Goal: Task Accomplishment & Management: Use online tool/utility

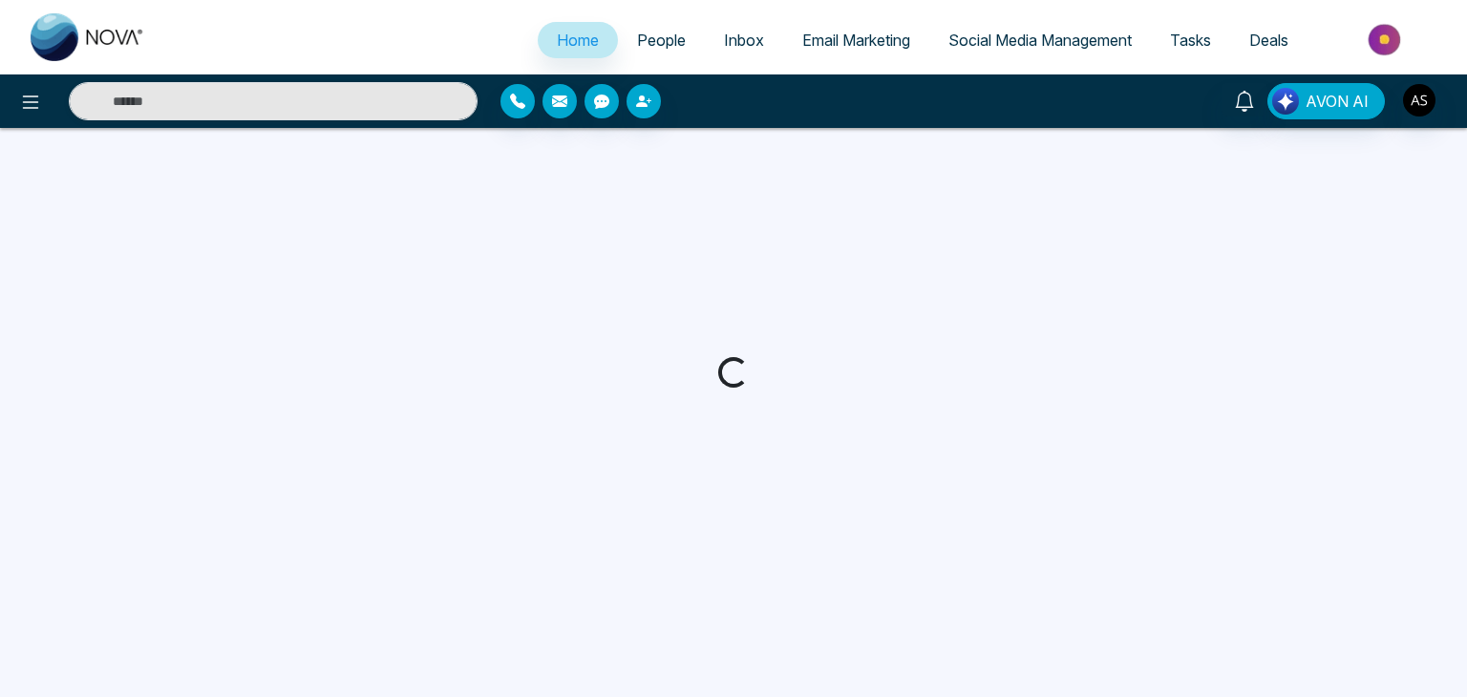
select select "*"
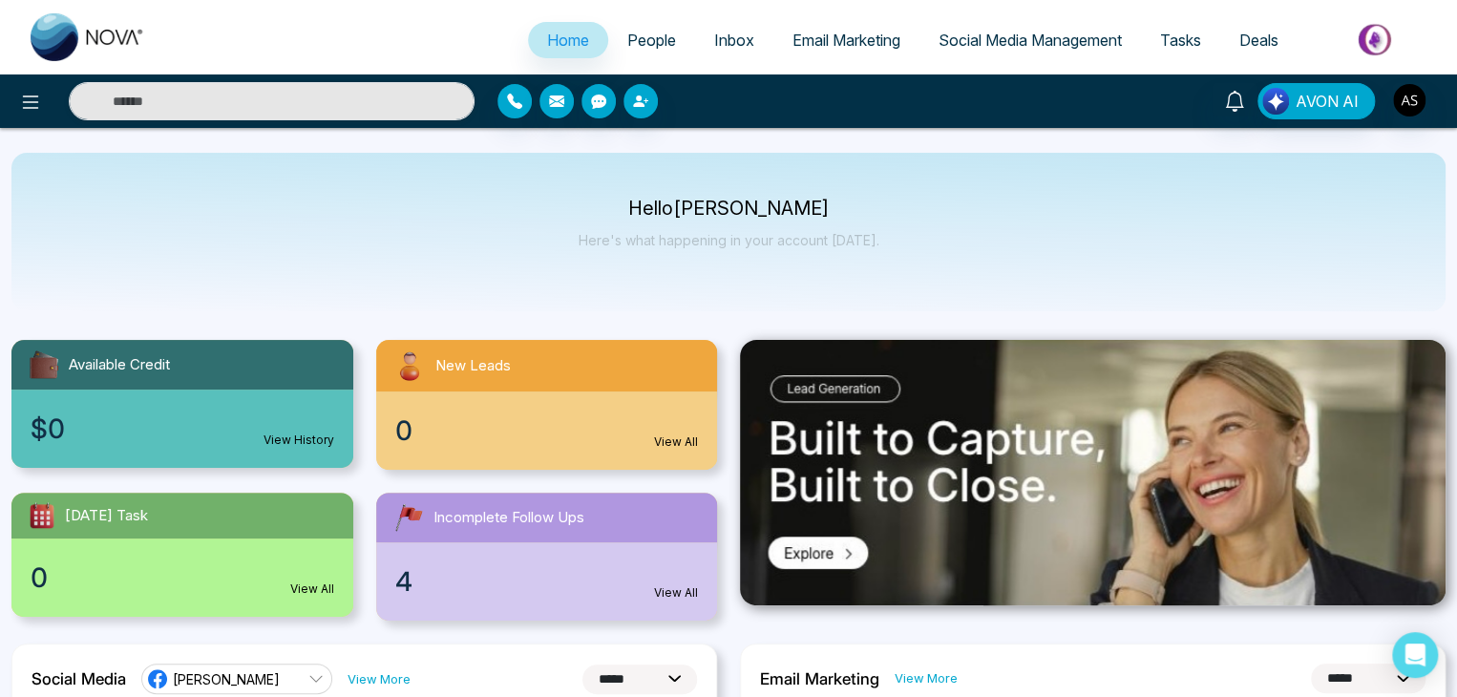
click at [653, 25] on link "People" at bounding box center [651, 40] width 87 height 36
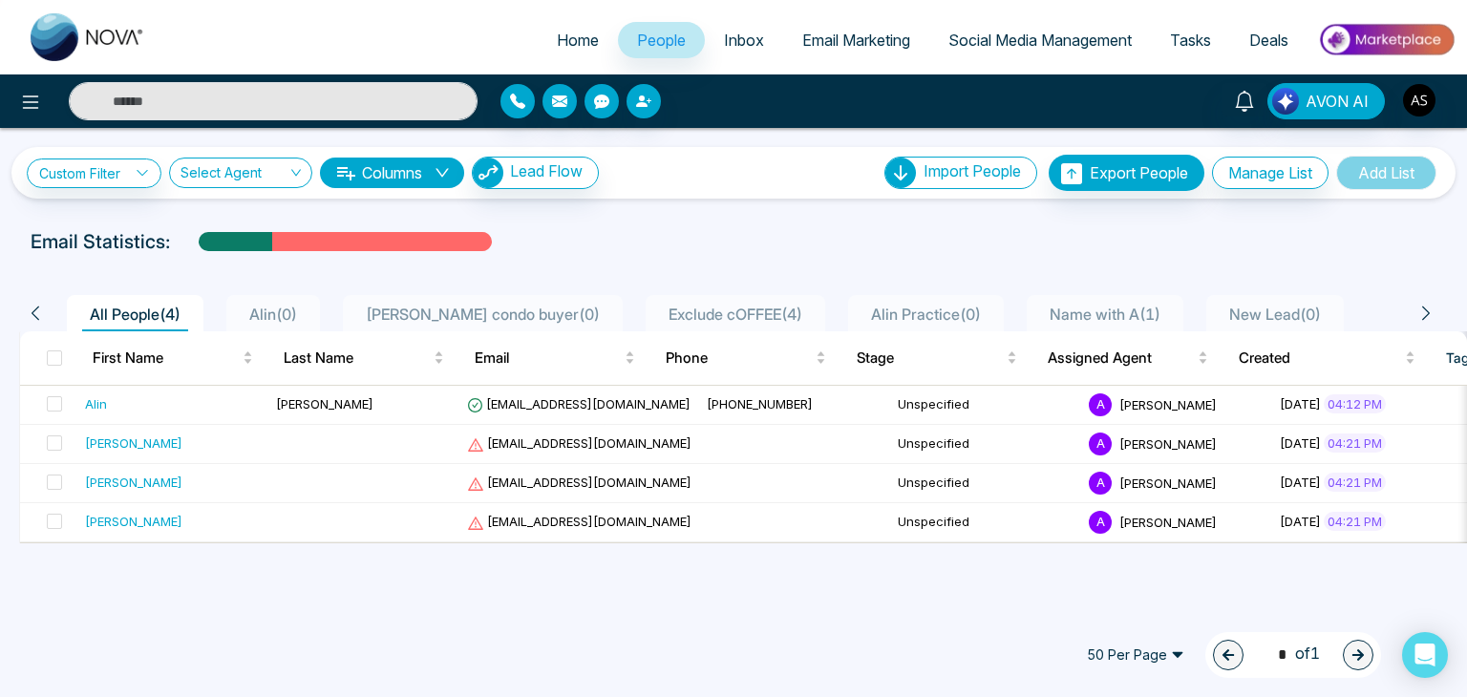
click at [748, 34] on span "Inbox" at bounding box center [744, 40] width 40 height 19
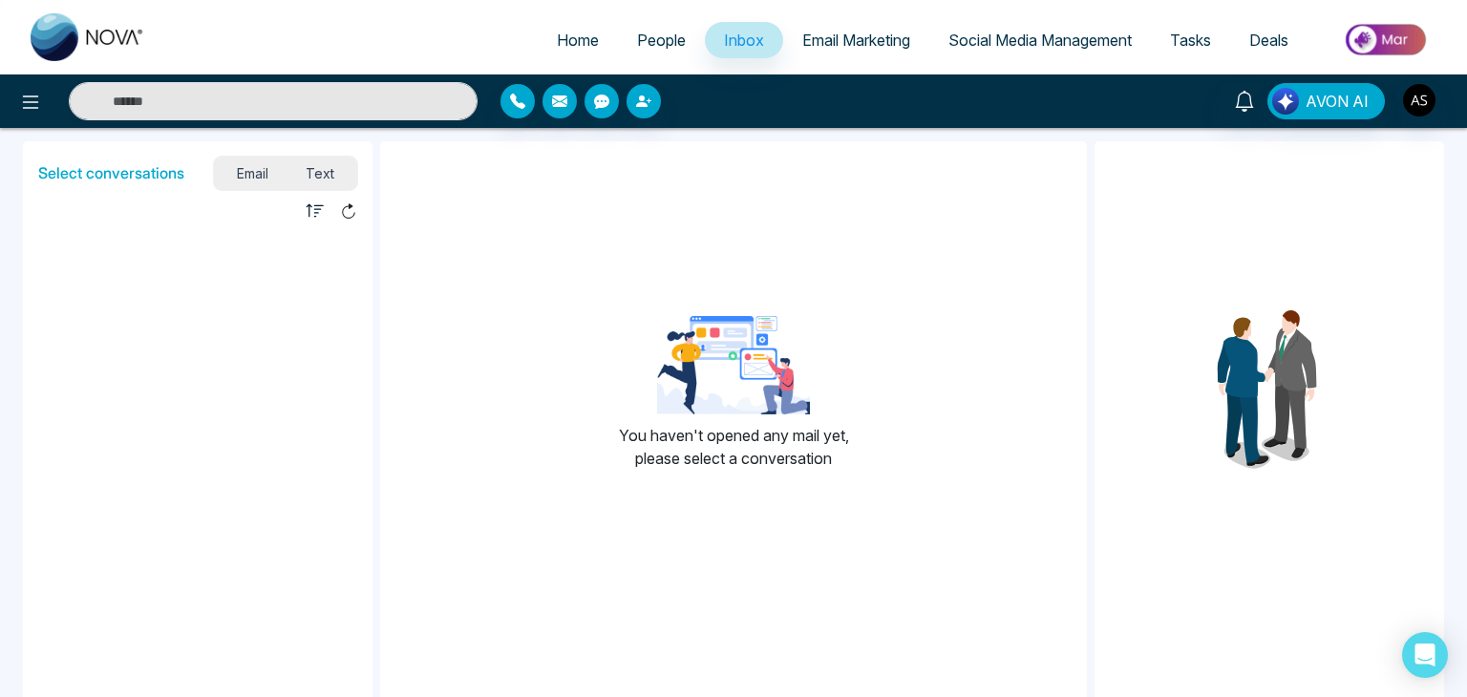
click at [845, 39] on span "Email Marketing" at bounding box center [856, 40] width 108 height 19
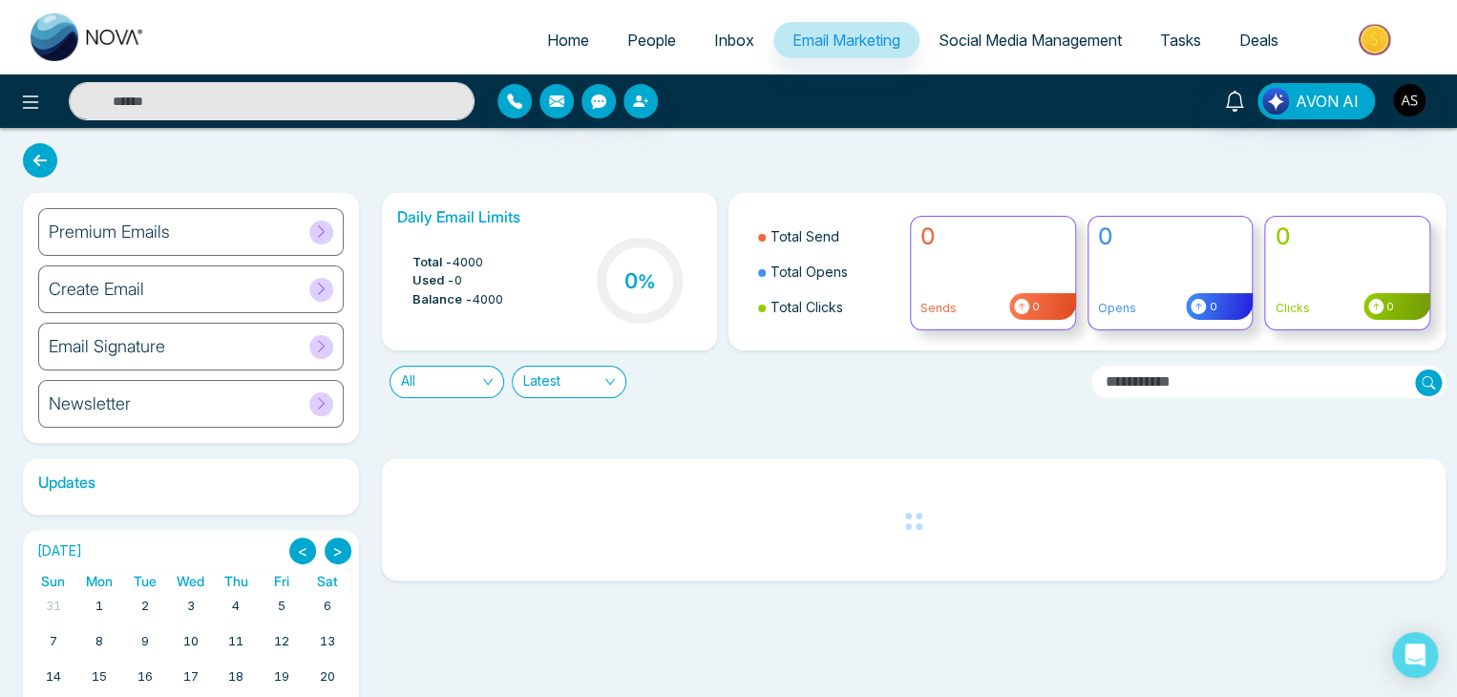
click at [959, 22] on link "Social Media Management" at bounding box center [1030, 40] width 222 height 36
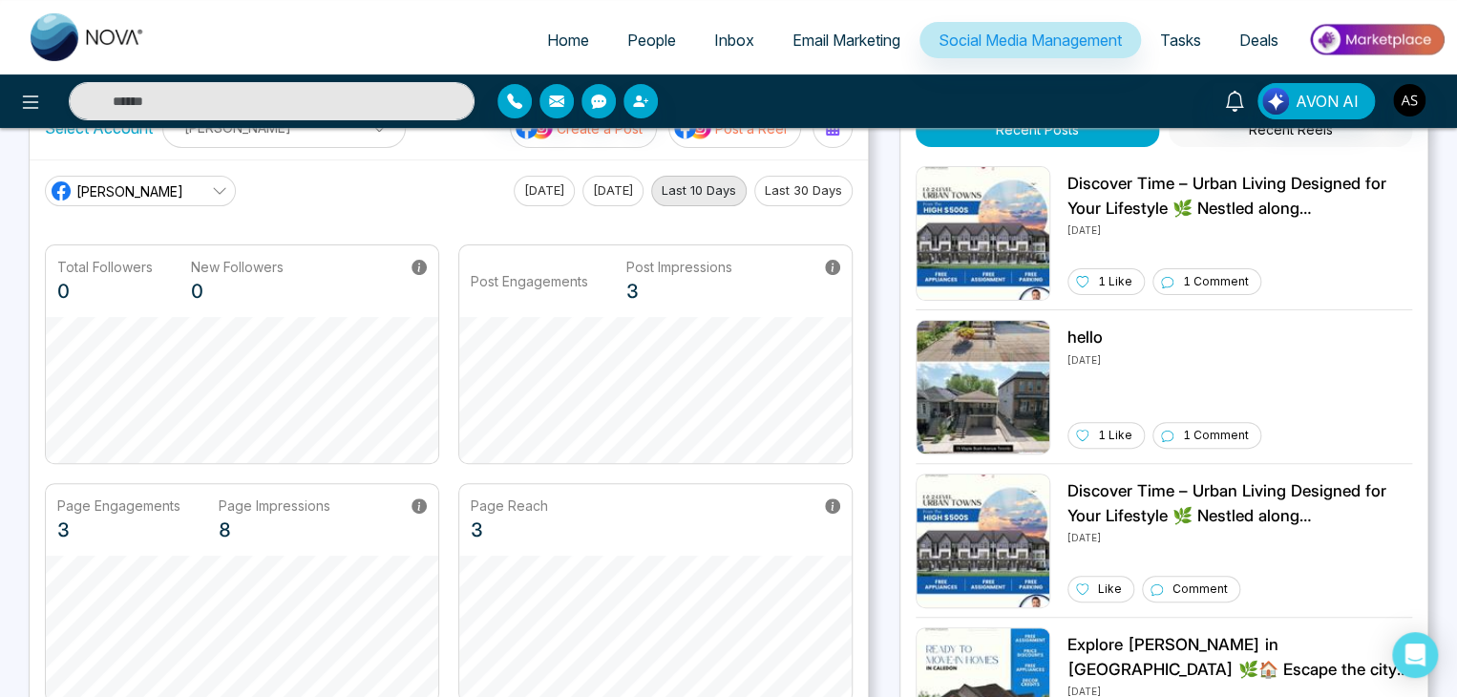
scroll to position [476, 0]
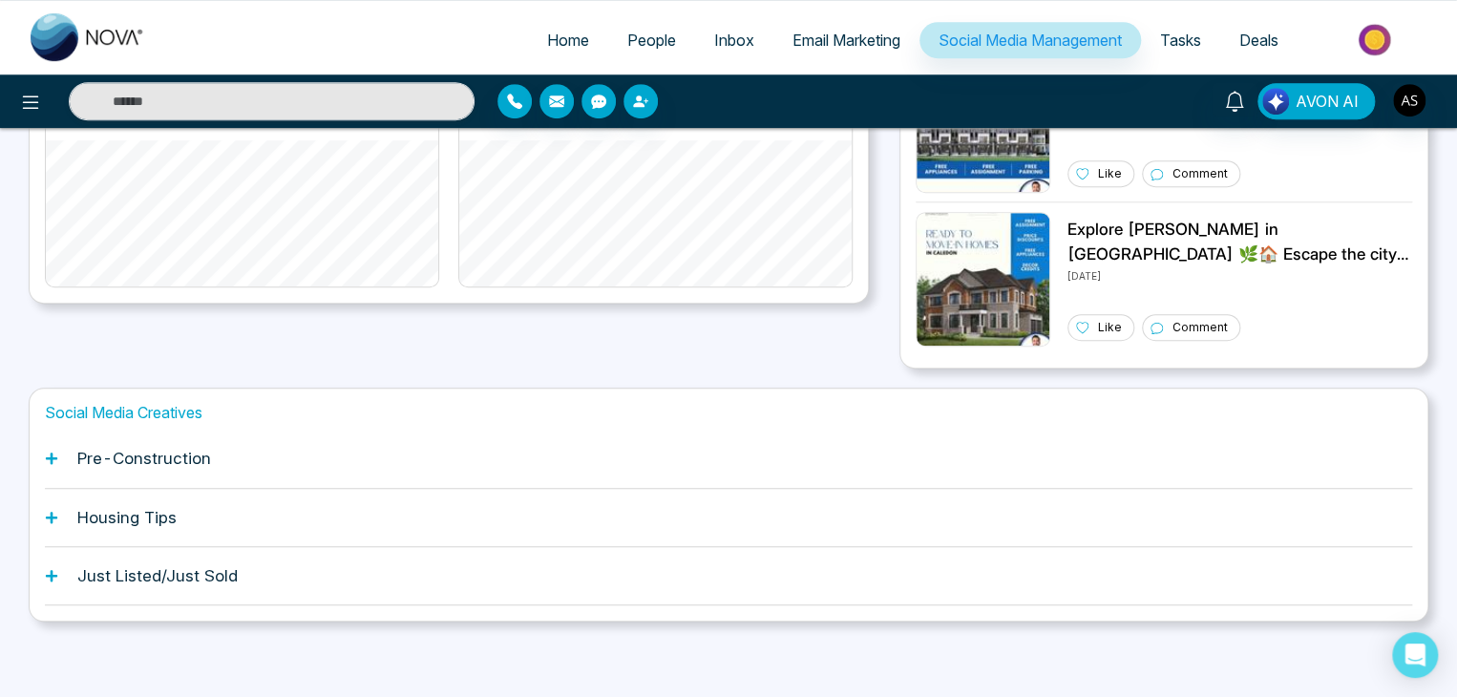
click at [827, 478] on div "Pre-Construction" at bounding box center [728, 459] width 1367 height 58
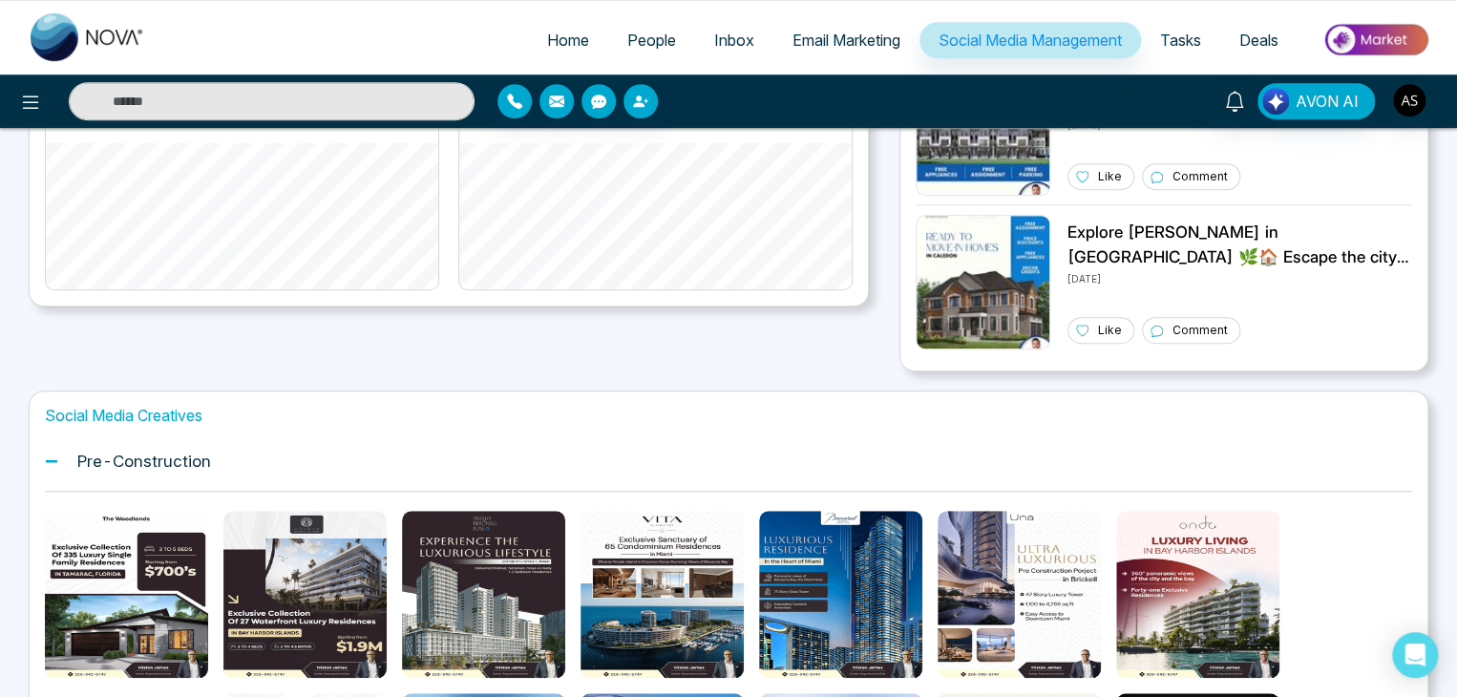
scroll to position [470, 0]
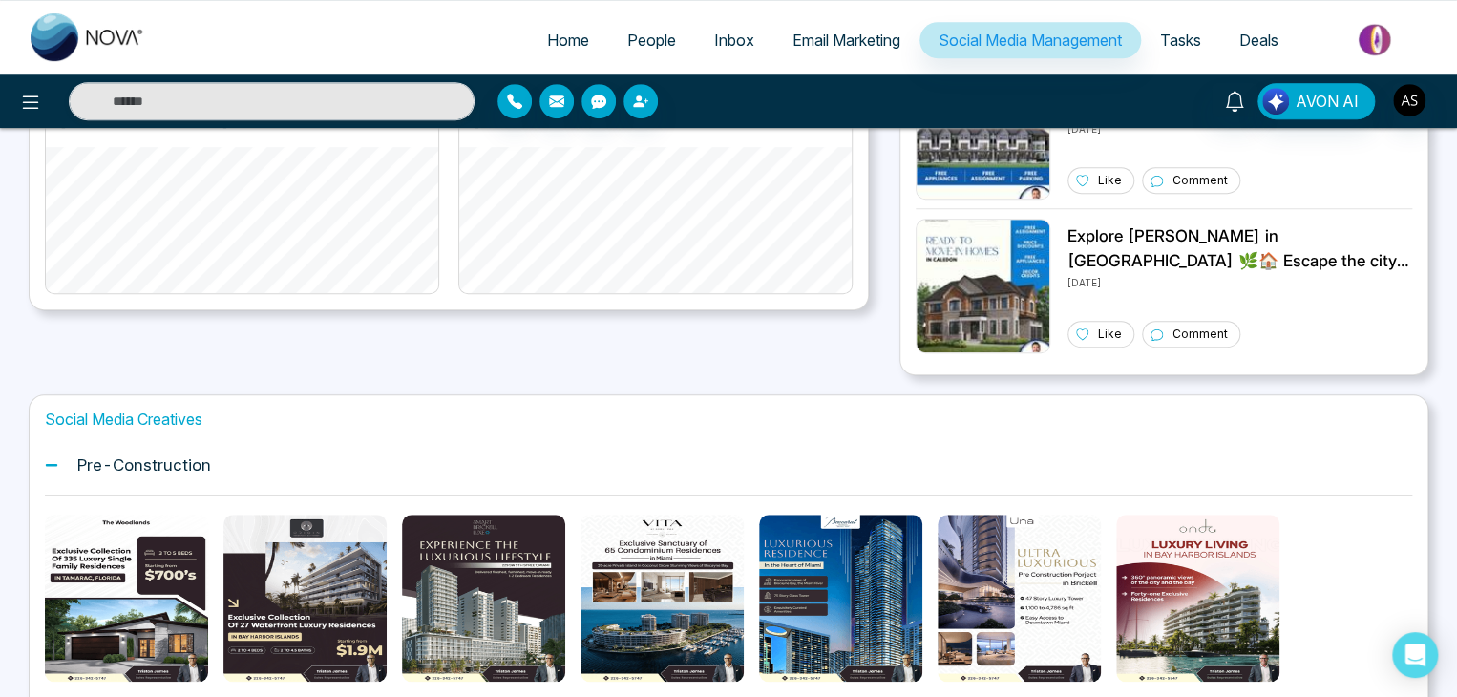
click at [842, 453] on div "Pre-Construction" at bounding box center [728, 465] width 1367 height 58
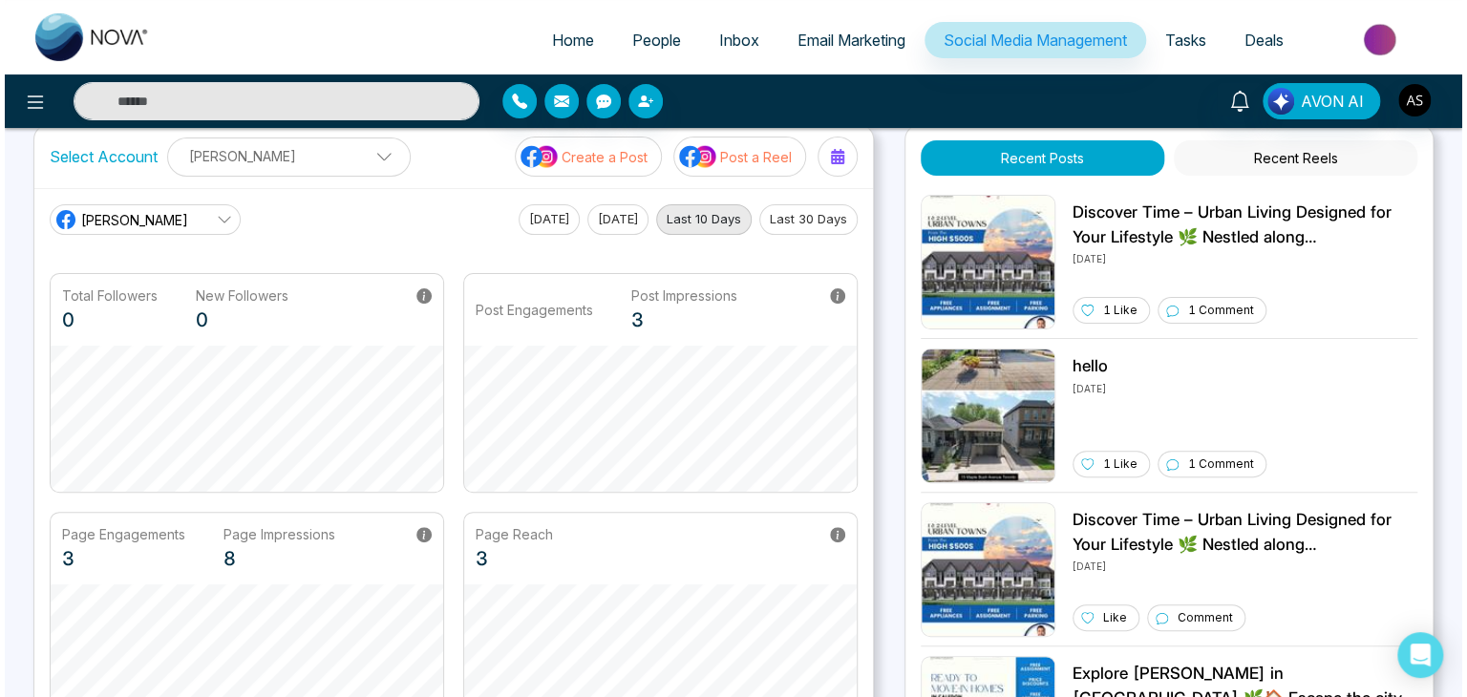
scroll to position [0, 0]
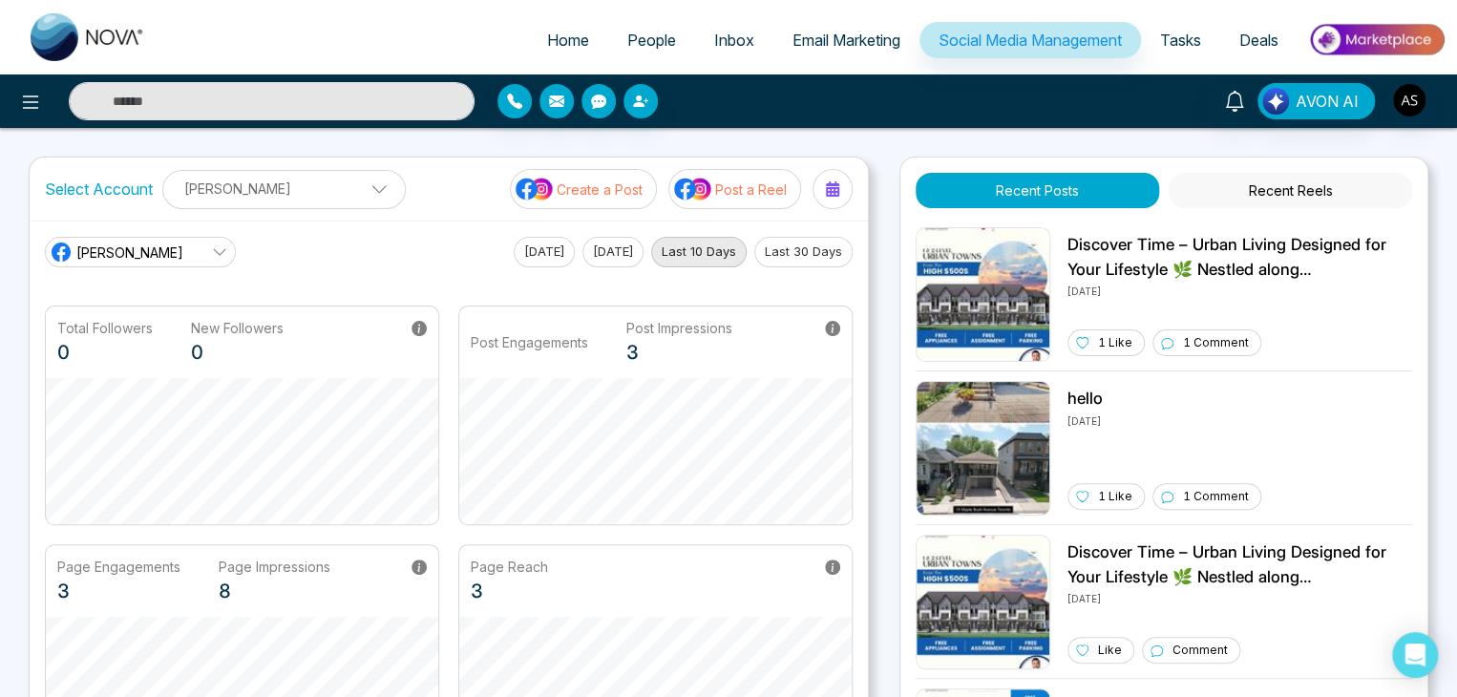
click at [1174, 31] on span "Tasks" at bounding box center [1180, 40] width 41 height 19
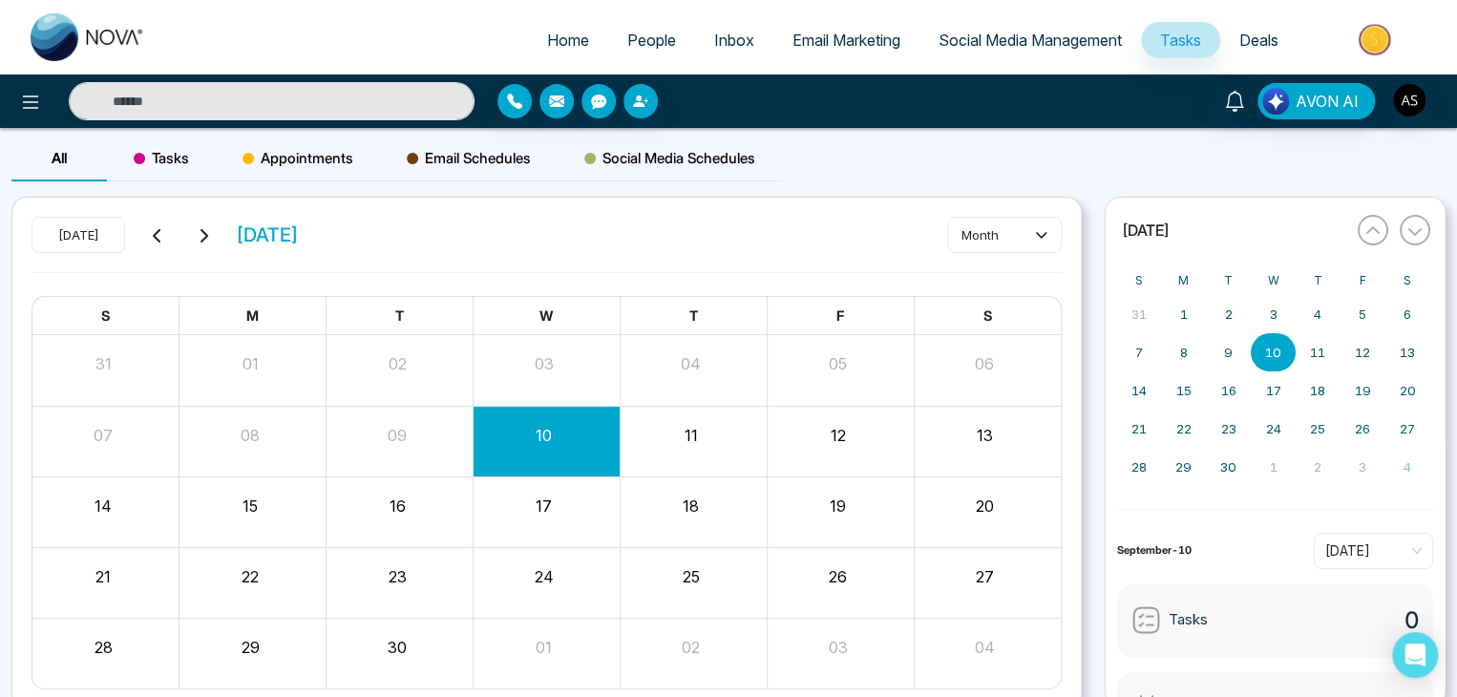
click at [553, 30] on link "Home" at bounding box center [568, 40] width 80 height 36
select select "*"
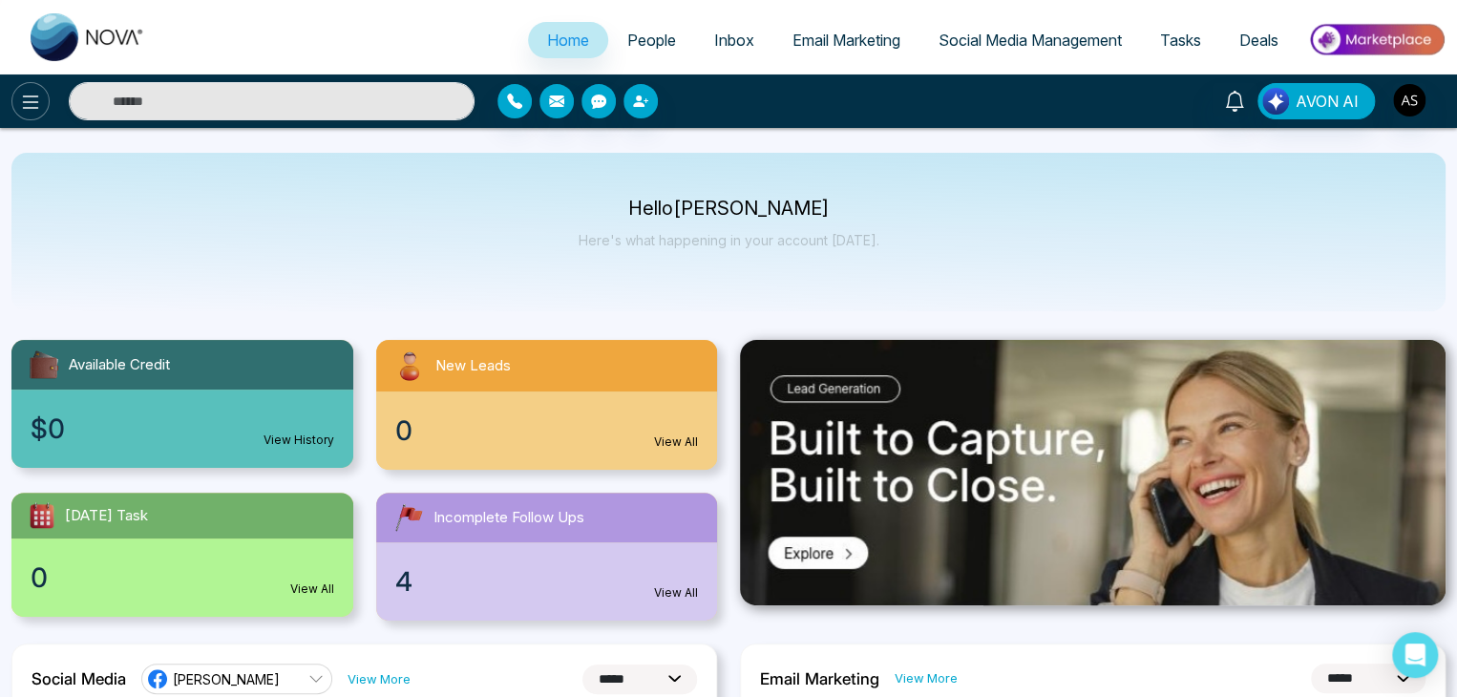
click at [32, 105] on icon at bounding box center [30, 102] width 23 height 23
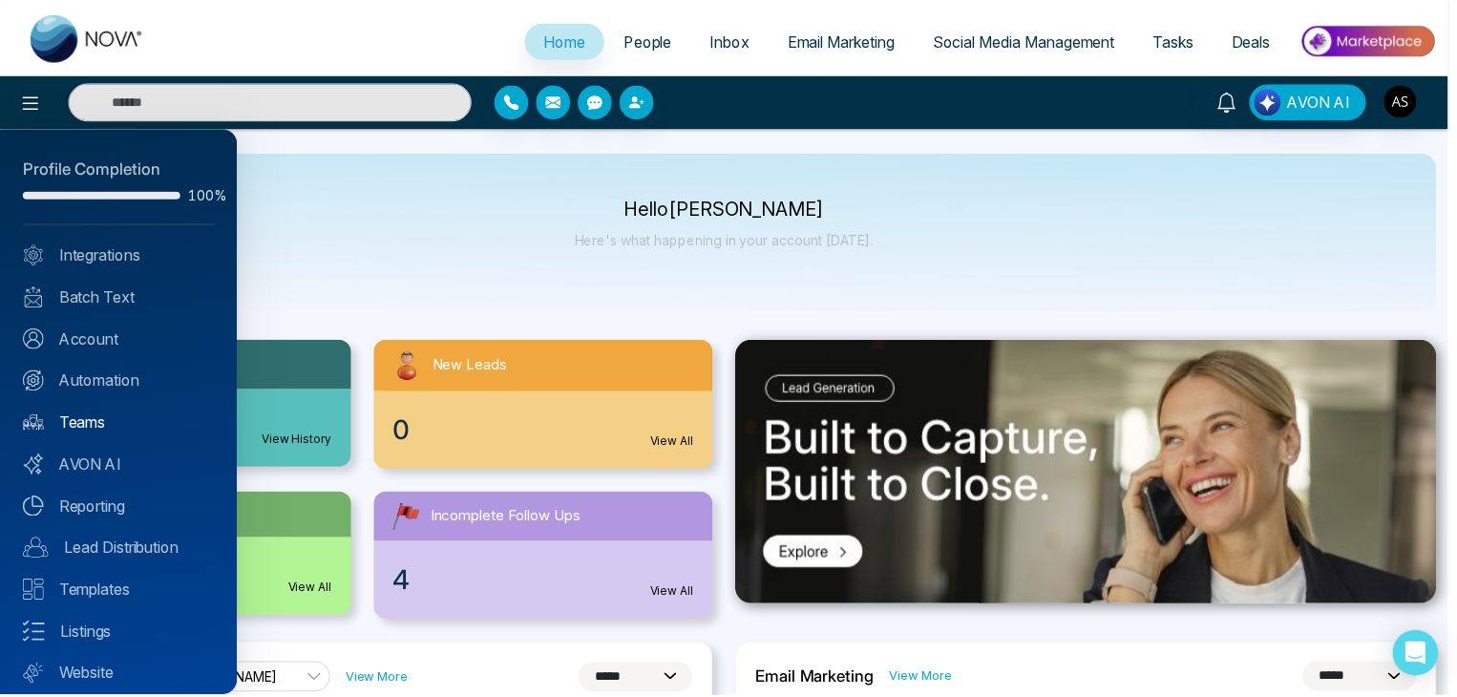
scroll to position [53, 0]
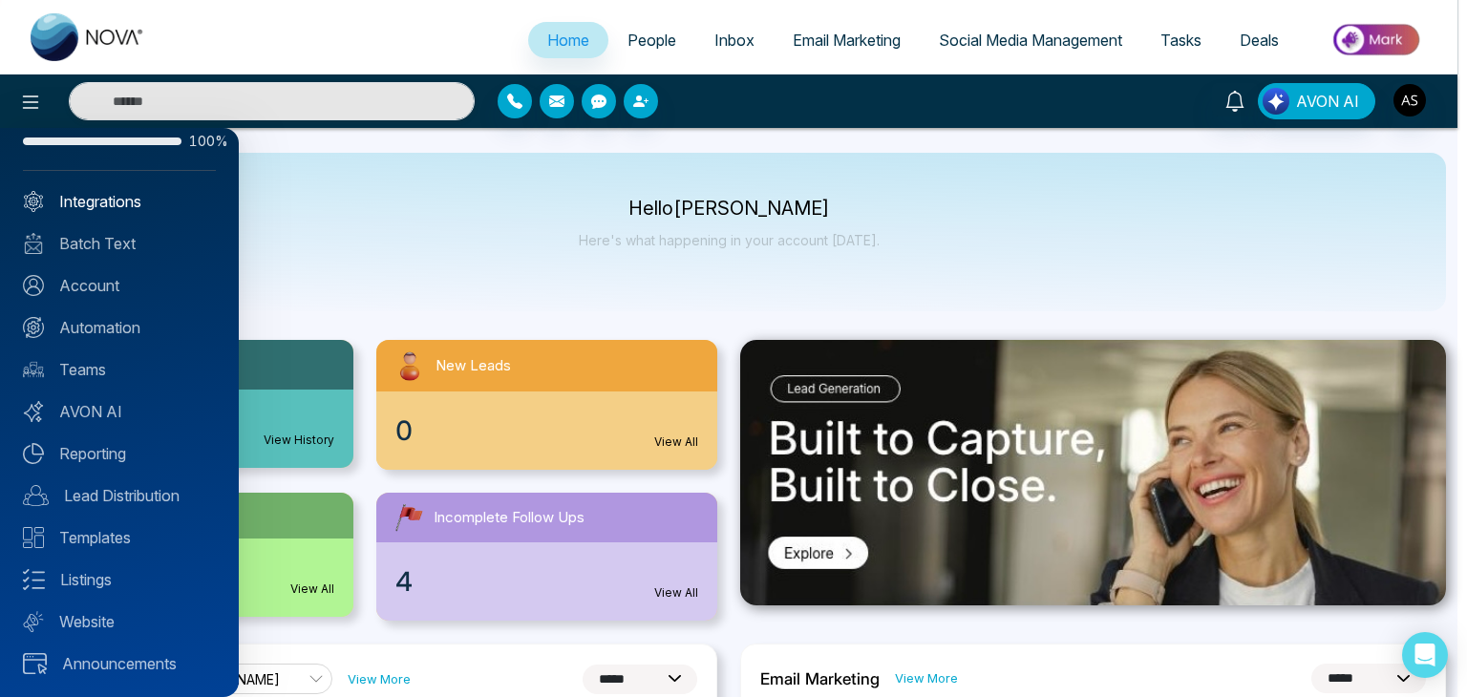
click at [175, 192] on link "Integrations" at bounding box center [119, 201] width 193 height 23
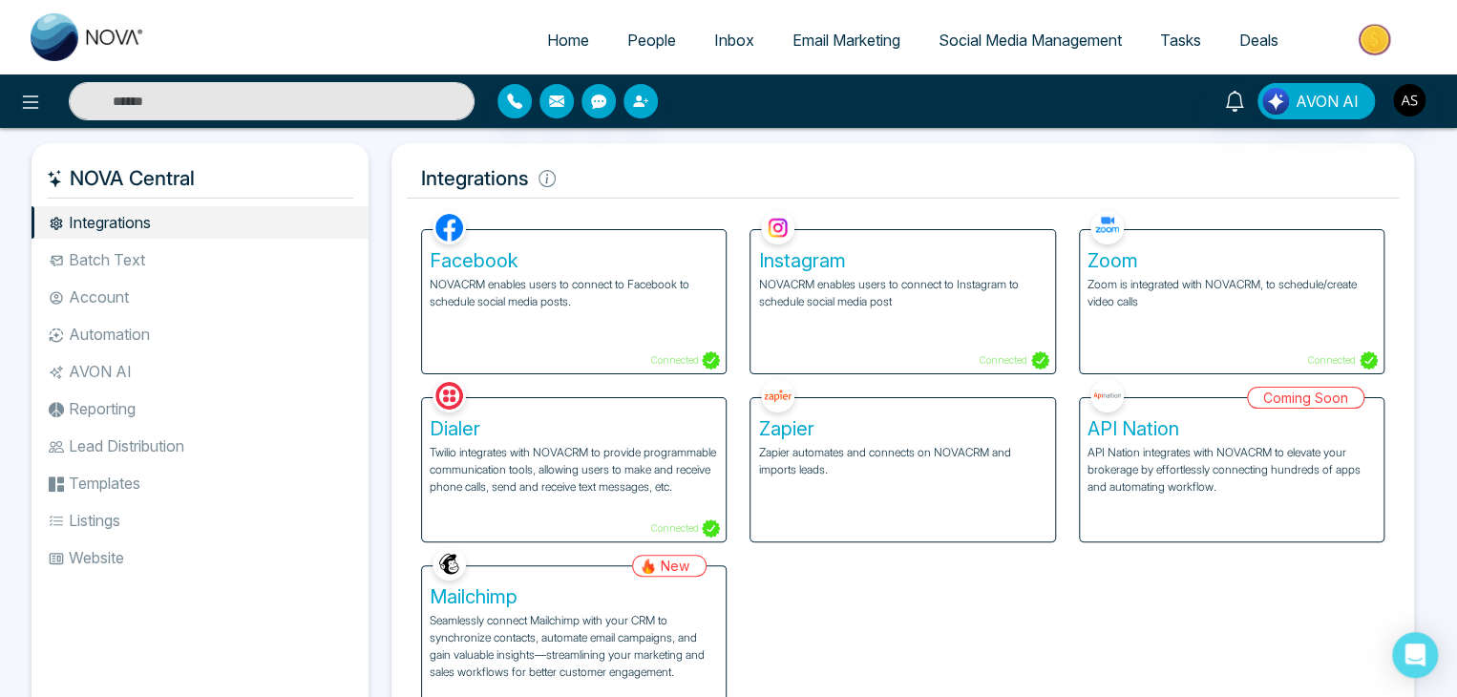
click at [230, 260] on li "Batch Text" at bounding box center [200, 259] width 337 height 32
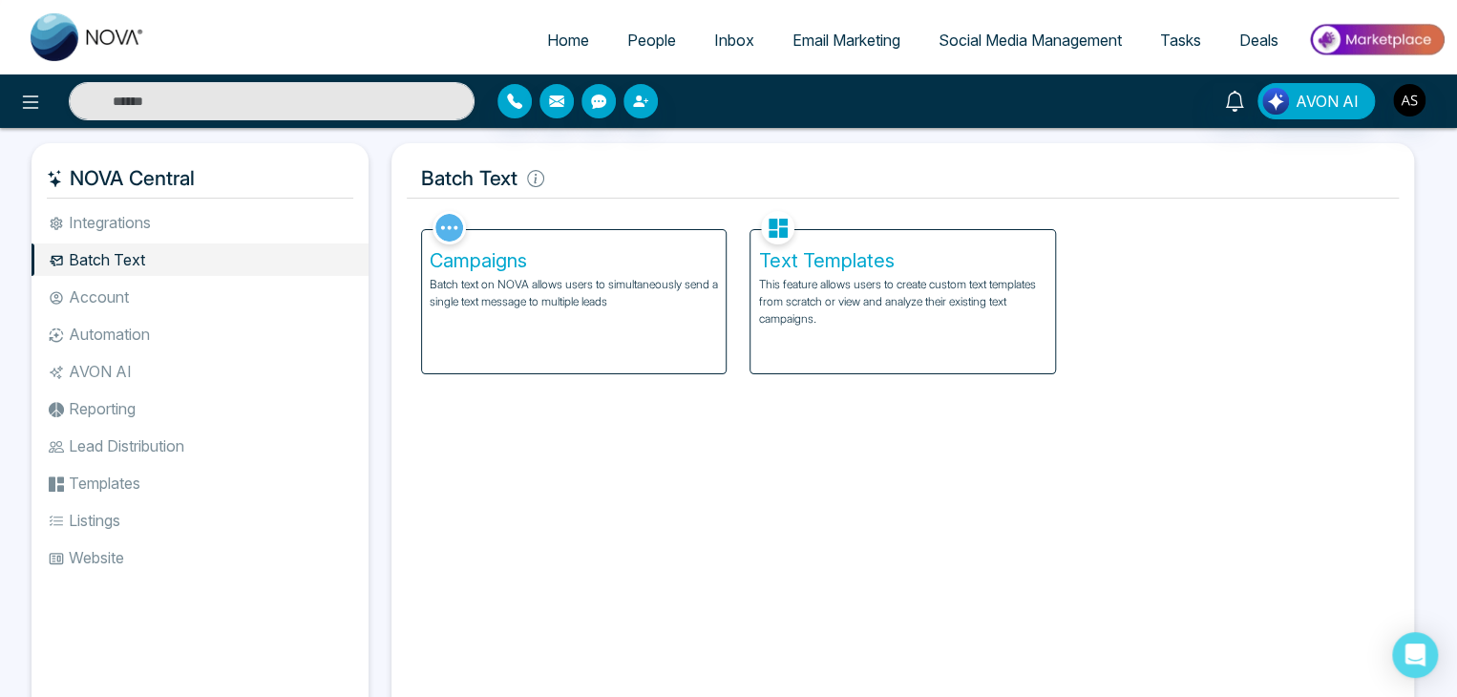
click at [236, 301] on li "Account" at bounding box center [200, 297] width 337 height 32
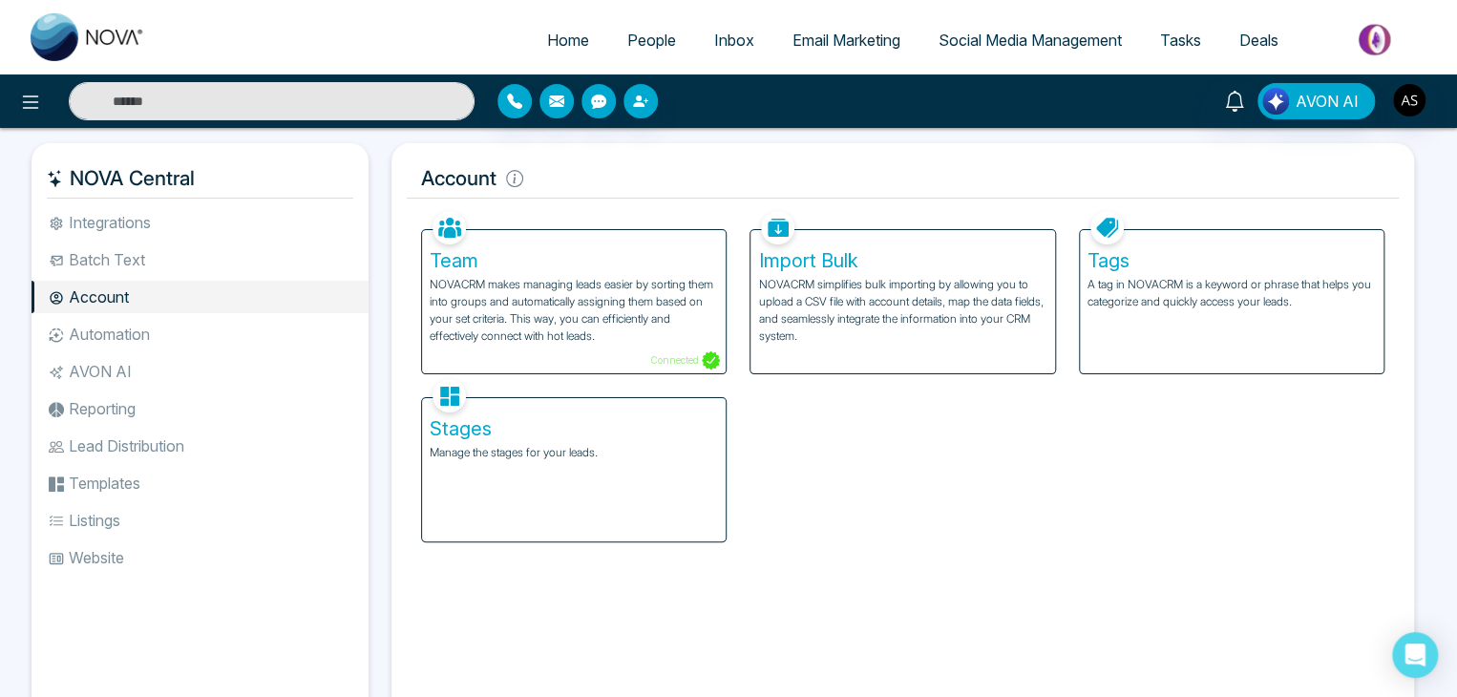
click at [240, 326] on li "Automation" at bounding box center [200, 334] width 337 height 32
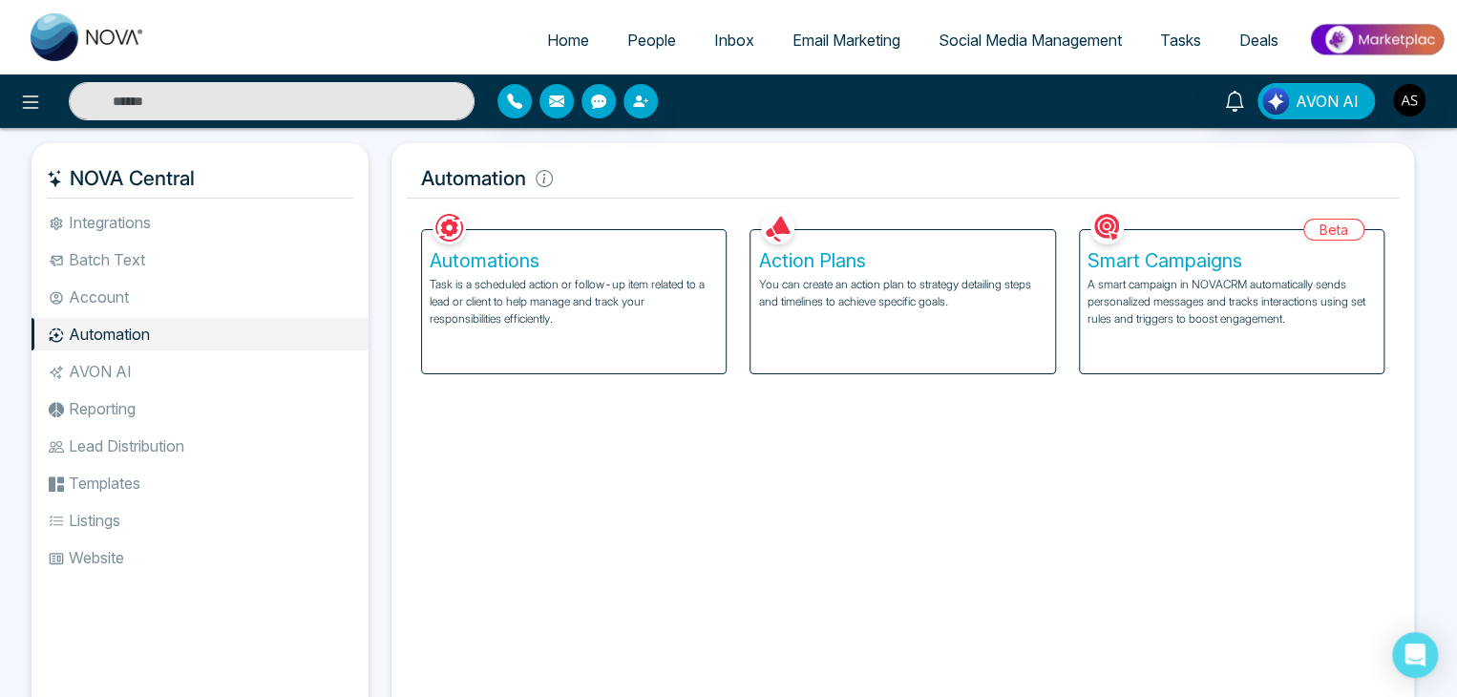
click at [246, 379] on li "AVON AI" at bounding box center [200, 371] width 337 height 32
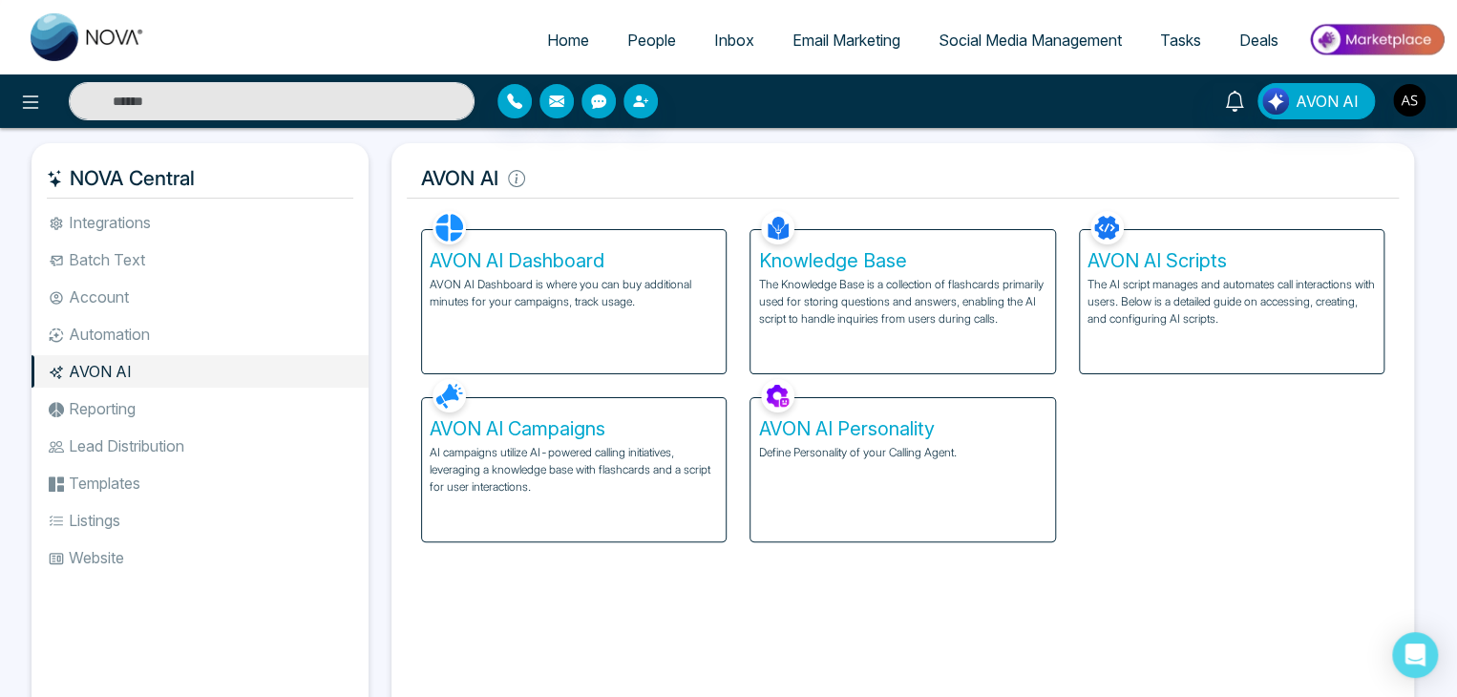
click at [260, 337] on li "Automation" at bounding box center [200, 334] width 337 height 32
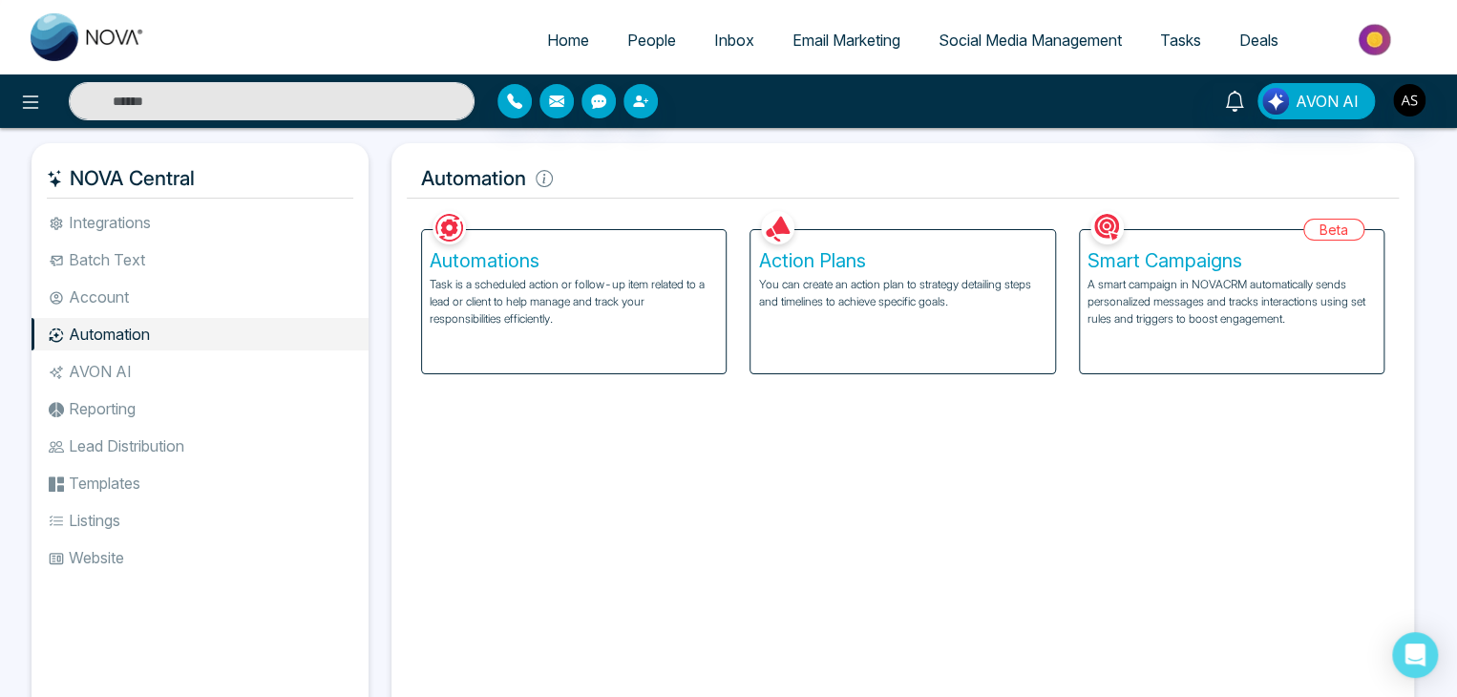
click at [255, 388] on ul "Integrations Batch Text Account Automation AVON AI Reporting Lead Distribution …" at bounding box center [200, 450] width 337 height 488
click at [264, 367] on li "AVON AI" at bounding box center [200, 371] width 337 height 32
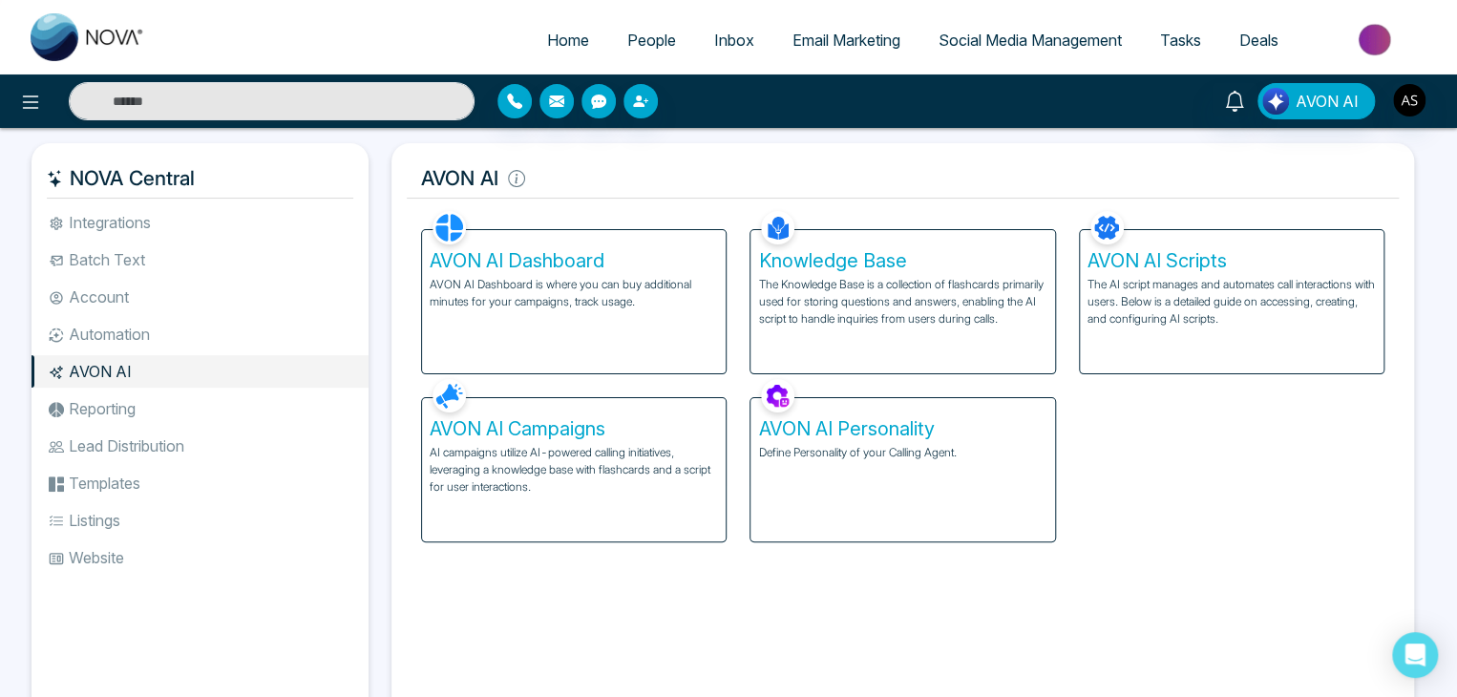
click at [264, 398] on li "Reporting" at bounding box center [200, 408] width 337 height 32
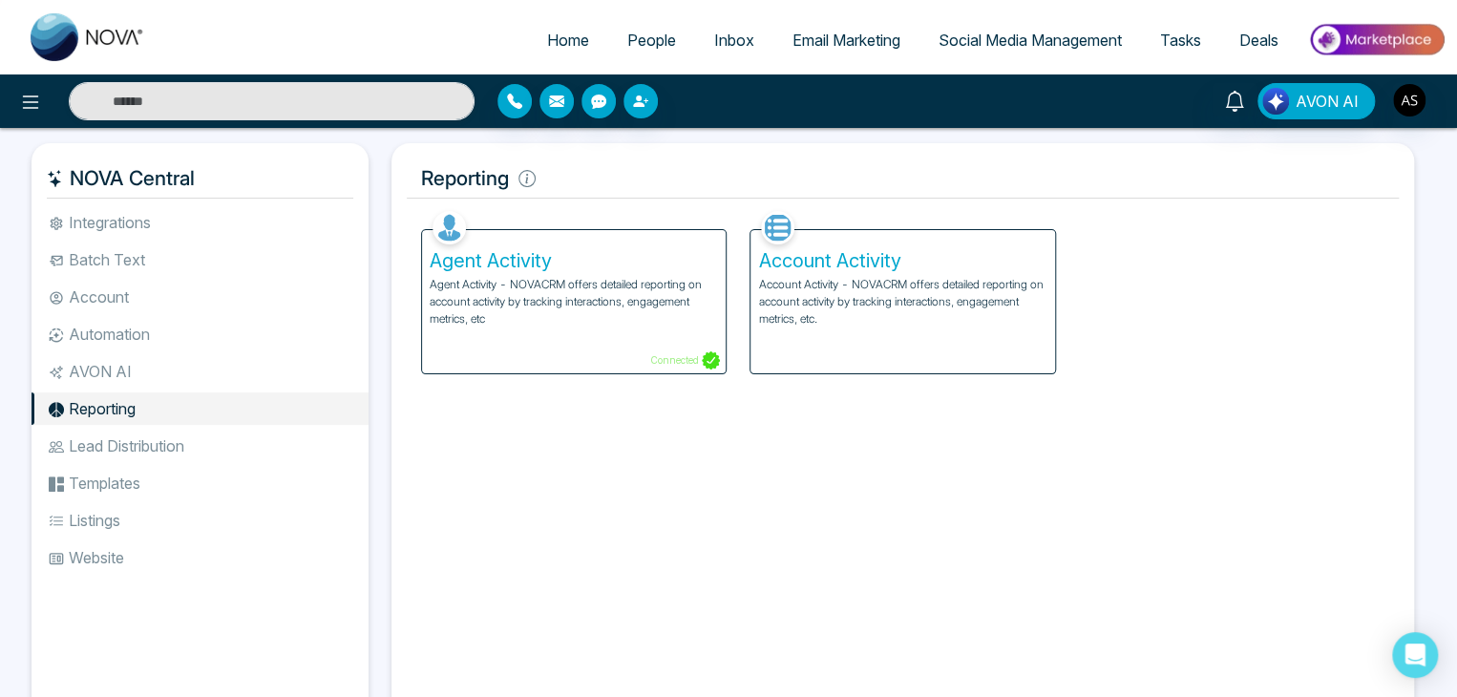
click at [264, 444] on li "Lead Distribution" at bounding box center [200, 446] width 337 height 32
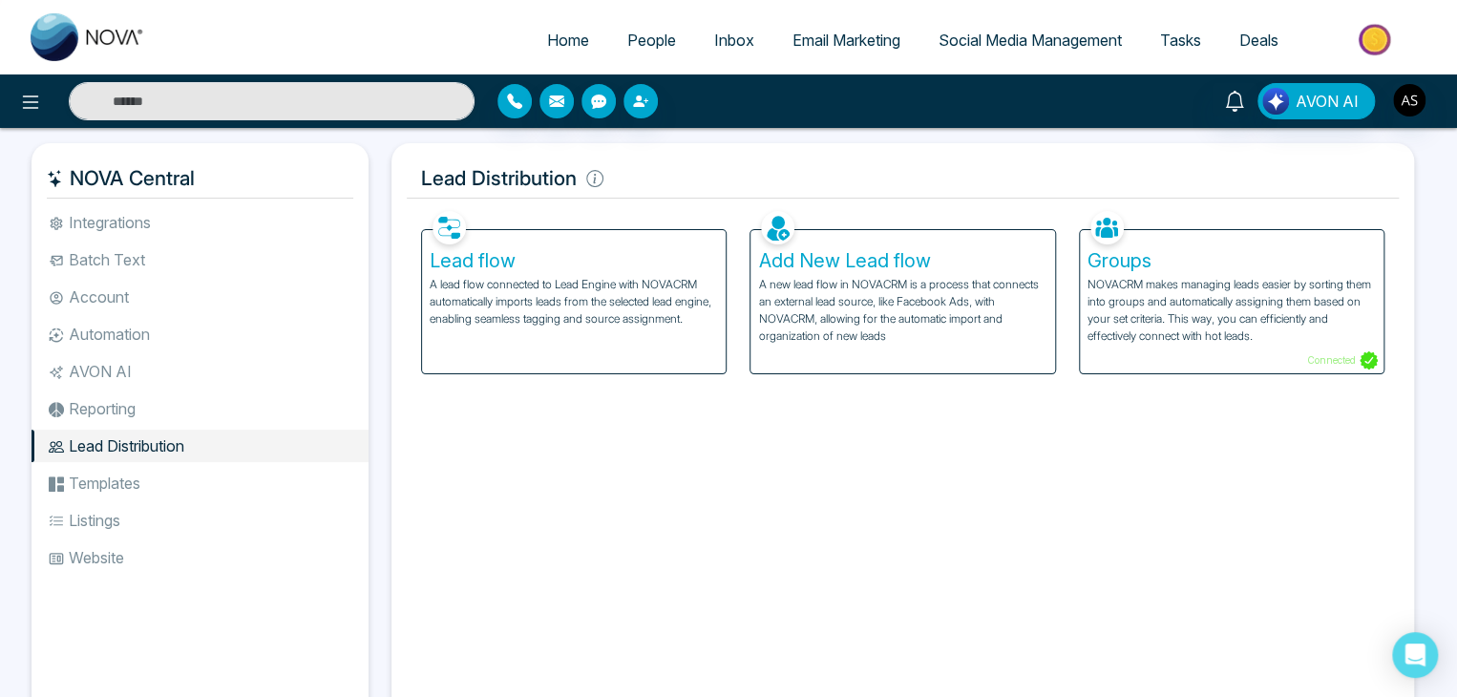
click at [275, 327] on li "Automation" at bounding box center [200, 334] width 337 height 32
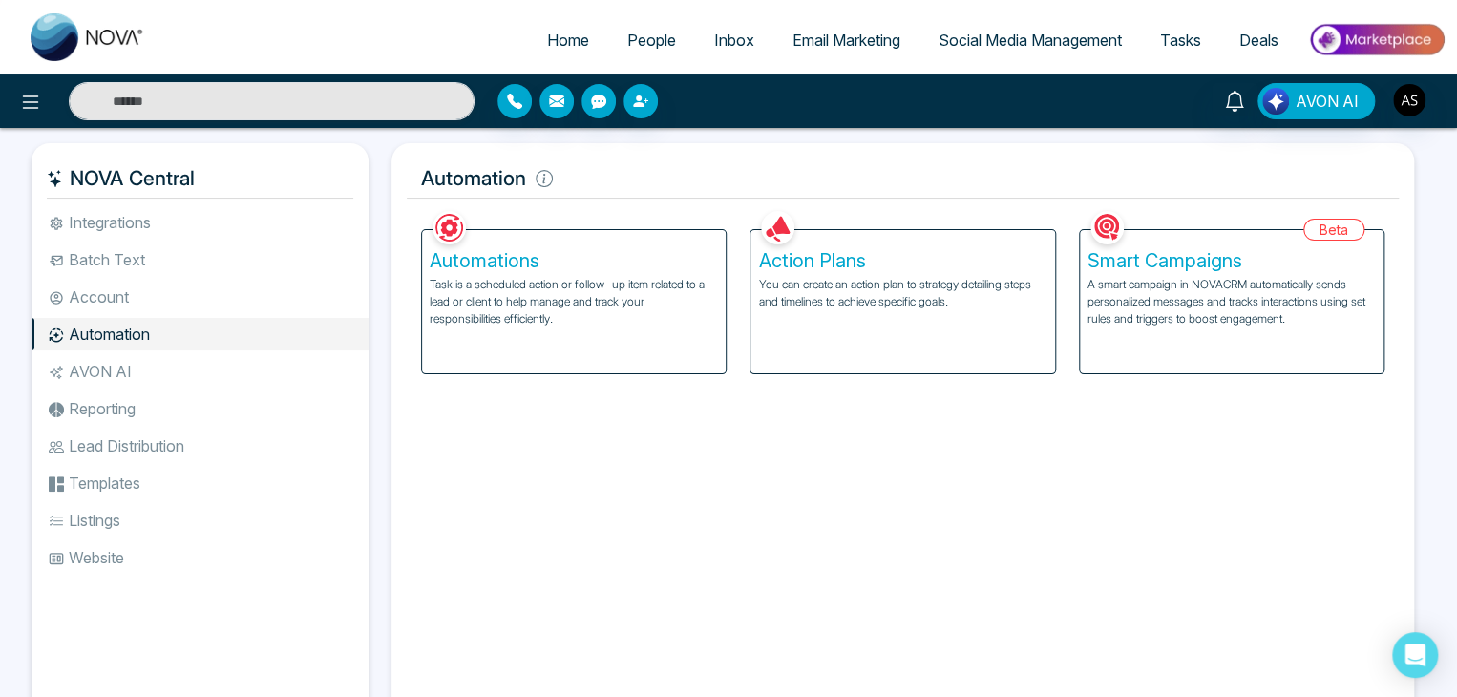
click at [828, 318] on div "Action Plans You can create an action plan to strategy detailing steps and time…" at bounding box center [902, 301] width 304 height 143
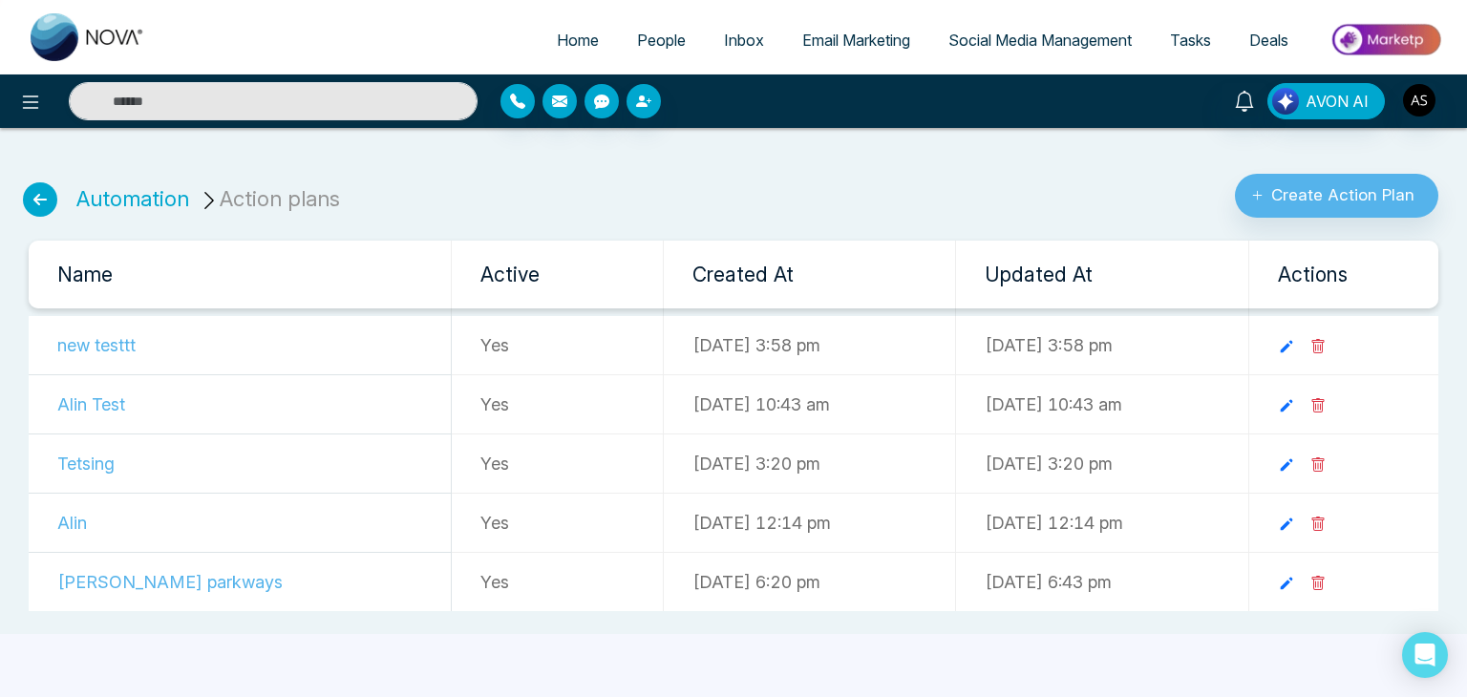
click at [672, 41] on span "People" at bounding box center [661, 40] width 49 height 19
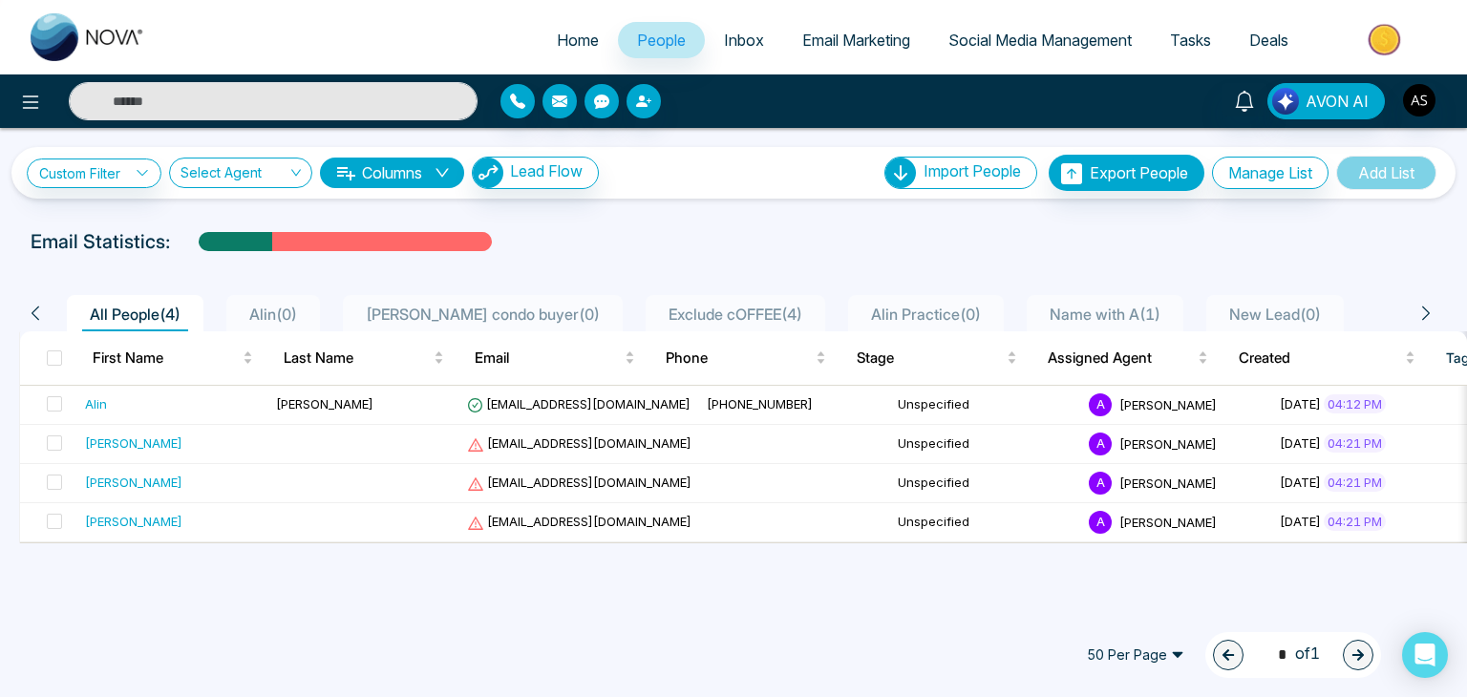
click at [557, 43] on span "Home" at bounding box center [578, 40] width 42 height 19
select select "*"
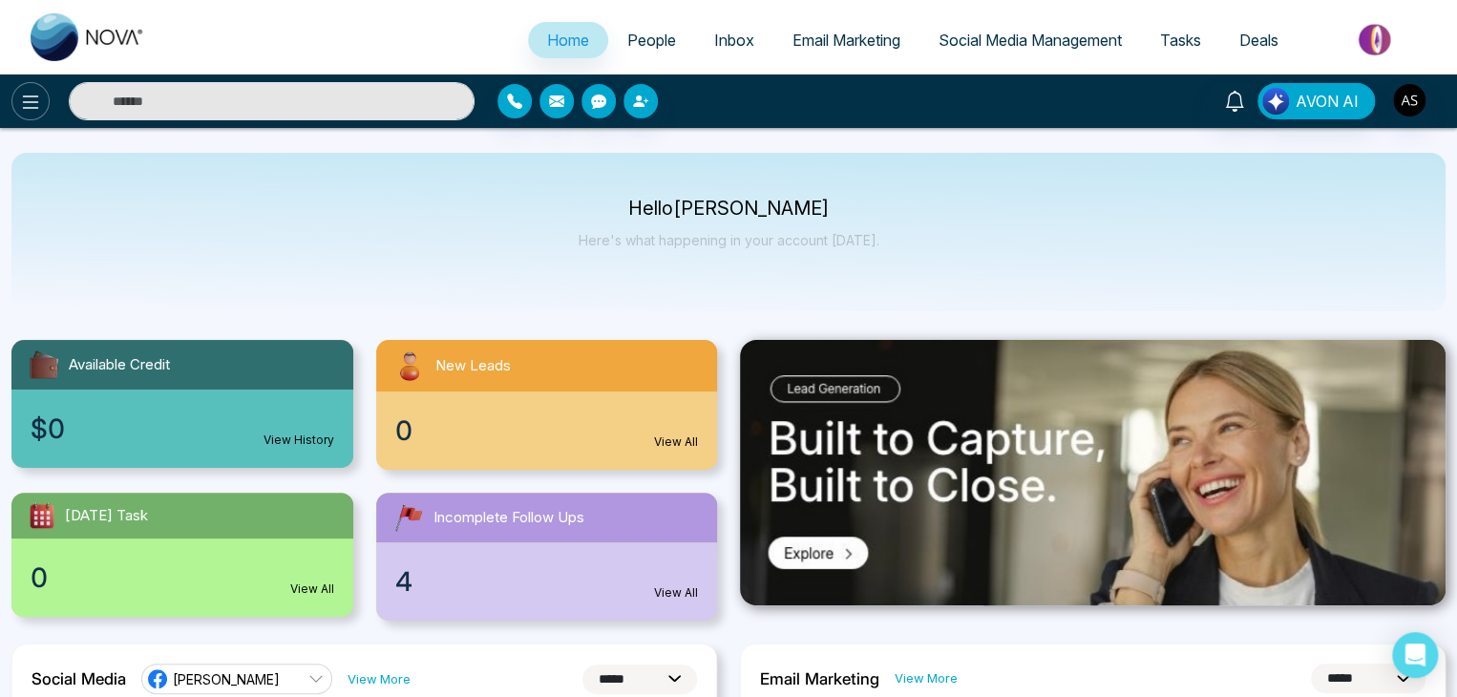
click at [31, 108] on icon at bounding box center [30, 102] width 23 height 23
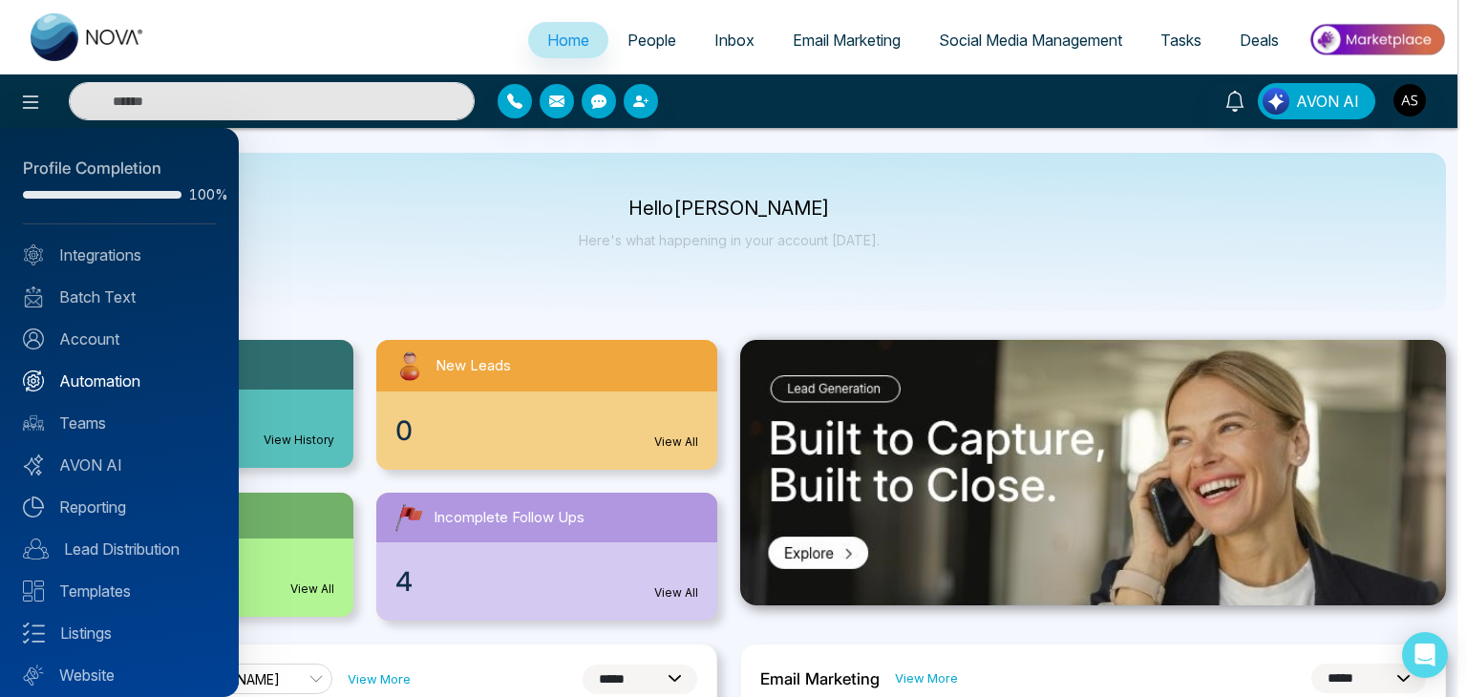
click at [153, 387] on link "Automation" at bounding box center [119, 381] width 193 height 23
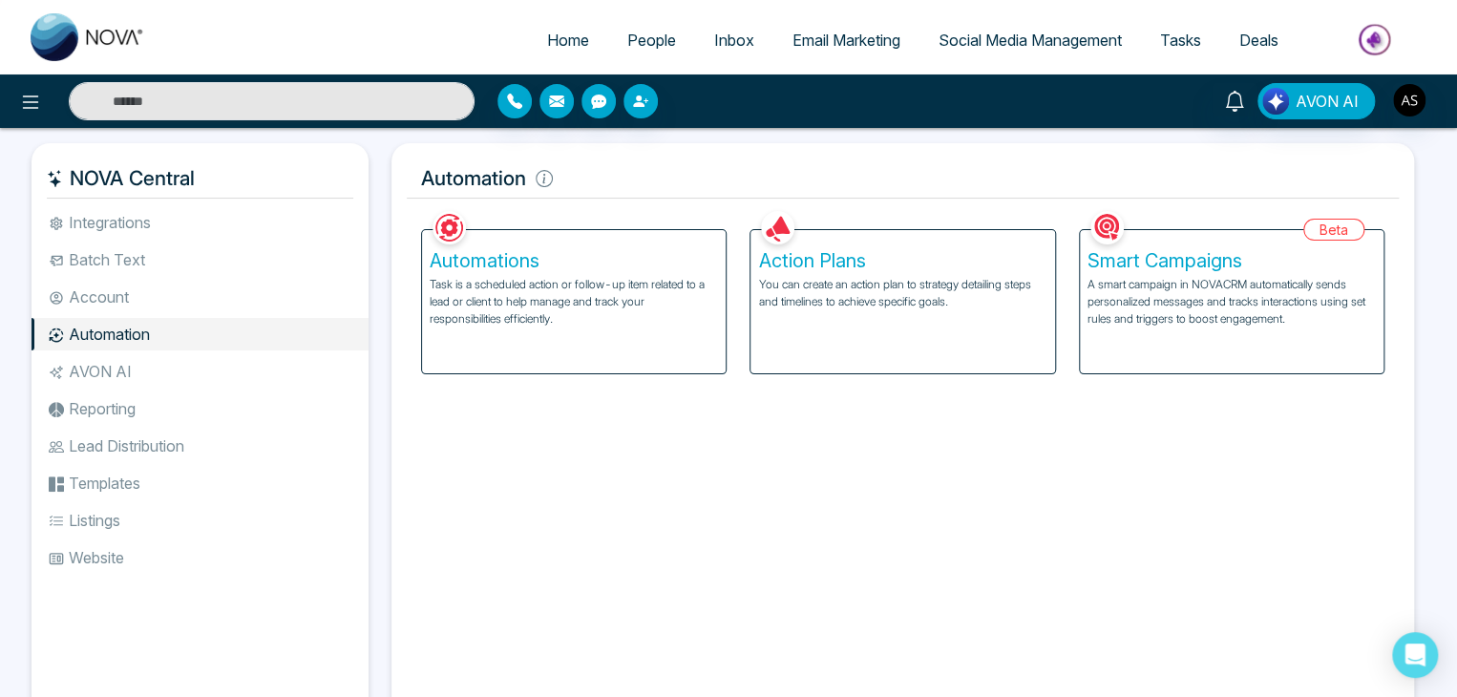
click at [843, 352] on div "Action Plans You can create an action plan to strategy detailing steps and time…" at bounding box center [902, 301] width 304 height 143
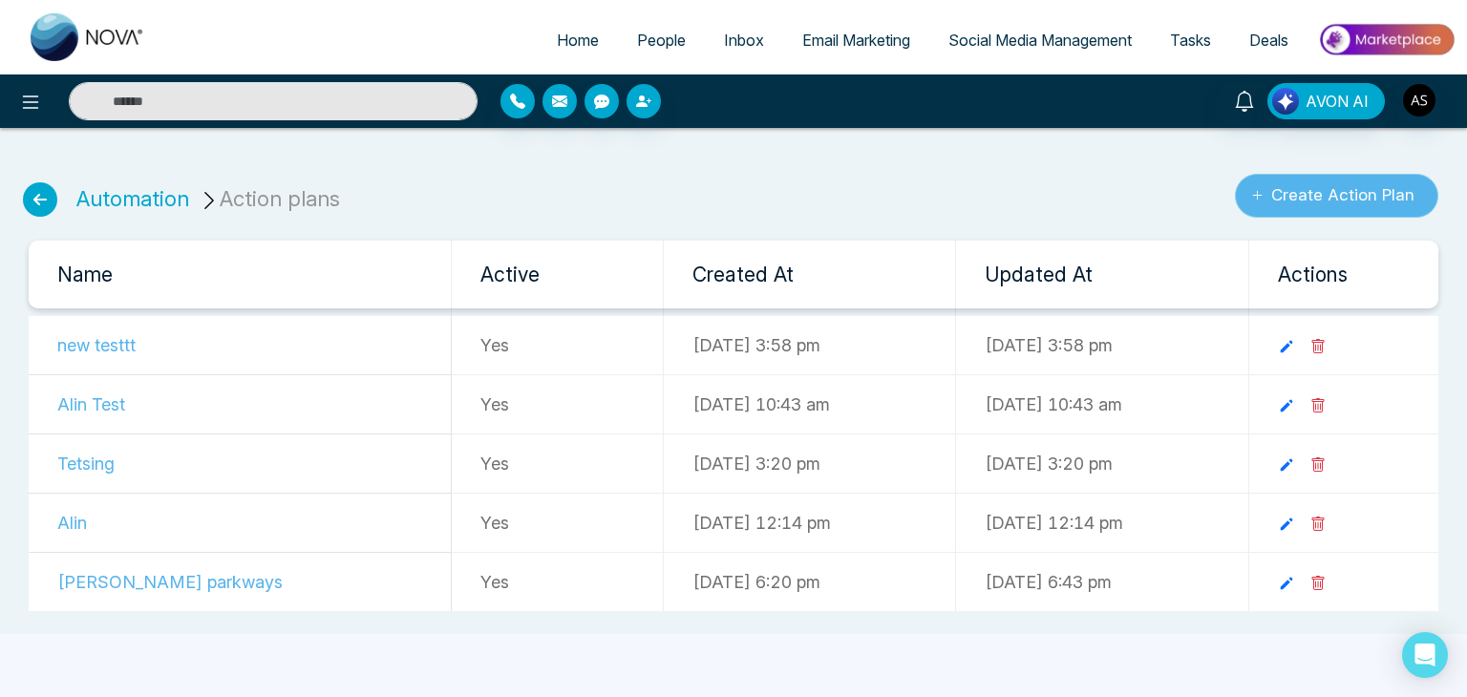
click at [1272, 201] on button "Create Action Plan" at bounding box center [1336, 196] width 203 height 44
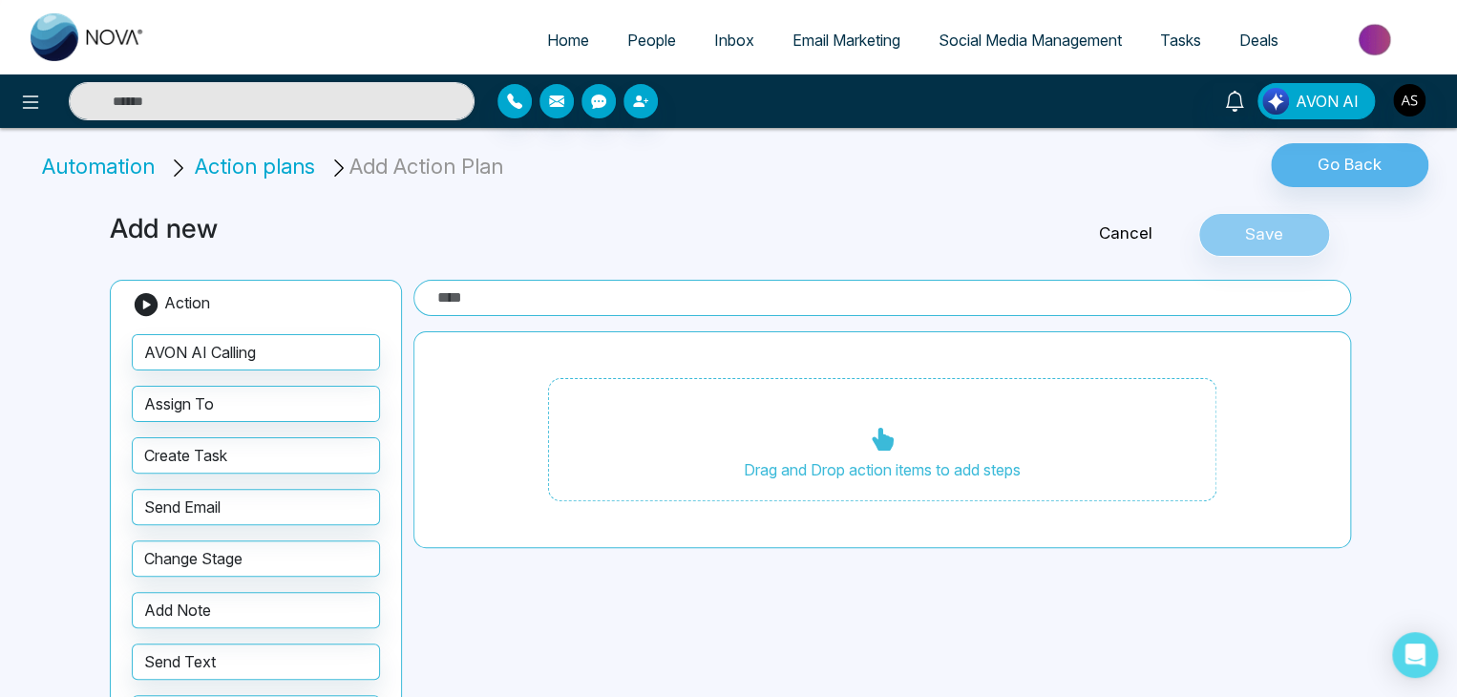
scroll to position [136, 0]
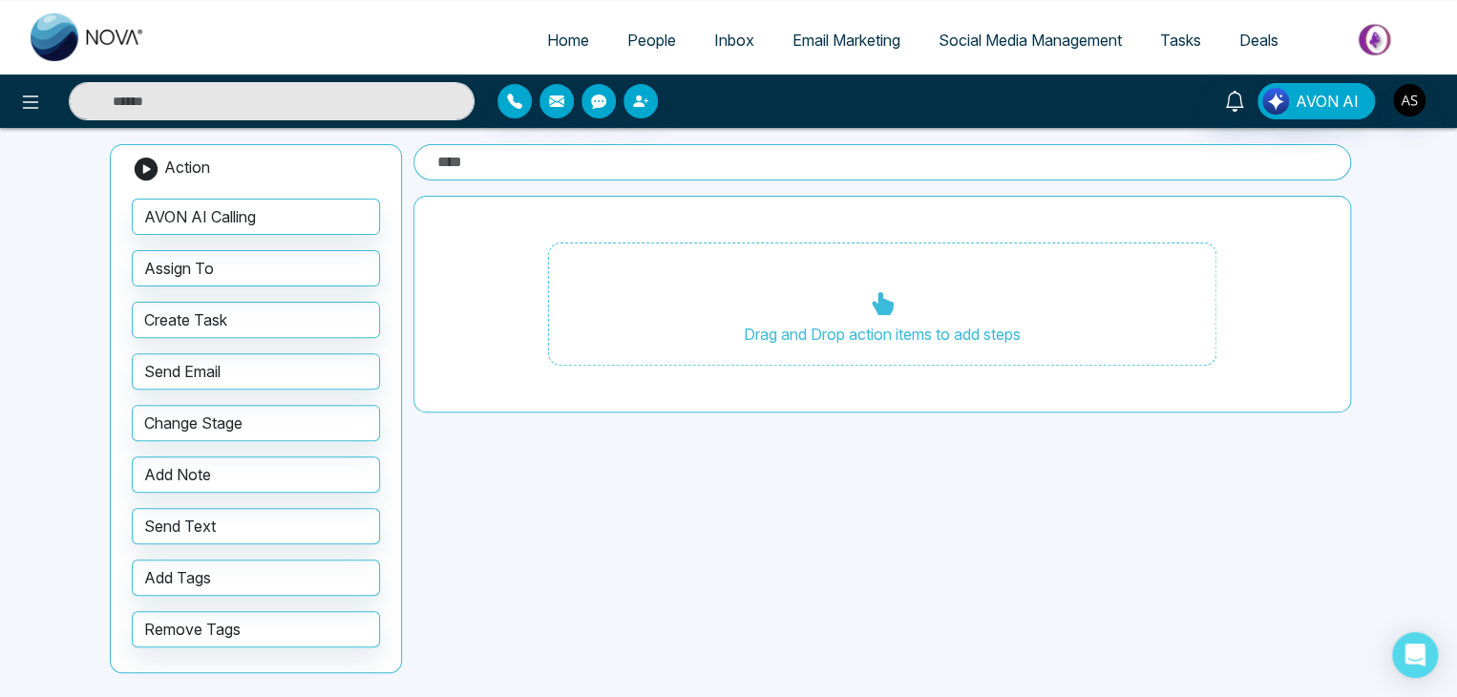
click at [857, 44] on span "Email Marketing" at bounding box center [846, 40] width 108 height 19
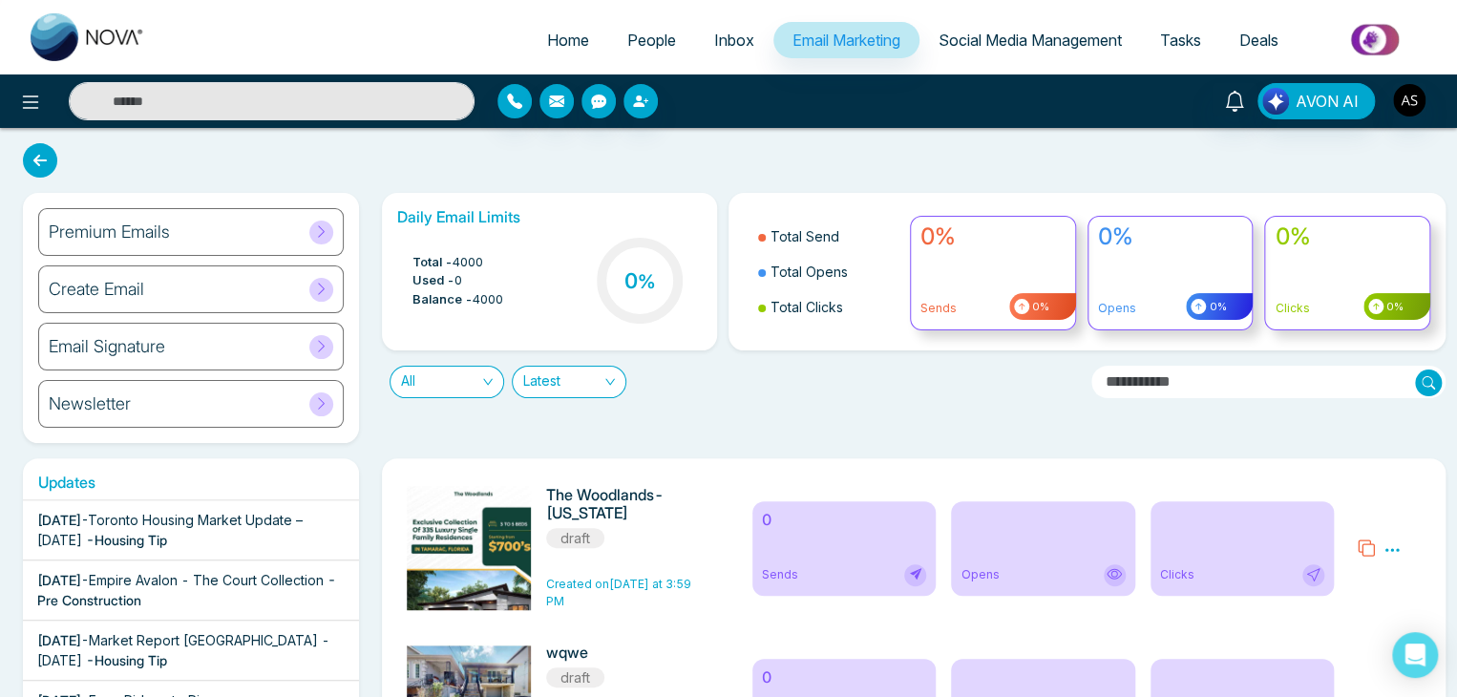
click at [222, 232] on div "Premium Emails" at bounding box center [191, 232] width 306 height 48
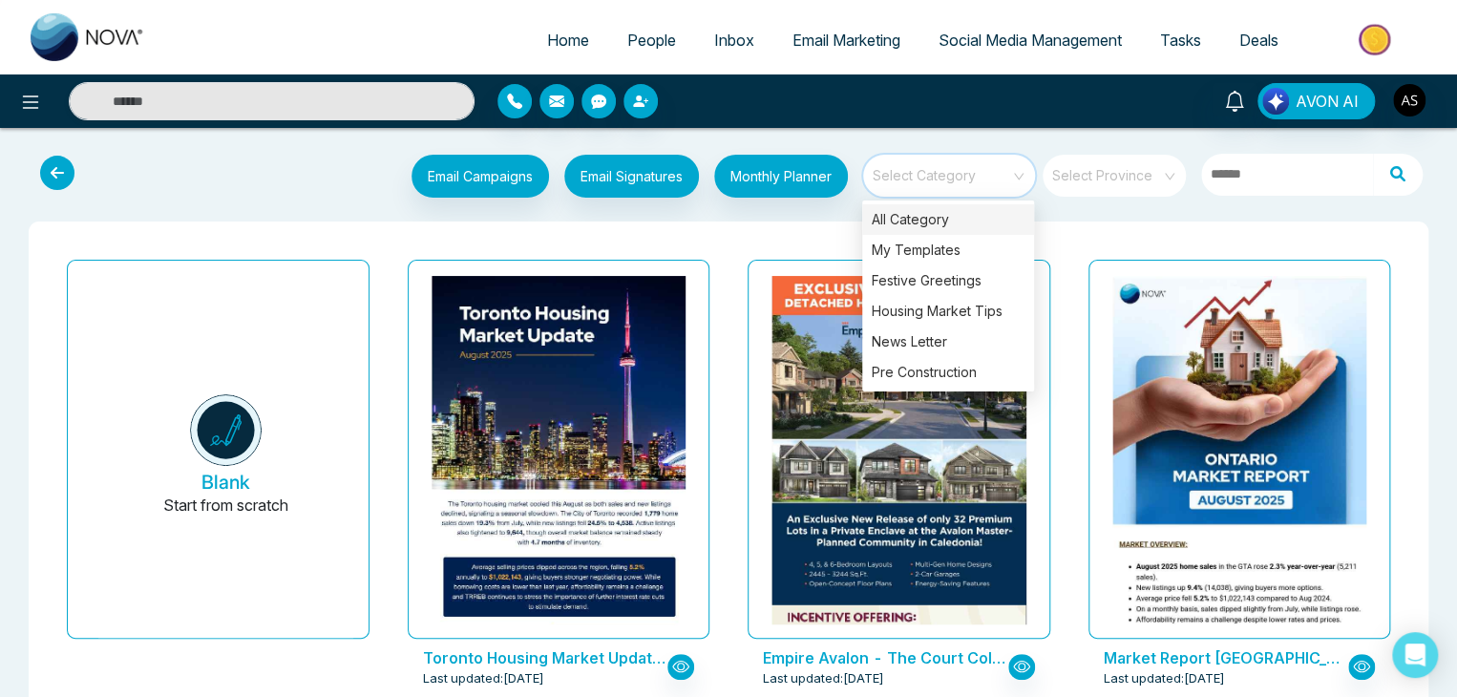
click at [918, 180] on input "search" at bounding box center [942, 169] width 137 height 29
click at [983, 376] on div "Pre Construction" at bounding box center [948, 372] width 172 height 31
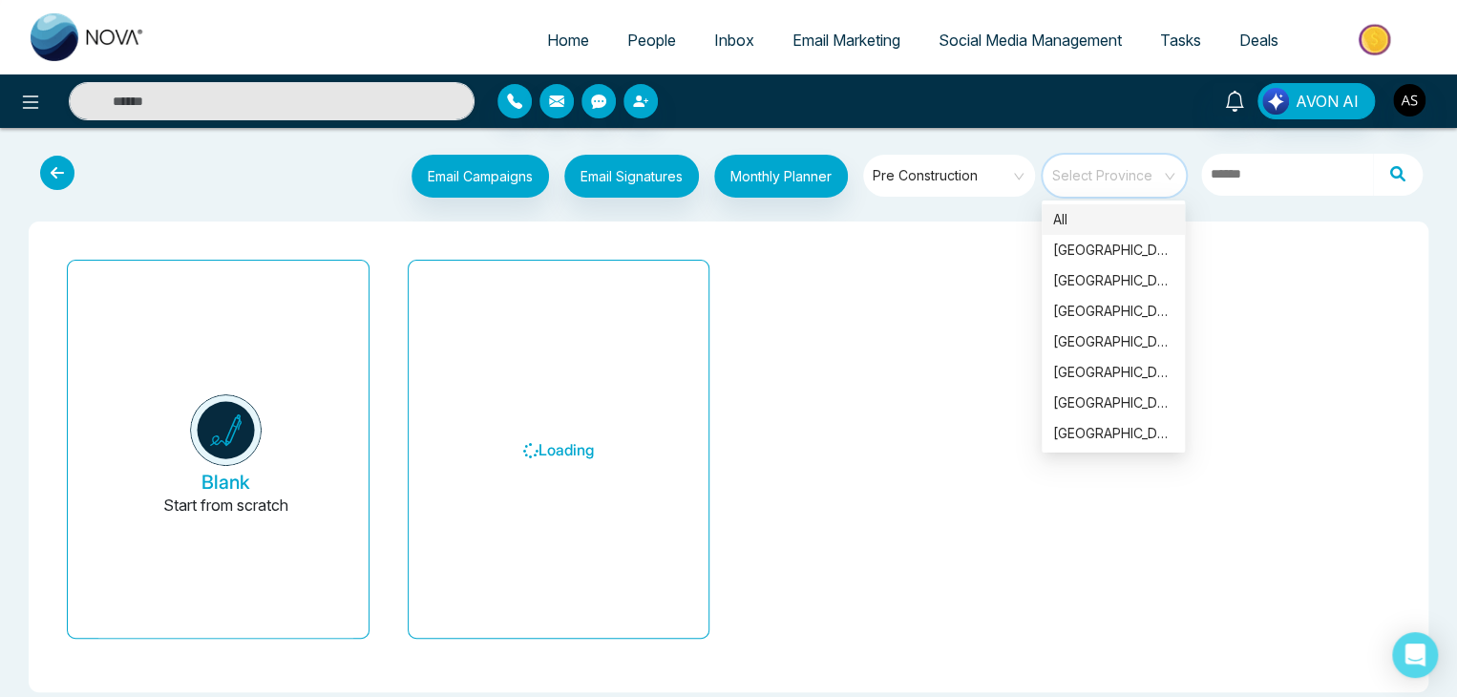
click at [1129, 181] on input "search" at bounding box center [1107, 169] width 109 height 29
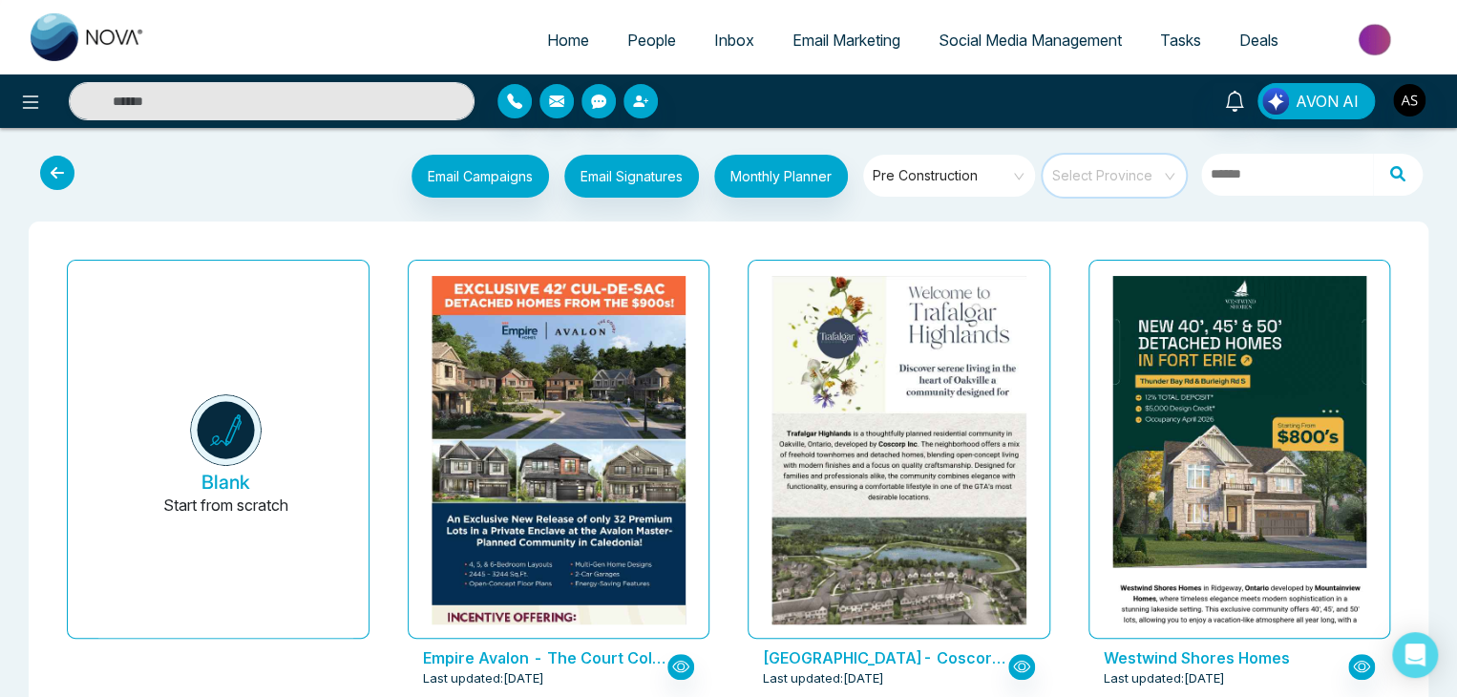
click at [1129, 181] on input "search" at bounding box center [1107, 169] width 109 height 29
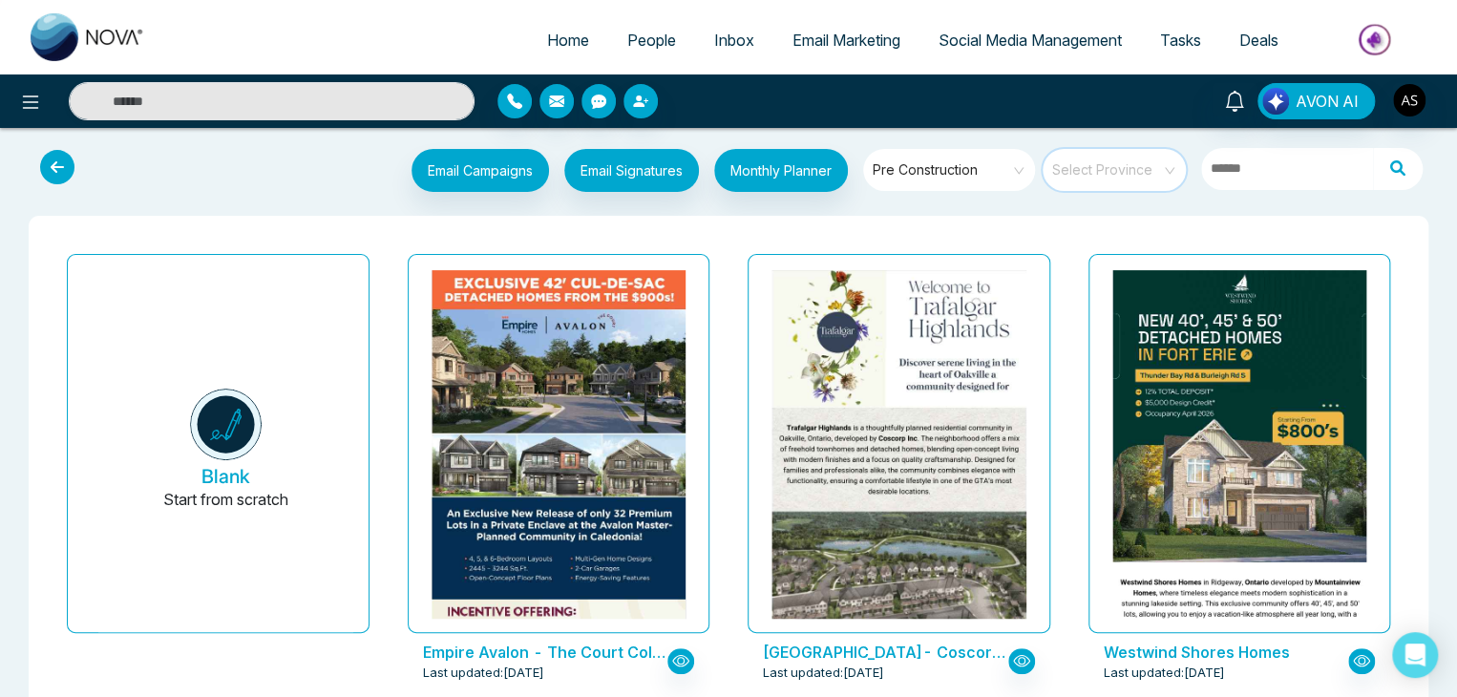
scroll to position [2, 0]
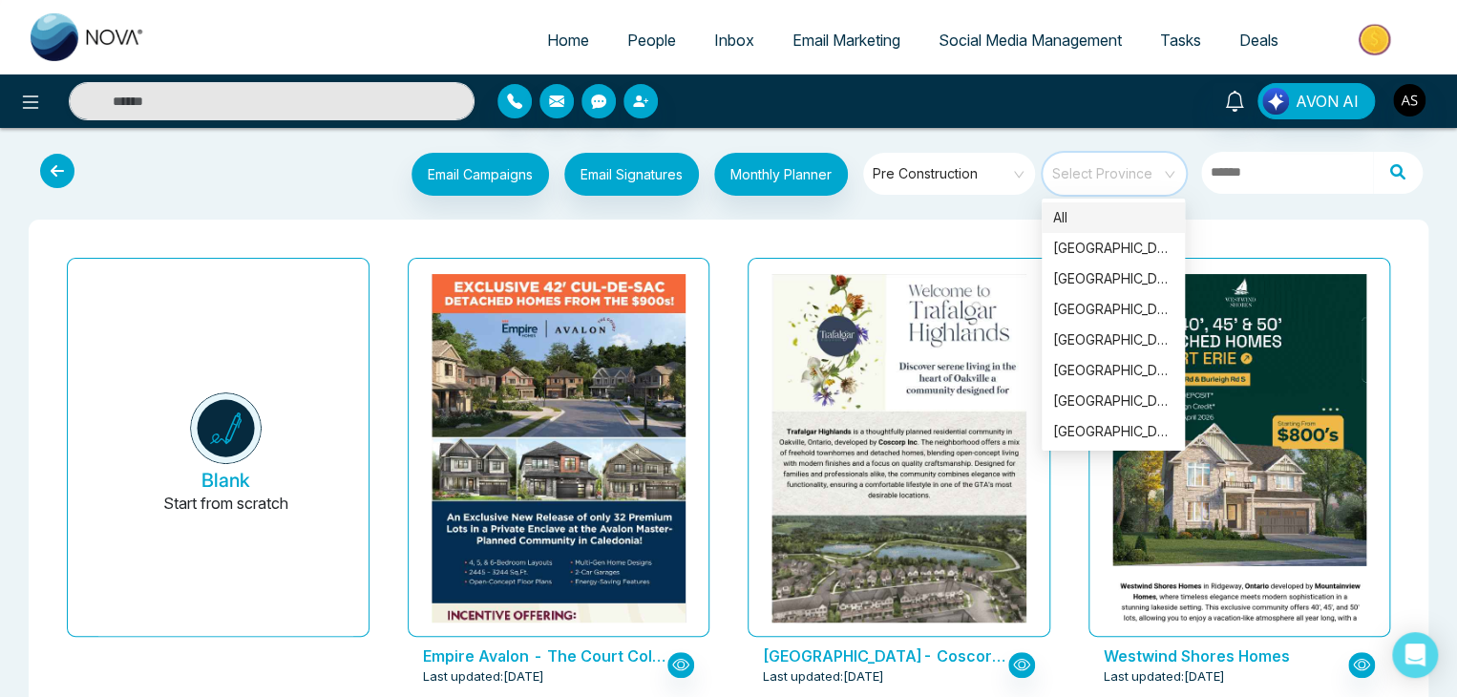
click at [1099, 171] on input "search" at bounding box center [1107, 167] width 109 height 29
click at [1083, 333] on div "[GEOGRAPHIC_DATA]" at bounding box center [1113, 339] width 120 height 21
click at [1119, 182] on span "[GEOGRAPHIC_DATA]" at bounding box center [1115, 173] width 127 height 29
click at [1107, 391] on div "[GEOGRAPHIC_DATA]" at bounding box center [1113, 401] width 120 height 21
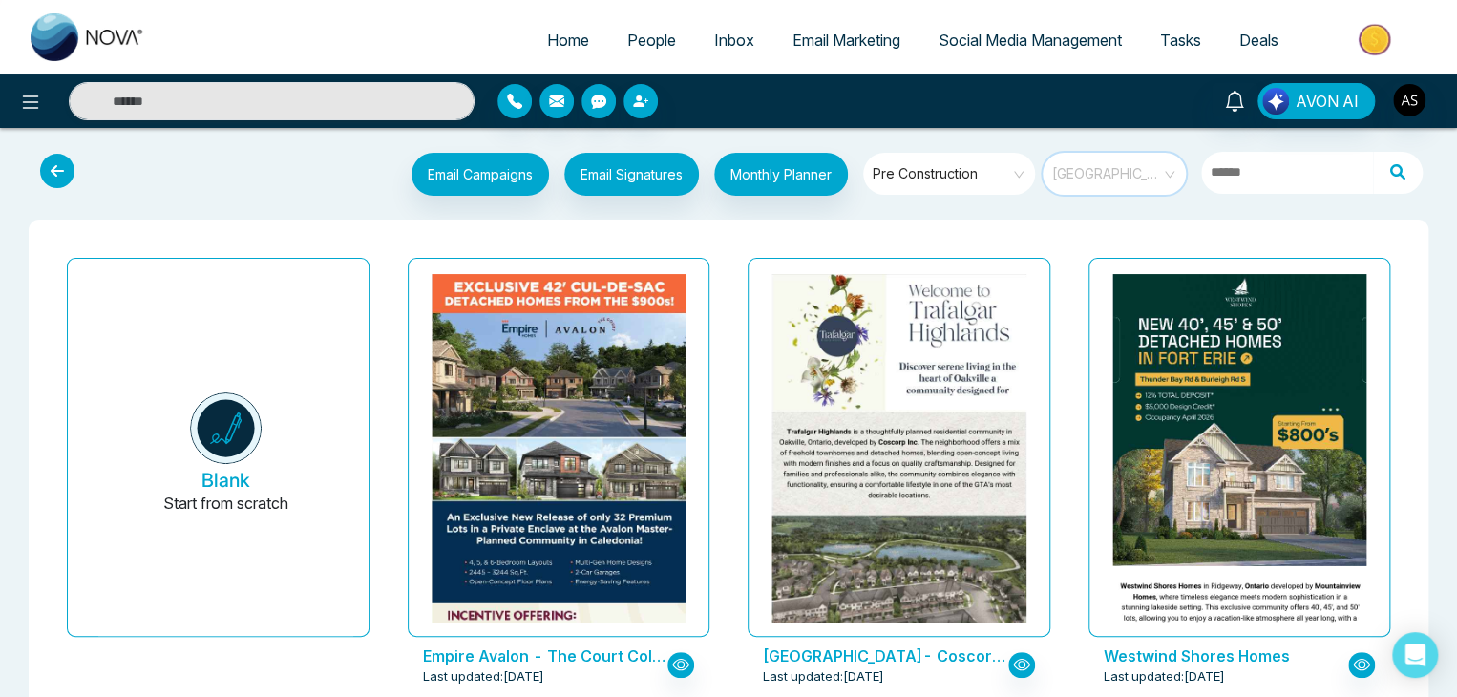
click at [1155, 177] on span "[GEOGRAPHIC_DATA]" at bounding box center [1115, 173] width 127 height 29
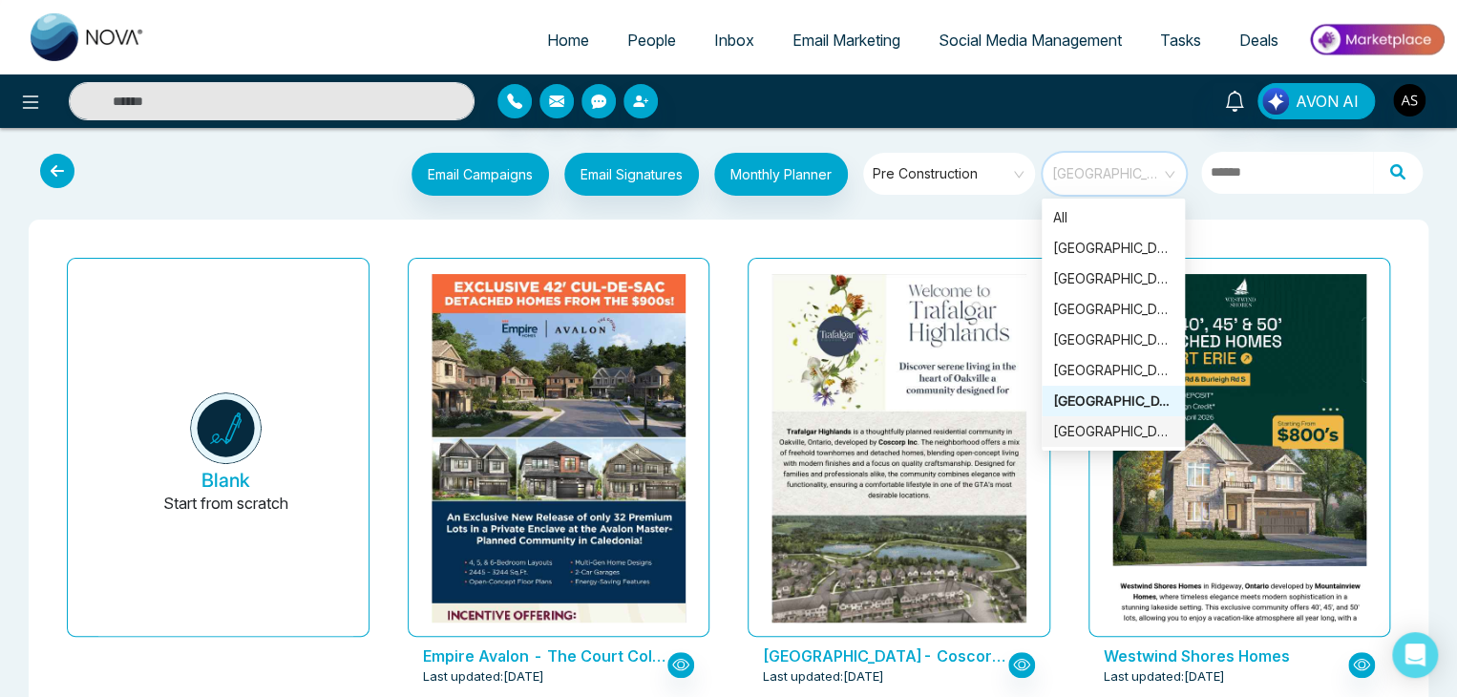
click at [1134, 436] on div "[GEOGRAPHIC_DATA]" at bounding box center [1113, 431] width 120 height 21
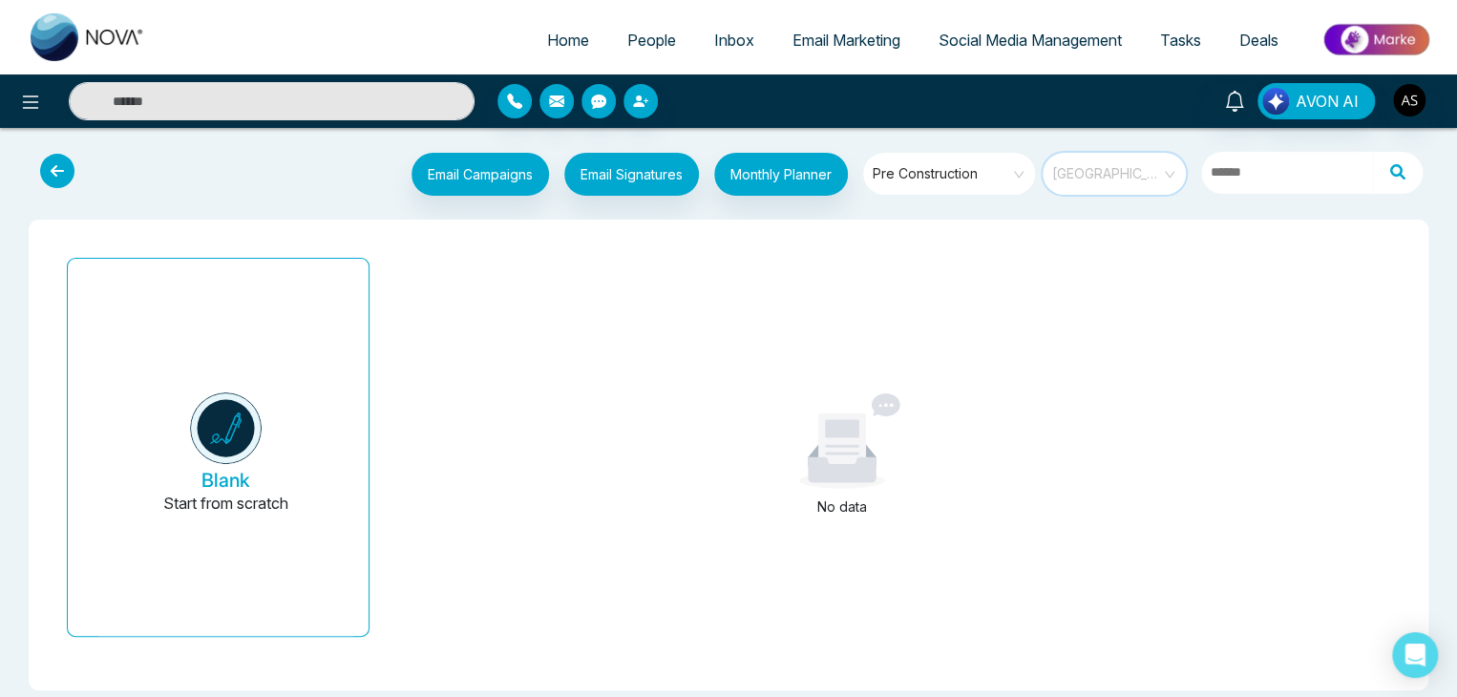
click at [1154, 172] on span "[GEOGRAPHIC_DATA]" at bounding box center [1115, 173] width 127 height 29
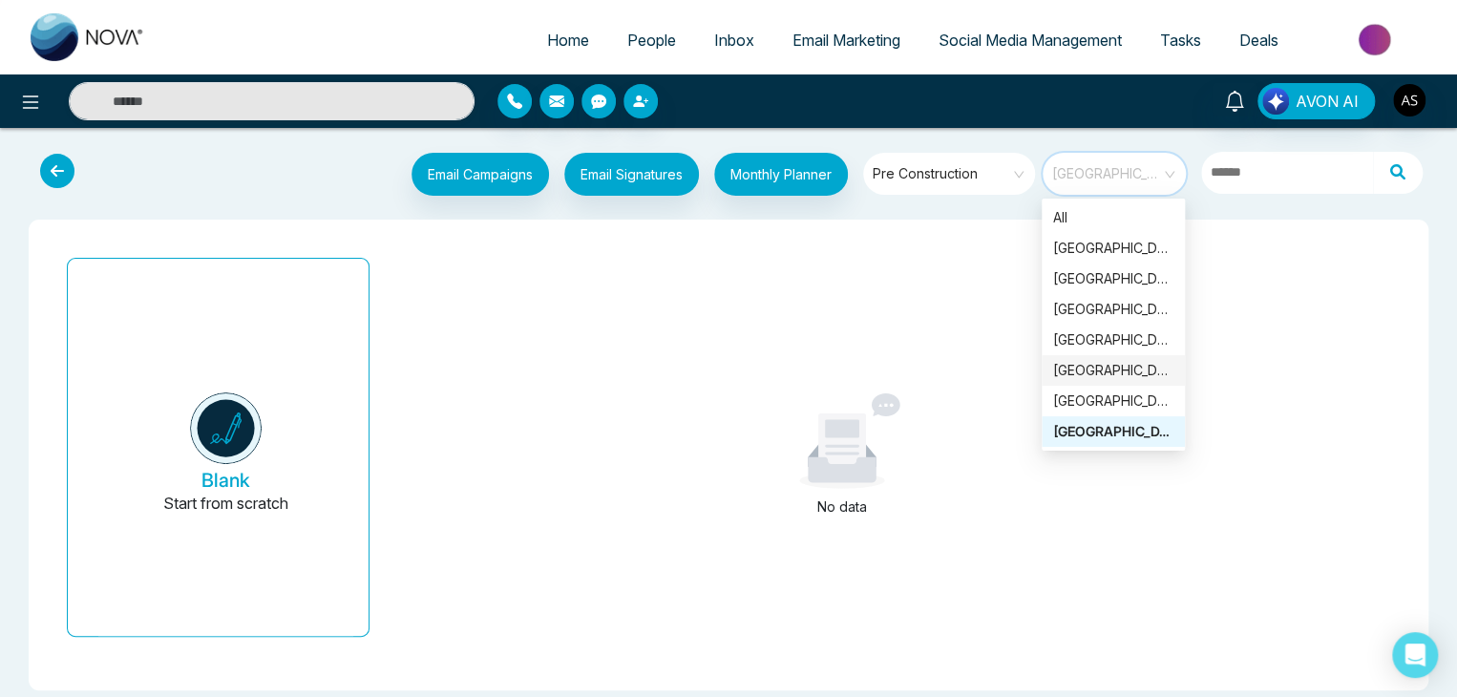
click at [1118, 379] on div "[GEOGRAPHIC_DATA]" at bounding box center [1113, 370] width 120 height 21
click at [1146, 170] on span "[GEOGRAPHIC_DATA]" at bounding box center [1115, 173] width 127 height 29
click at [1114, 307] on div "[GEOGRAPHIC_DATA]" at bounding box center [1113, 309] width 120 height 21
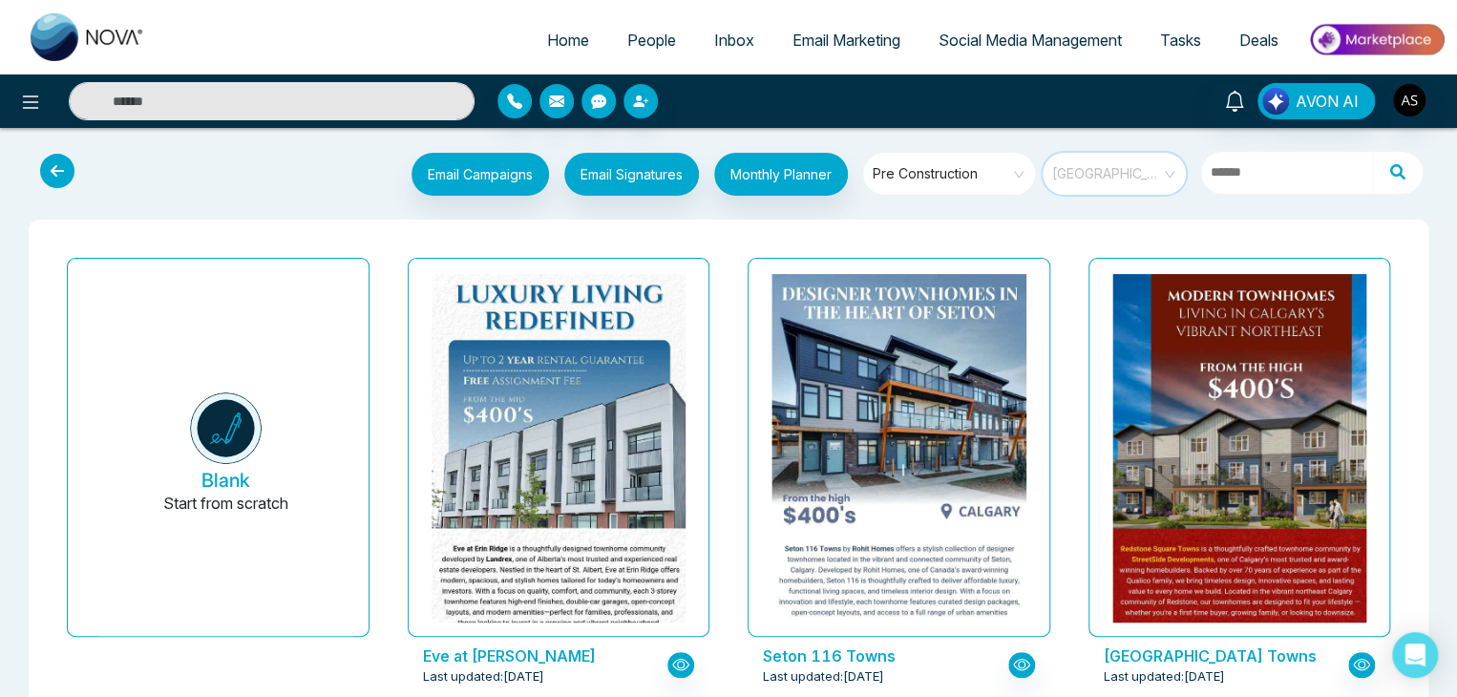
click at [1139, 159] on span "[GEOGRAPHIC_DATA]" at bounding box center [1115, 173] width 127 height 29
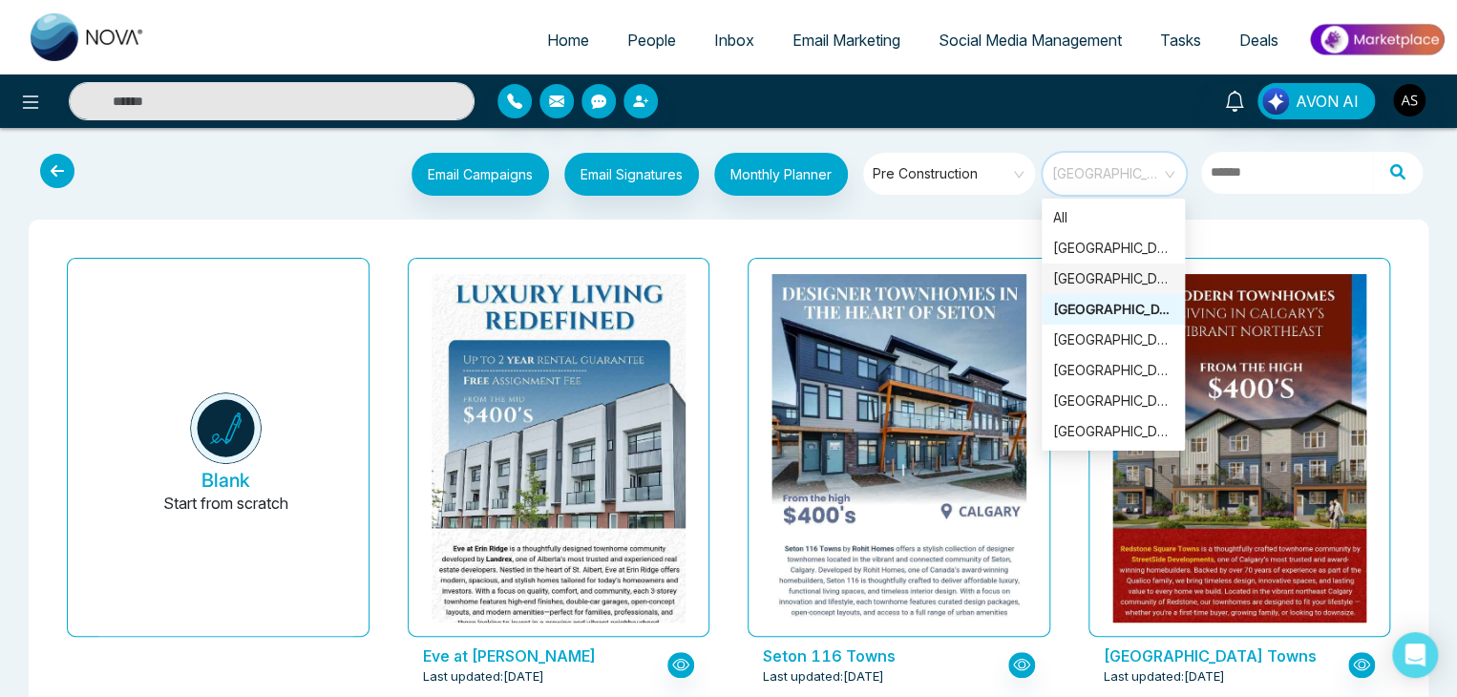
click at [1123, 272] on div "[GEOGRAPHIC_DATA]" at bounding box center [1113, 278] width 120 height 21
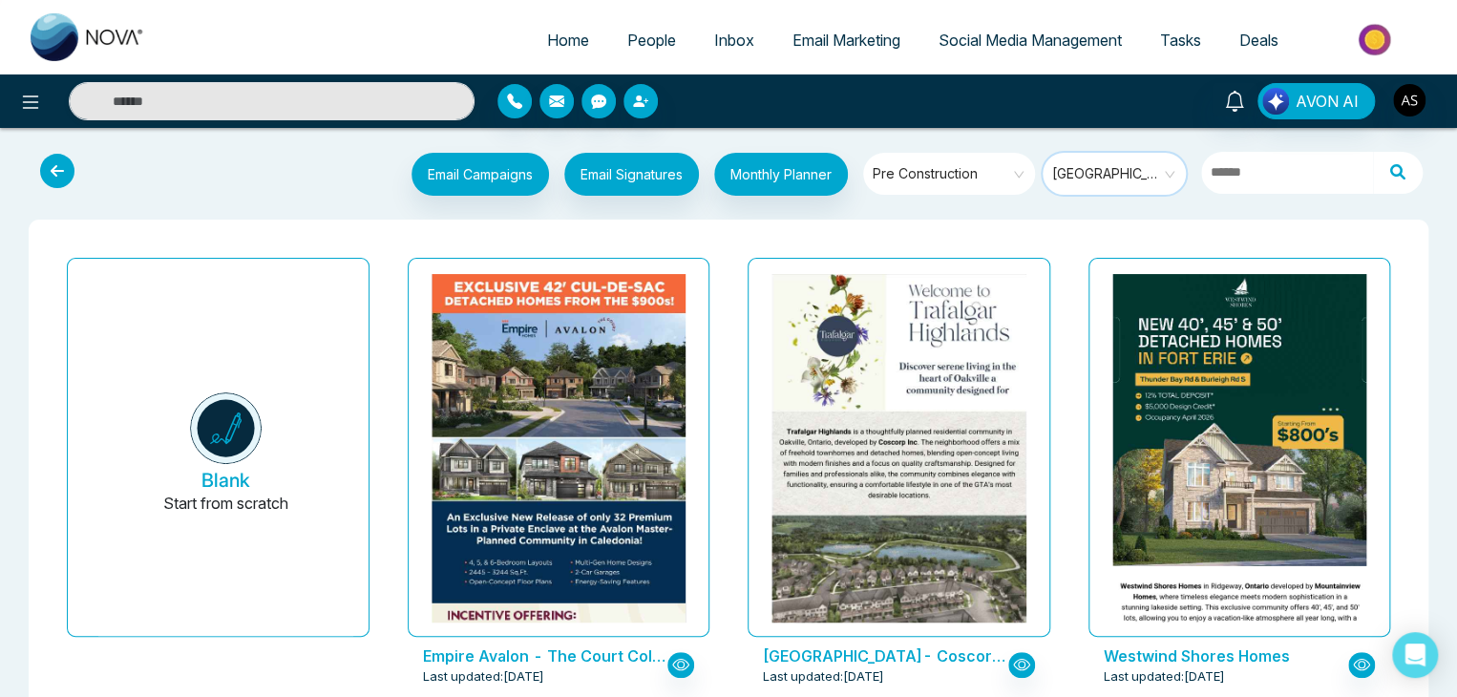
click at [1144, 165] on span "[GEOGRAPHIC_DATA]" at bounding box center [1115, 173] width 127 height 29
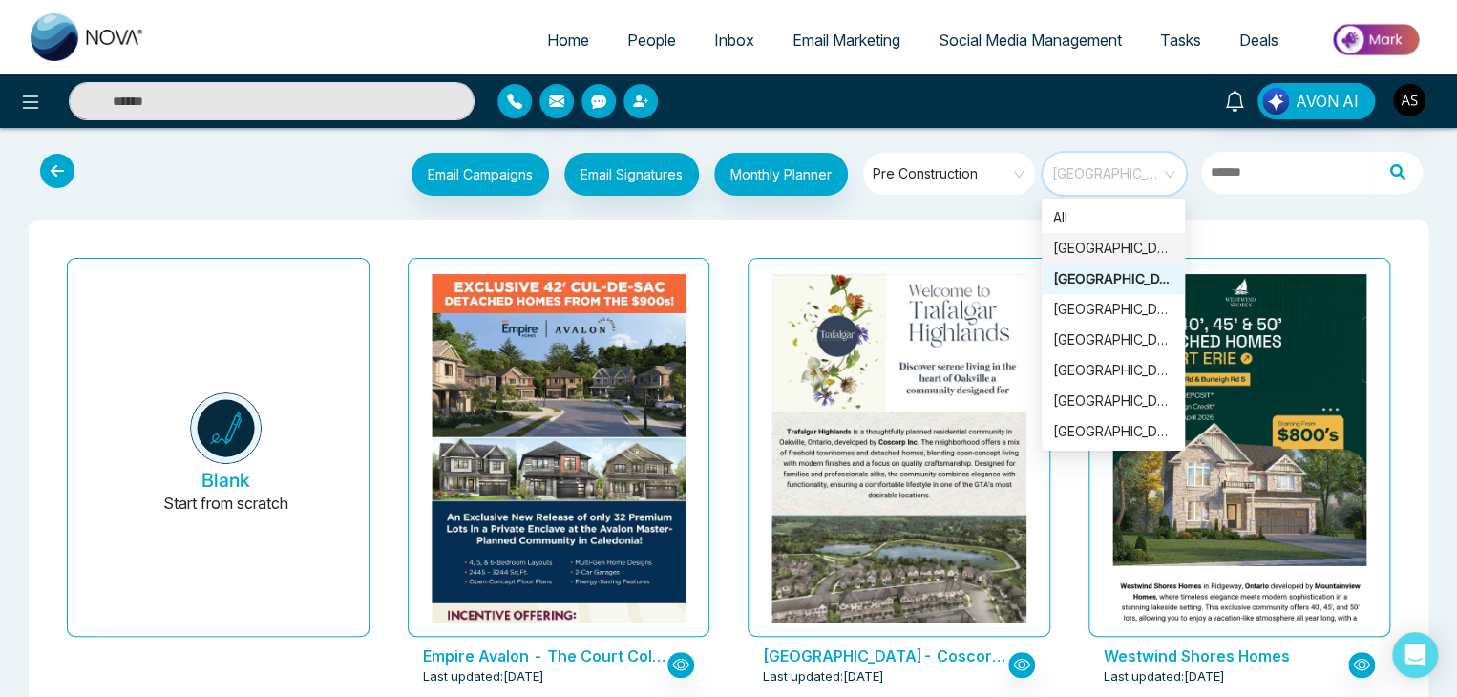
click at [1126, 245] on div "[GEOGRAPHIC_DATA]" at bounding box center [1113, 248] width 120 height 21
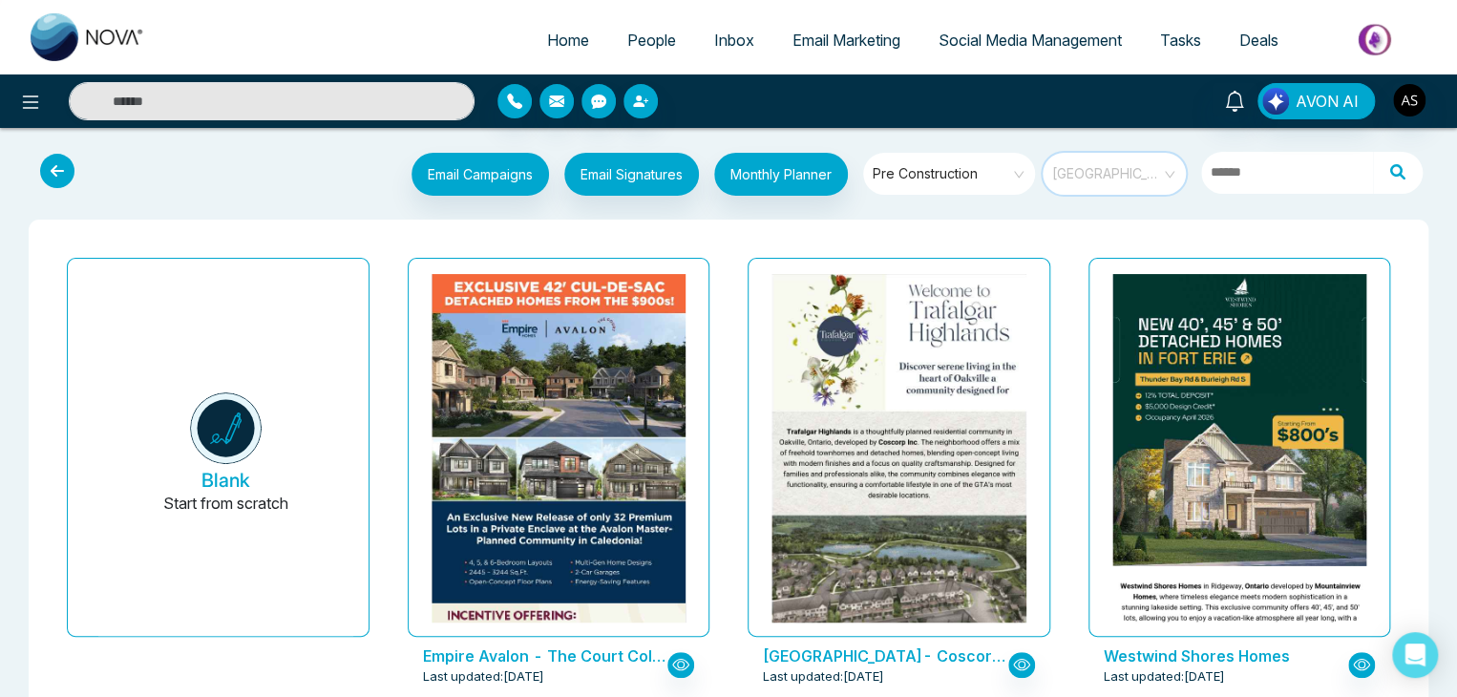
click at [1104, 173] on span "[GEOGRAPHIC_DATA]" at bounding box center [1115, 173] width 127 height 29
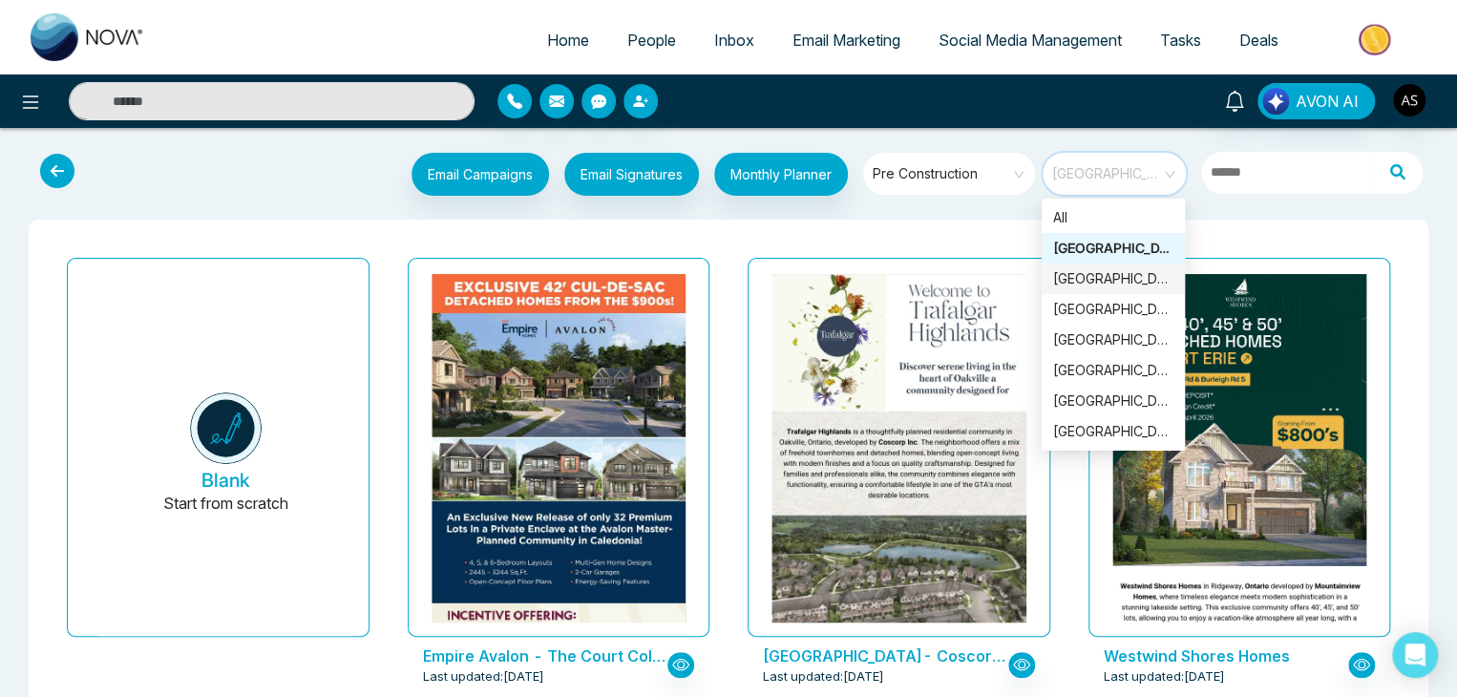
click at [1099, 273] on div "[GEOGRAPHIC_DATA]" at bounding box center [1113, 278] width 120 height 21
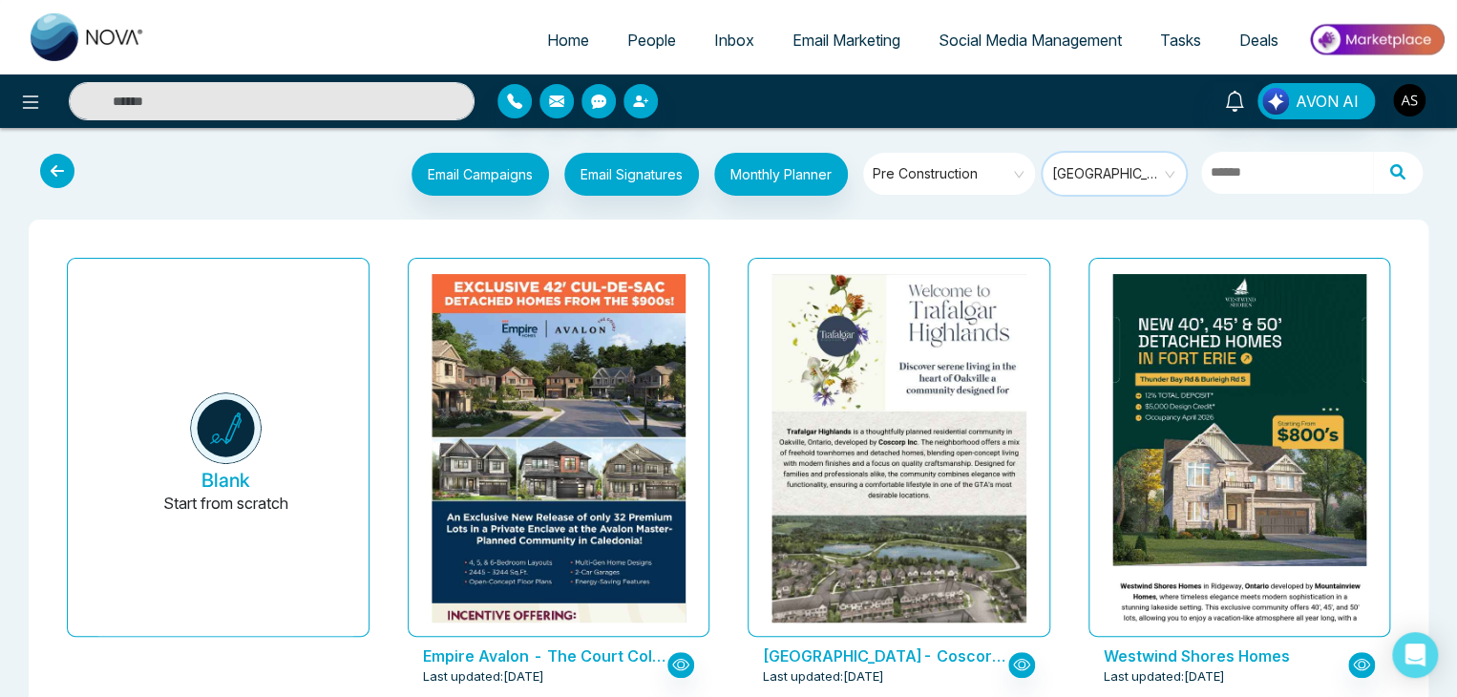
click at [1118, 167] on span "[GEOGRAPHIC_DATA]" at bounding box center [1115, 173] width 127 height 29
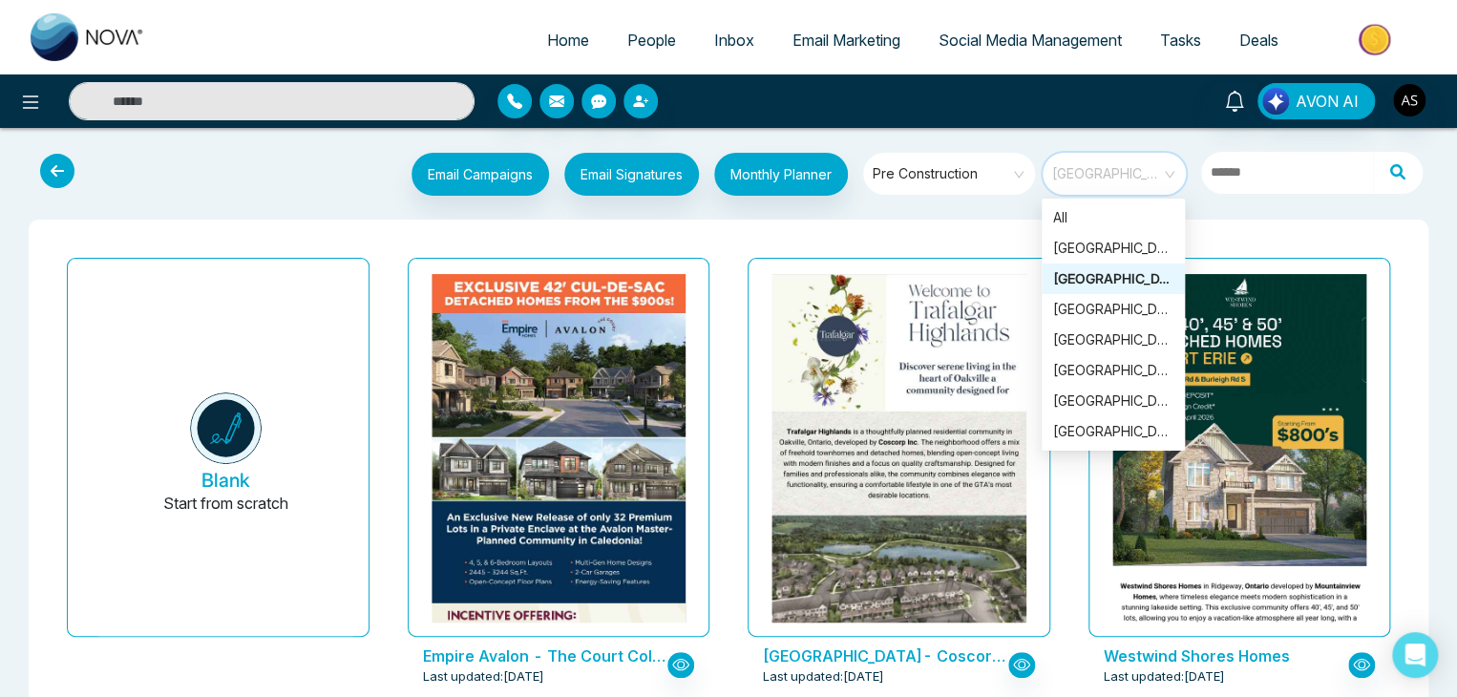
click at [1111, 277] on div "[GEOGRAPHIC_DATA]" at bounding box center [1113, 278] width 120 height 21
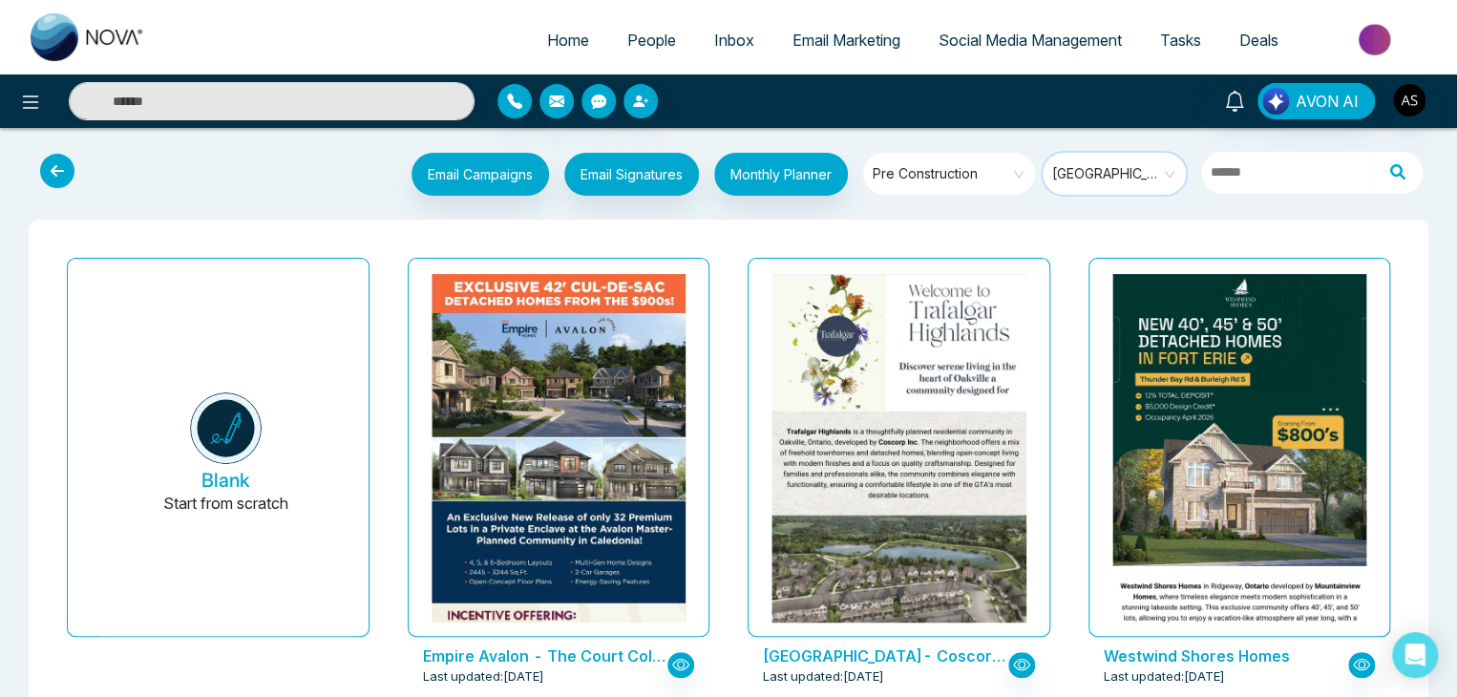
click at [1100, 169] on span "[GEOGRAPHIC_DATA]" at bounding box center [1115, 173] width 127 height 29
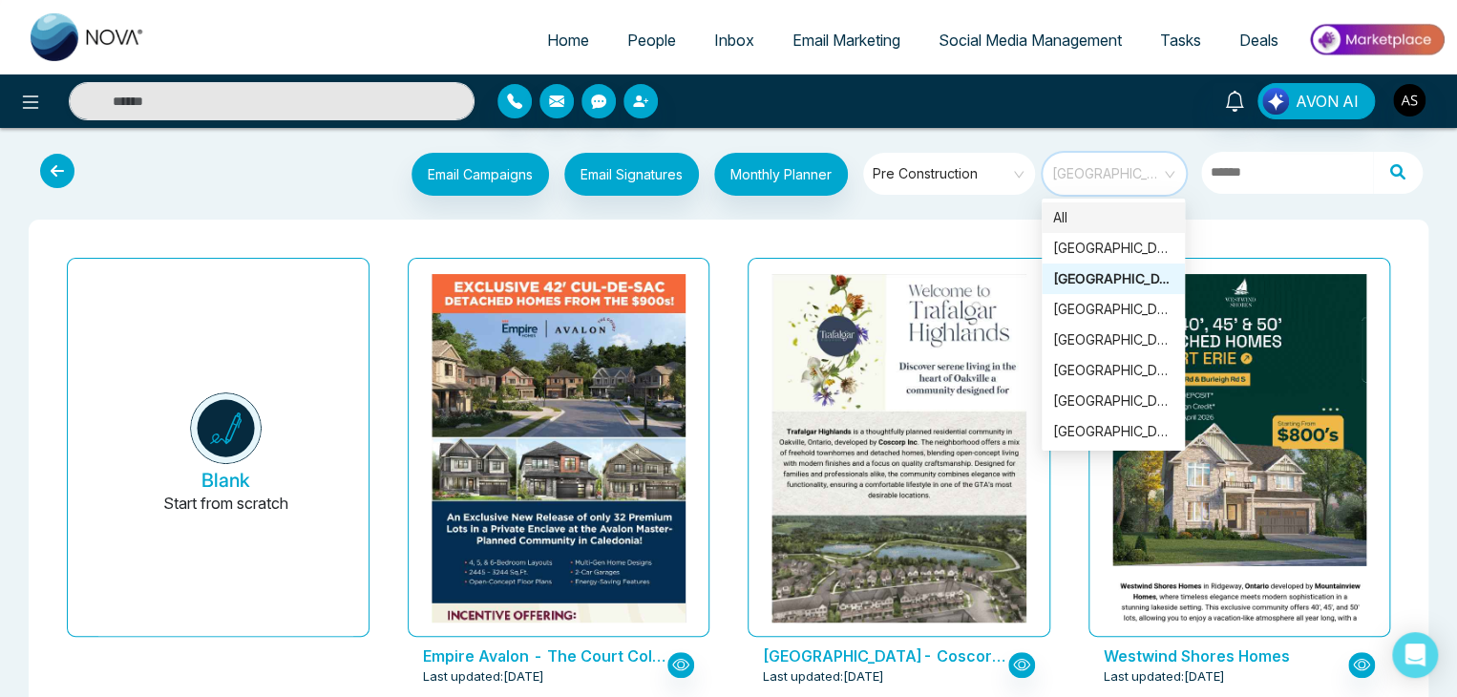
click at [1094, 222] on div "All" at bounding box center [1113, 217] width 120 height 21
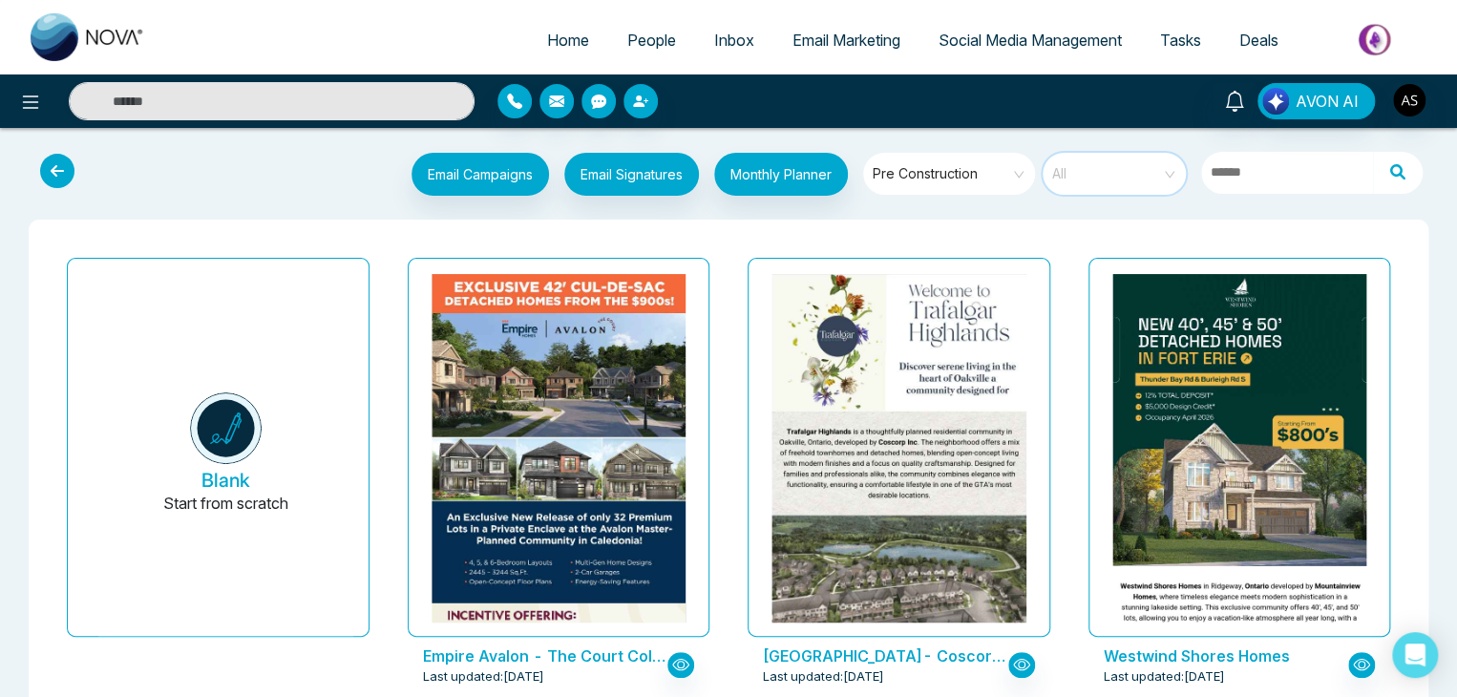
click at [1088, 174] on span "All" at bounding box center [1115, 173] width 127 height 29
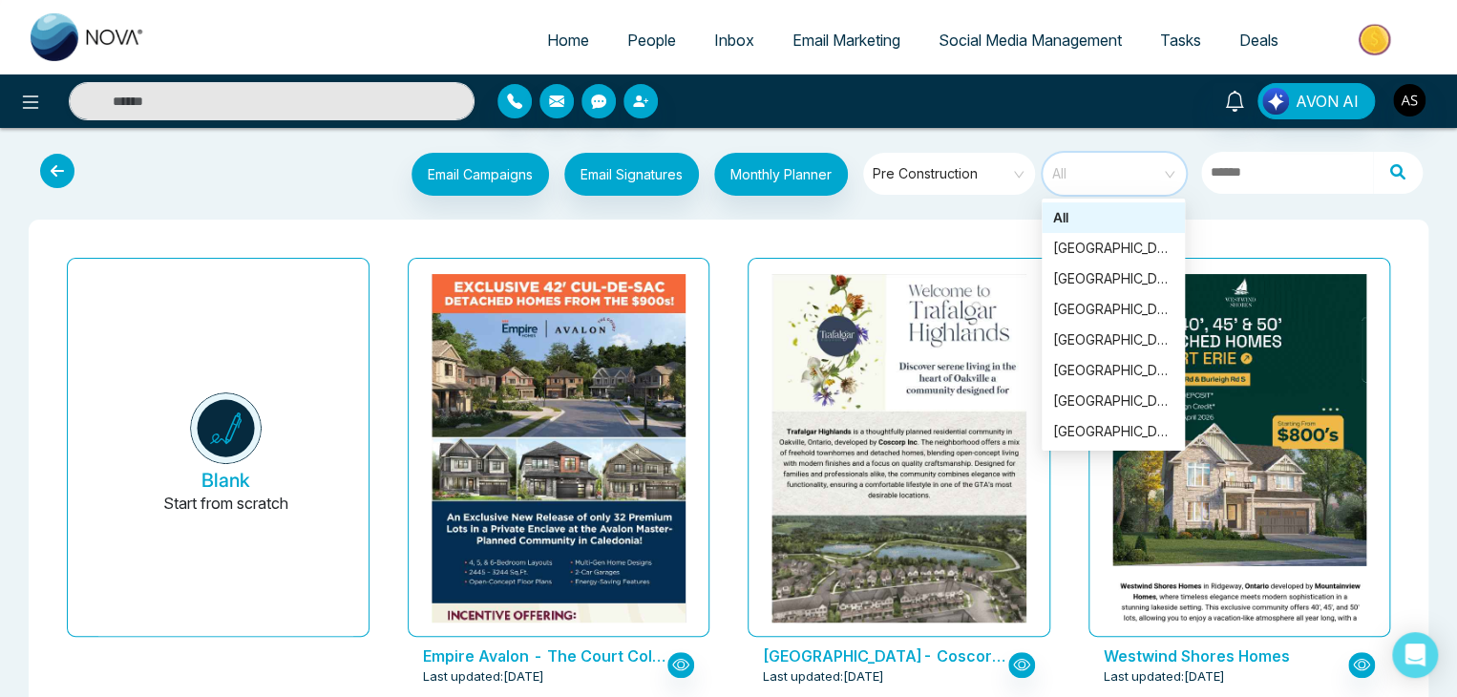
click at [986, 173] on span "Pre Construction" at bounding box center [951, 173] width 156 height 29
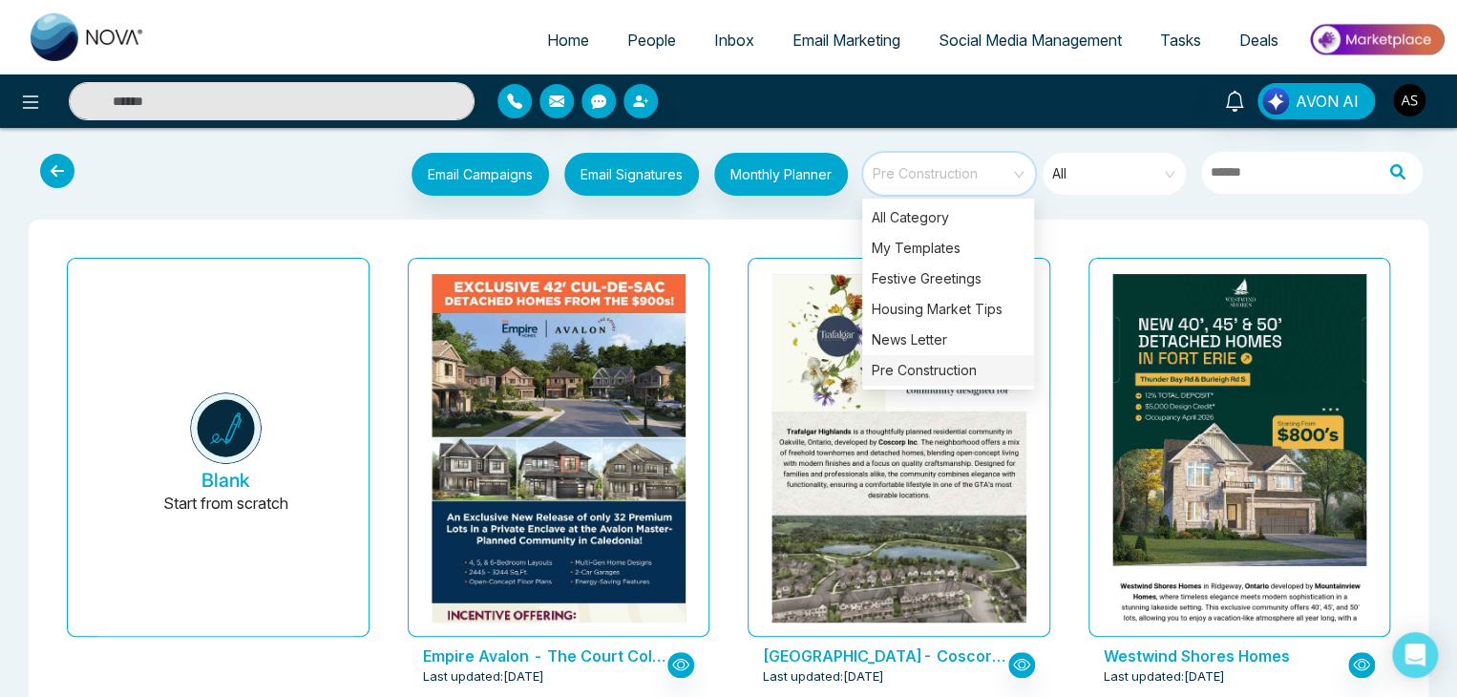
click at [970, 380] on div "Pre Construction" at bounding box center [948, 370] width 172 height 31
click at [990, 370] on div "Pre Construction" at bounding box center [948, 370] width 172 height 31
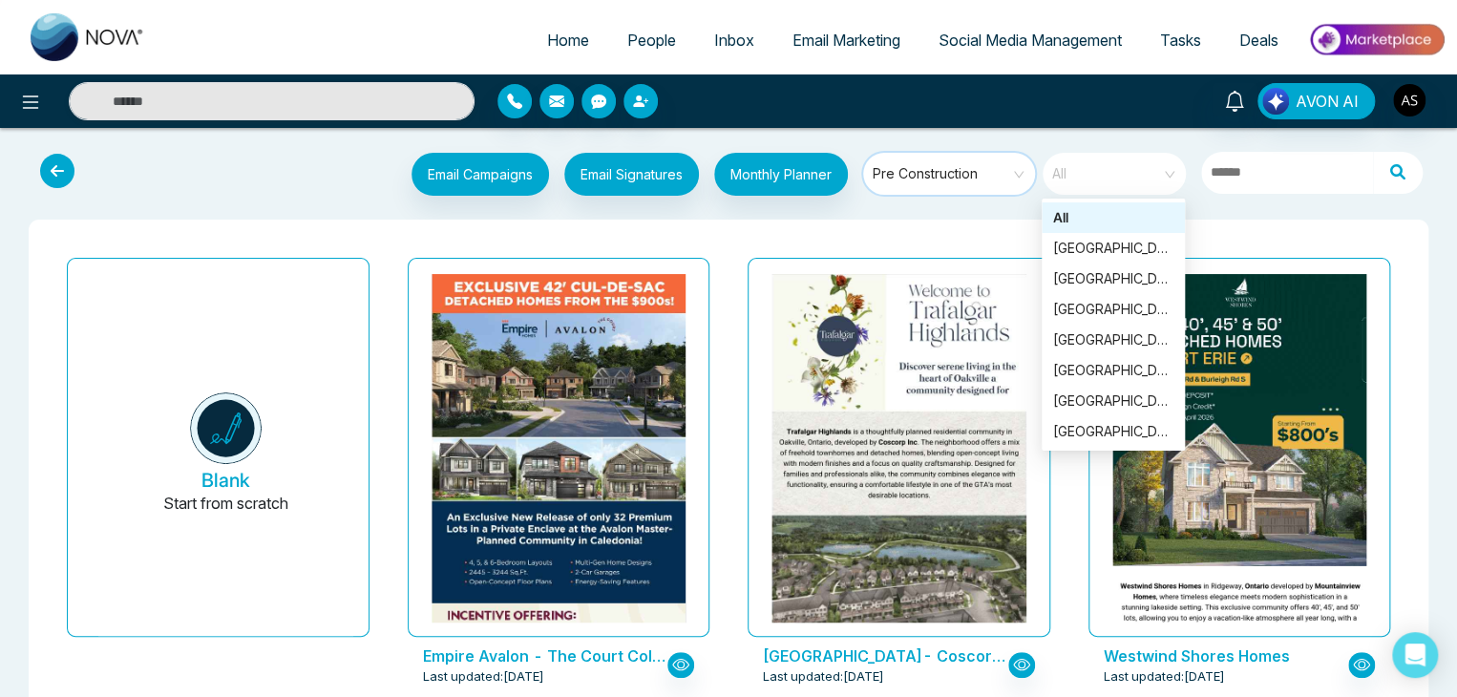
click at [1134, 164] on span "All" at bounding box center [1115, 173] width 127 height 29
click at [1134, 249] on div "[GEOGRAPHIC_DATA]" at bounding box center [1113, 248] width 120 height 21
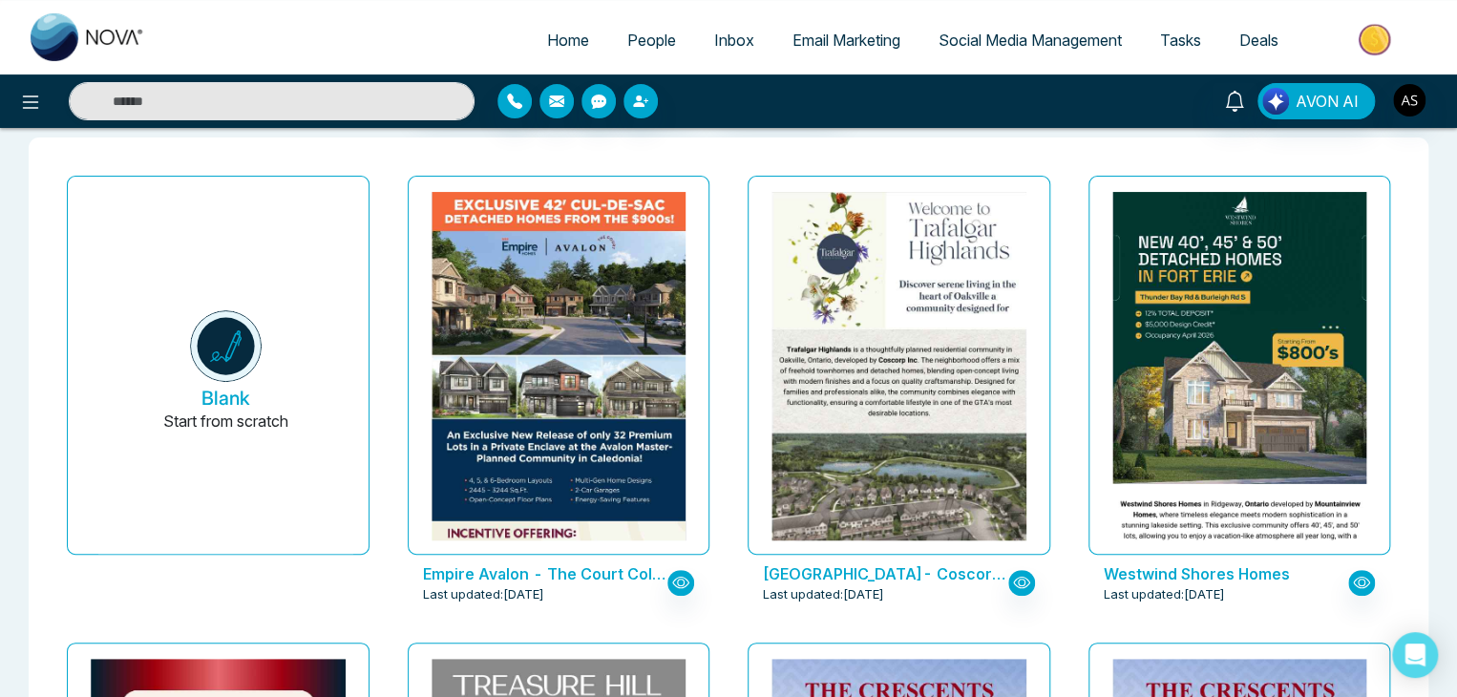
scroll to position [0, 0]
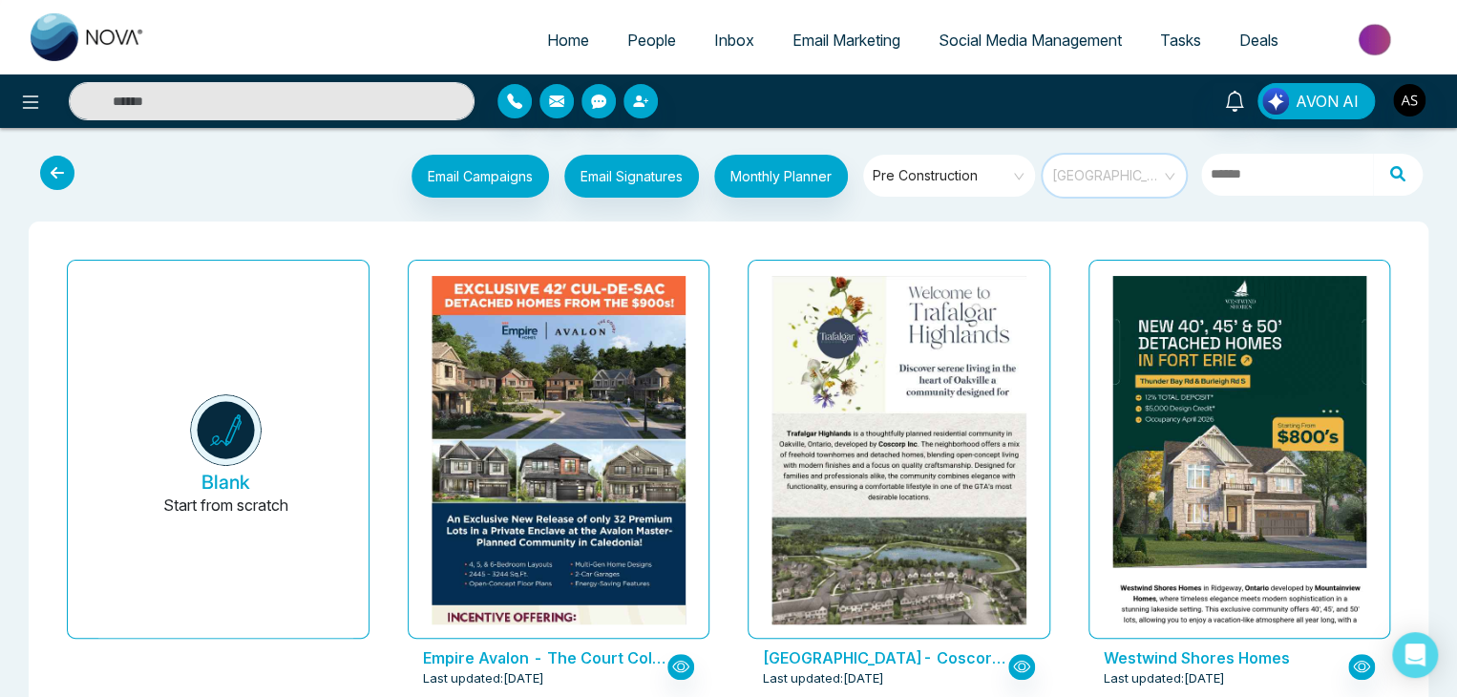
click at [1098, 170] on span "[GEOGRAPHIC_DATA]" at bounding box center [1115, 175] width 127 height 29
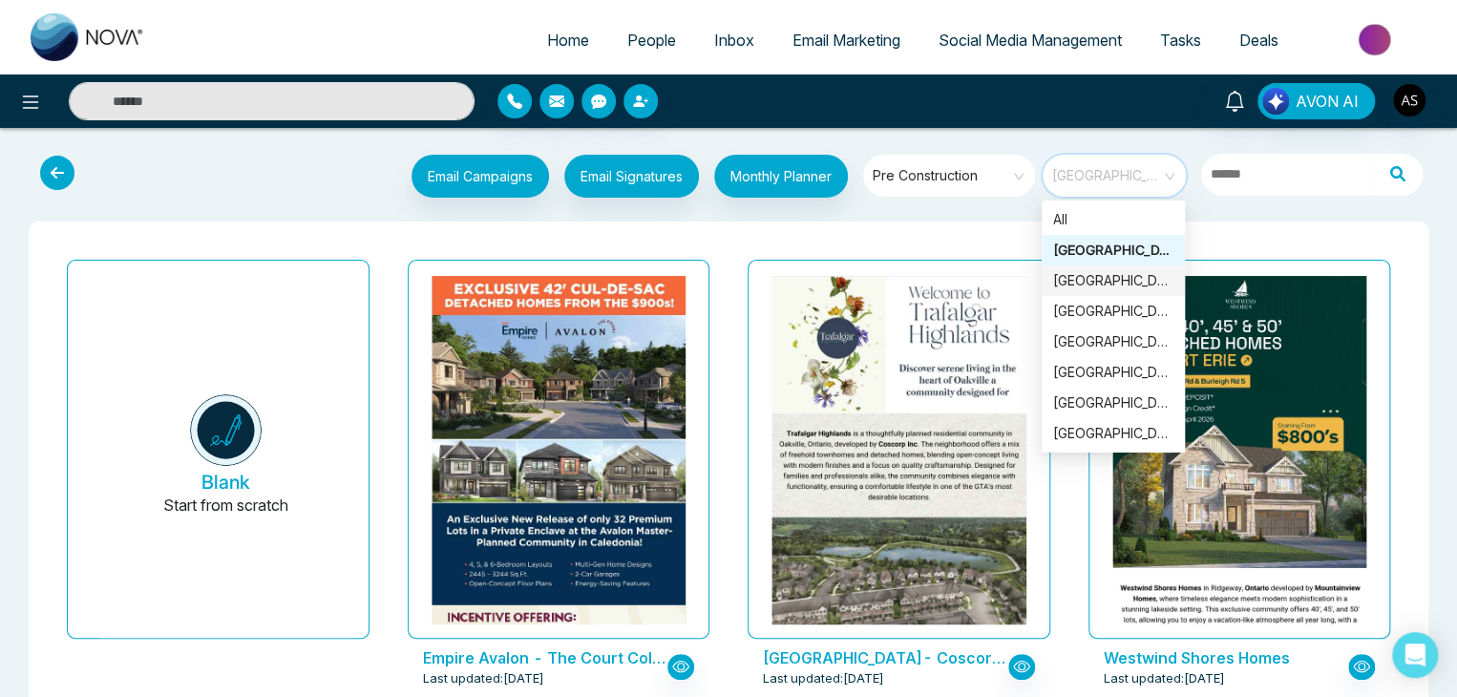
click at [1101, 286] on div "[GEOGRAPHIC_DATA]" at bounding box center [1113, 280] width 120 height 21
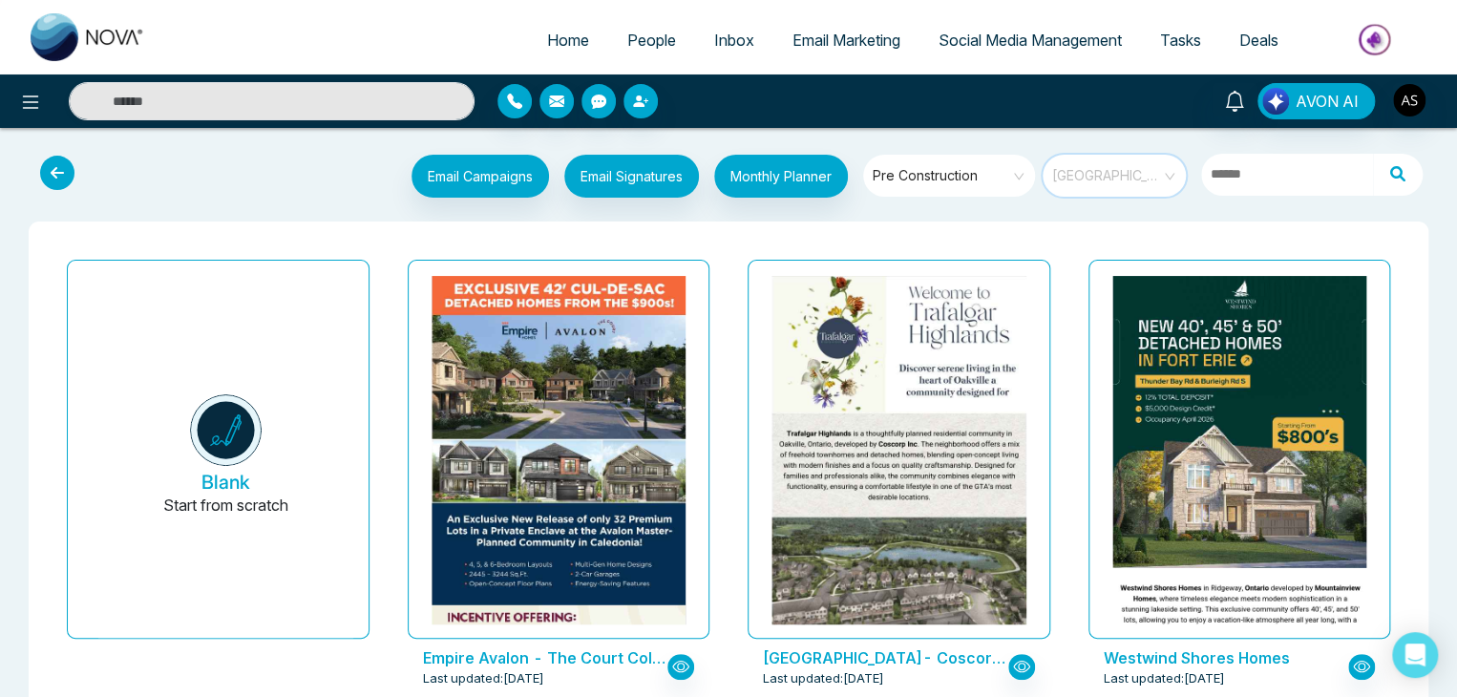
click at [1141, 181] on span "[GEOGRAPHIC_DATA]" at bounding box center [1115, 175] width 127 height 29
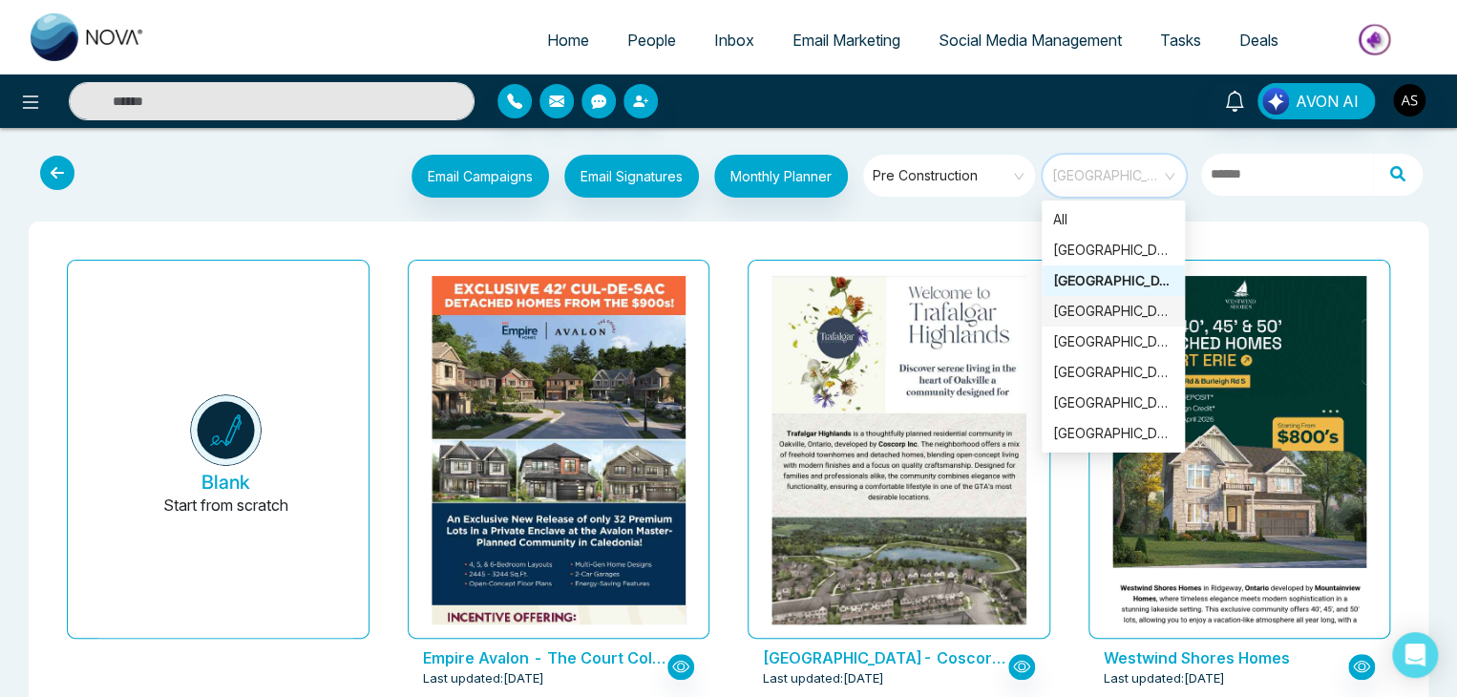
click at [1116, 310] on div "[GEOGRAPHIC_DATA]" at bounding box center [1113, 311] width 120 height 21
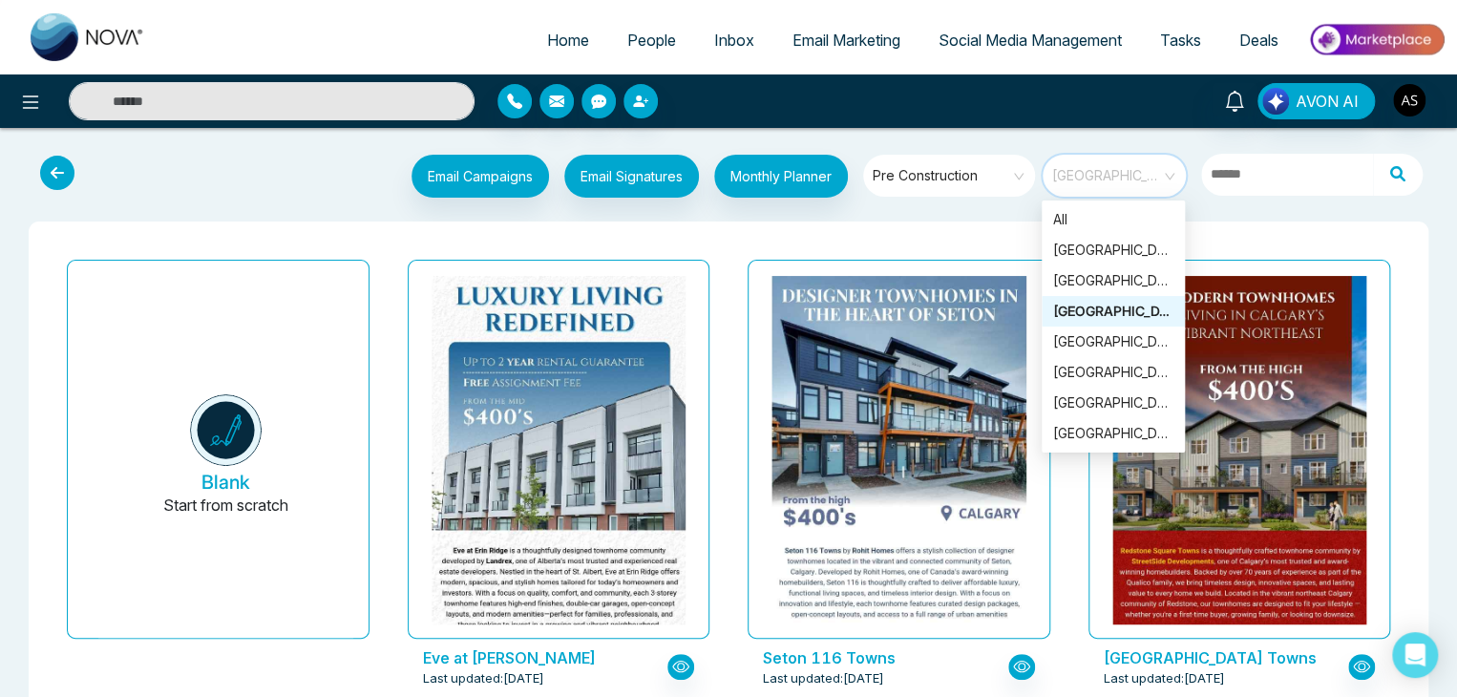
click at [1153, 165] on span "[GEOGRAPHIC_DATA]" at bounding box center [1115, 175] width 127 height 29
click at [1122, 352] on div "[GEOGRAPHIC_DATA]" at bounding box center [1113, 342] width 143 height 31
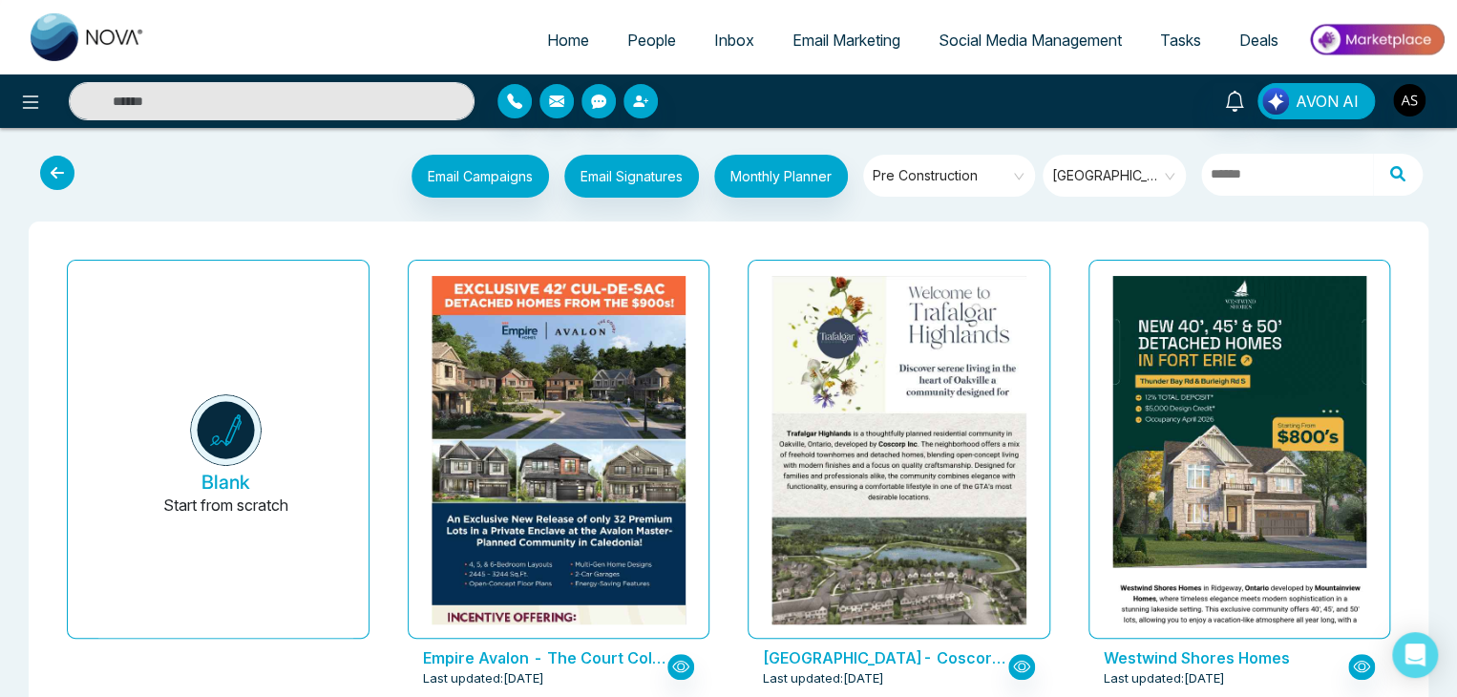
click at [1111, 154] on div "Email Campaigns Start from scratch? View my campaigns Email Signatures Monthly …" at bounding box center [728, 178] width 1426 height 63
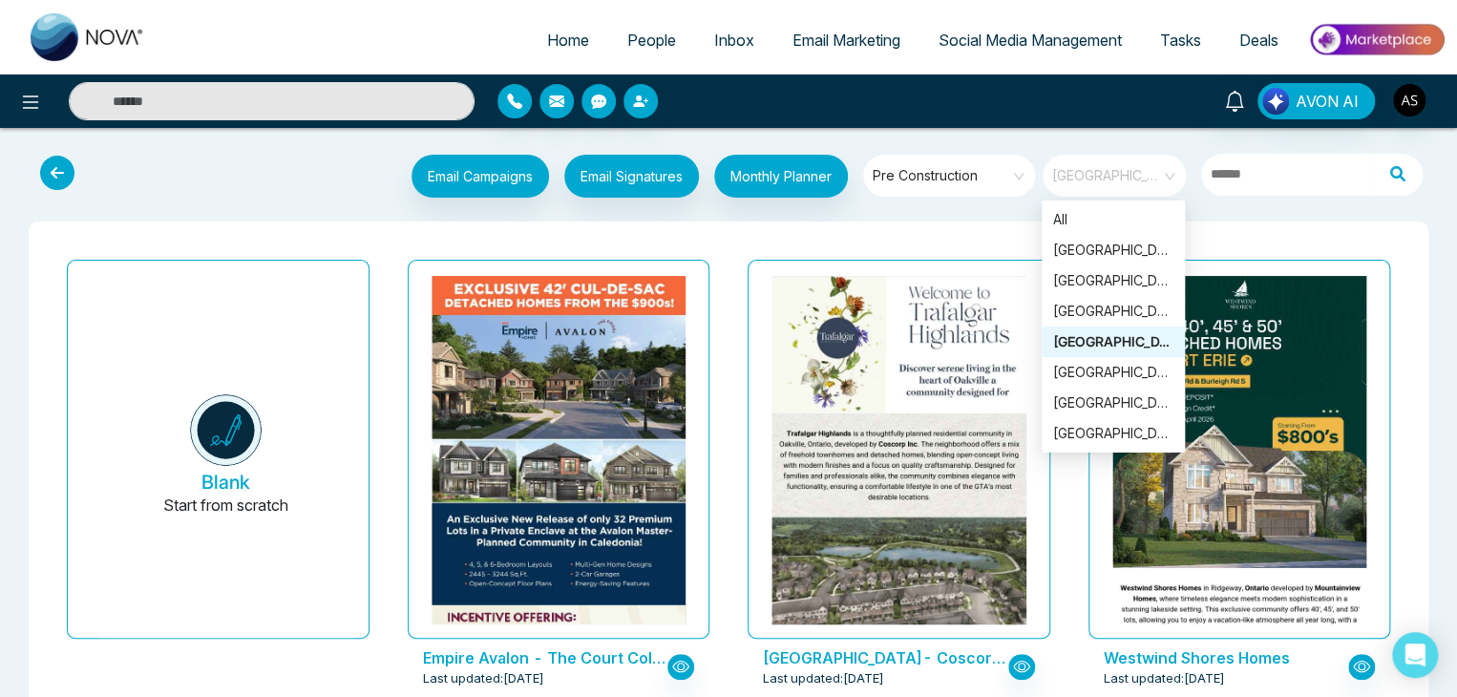
click at [1146, 181] on span "[GEOGRAPHIC_DATA]" at bounding box center [1115, 175] width 127 height 29
click at [1121, 382] on div "[GEOGRAPHIC_DATA]" at bounding box center [1113, 372] width 120 height 21
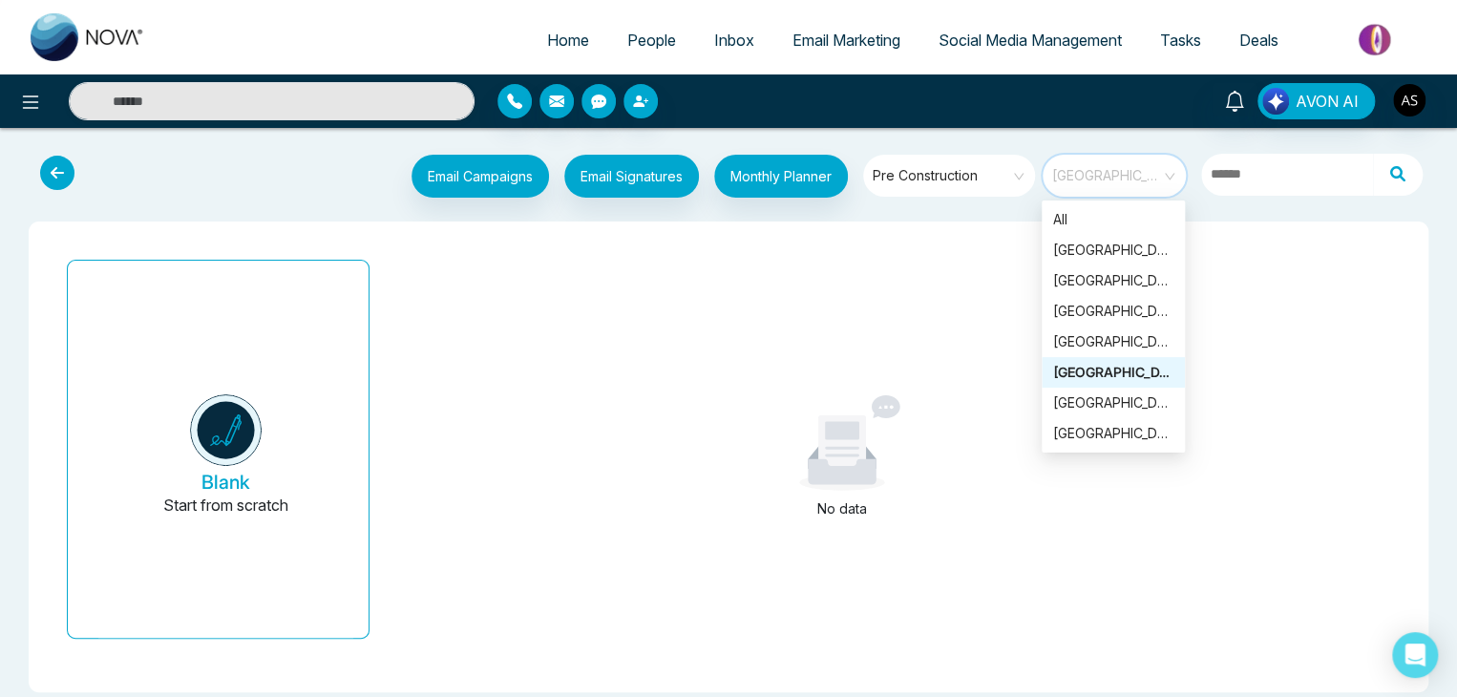
click at [1160, 167] on span "[GEOGRAPHIC_DATA]" at bounding box center [1115, 175] width 127 height 29
click at [1109, 404] on div "[GEOGRAPHIC_DATA]" at bounding box center [1113, 402] width 120 height 21
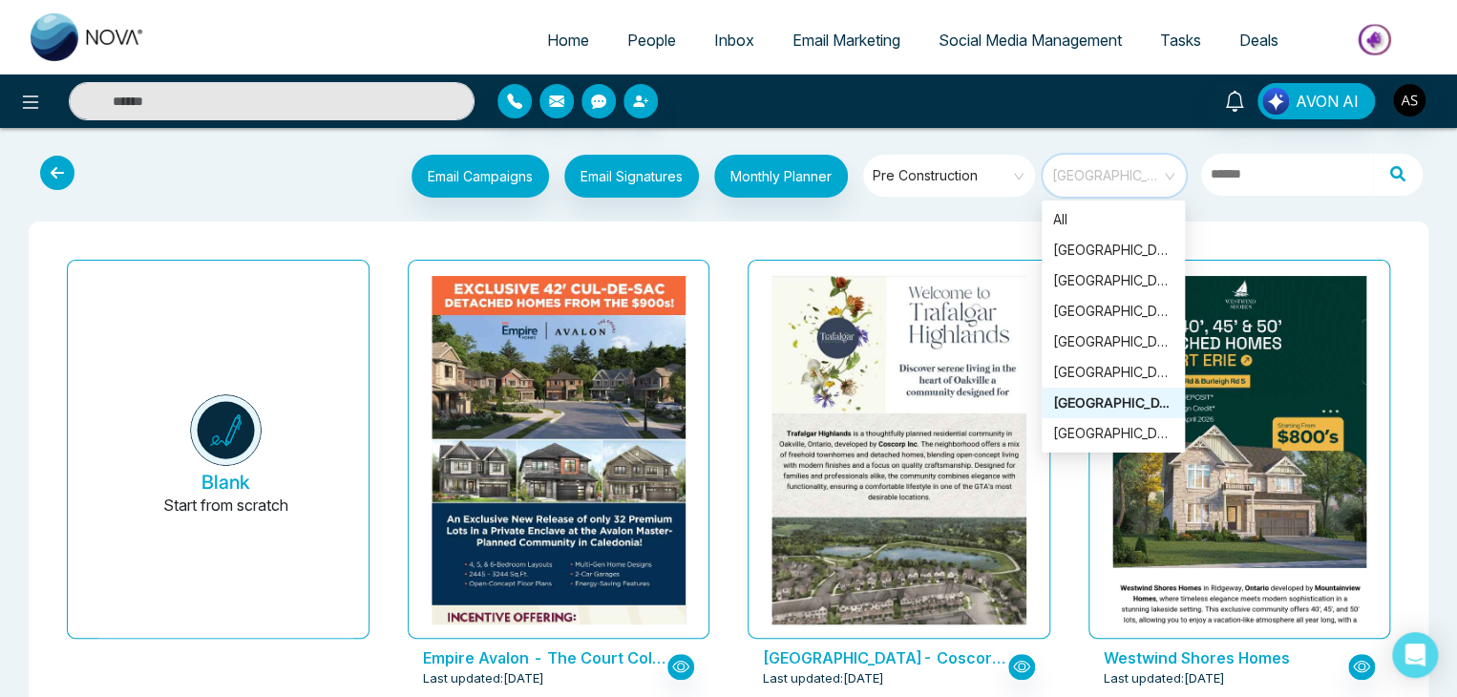
click at [1127, 167] on span "[GEOGRAPHIC_DATA]" at bounding box center [1115, 175] width 127 height 29
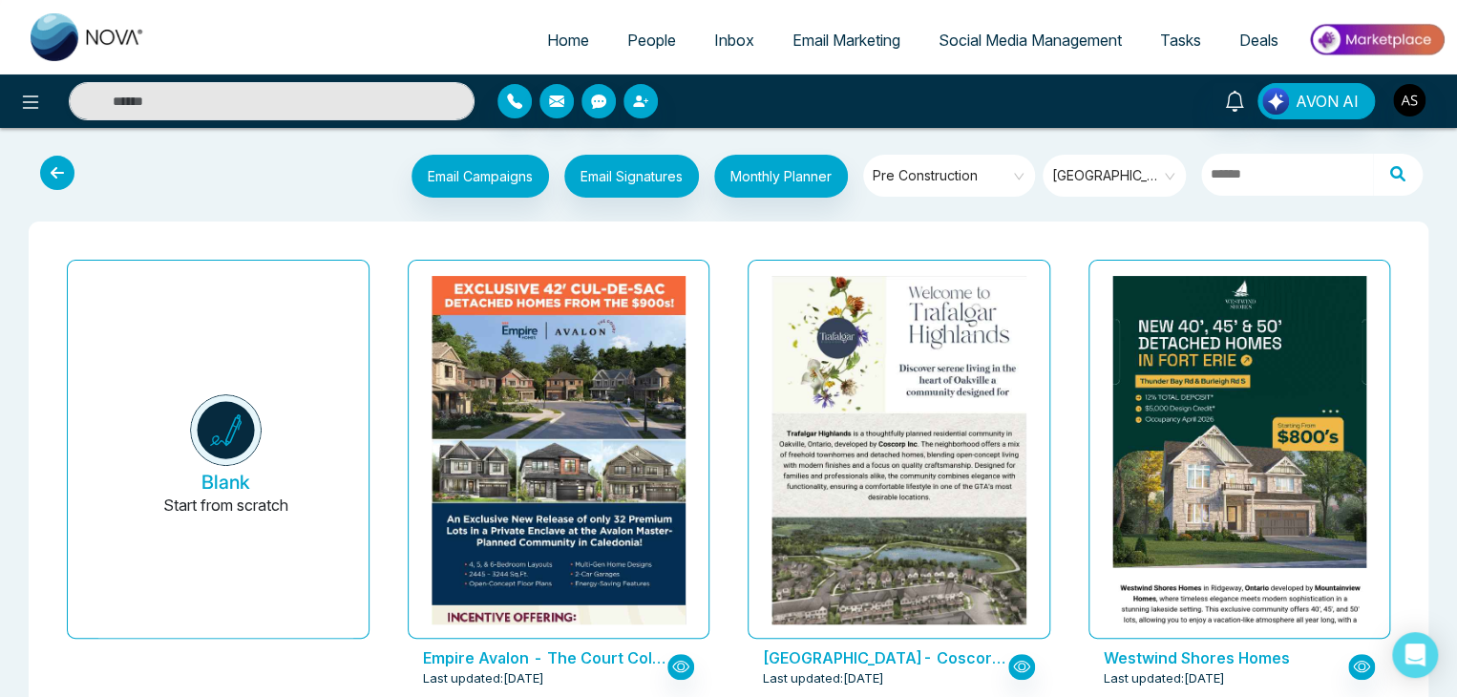
click at [966, 180] on span "Pre Construction" at bounding box center [951, 175] width 156 height 29
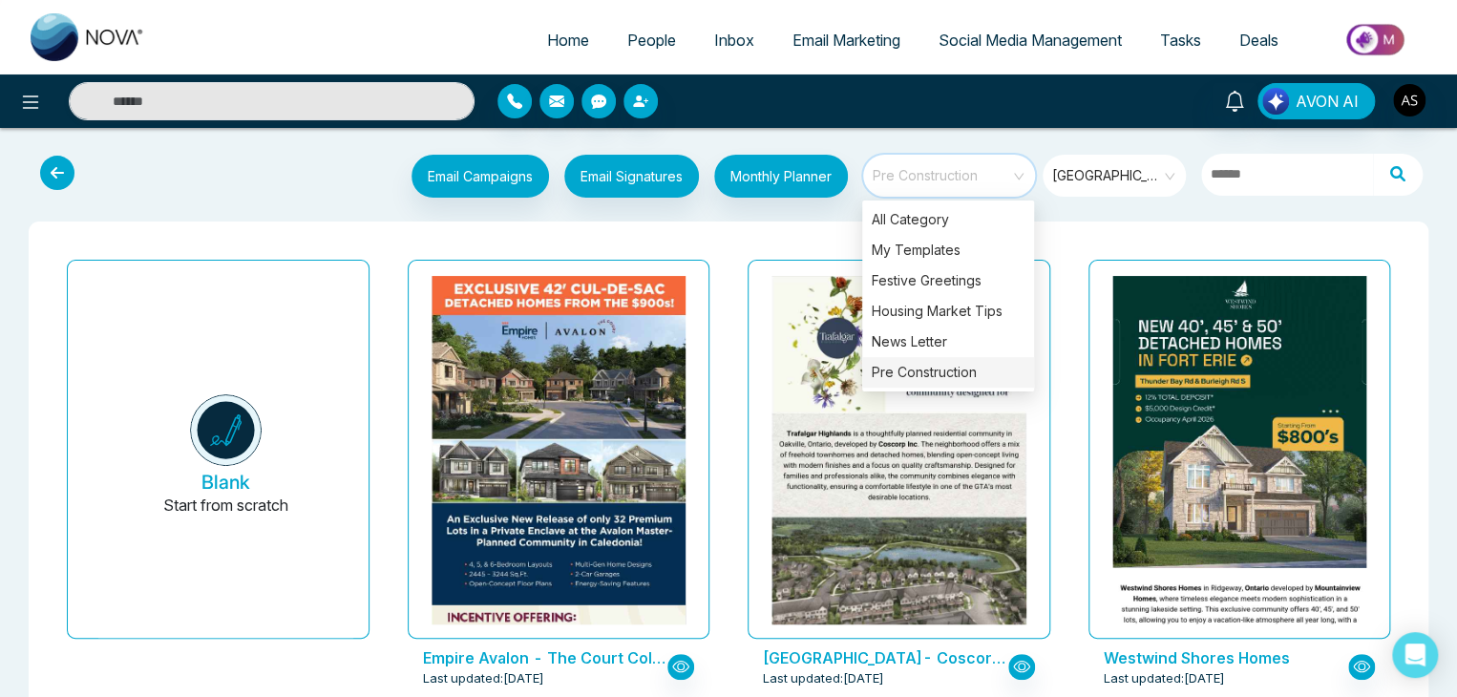
click at [985, 378] on div "Pre Construction" at bounding box center [948, 372] width 172 height 31
click at [993, 371] on div "Pre Construction" at bounding box center [948, 372] width 172 height 31
click at [987, 368] on div "Pre Construction" at bounding box center [948, 372] width 172 height 31
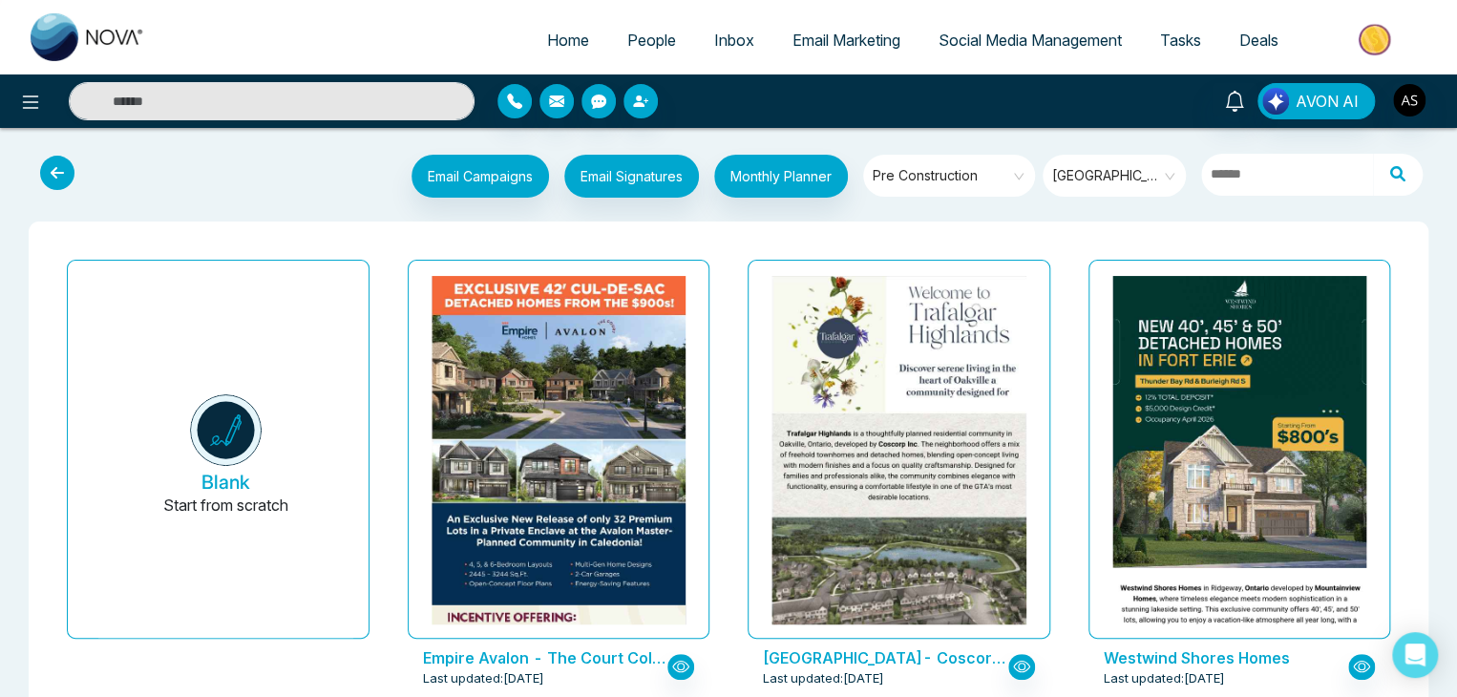
click at [1119, 169] on span "[GEOGRAPHIC_DATA]" at bounding box center [1115, 175] width 127 height 29
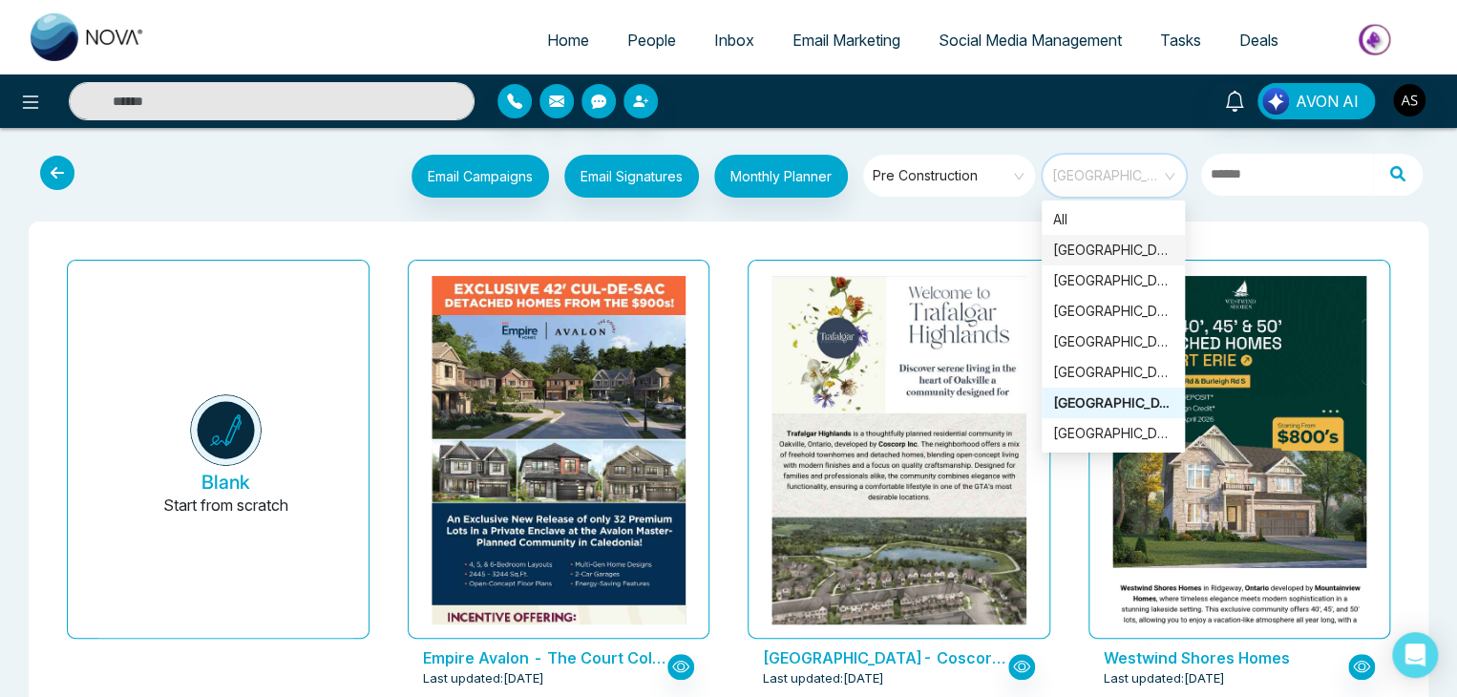
click at [1116, 264] on div "[GEOGRAPHIC_DATA]" at bounding box center [1113, 250] width 143 height 31
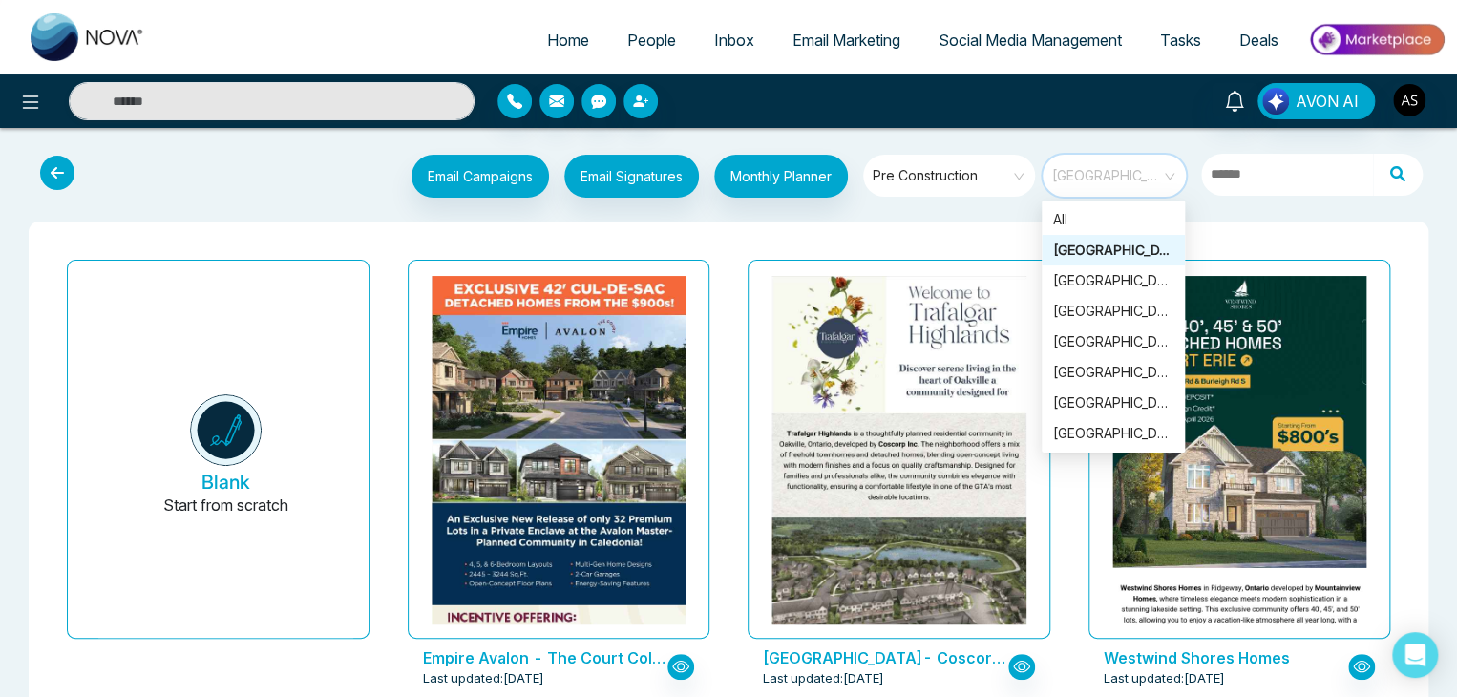
click at [1085, 180] on span "[GEOGRAPHIC_DATA]" at bounding box center [1115, 175] width 127 height 29
click at [1114, 305] on div "[GEOGRAPHIC_DATA]" at bounding box center [1113, 311] width 120 height 21
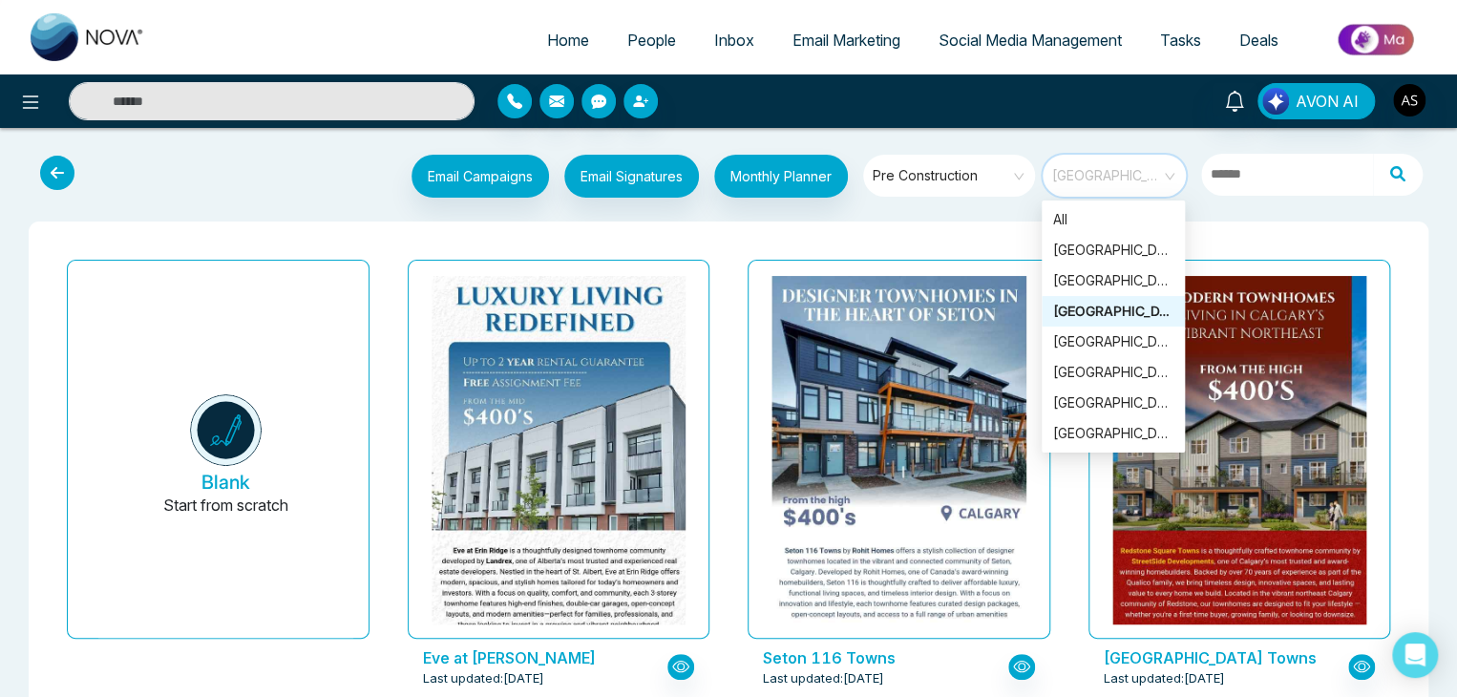
click at [1148, 165] on span "[GEOGRAPHIC_DATA]" at bounding box center [1115, 175] width 127 height 29
click at [1110, 379] on div "[GEOGRAPHIC_DATA]" at bounding box center [1113, 372] width 120 height 21
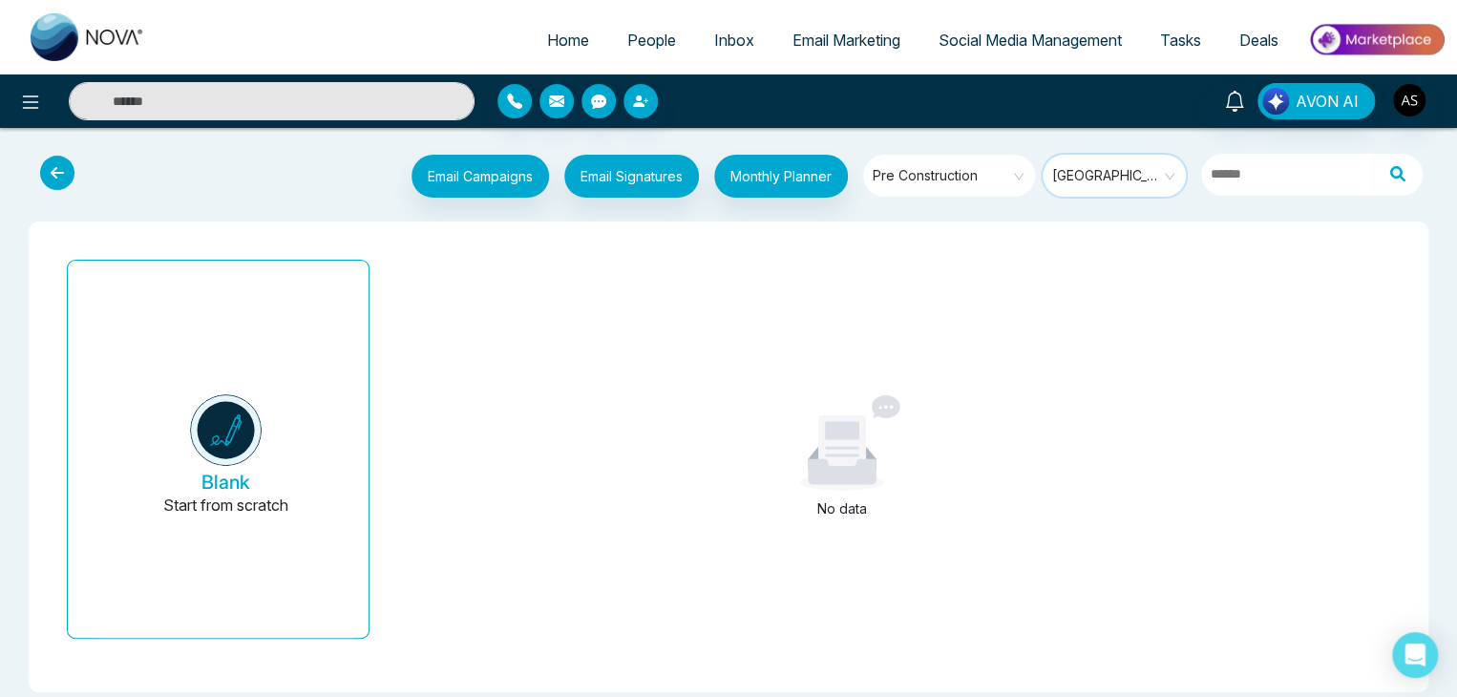
click at [1172, 174] on span "[GEOGRAPHIC_DATA]" at bounding box center [1115, 175] width 127 height 29
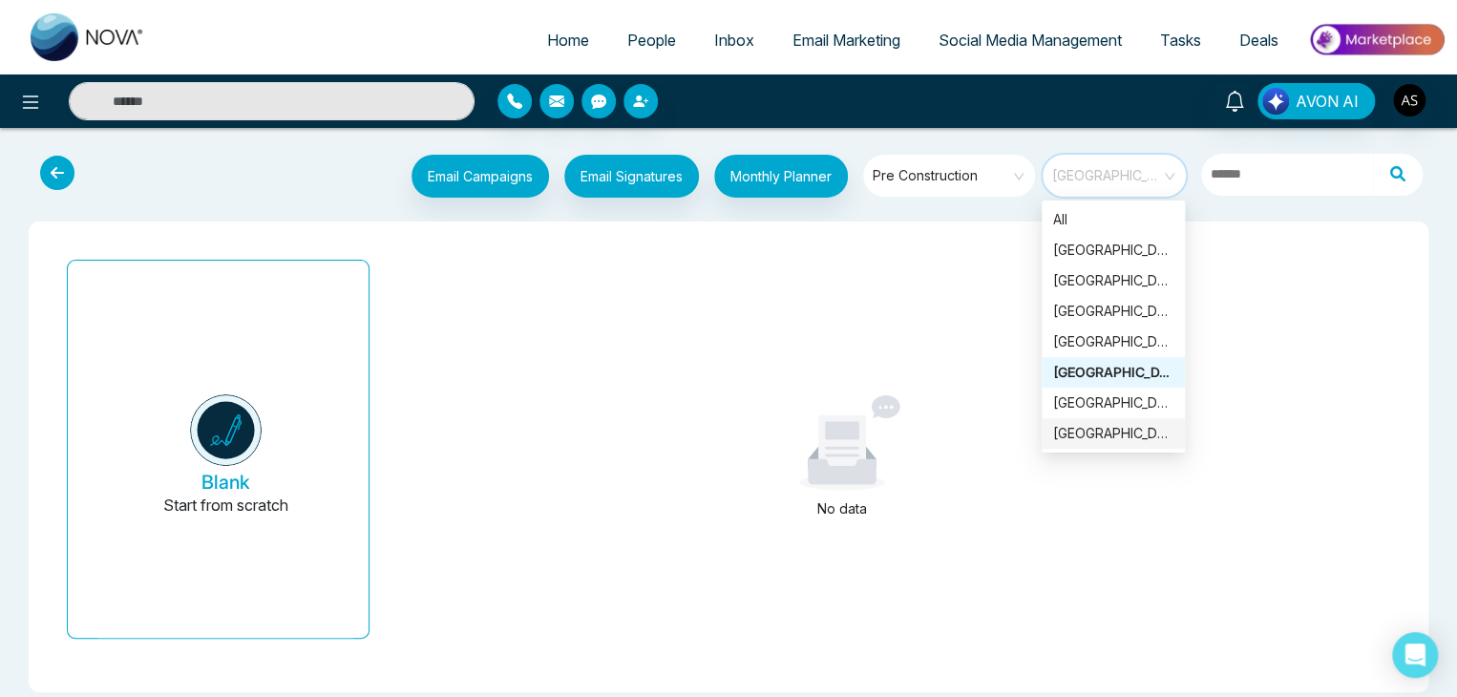
click at [1121, 436] on div "[GEOGRAPHIC_DATA]" at bounding box center [1113, 433] width 120 height 21
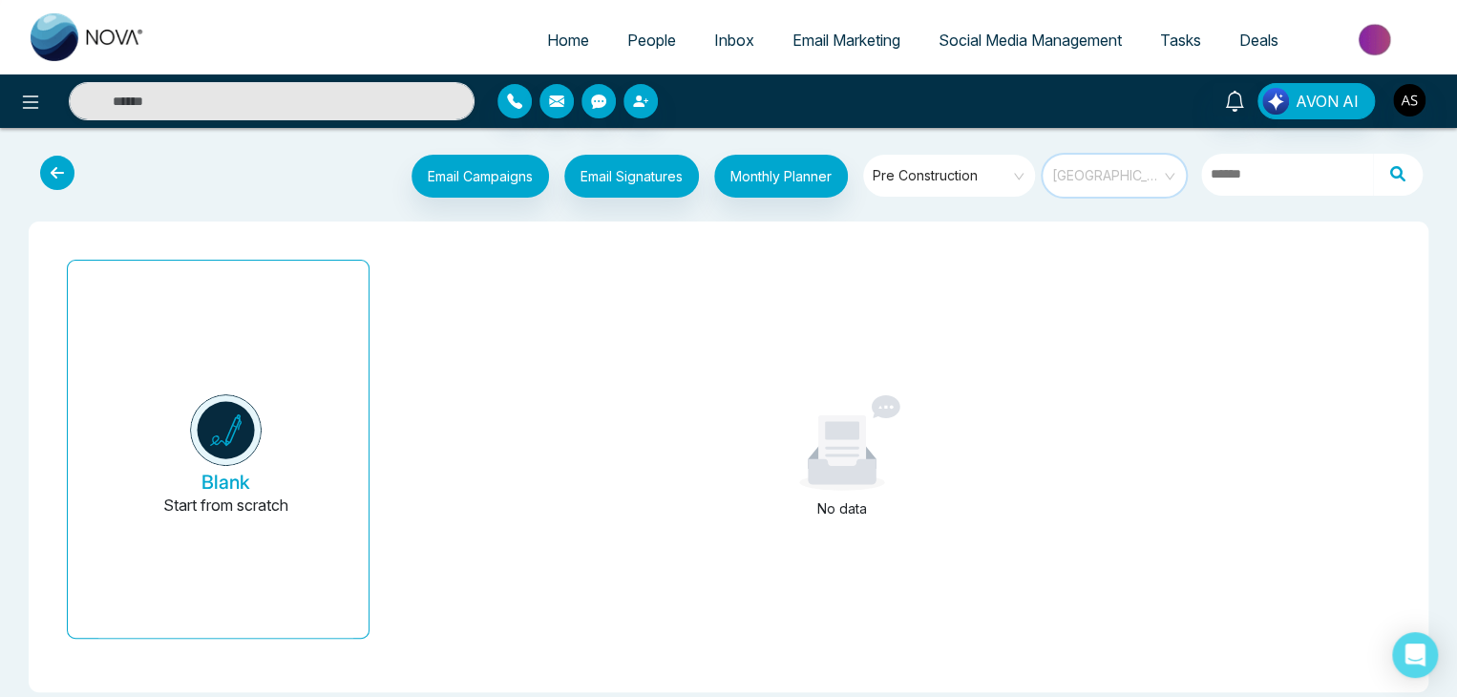
click at [1166, 177] on span "[GEOGRAPHIC_DATA]" at bounding box center [1115, 175] width 127 height 29
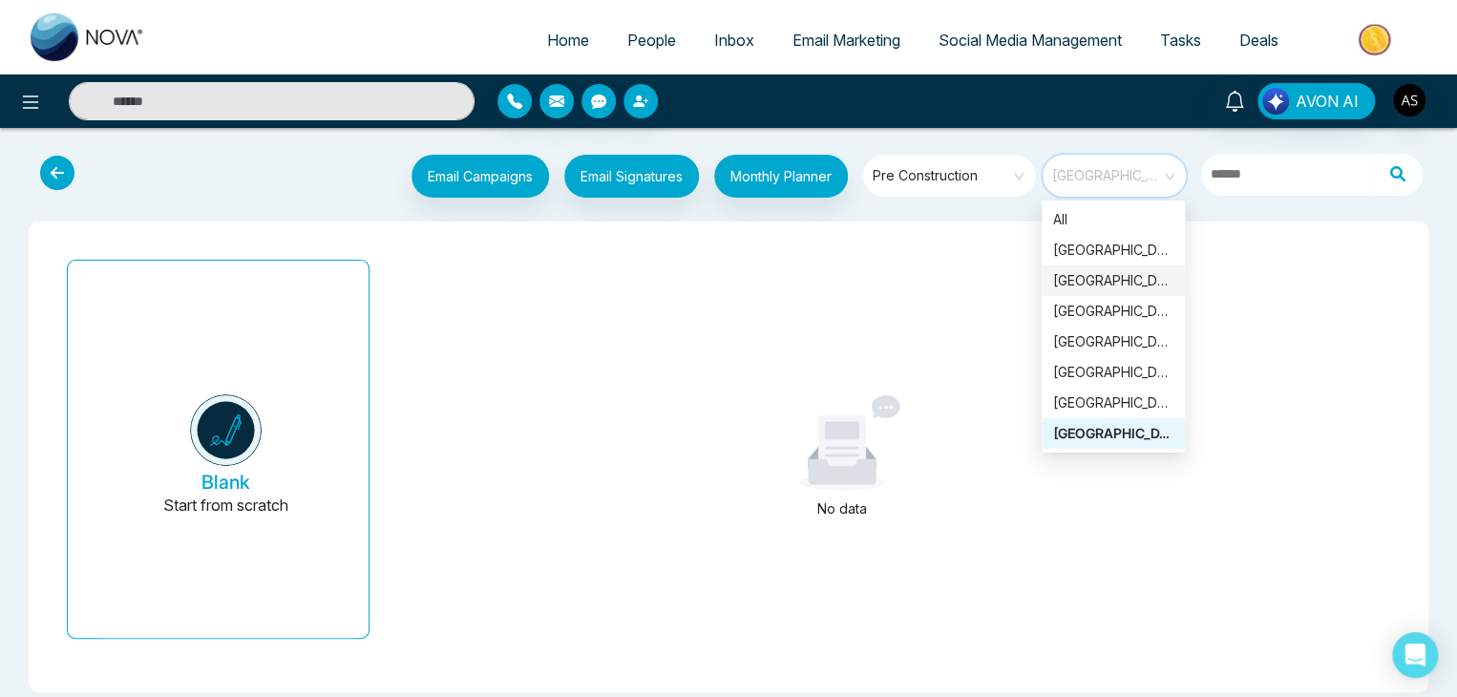
click at [1130, 281] on div "[GEOGRAPHIC_DATA]" at bounding box center [1113, 280] width 120 height 21
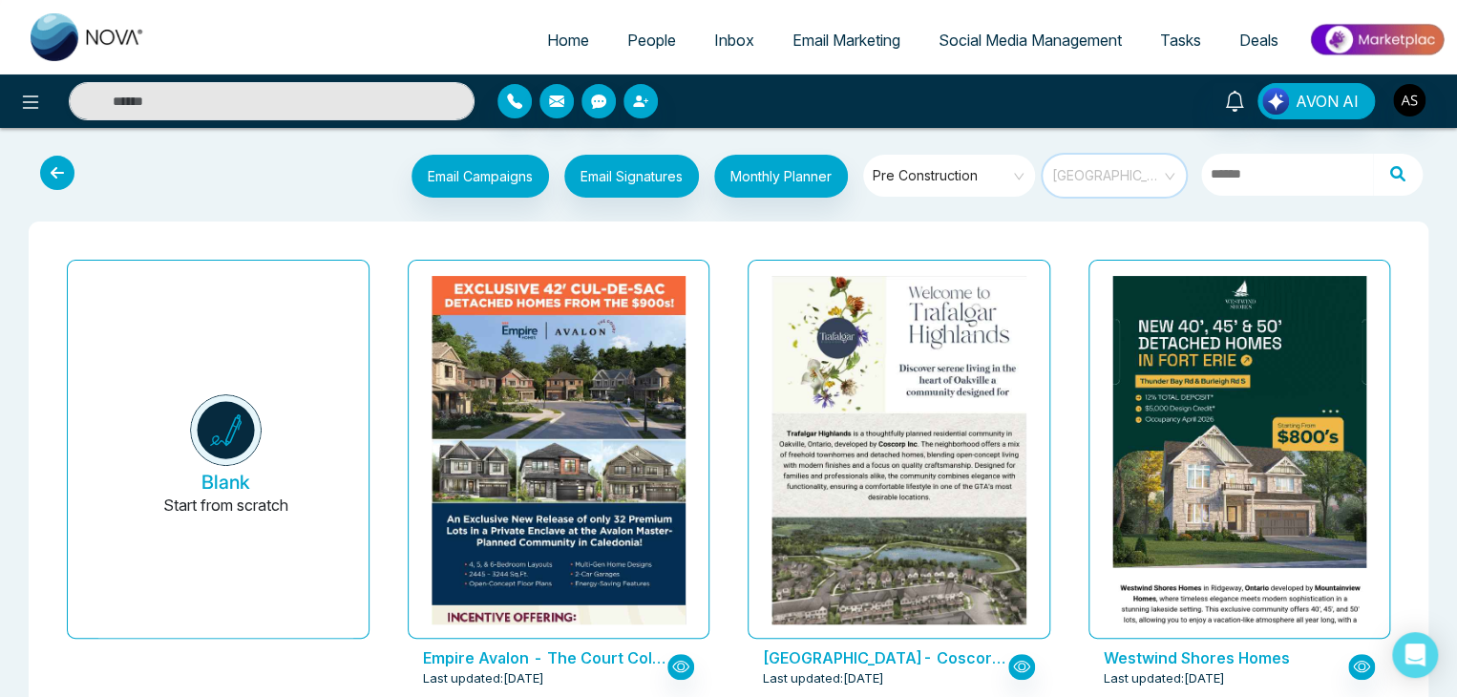
click at [1153, 177] on span "[GEOGRAPHIC_DATA]" at bounding box center [1115, 175] width 127 height 29
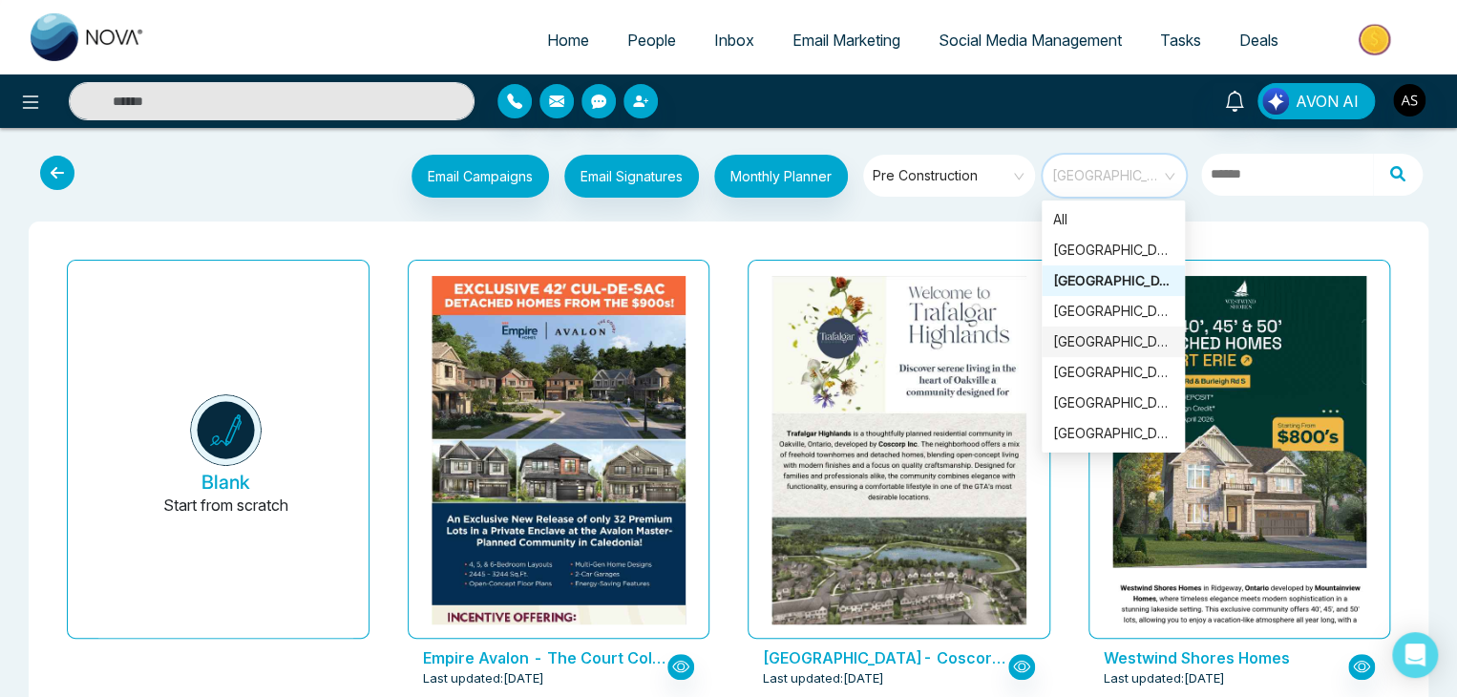
click at [1105, 341] on div "[GEOGRAPHIC_DATA]" at bounding box center [1113, 341] width 120 height 21
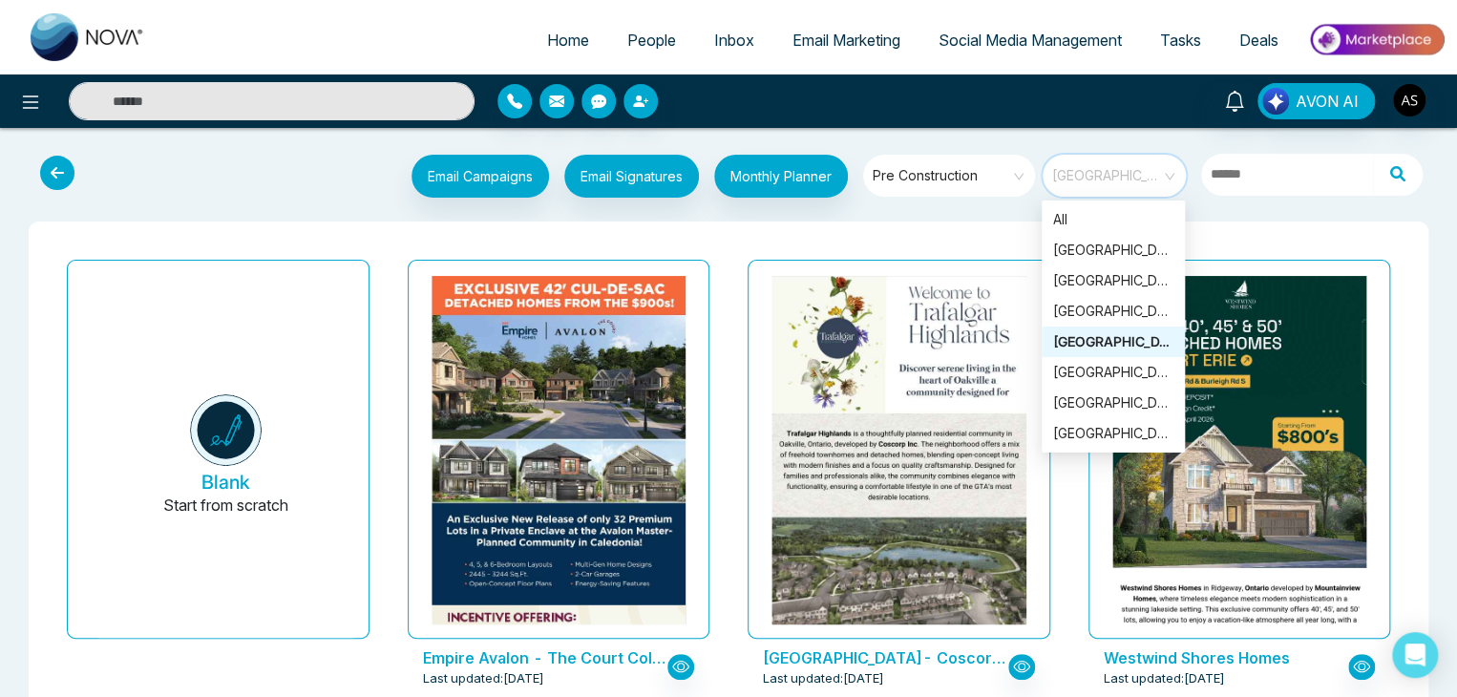
click at [1176, 175] on span "[GEOGRAPHIC_DATA]" at bounding box center [1115, 175] width 127 height 29
click at [1128, 399] on div "[GEOGRAPHIC_DATA]" at bounding box center [1113, 402] width 120 height 21
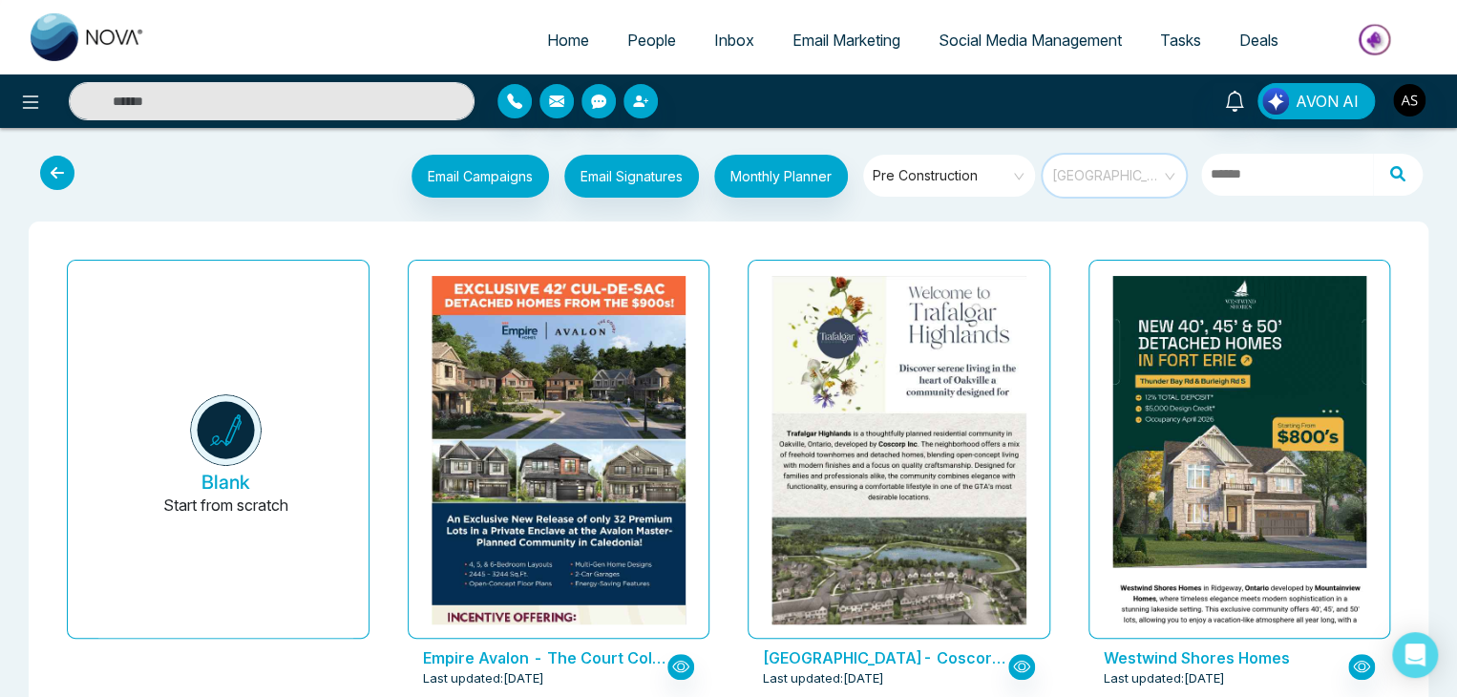
click at [1152, 180] on span "[GEOGRAPHIC_DATA]" at bounding box center [1115, 175] width 127 height 29
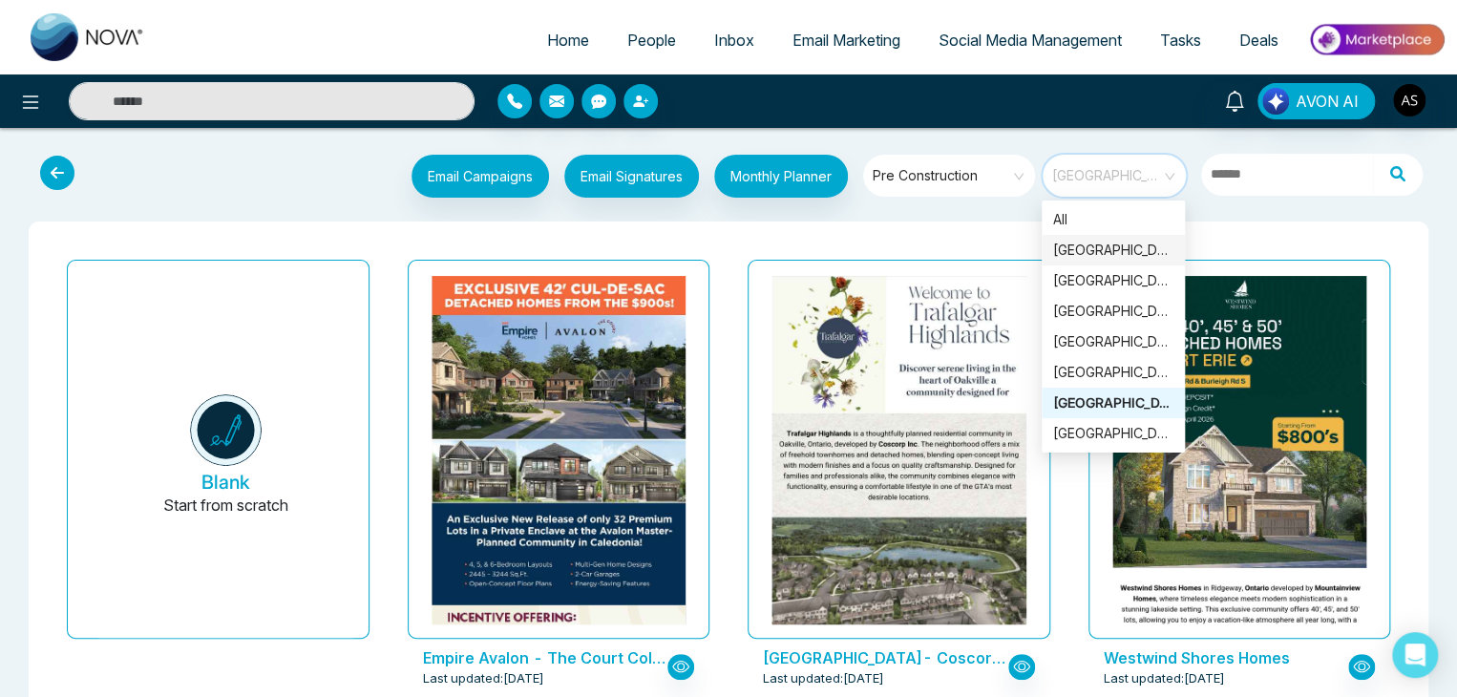
click at [1142, 247] on div "[GEOGRAPHIC_DATA]" at bounding box center [1113, 250] width 120 height 21
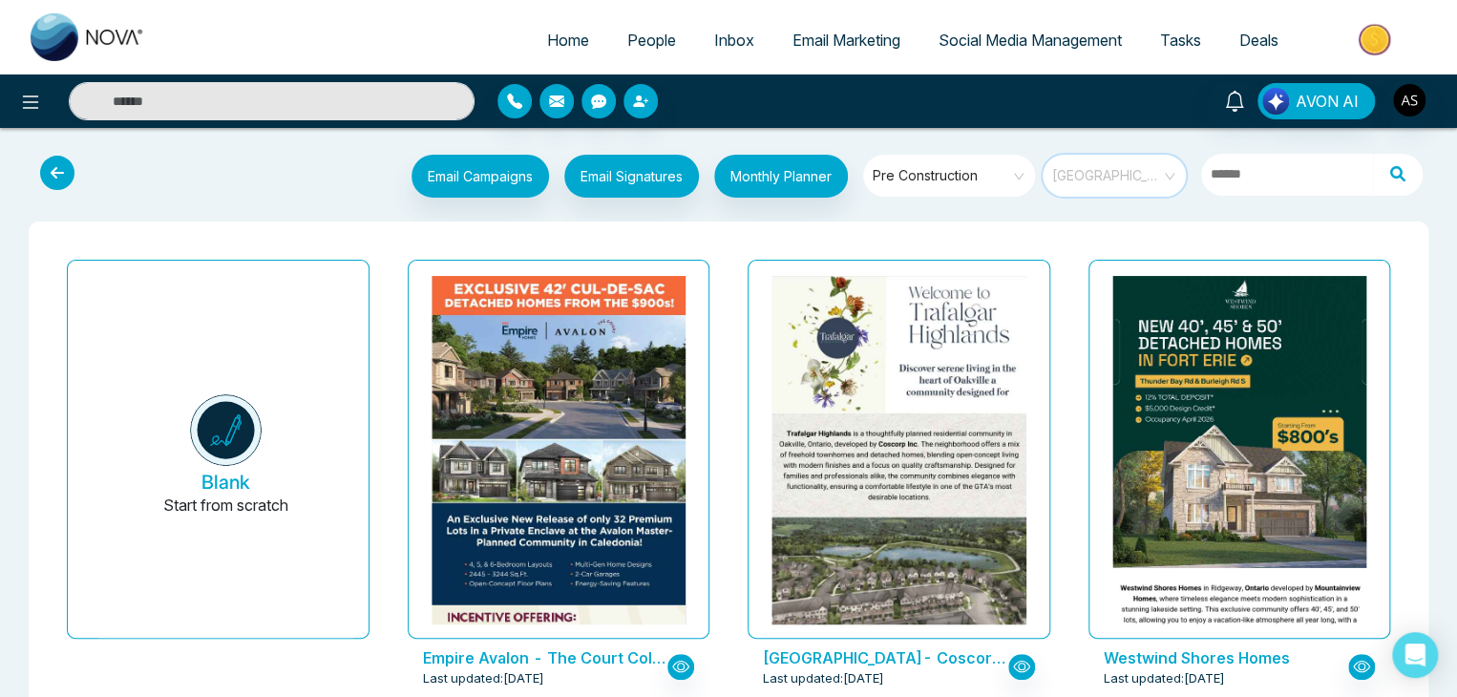
click at [1171, 169] on span "[GEOGRAPHIC_DATA]" at bounding box center [1115, 175] width 127 height 29
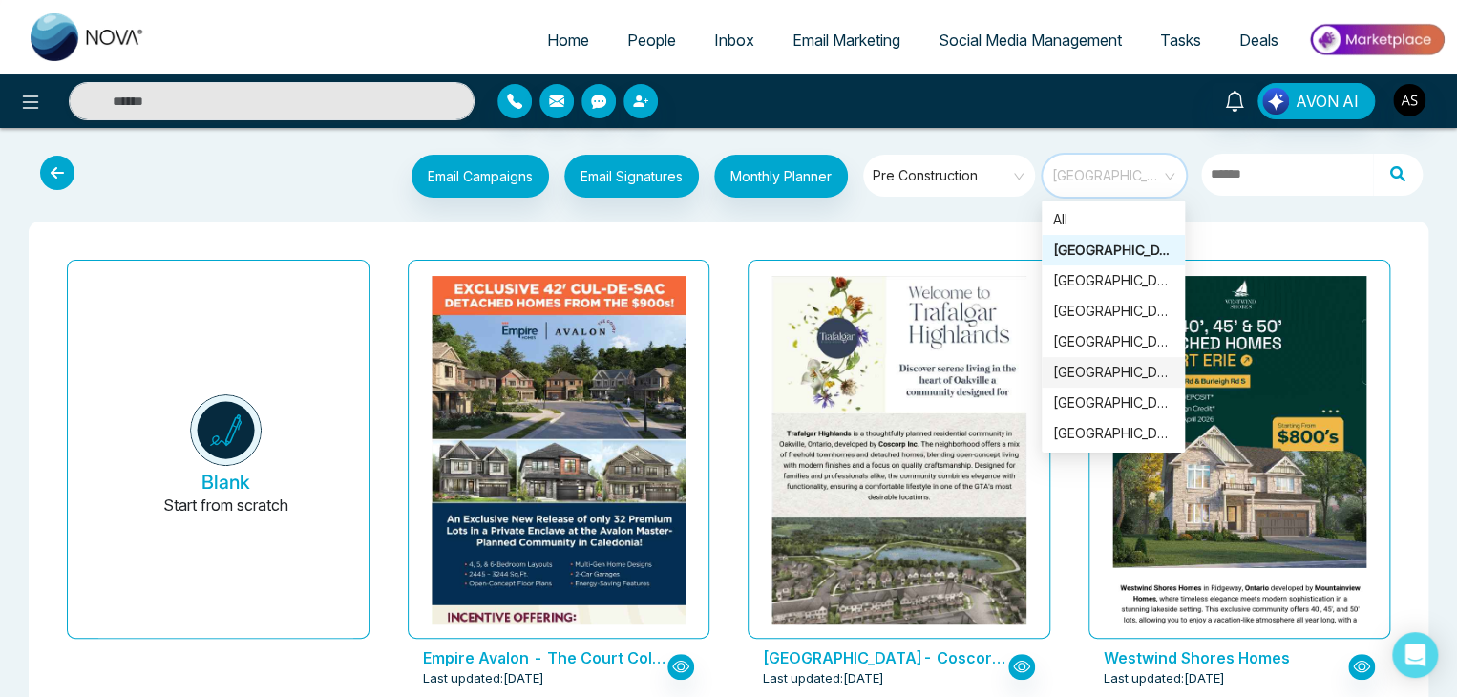
click at [1119, 370] on div "[GEOGRAPHIC_DATA]" at bounding box center [1113, 372] width 120 height 21
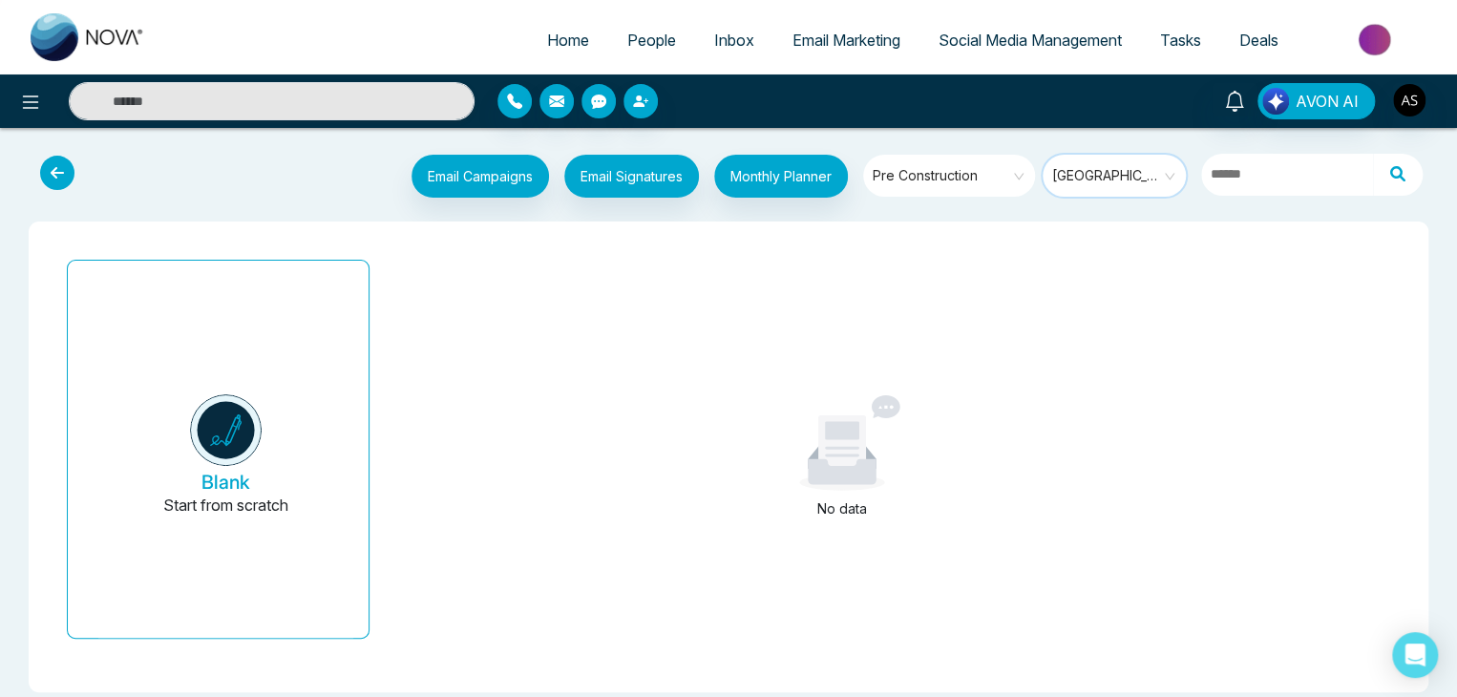
click at [1159, 184] on span "[GEOGRAPHIC_DATA]" at bounding box center [1115, 175] width 127 height 29
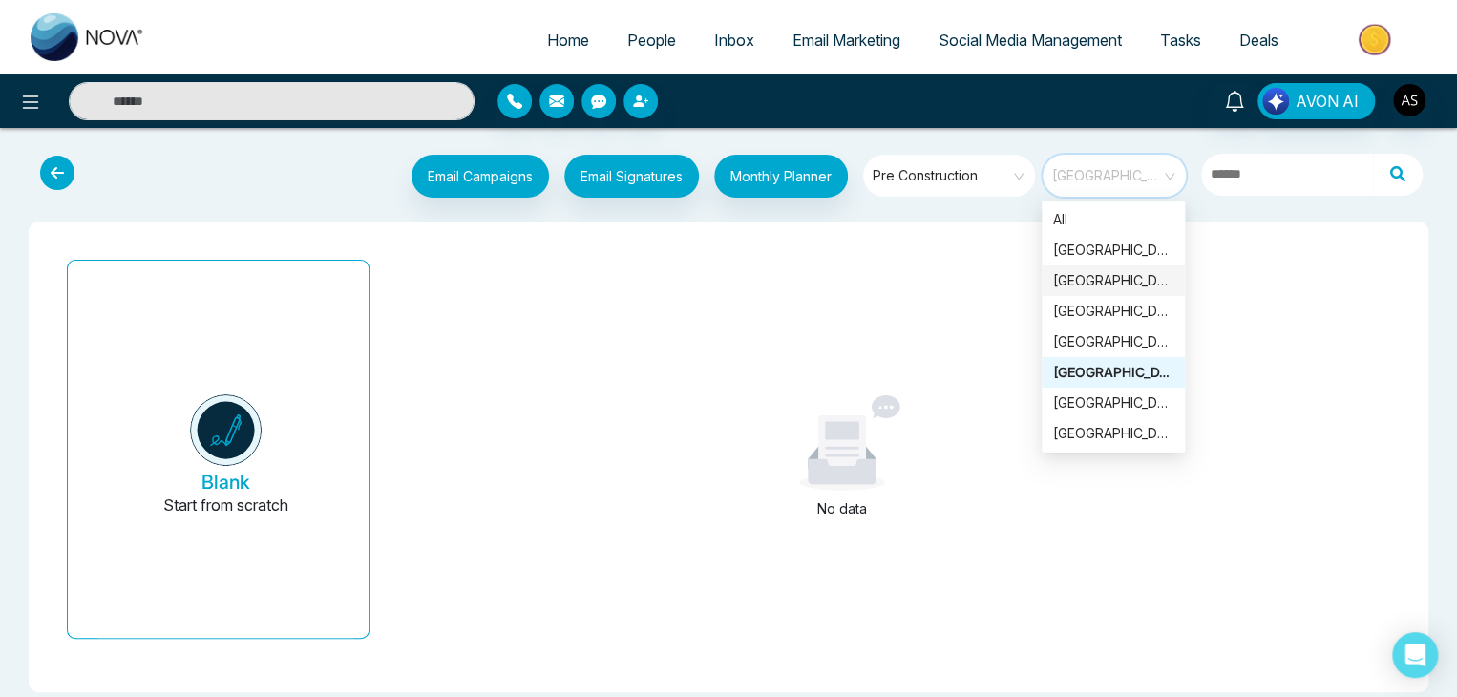
click at [1135, 282] on div "[GEOGRAPHIC_DATA]" at bounding box center [1113, 280] width 120 height 21
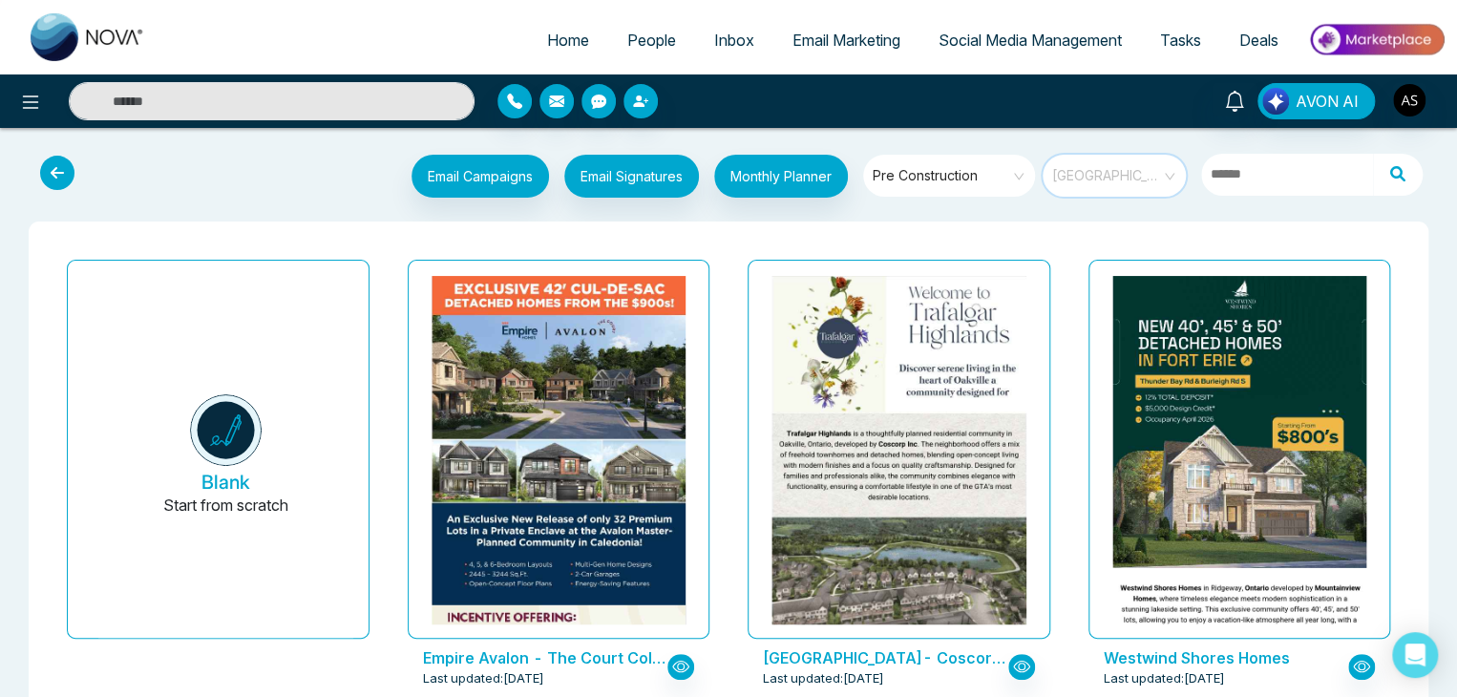
click at [1152, 174] on span "[GEOGRAPHIC_DATA]" at bounding box center [1115, 175] width 127 height 29
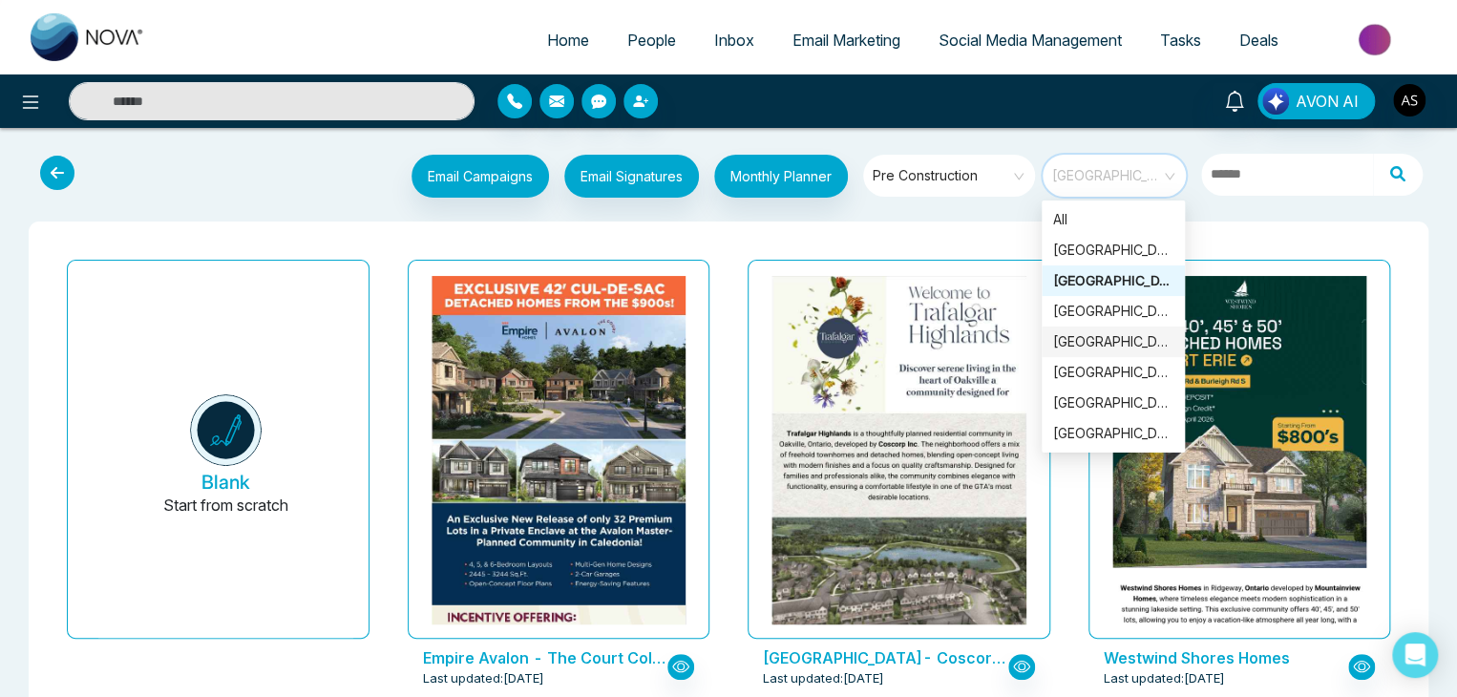
click at [1122, 337] on div "[GEOGRAPHIC_DATA]" at bounding box center [1113, 341] width 120 height 21
click at [1154, 163] on span "[GEOGRAPHIC_DATA]" at bounding box center [1115, 175] width 127 height 29
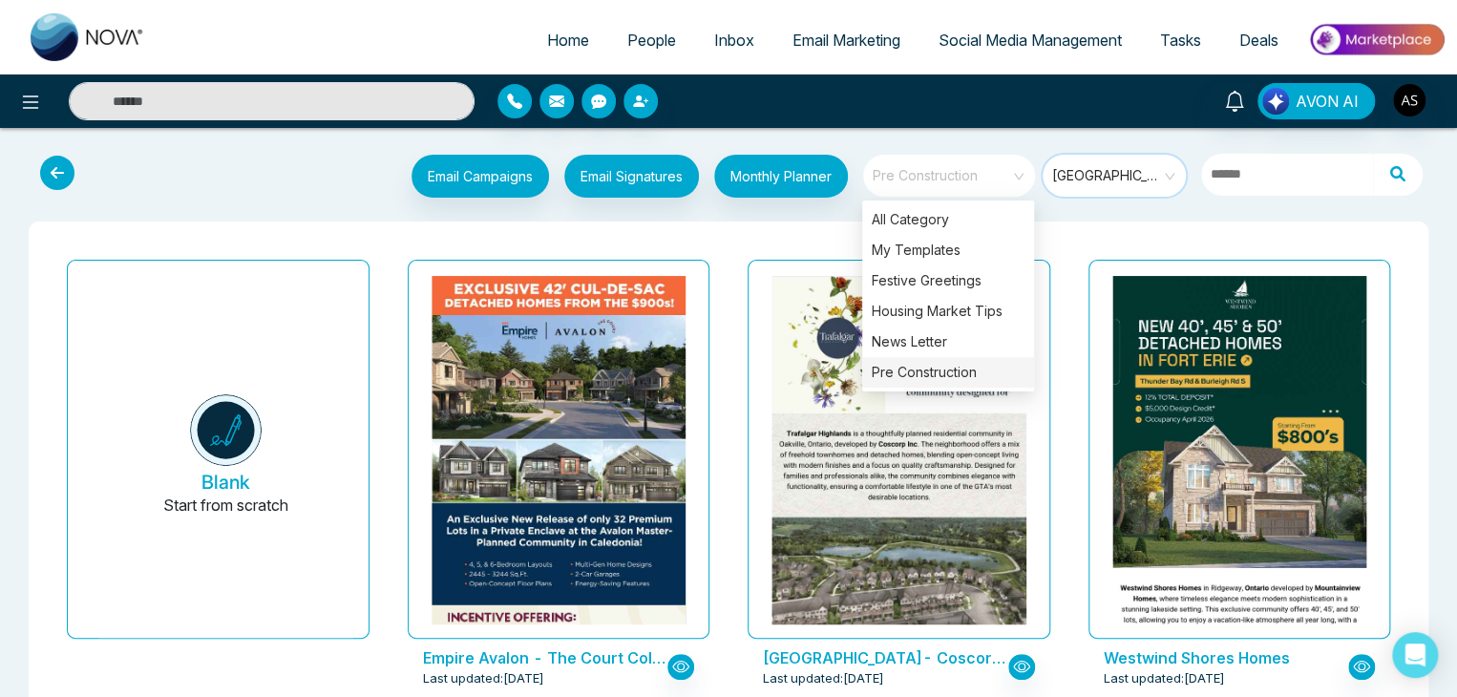
click at [1016, 169] on span "Pre Construction" at bounding box center [951, 175] width 156 height 29
click at [954, 345] on div "News Letter" at bounding box center [948, 342] width 172 height 31
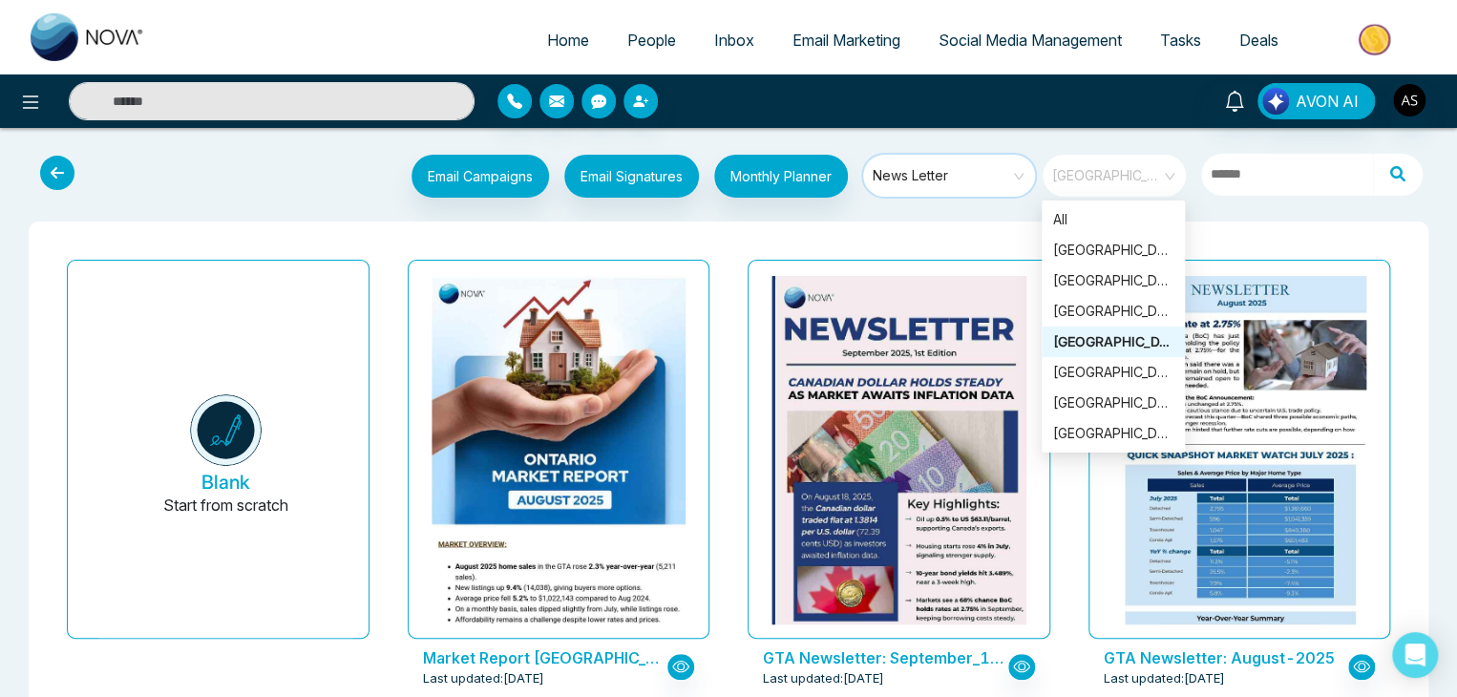
click at [1130, 163] on span "[GEOGRAPHIC_DATA]" at bounding box center [1115, 175] width 127 height 29
click at [1127, 250] on div "[GEOGRAPHIC_DATA]" at bounding box center [1113, 250] width 120 height 21
click at [1136, 177] on span "[GEOGRAPHIC_DATA]" at bounding box center [1115, 175] width 127 height 29
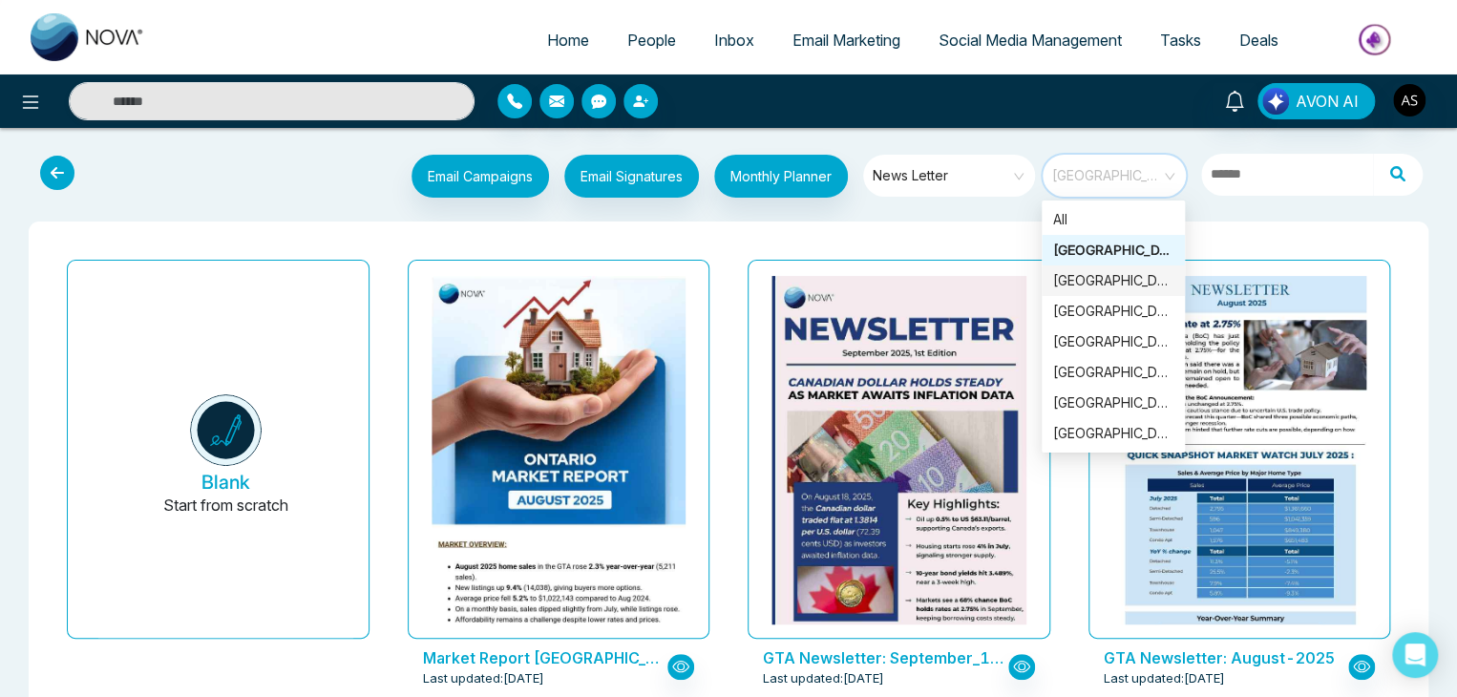
click at [1129, 276] on div "[GEOGRAPHIC_DATA]" at bounding box center [1113, 280] width 120 height 21
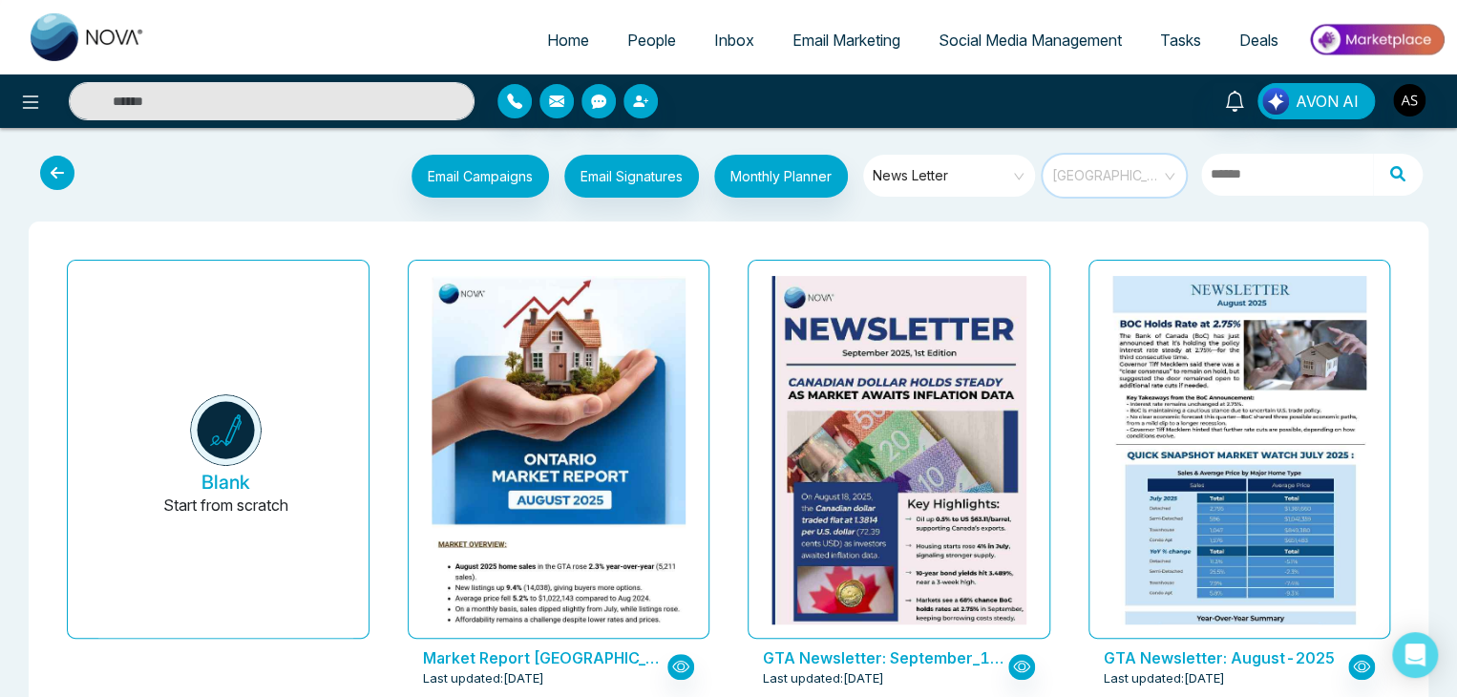
click at [1119, 179] on span "[GEOGRAPHIC_DATA]" at bounding box center [1115, 175] width 127 height 29
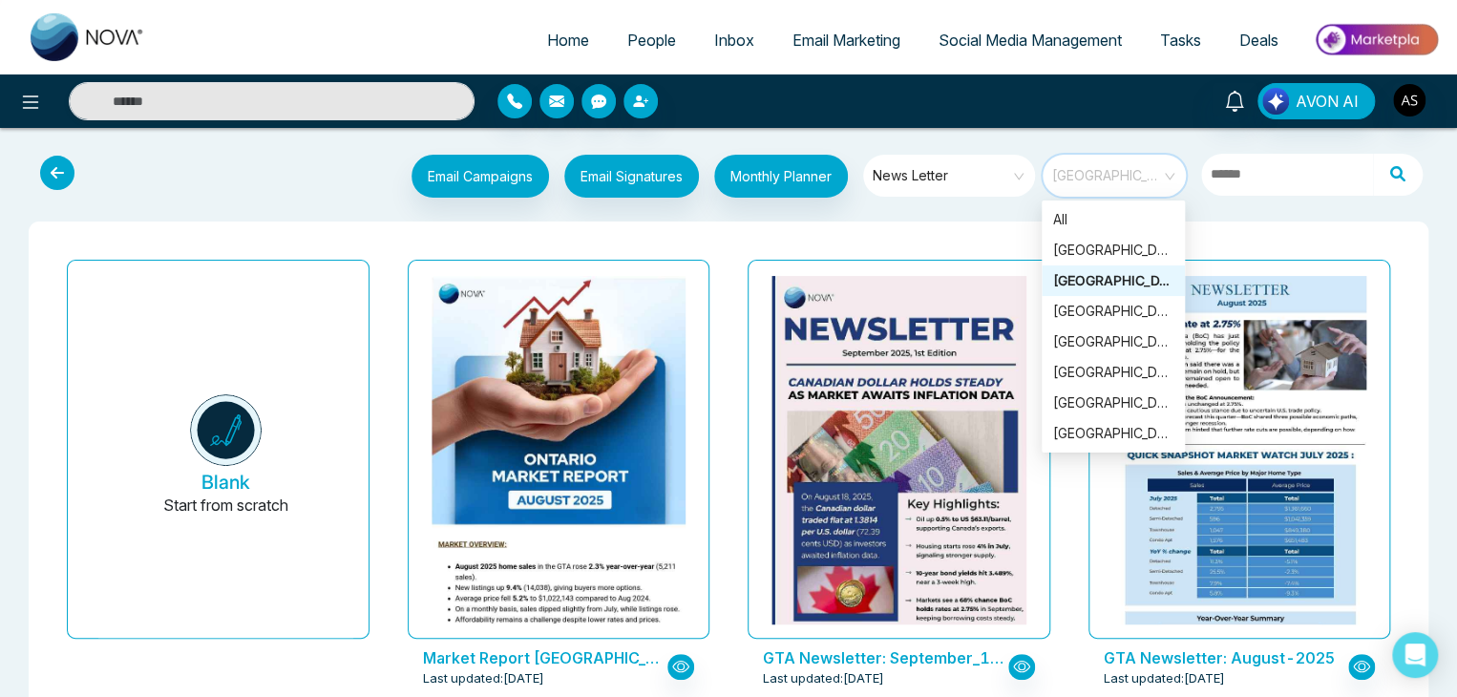
click at [1146, 280] on div "[GEOGRAPHIC_DATA]" at bounding box center [1113, 280] width 120 height 21
click at [1161, 174] on span "[GEOGRAPHIC_DATA]" at bounding box center [1115, 175] width 127 height 29
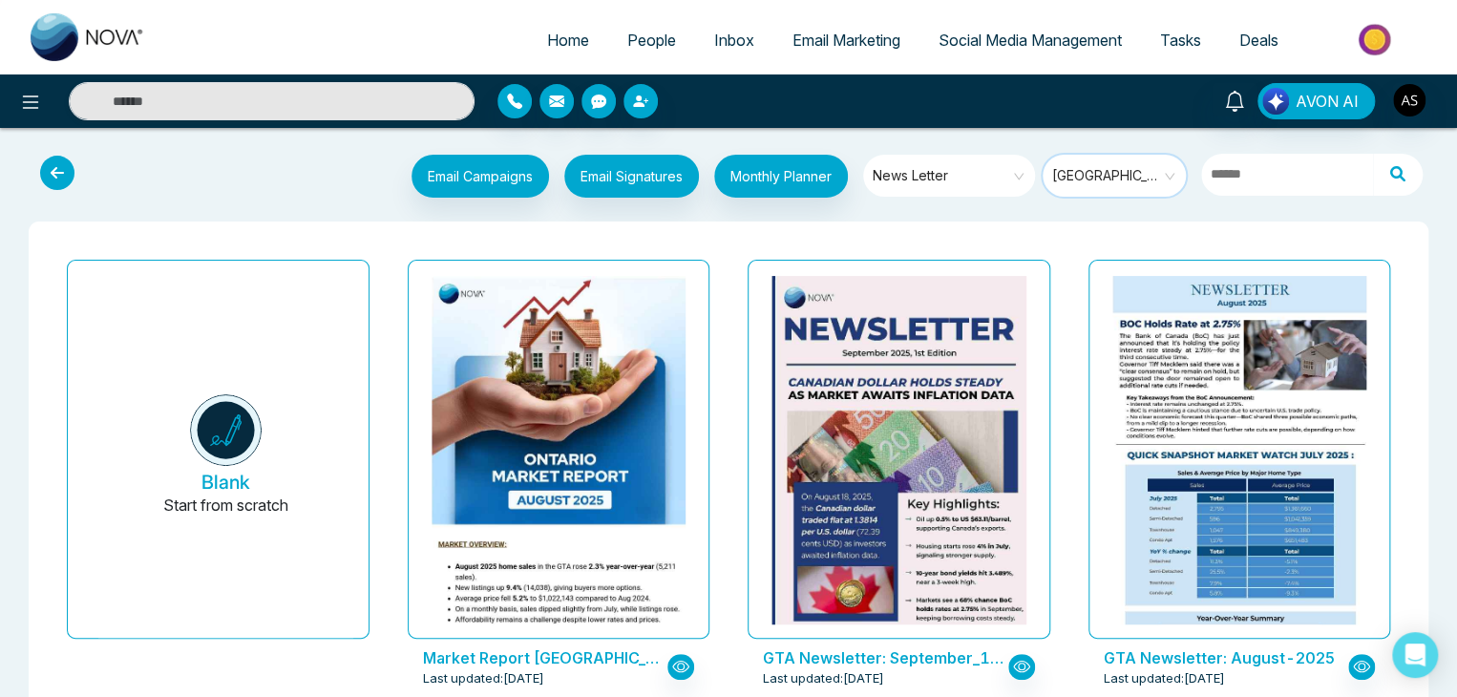
click at [1173, 173] on span "[GEOGRAPHIC_DATA]" at bounding box center [1115, 175] width 127 height 29
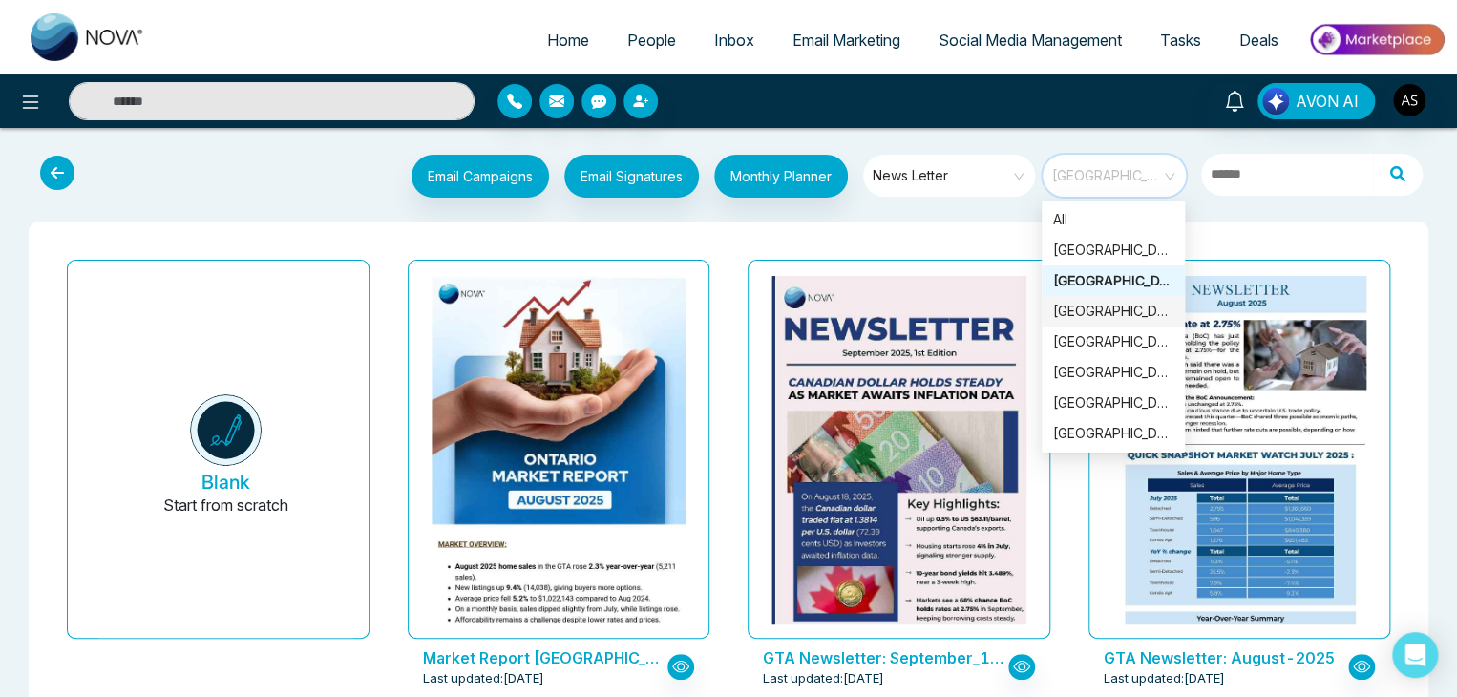
click at [1128, 309] on div "[GEOGRAPHIC_DATA]" at bounding box center [1113, 311] width 120 height 21
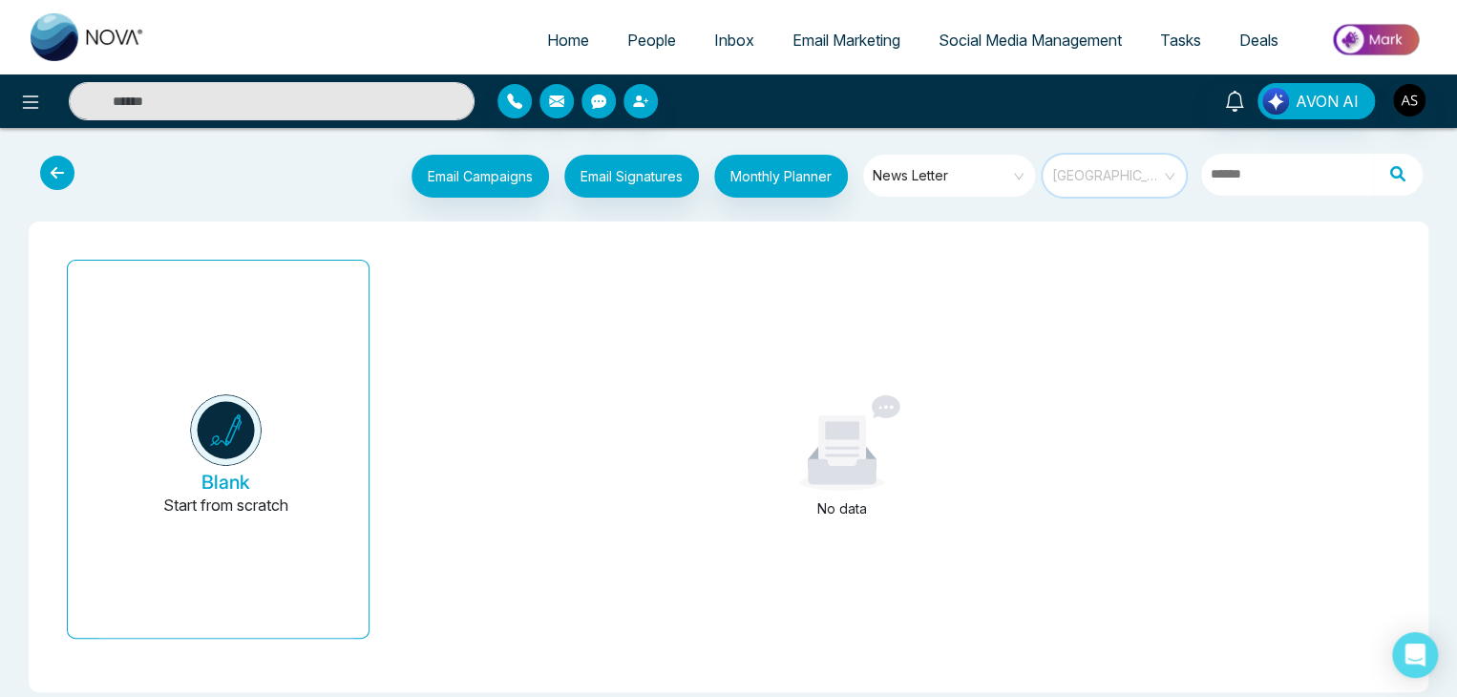
click at [1169, 177] on span "[GEOGRAPHIC_DATA]" at bounding box center [1115, 175] width 127 height 29
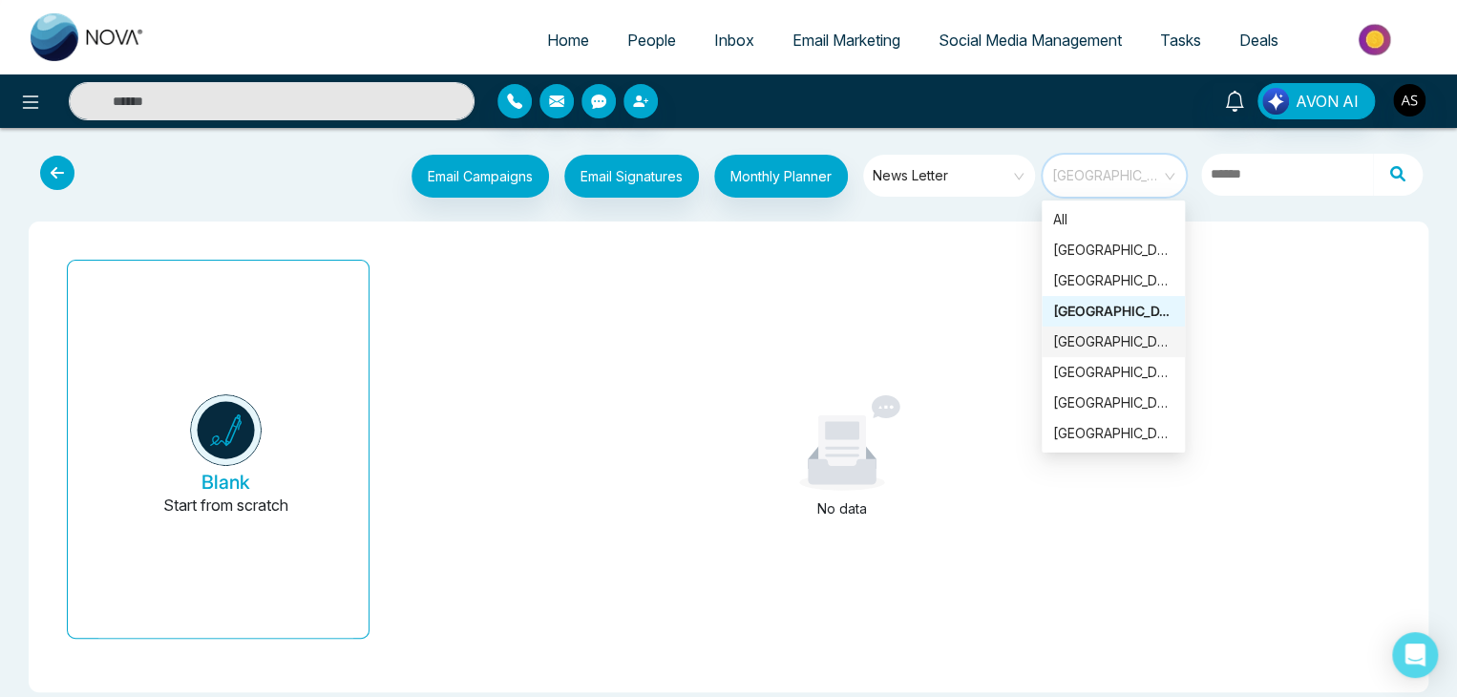
click at [1137, 353] on div "[GEOGRAPHIC_DATA]" at bounding box center [1113, 342] width 143 height 31
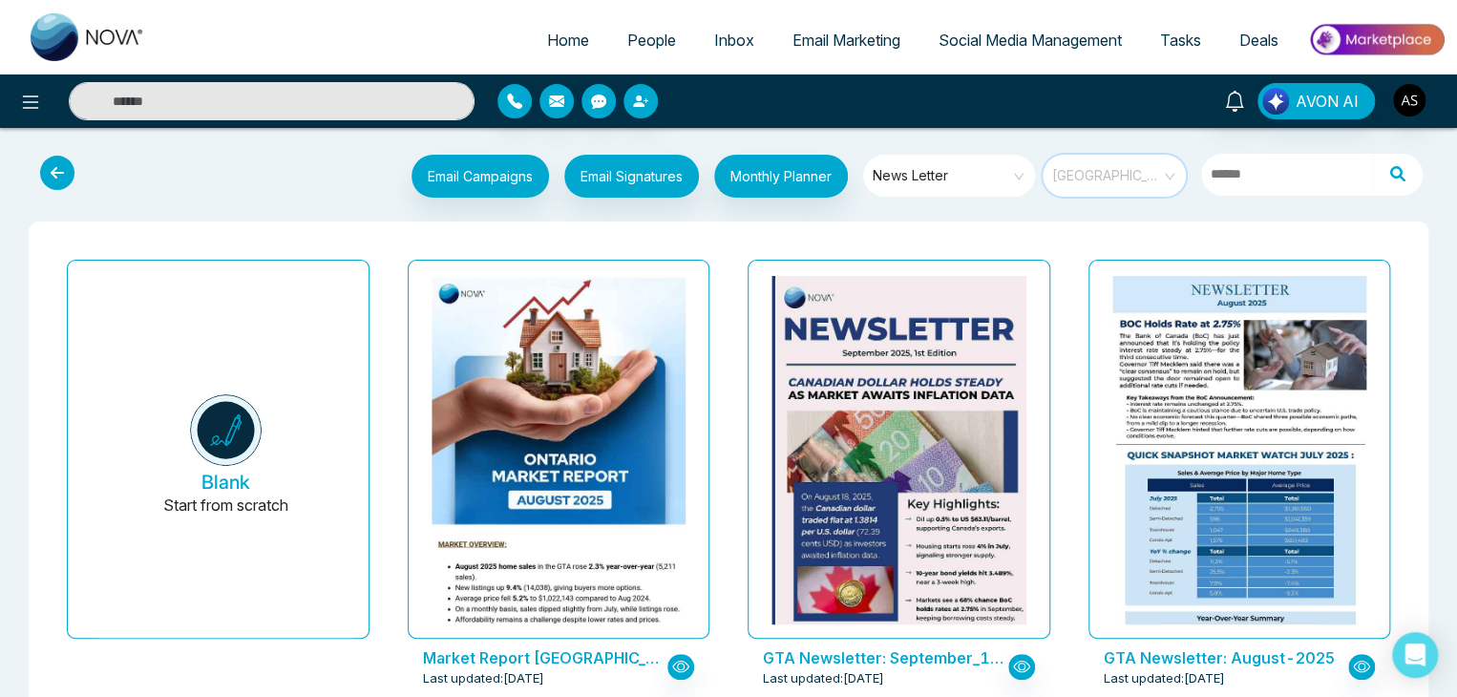
click at [1173, 166] on span "[GEOGRAPHIC_DATA]" at bounding box center [1115, 175] width 127 height 29
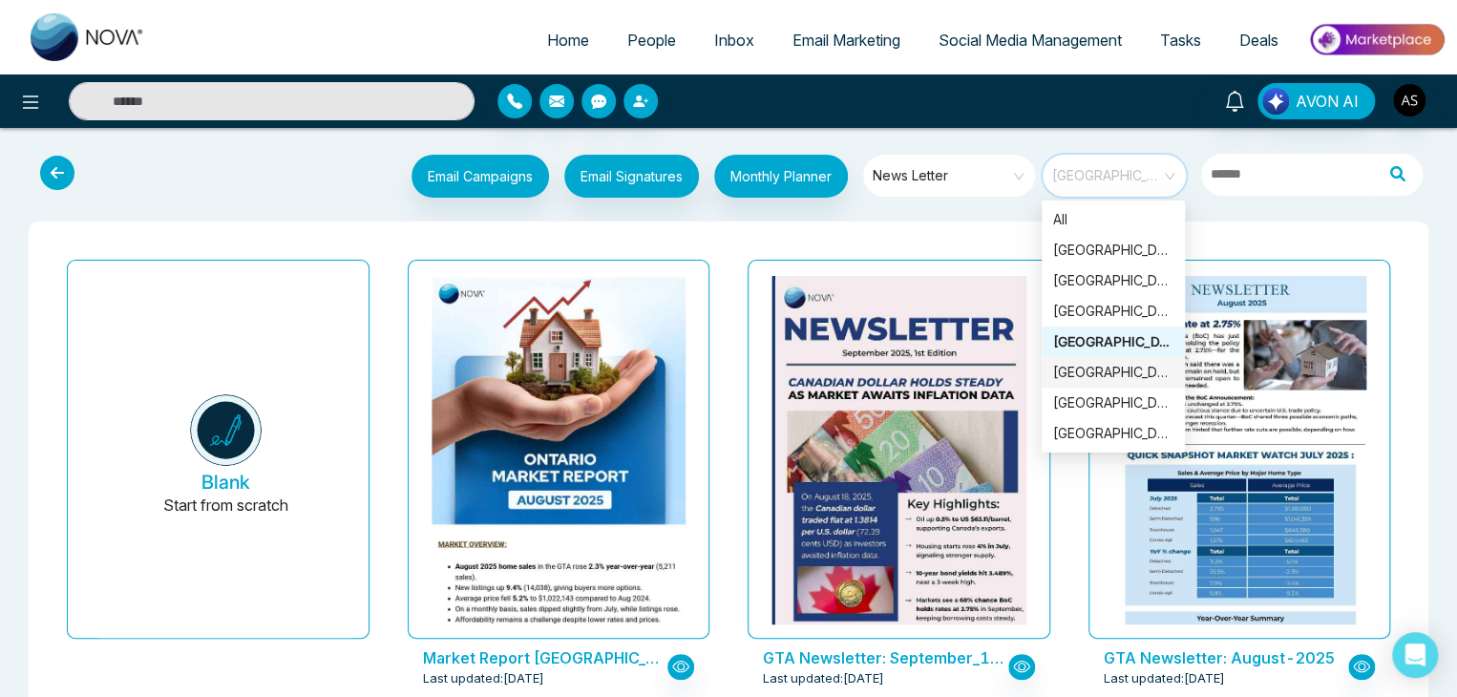
click at [1113, 373] on div "[GEOGRAPHIC_DATA]" at bounding box center [1113, 372] width 120 height 21
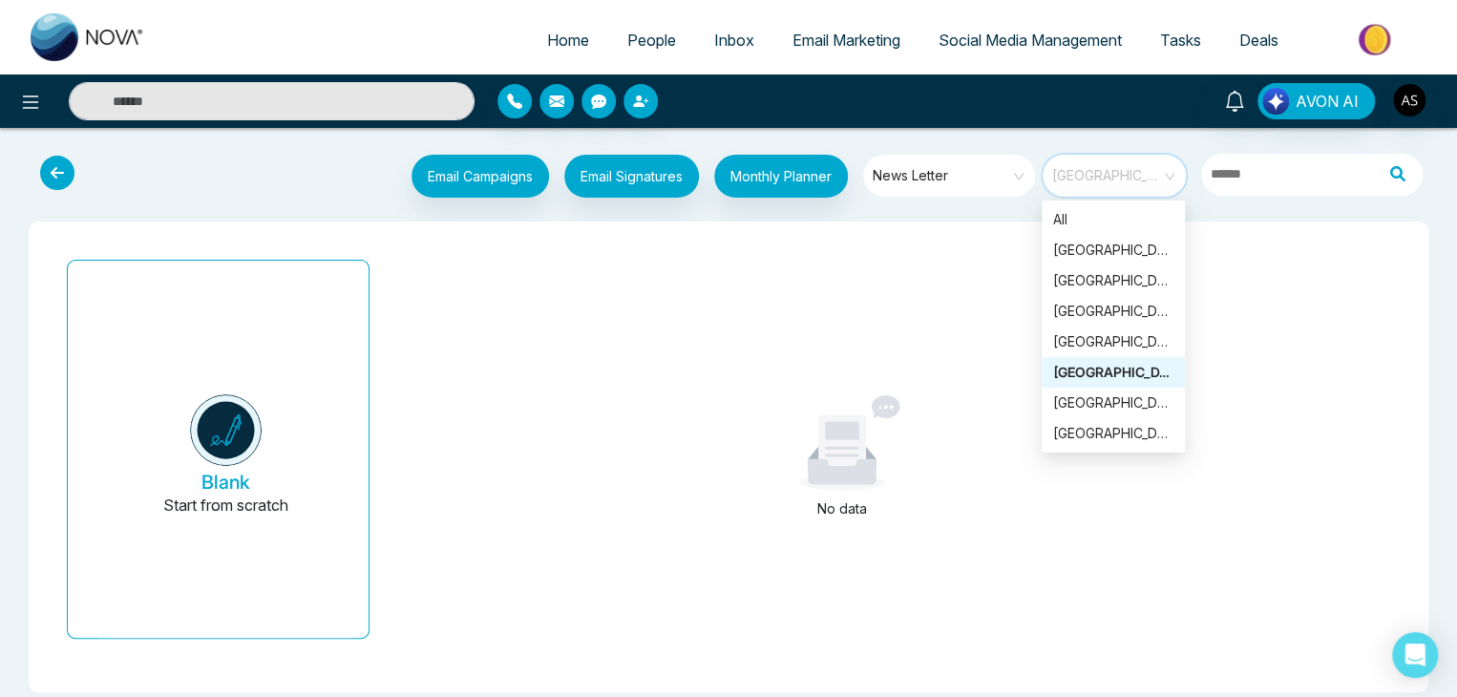
click at [1173, 168] on span "[GEOGRAPHIC_DATA]" at bounding box center [1115, 175] width 127 height 29
click at [1105, 403] on div "[GEOGRAPHIC_DATA]" at bounding box center [1113, 402] width 120 height 21
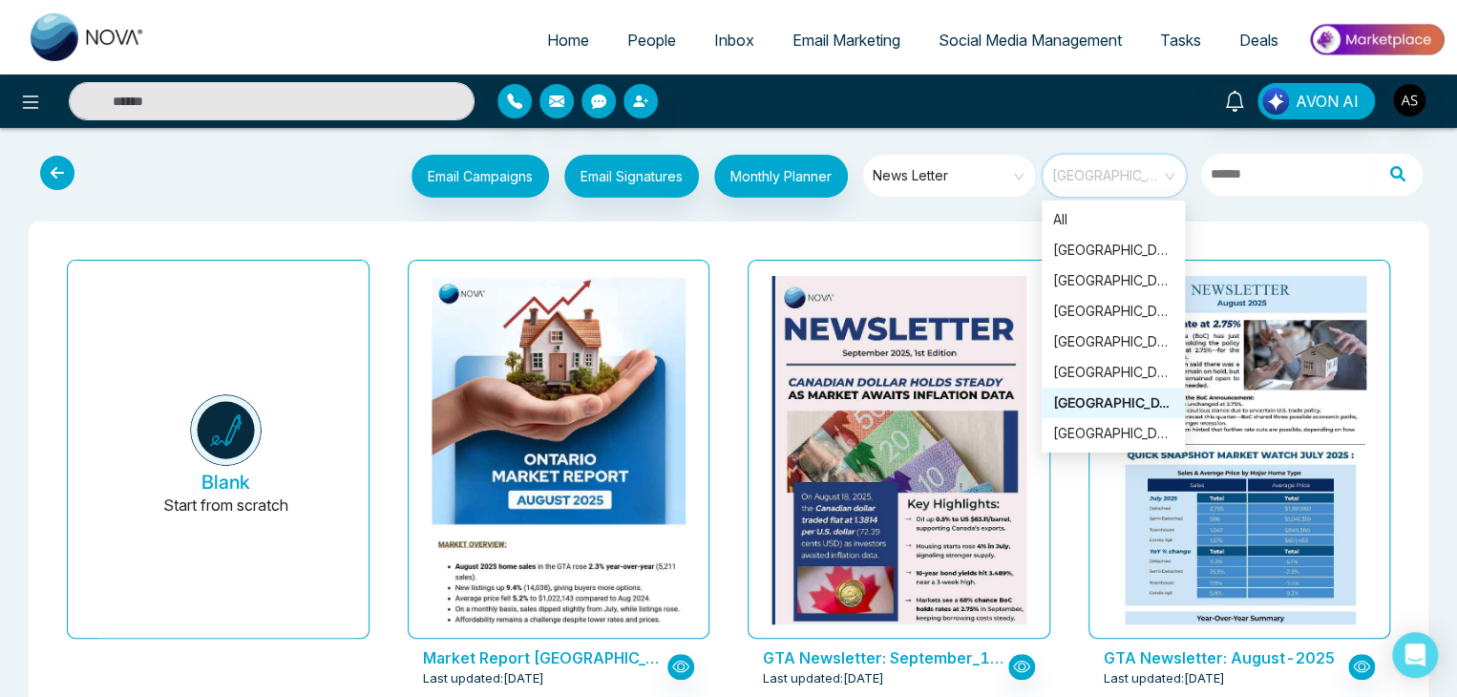
click at [1165, 172] on span "[GEOGRAPHIC_DATA]" at bounding box center [1115, 175] width 127 height 29
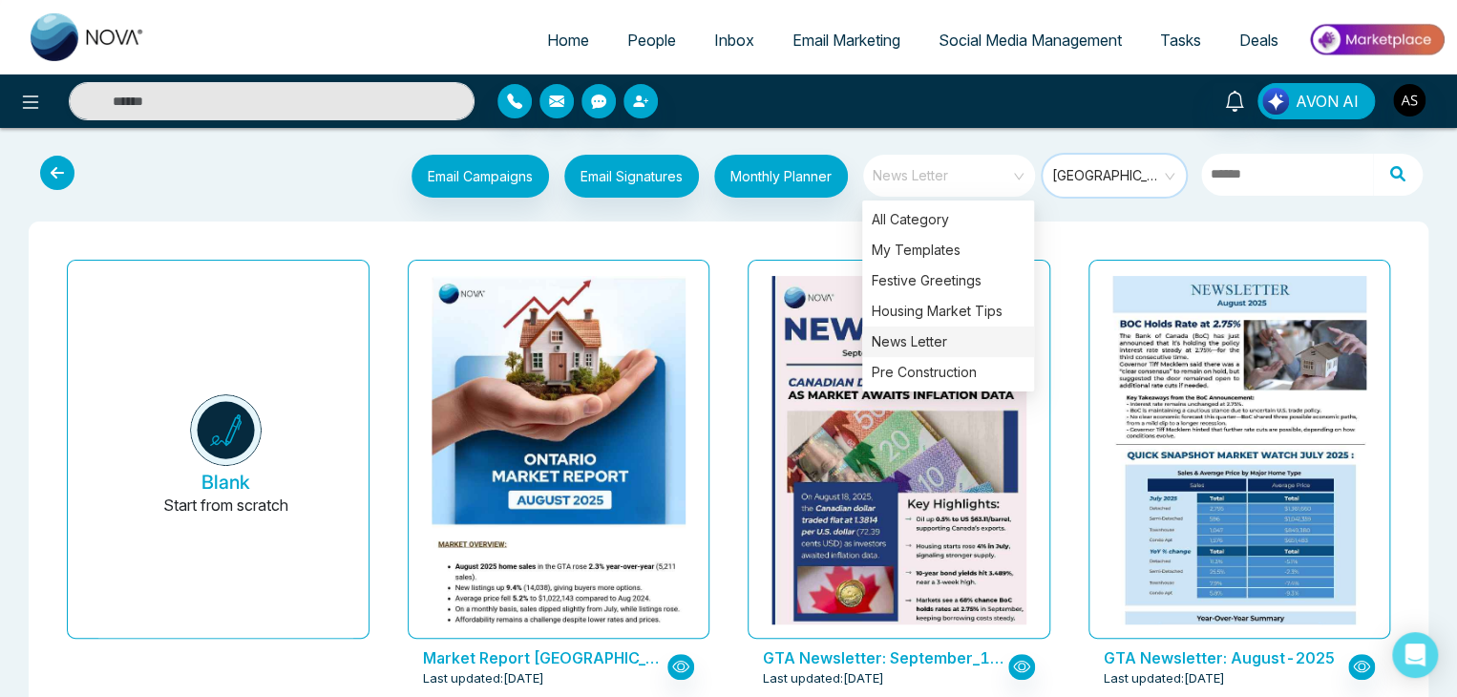
click at [1010, 187] on span "News Letter" at bounding box center [951, 175] width 156 height 29
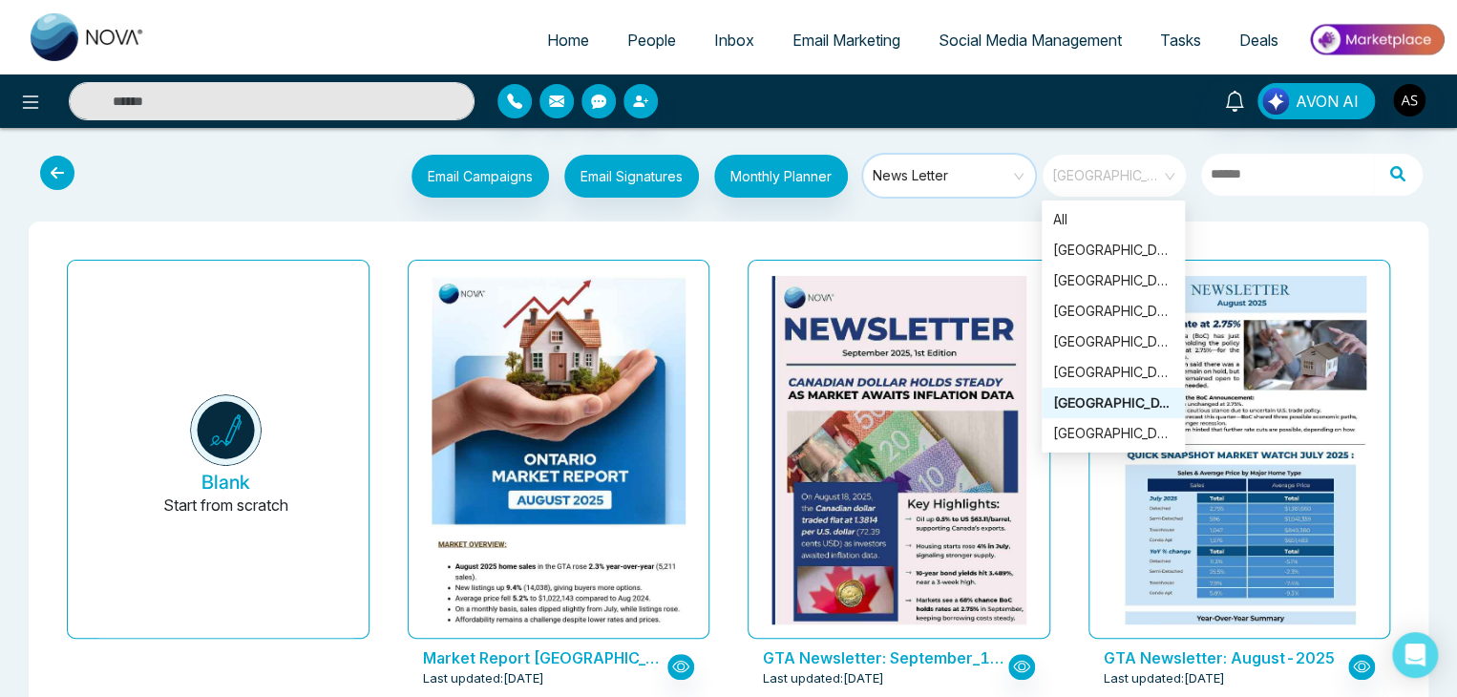
click at [1121, 169] on span "[GEOGRAPHIC_DATA]" at bounding box center [1115, 175] width 127 height 29
click at [1119, 341] on div "[GEOGRAPHIC_DATA]" at bounding box center [1113, 341] width 120 height 21
click at [1156, 179] on span "[GEOGRAPHIC_DATA]" at bounding box center [1115, 175] width 127 height 29
click at [1133, 287] on div "[GEOGRAPHIC_DATA]" at bounding box center [1113, 280] width 120 height 21
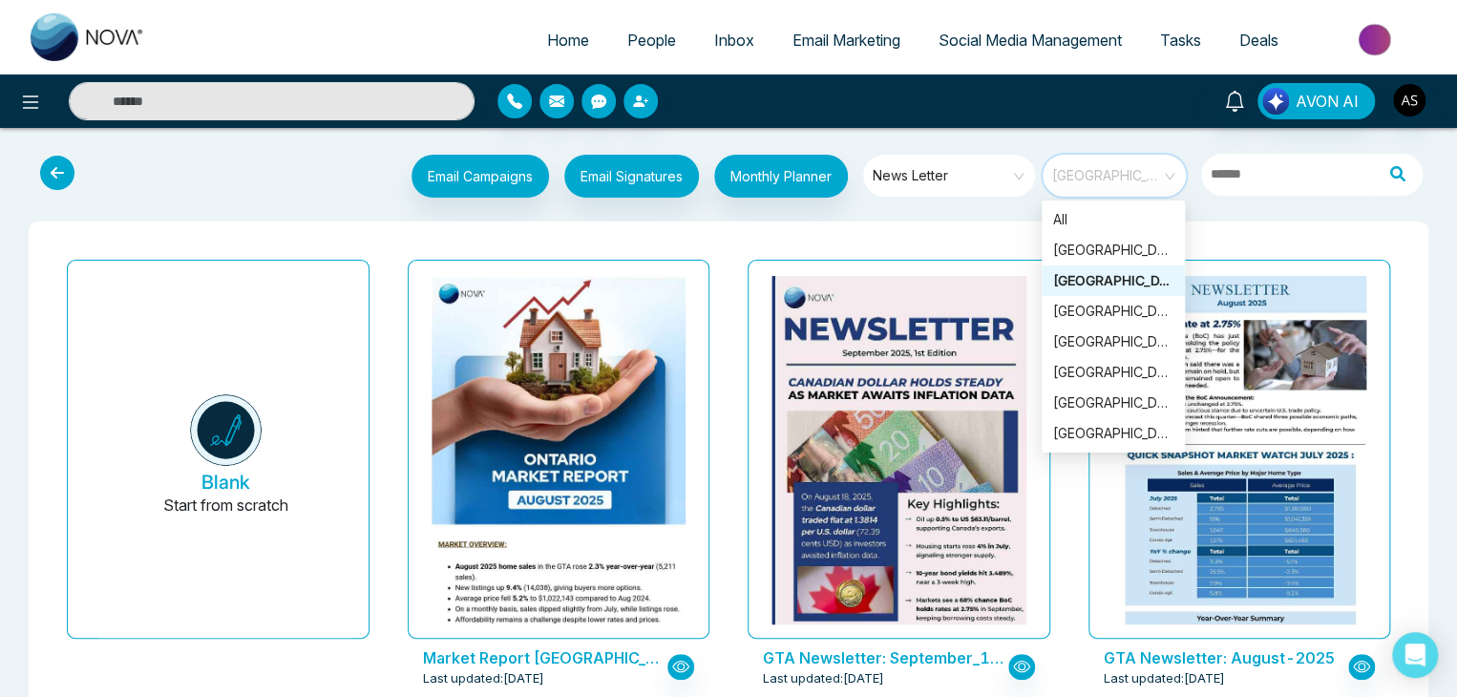
click at [1153, 164] on span "[GEOGRAPHIC_DATA]" at bounding box center [1115, 175] width 127 height 29
click at [1127, 306] on div "[GEOGRAPHIC_DATA]" at bounding box center [1113, 311] width 120 height 21
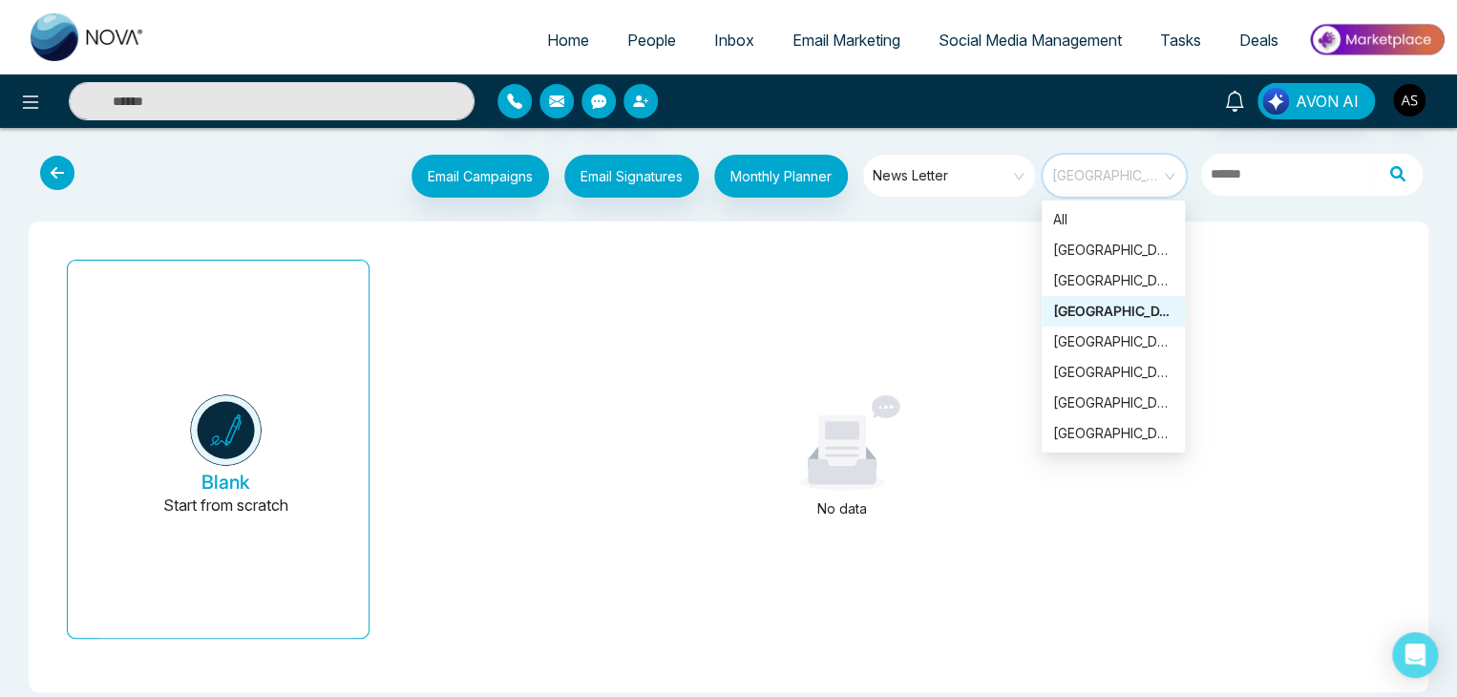
click at [1148, 167] on span "[GEOGRAPHIC_DATA]" at bounding box center [1115, 175] width 127 height 29
click at [1131, 371] on div "[GEOGRAPHIC_DATA]" at bounding box center [1113, 372] width 120 height 21
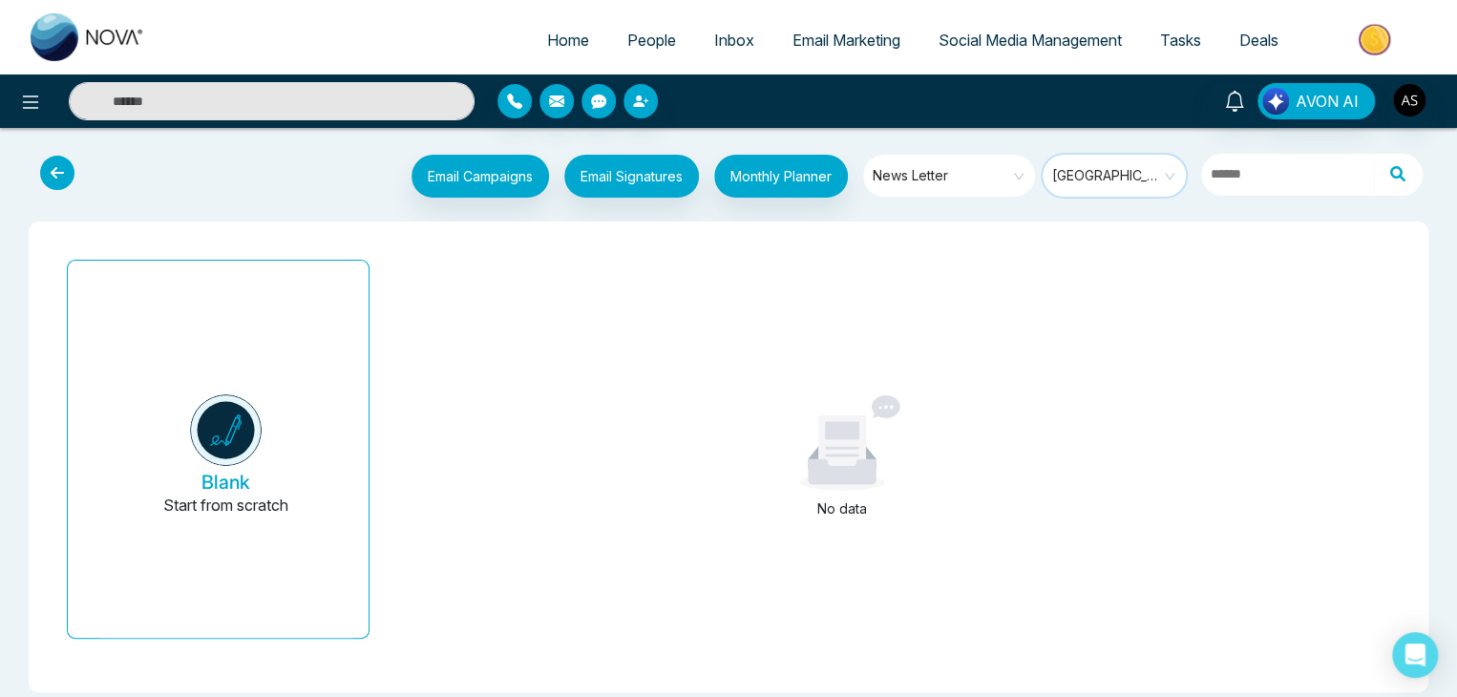
scroll to position [18, 0]
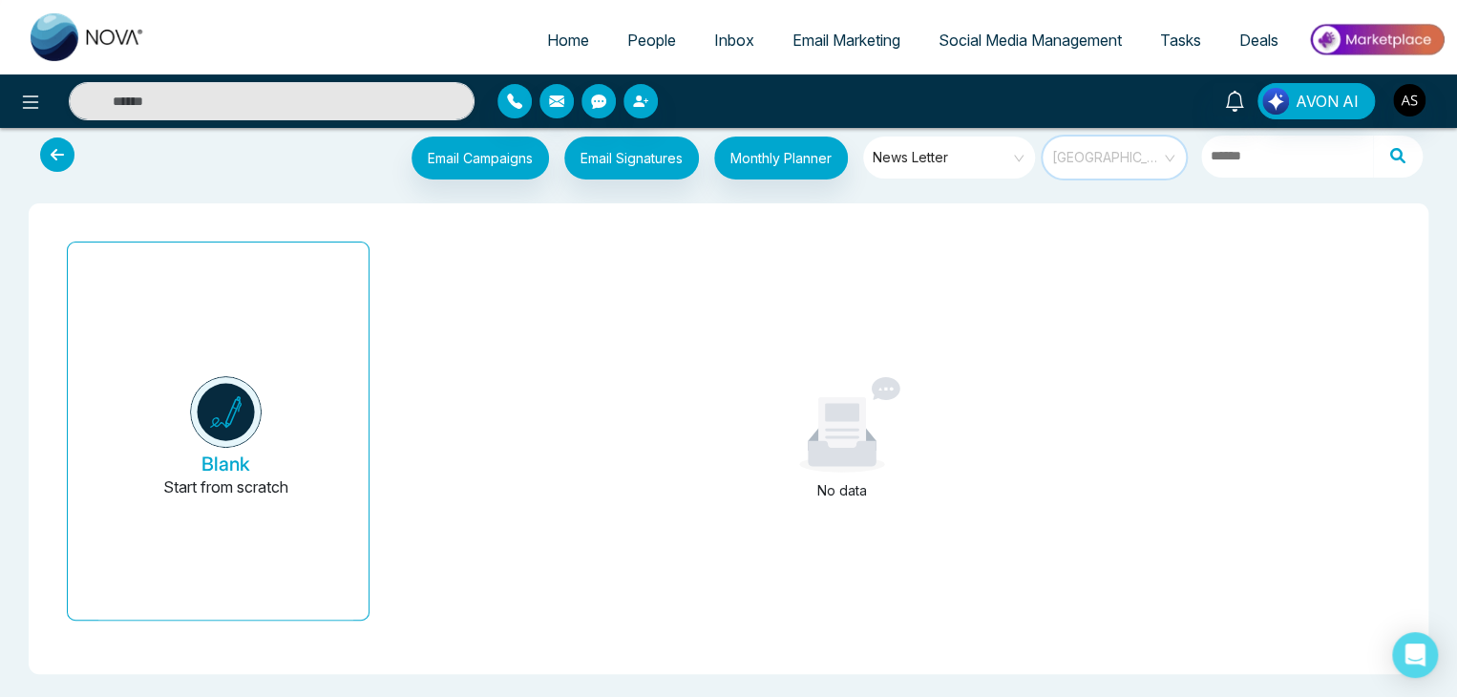
click at [1169, 153] on span "[GEOGRAPHIC_DATA]" at bounding box center [1115, 157] width 127 height 29
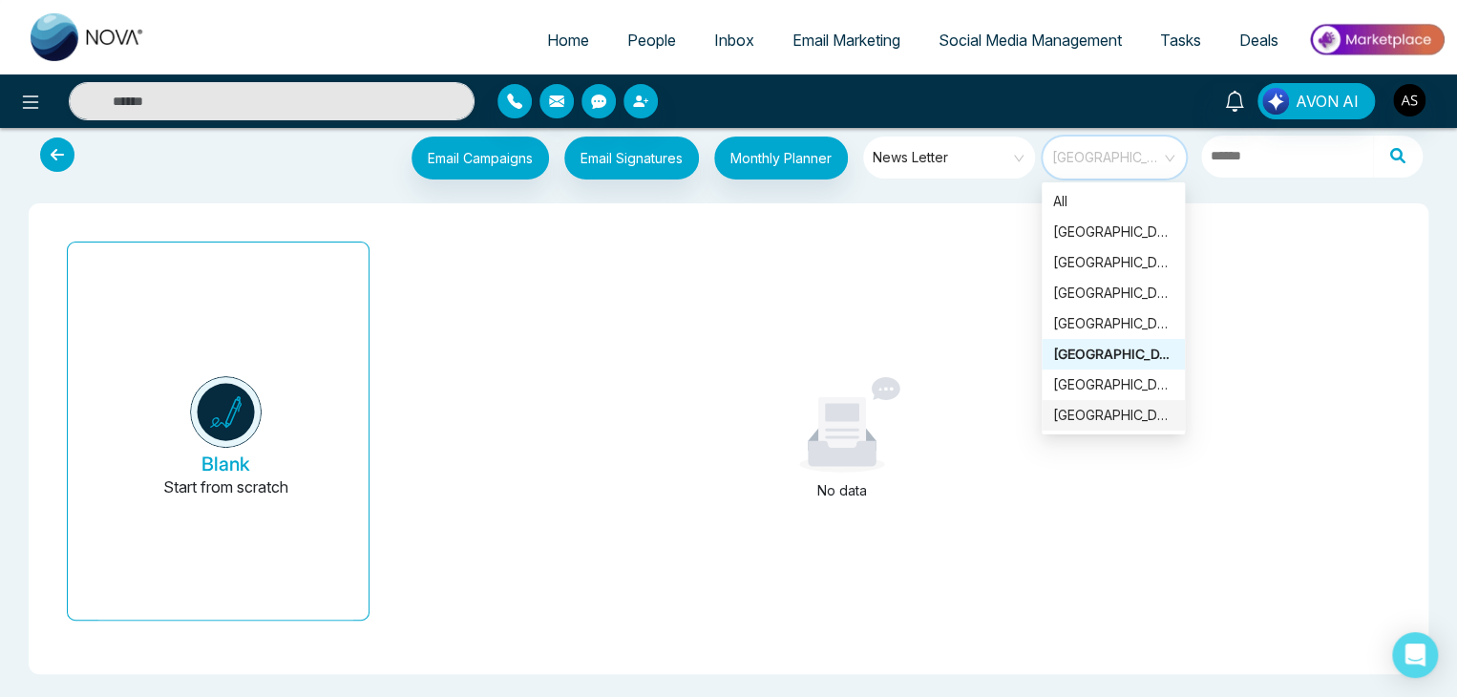
click at [1124, 421] on div "[GEOGRAPHIC_DATA]" at bounding box center [1113, 415] width 120 height 21
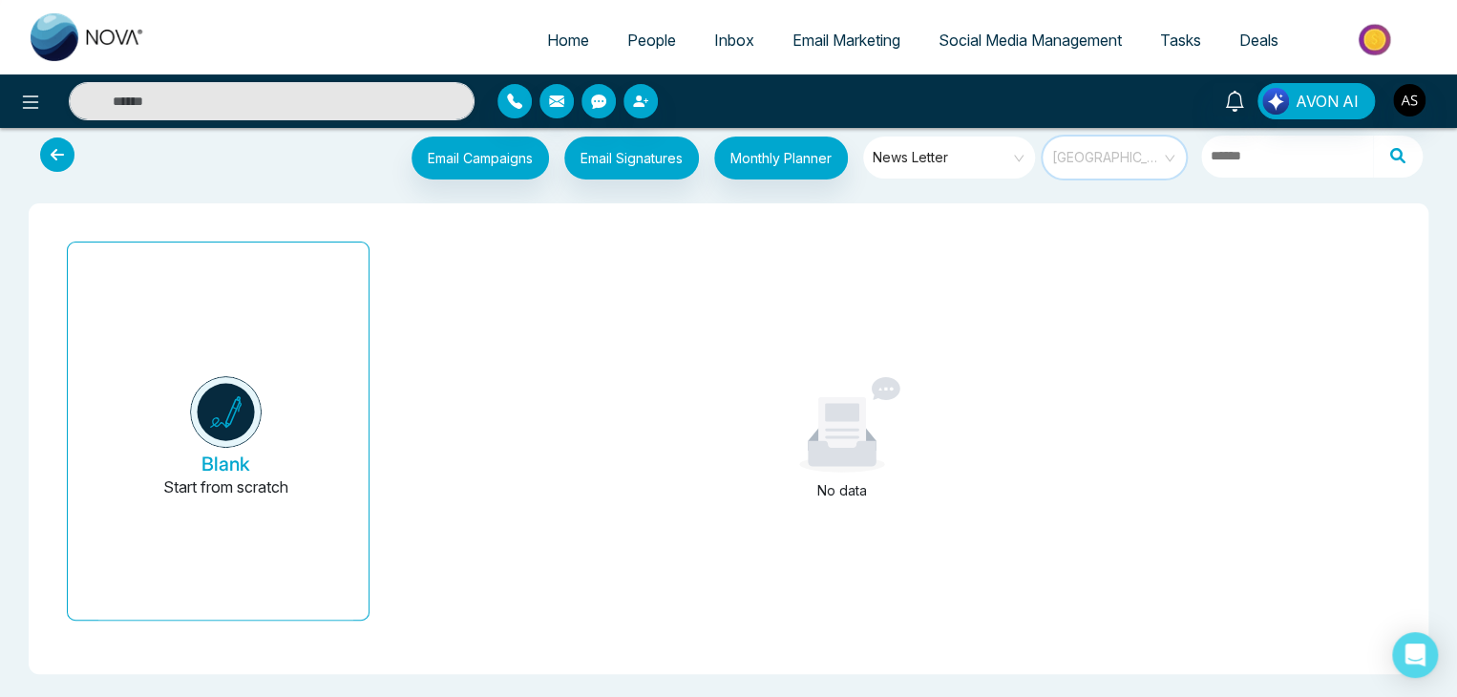
click at [1129, 148] on span "[GEOGRAPHIC_DATA]" at bounding box center [1115, 157] width 127 height 29
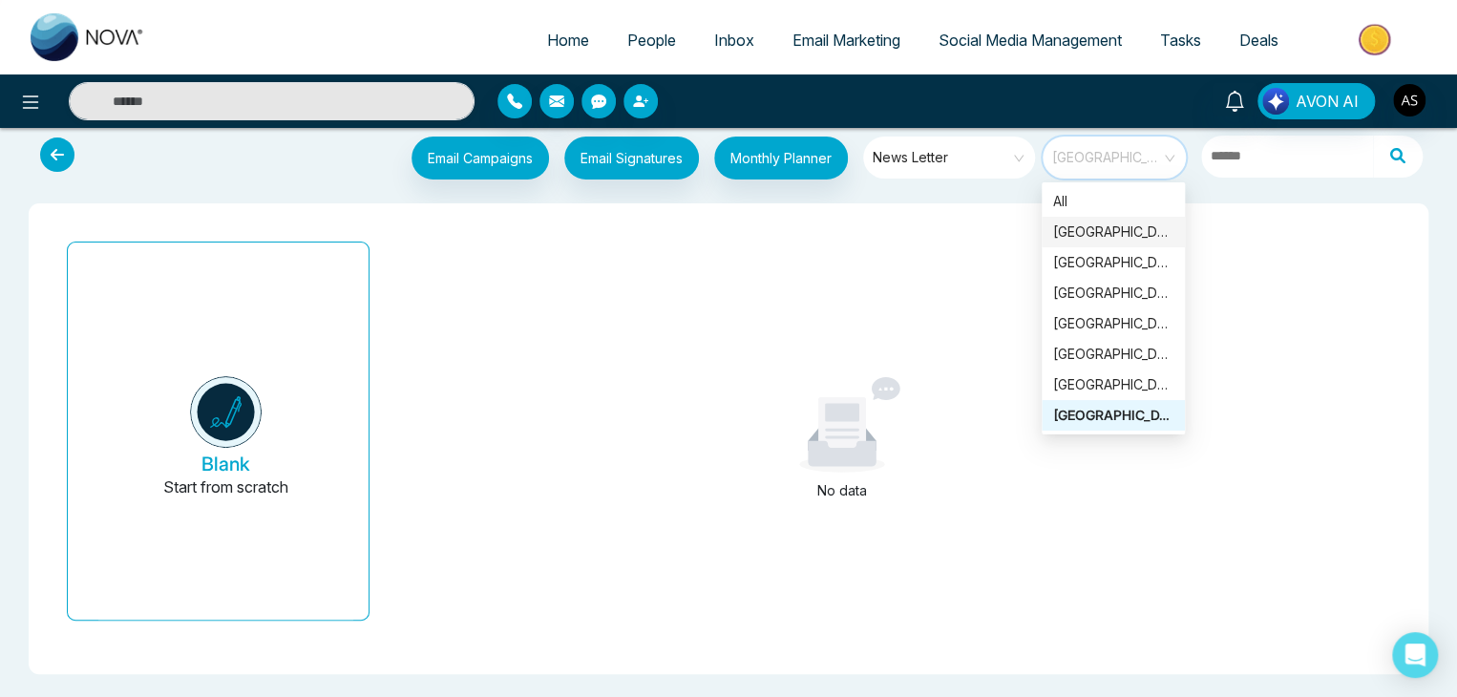
click at [1132, 238] on div "[GEOGRAPHIC_DATA]" at bounding box center [1113, 232] width 120 height 21
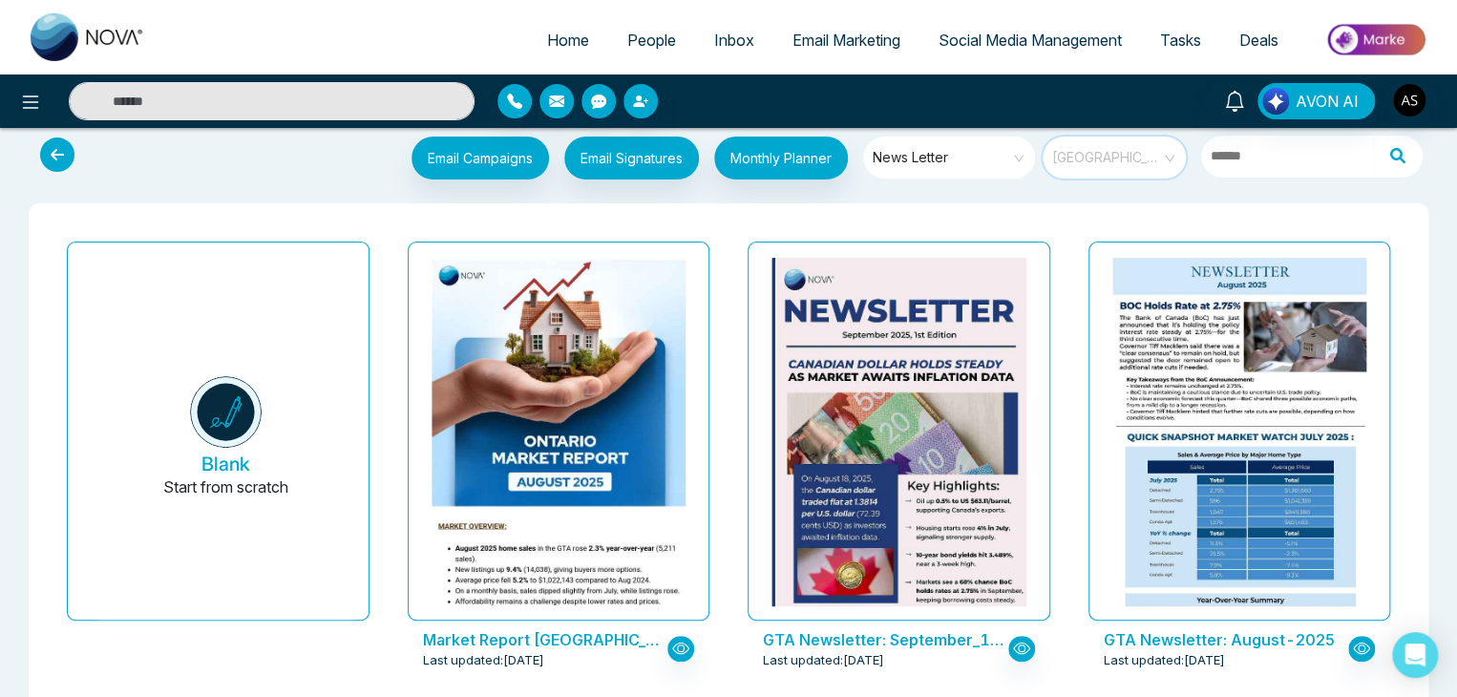
click at [1164, 137] on div "[GEOGRAPHIC_DATA]" at bounding box center [1114, 158] width 143 height 42
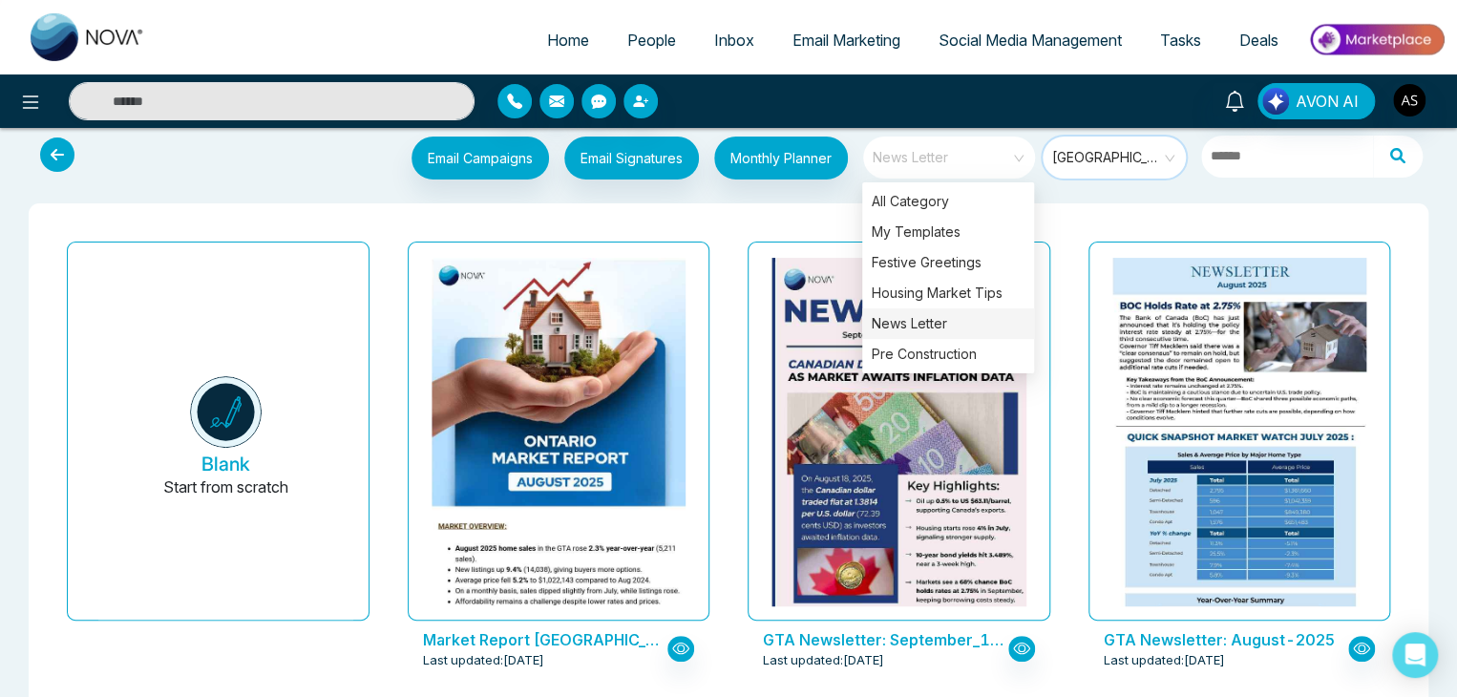
click at [1012, 155] on span "News Letter" at bounding box center [951, 157] width 156 height 29
click at [982, 352] on div "Pre Construction" at bounding box center [948, 354] width 172 height 31
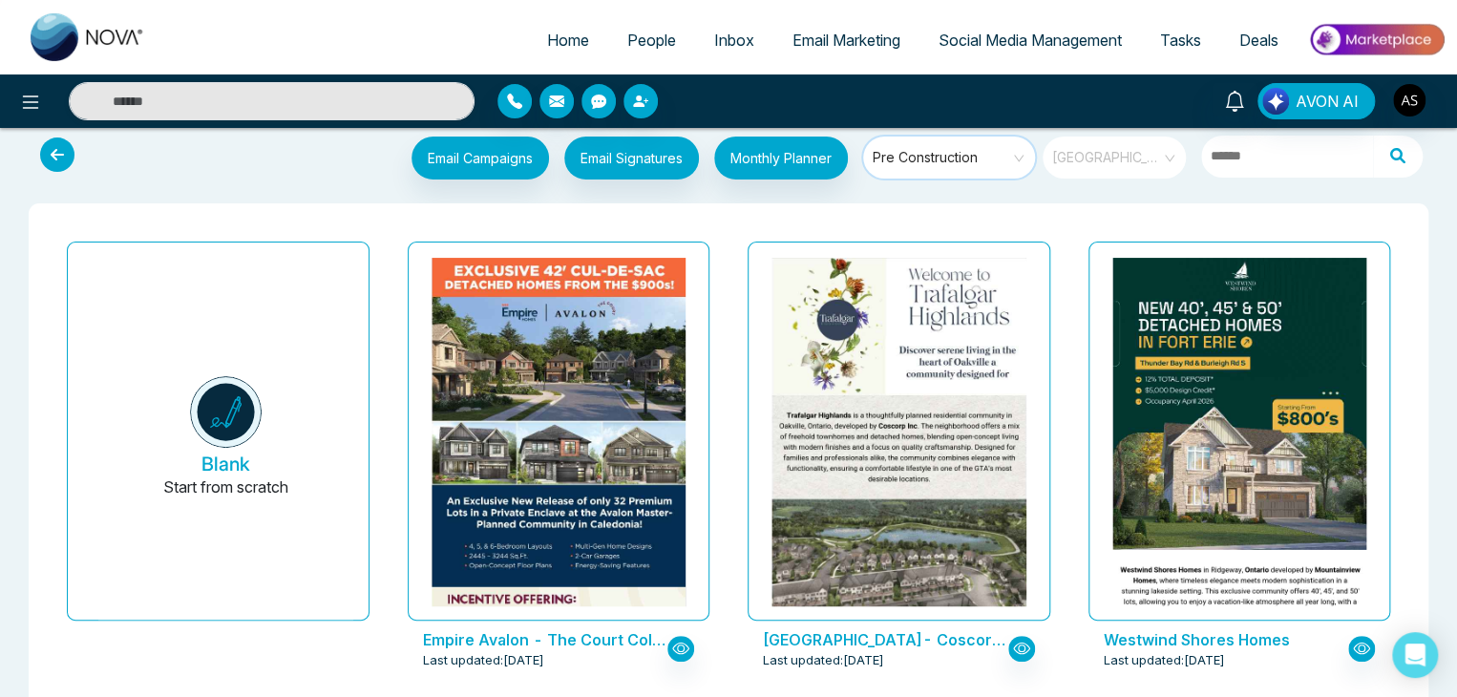
click at [1157, 145] on span "[GEOGRAPHIC_DATA]" at bounding box center [1115, 157] width 127 height 29
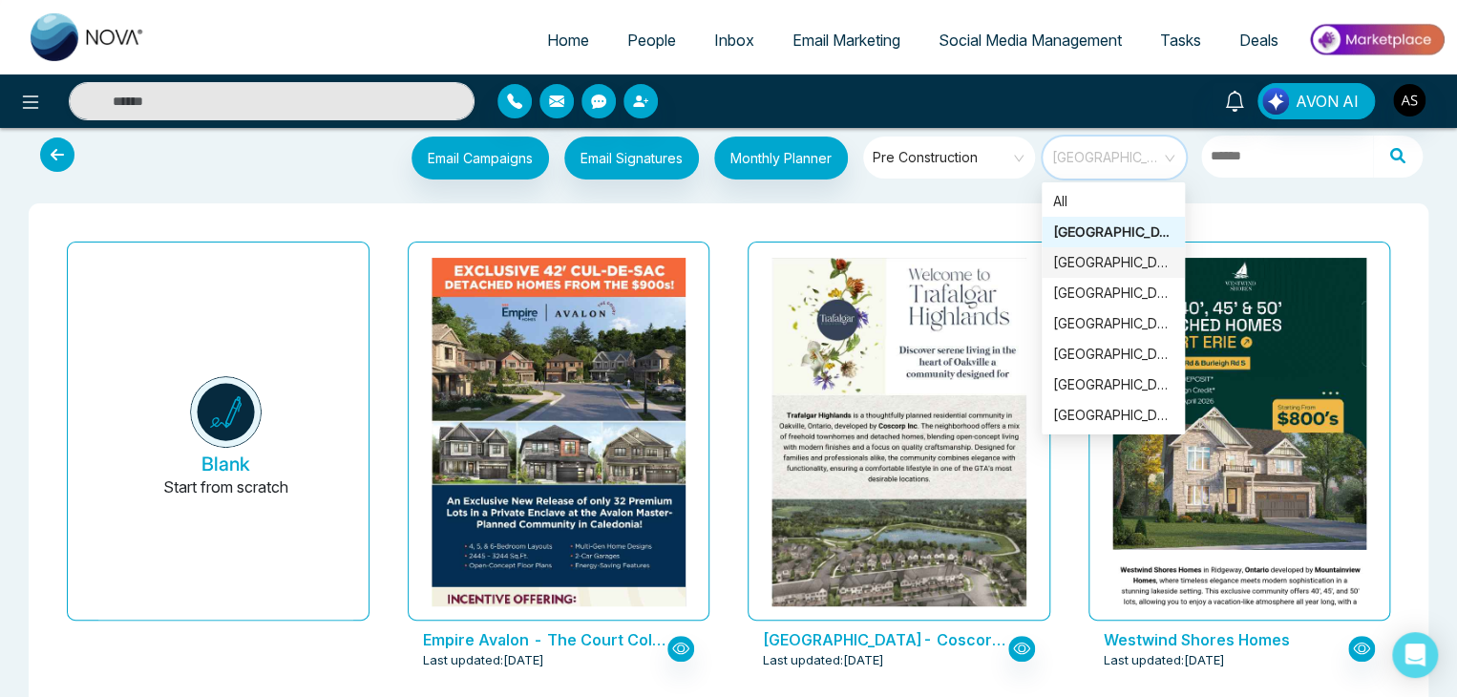
click at [1131, 253] on div "[GEOGRAPHIC_DATA]" at bounding box center [1113, 262] width 120 height 21
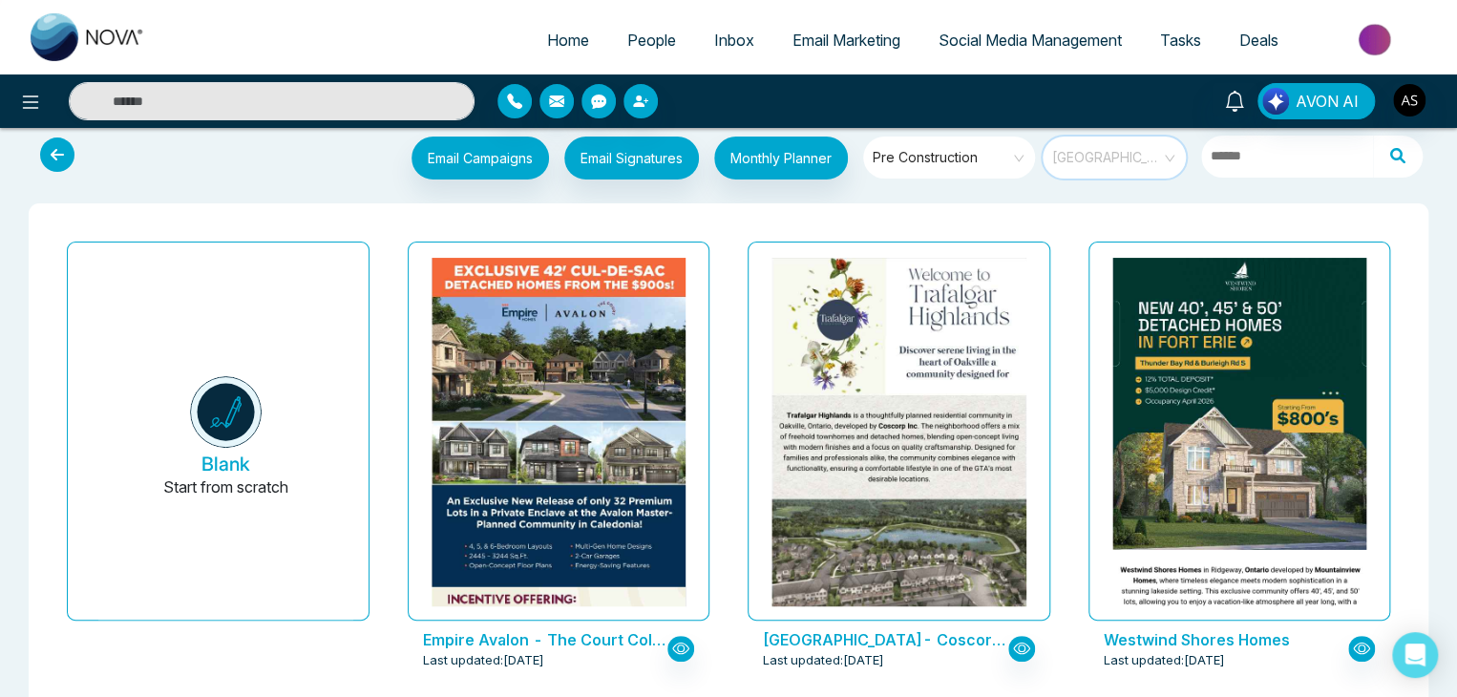
click at [1173, 165] on span "[GEOGRAPHIC_DATA]" at bounding box center [1115, 157] width 127 height 29
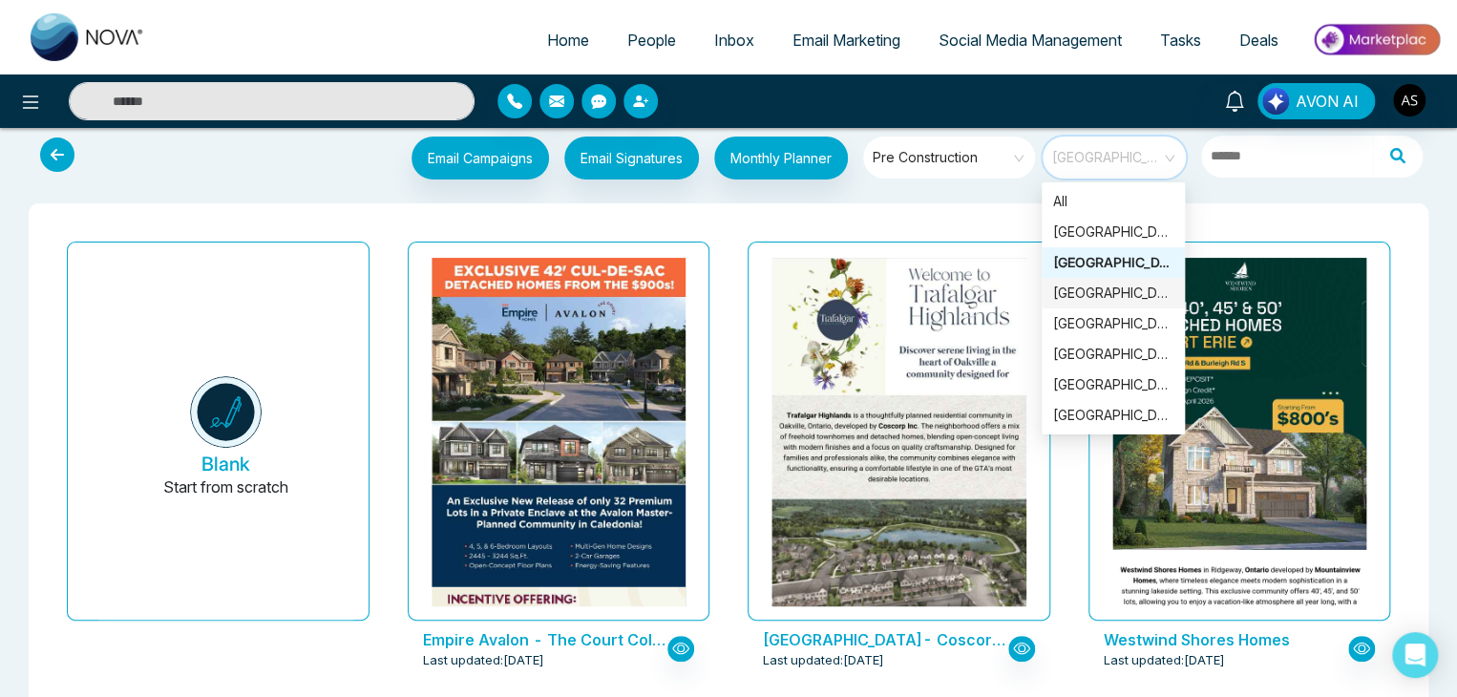
click at [1128, 289] on div "[GEOGRAPHIC_DATA]" at bounding box center [1113, 293] width 120 height 21
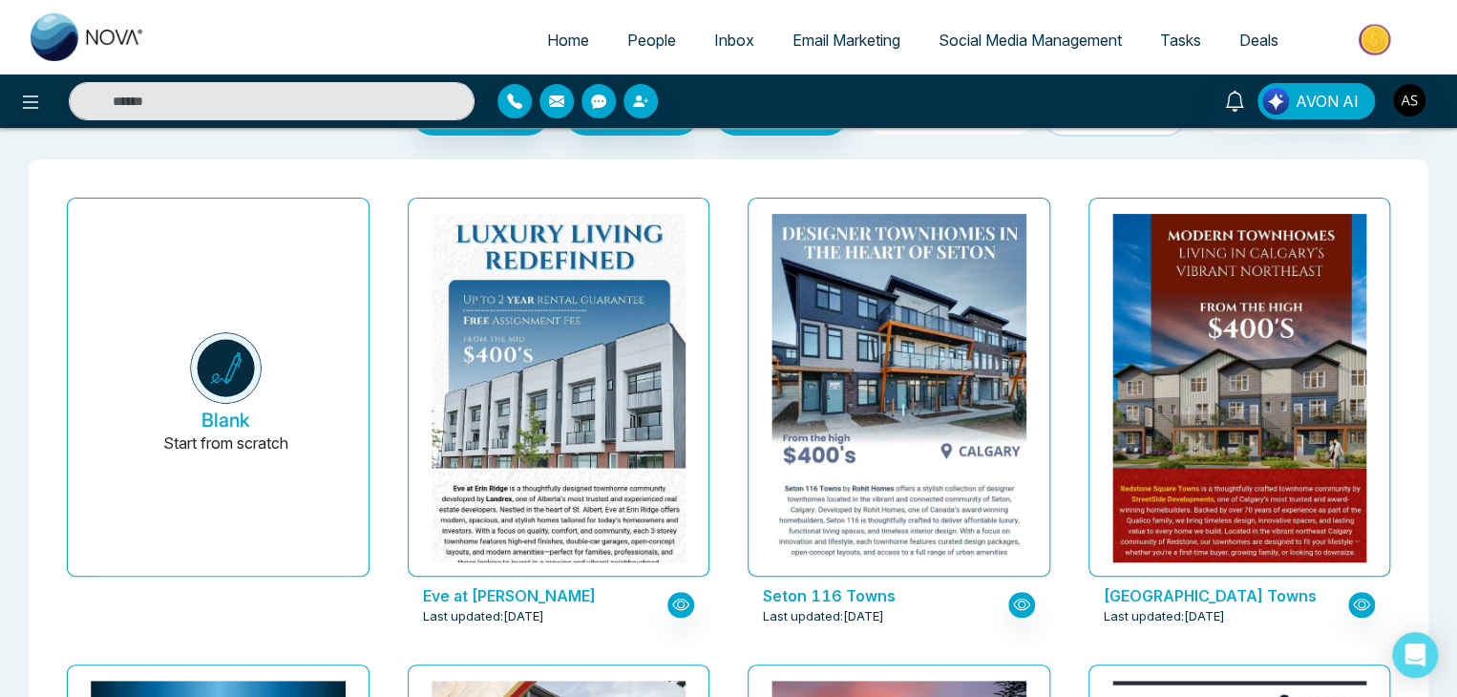
scroll to position [0, 0]
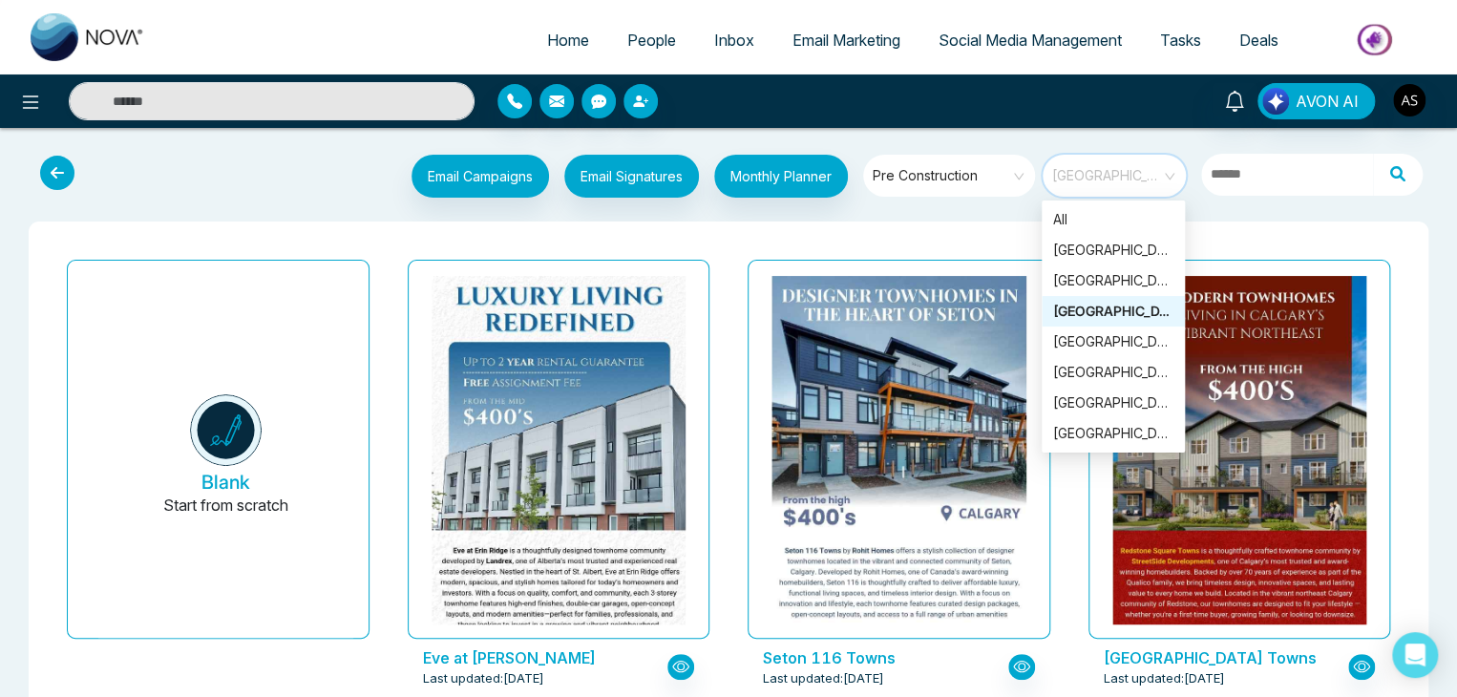
click at [1163, 182] on span "[GEOGRAPHIC_DATA]" at bounding box center [1115, 175] width 127 height 29
click at [1128, 286] on div "[GEOGRAPHIC_DATA]" at bounding box center [1113, 280] width 120 height 21
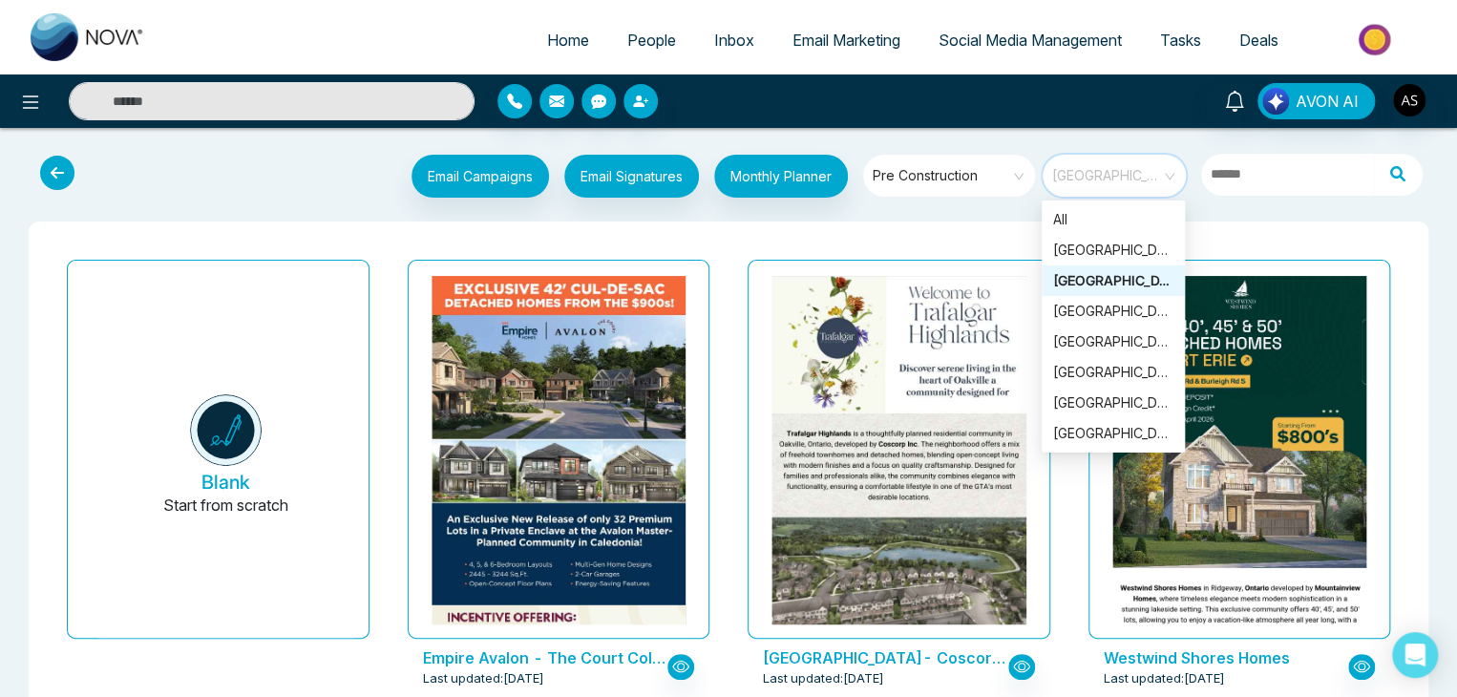
click at [1173, 169] on span "[GEOGRAPHIC_DATA]" at bounding box center [1115, 175] width 127 height 29
click at [1144, 336] on div "[GEOGRAPHIC_DATA]" at bounding box center [1113, 341] width 120 height 21
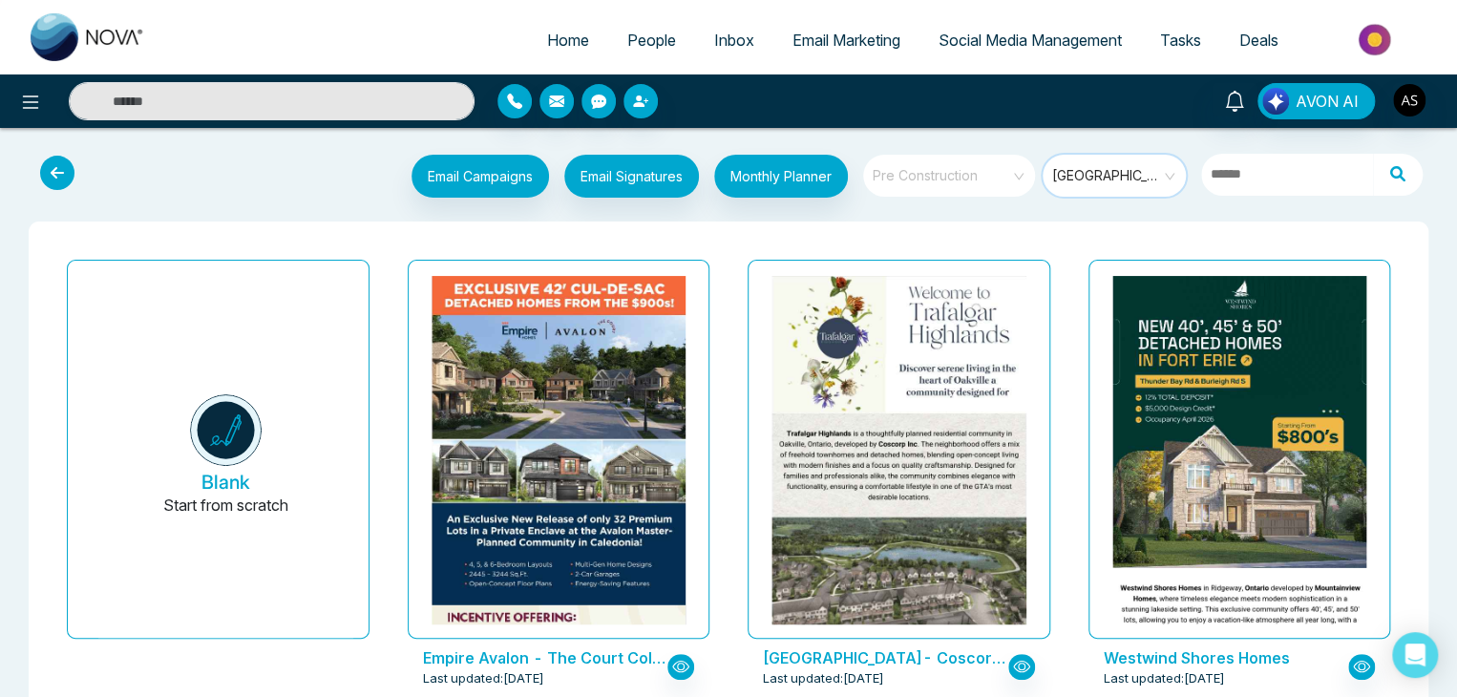
click at [1012, 164] on span "Pre Construction" at bounding box center [951, 175] width 156 height 29
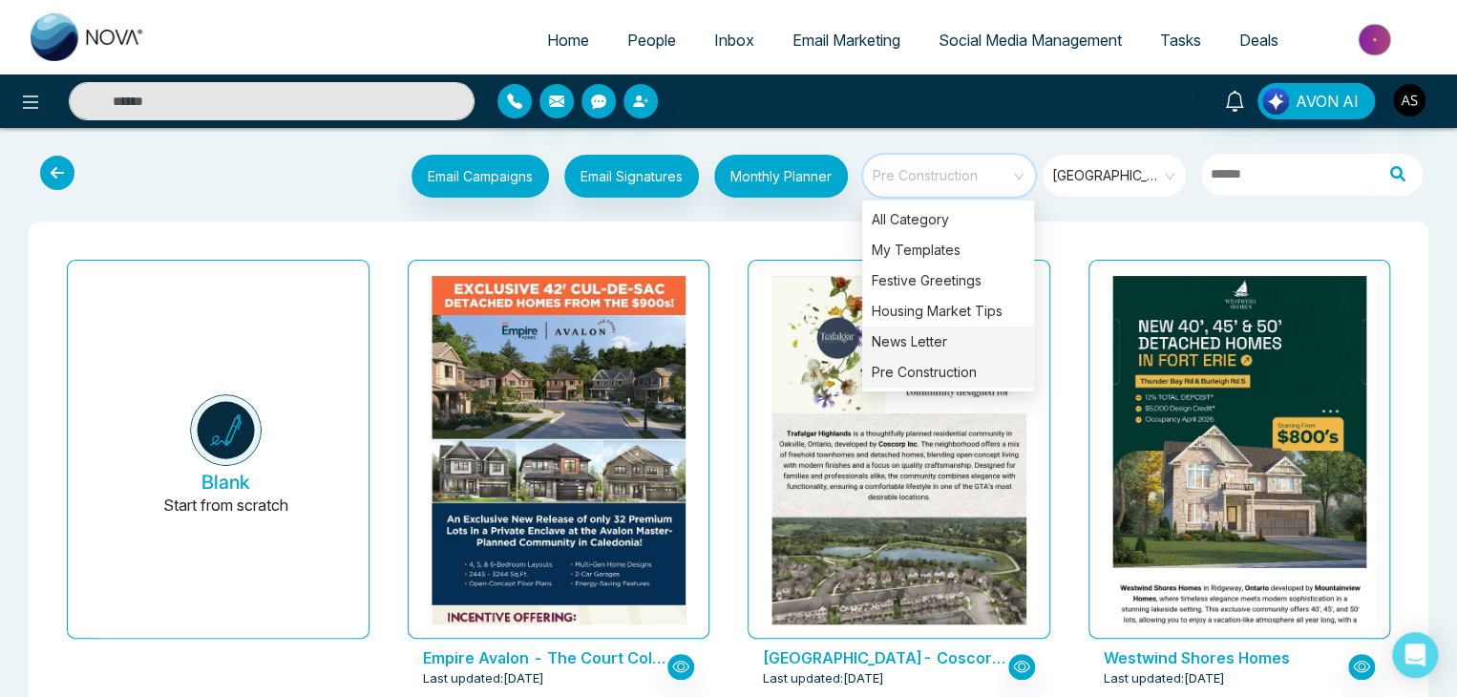
click at [959, 345] on div "News Letter" at bounding box center [948, 342] width 172 height 31
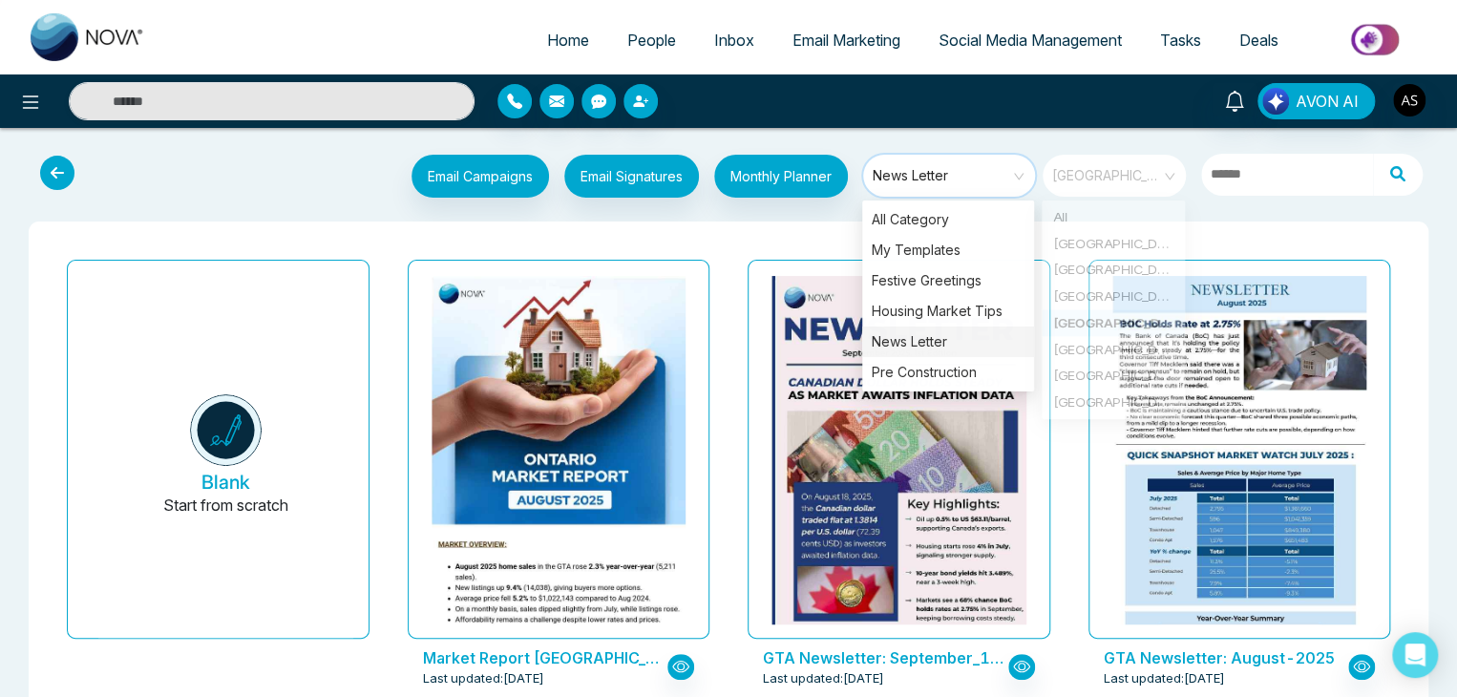
click at [1126, 184] on span "[GEOGRAPHIC_DATA]" at bounding box center [1115, 175] width 127 height 29
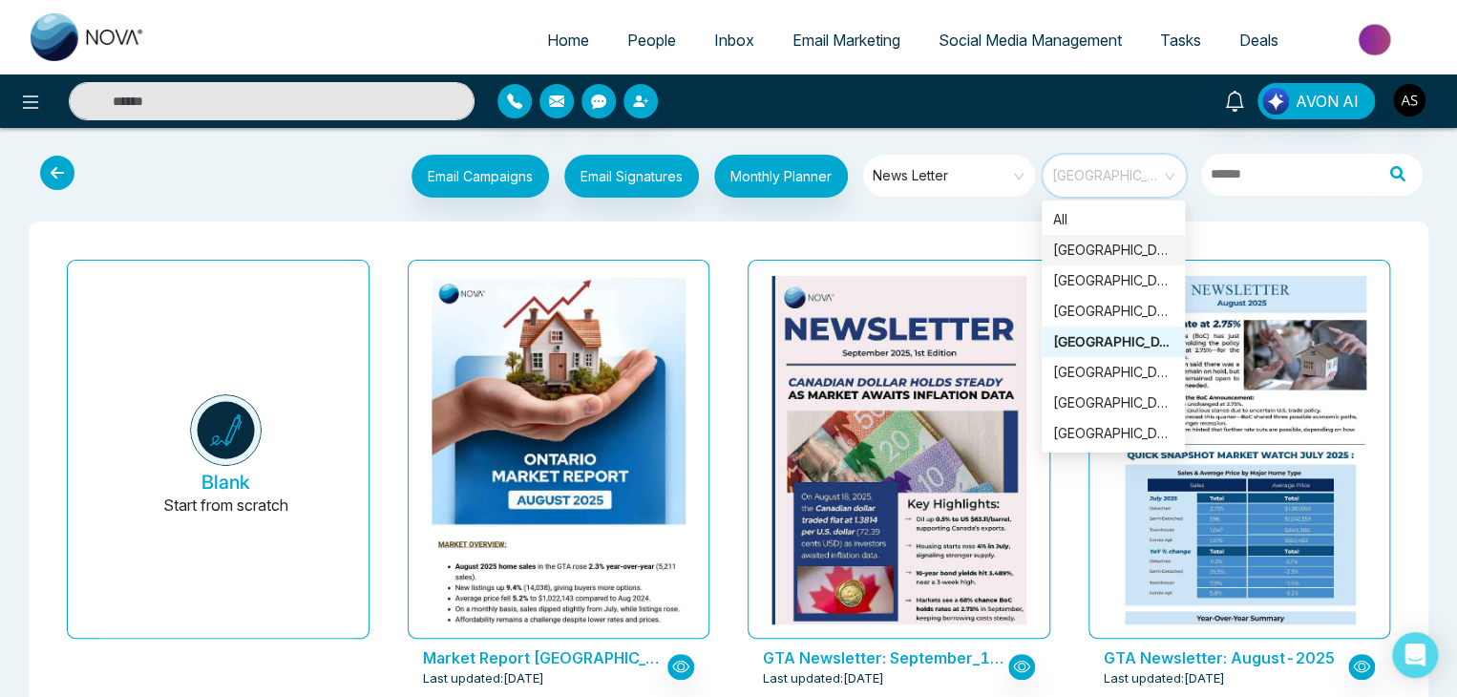
click at [1123, 257] on div "[GEOGRAPHIC_DATA]" at bounding box center [1113, 250] width 120 height 21
click at [1123, 161] on span "[GEOGRAPHIC_DATA]" at bounding box center [1115, 175] width 127 height 29
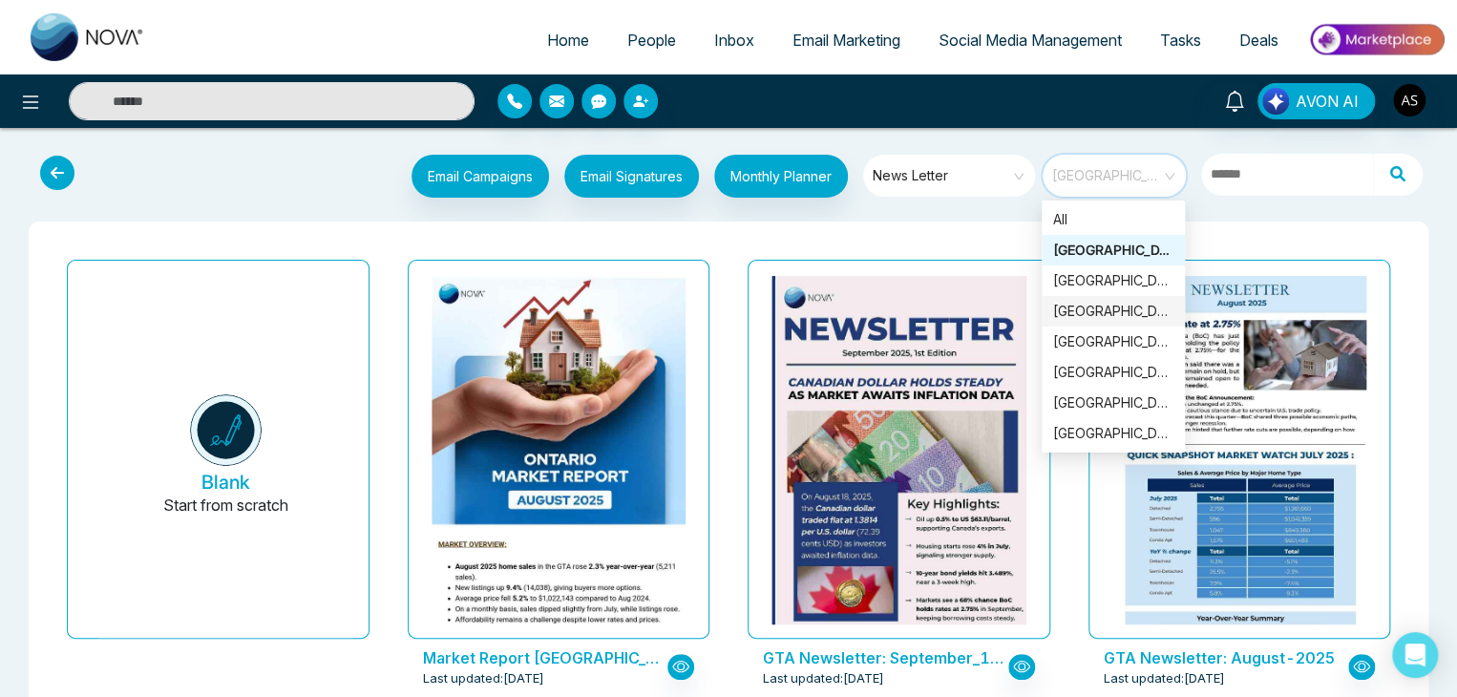
click at [1121, 304] on div "[GEOGRAPHIC_DATA]" at bounding box center [1113, 311] width 120 height 21
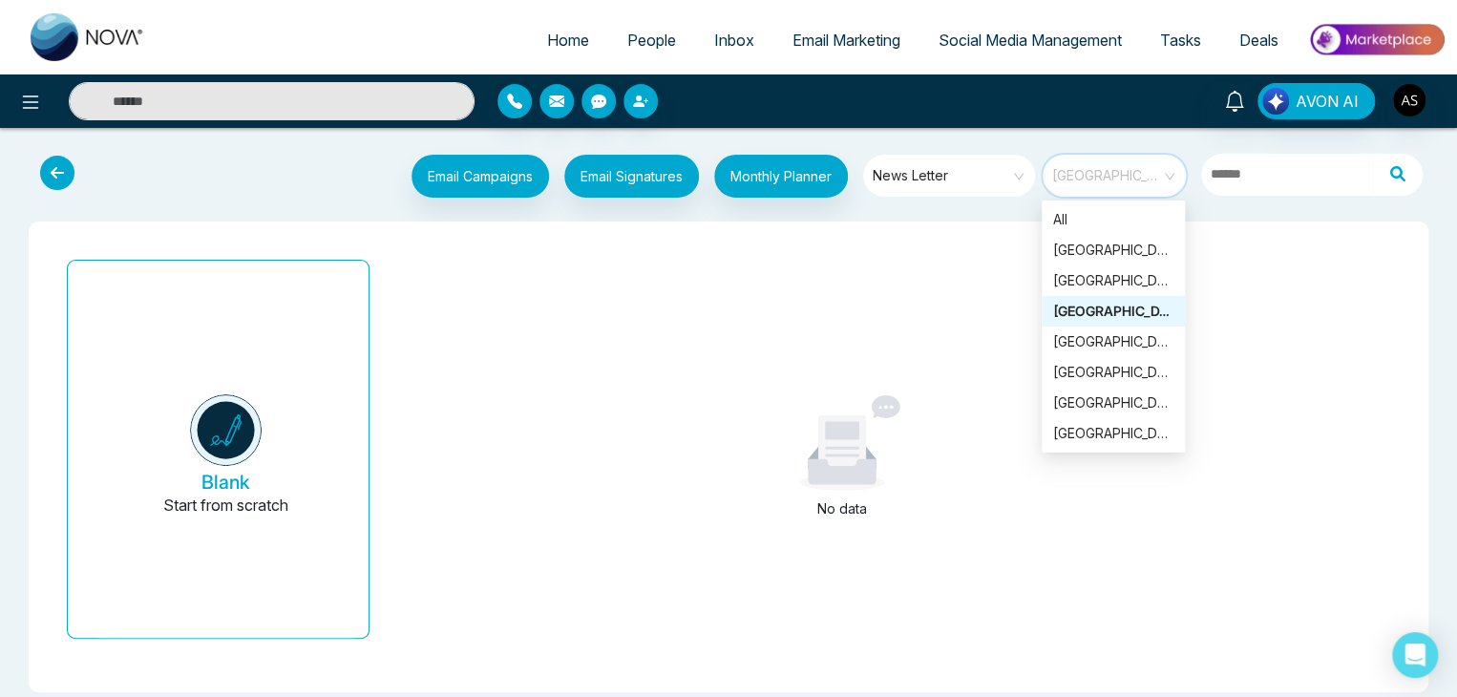
click at [1169, 179] on span "[GEOGRAPHIC_DATA]" at bounding box center [1115, 175] width 127 height 29
click at [1142, 285] on div "[GEOGRAPHIC_DATA]" at bounding box center [1113, 280] width 120 height 21
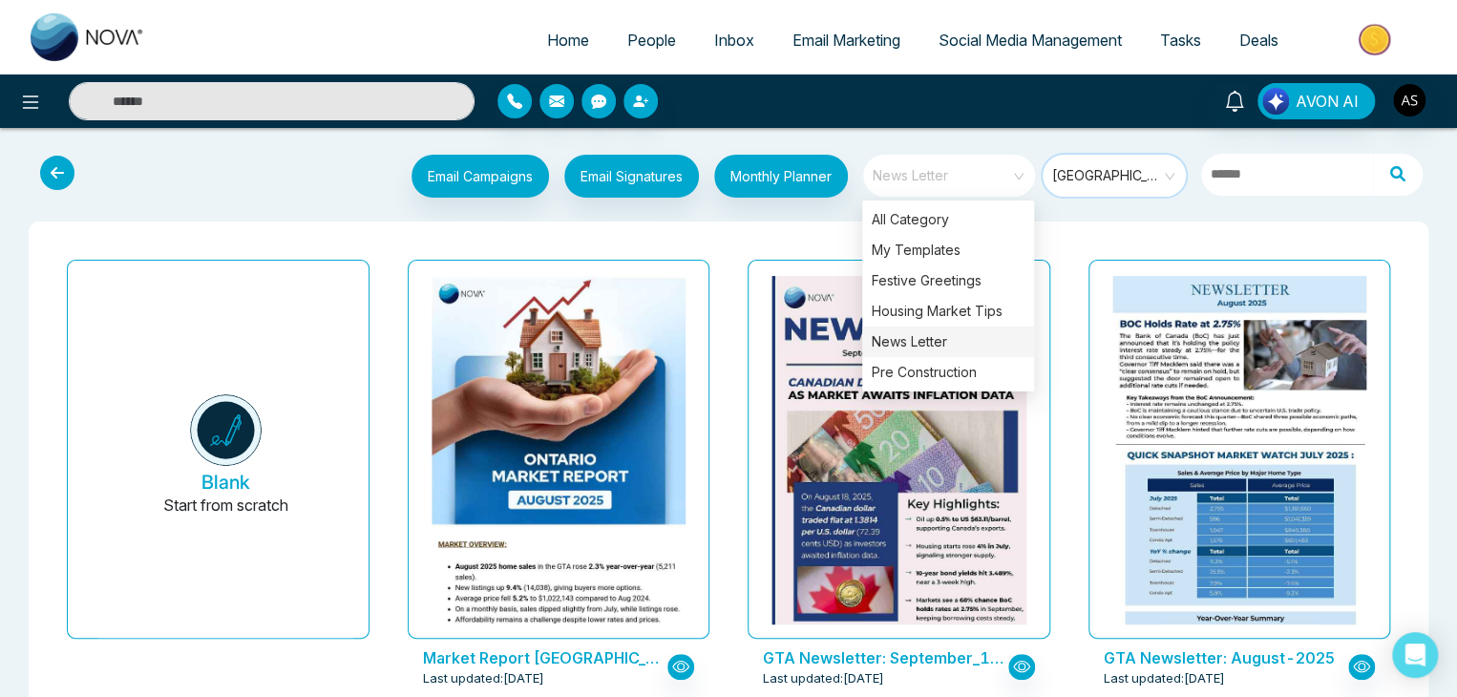
click at [1004, 178] on span "News Letter" at bounding box center [951, 175] width 156 height 29
click at [970, 306] on div "Housing Market Tips" at bounding box center [948, 311] width 172 height 31
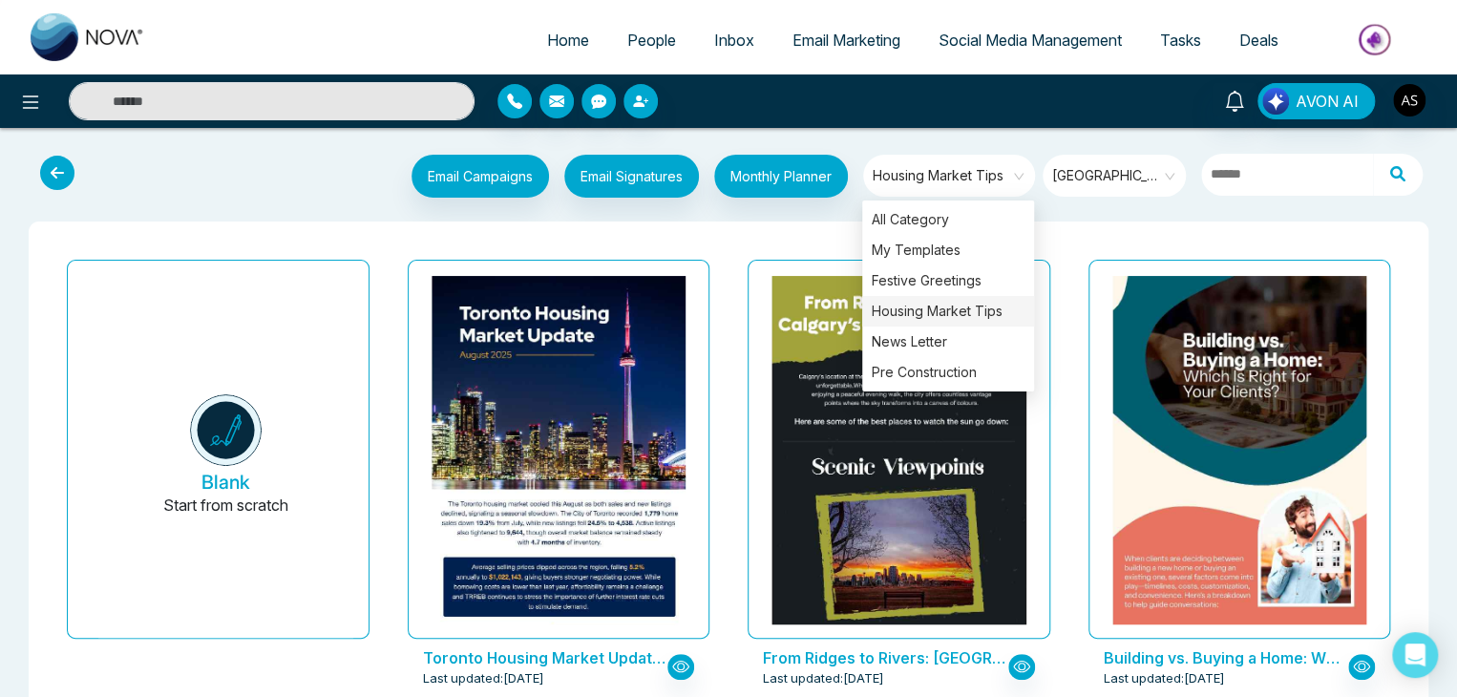
click at [1088, 206] on div "Email Campaigns Start from scratch? View my campaigns Email Signatures Monthly …" at bounding box center [728, 178] width 1426 height 63
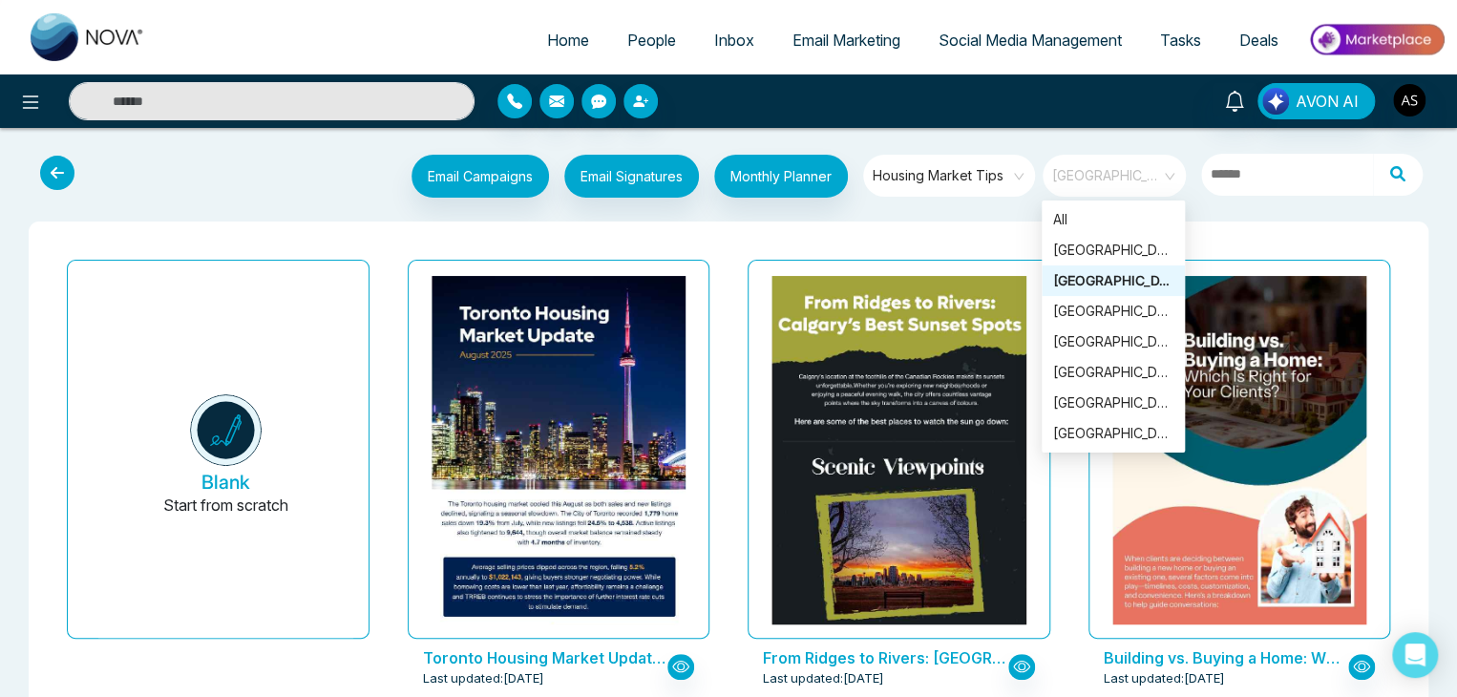
click at [1130, 173] on span "[GEOGRAPHIC_DATA]" at bounding box center [1115, 175] width 127 height 29
click at [1131, 253] on div "[GEOGRAPHIC_DATA]" at bounding box center [1113, 250] width 120 height 21
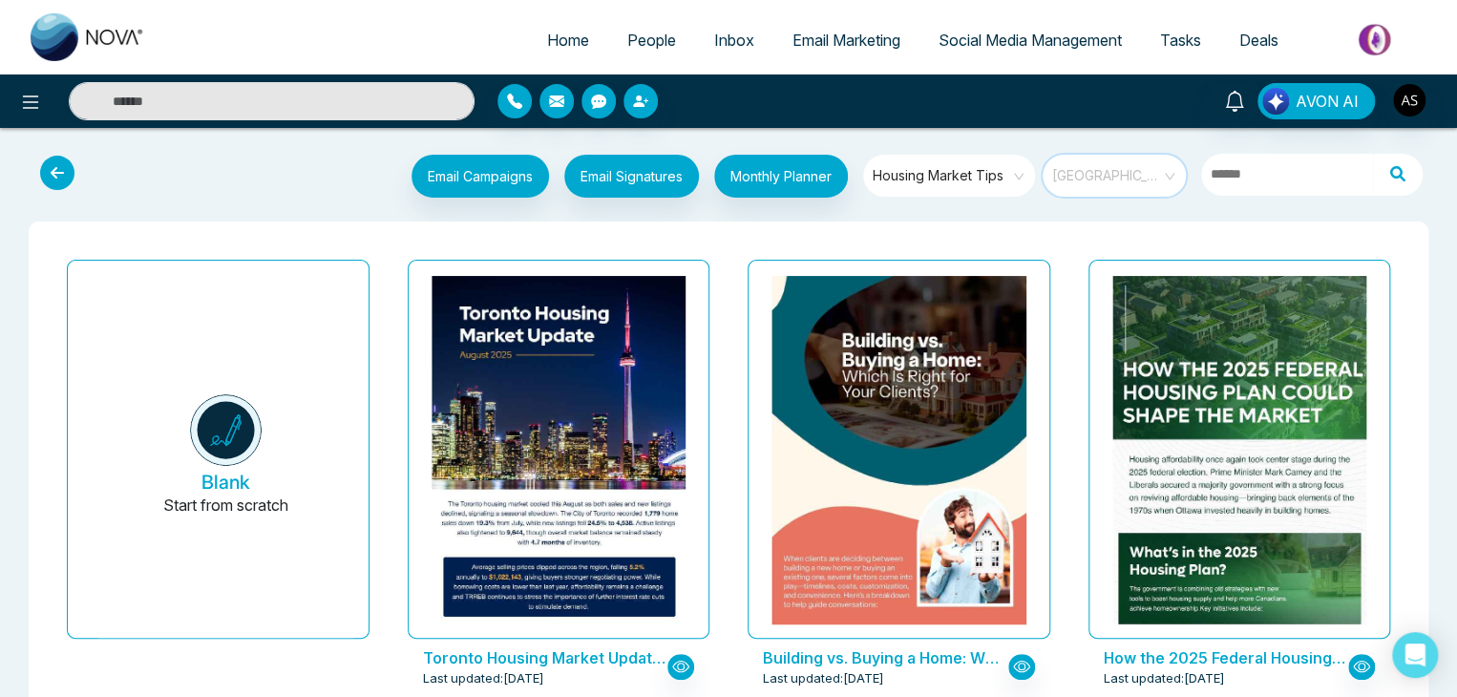
click at [1153, 173] on span "[GEOGRAPHIC_DATA]" at bounding box center [1115, 175] width 127 height 29
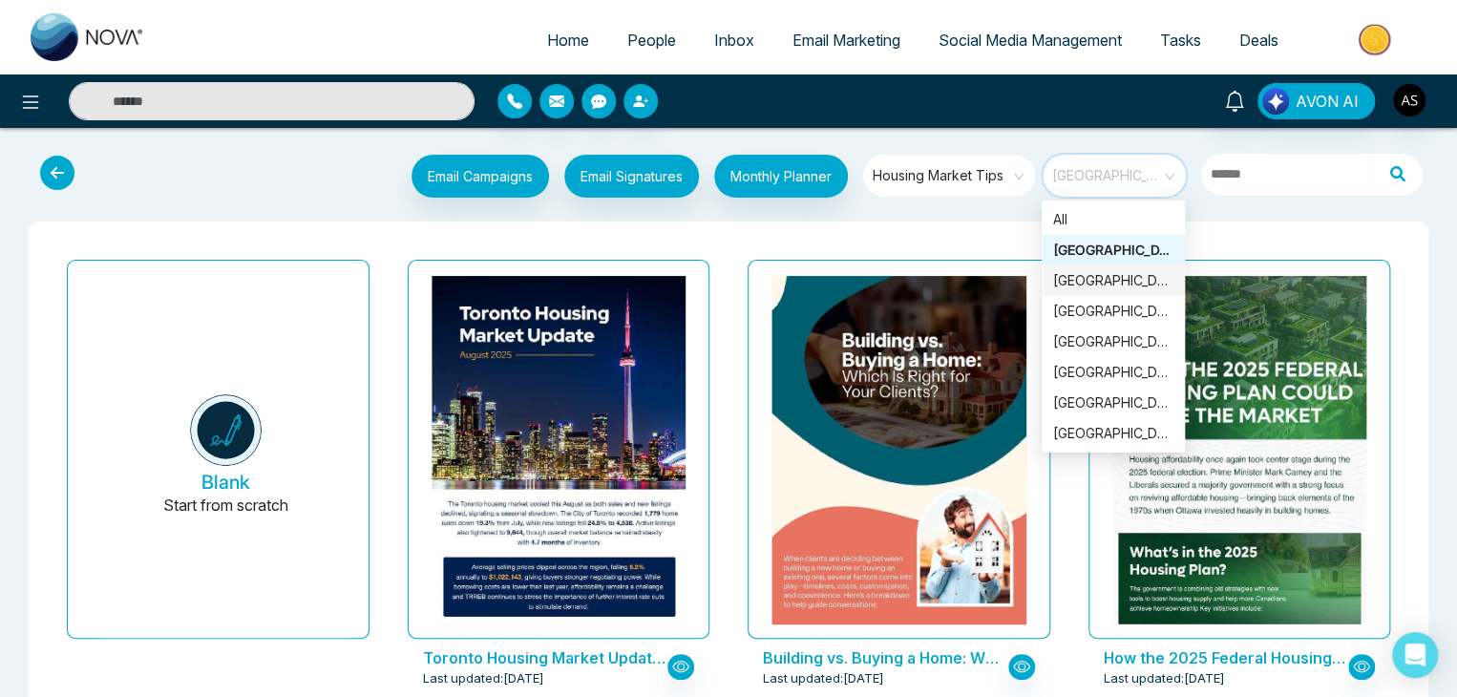
click at [1152, 283] on div "[GEOGRAPHIC_DATA]" at bounding box center [1113, 280] width 120 height 21
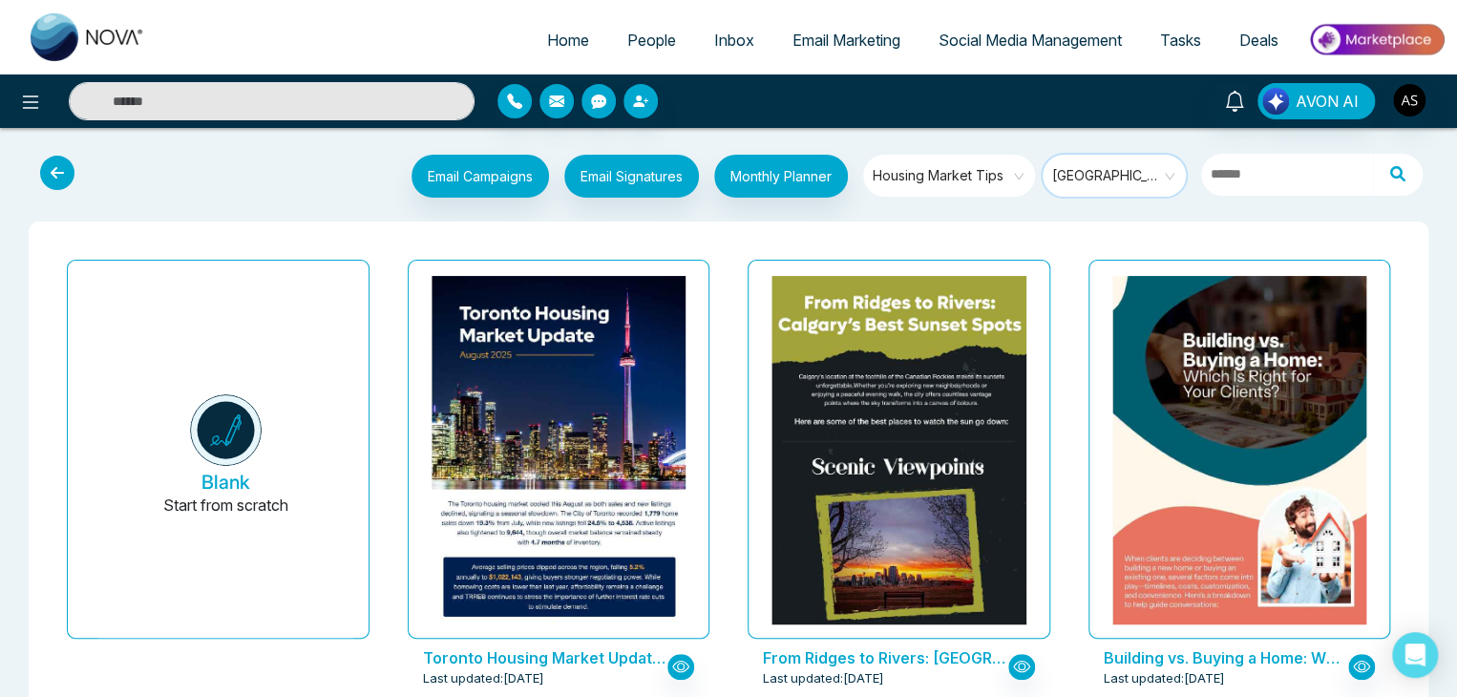
click at [1169, 161] on span "[GEOGRAPHIC_DATA]" at bounding box center [1115, 175] width 127 height 29
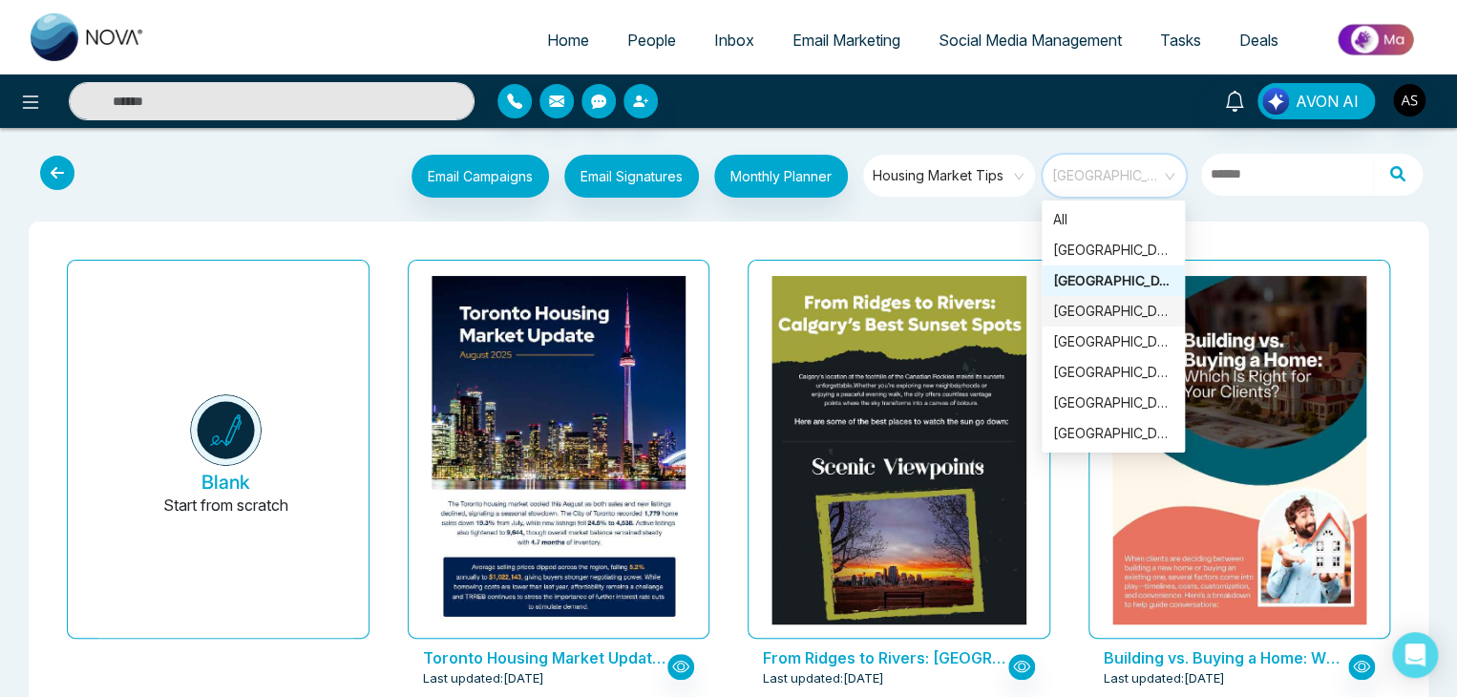
click at [1142, 312] on div "[GEOGRAPHIC_DATA]" at bounding box center [1113, 311] width 120 height 21
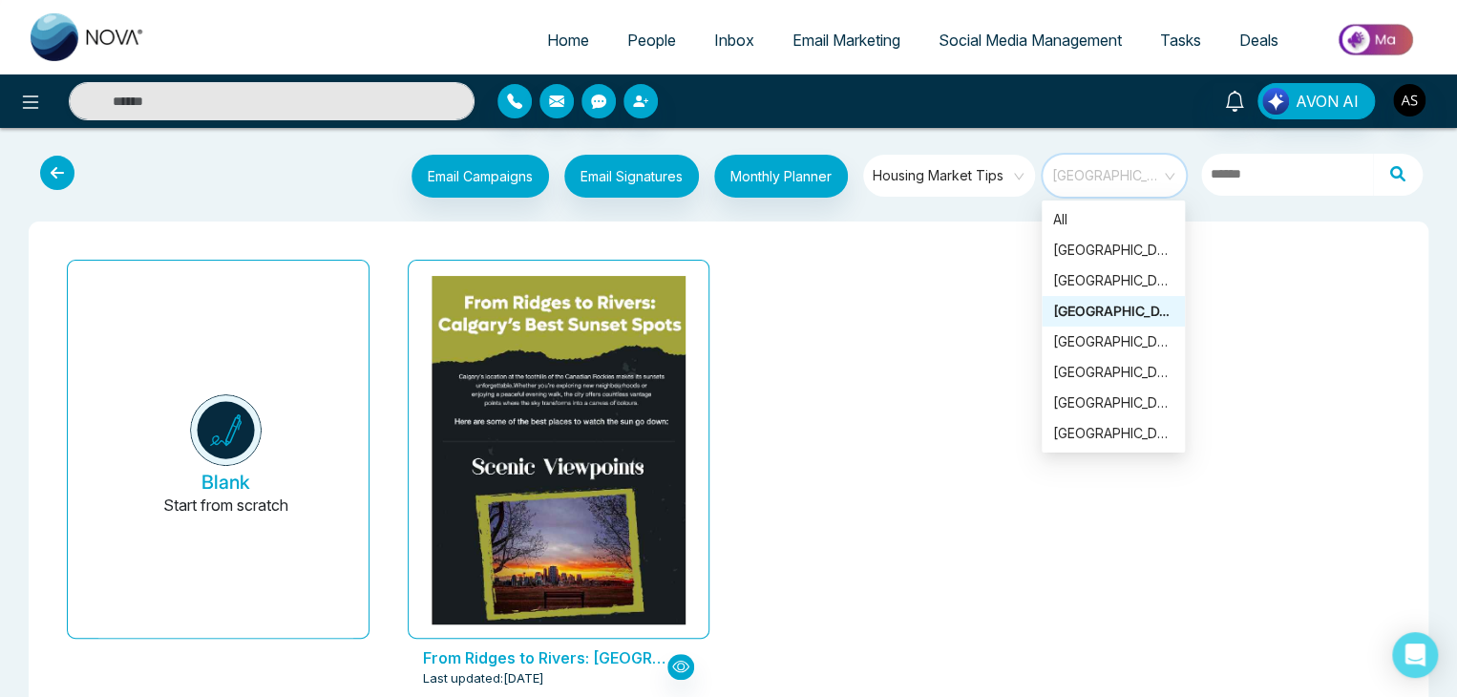
click at [1157, 168] on span "[GEOGRAPHIC_DATA]" at bounding box center [1115, 175] width 127 height 29
click at [1119, 255] on div "[GEOGRAPHIC_DATA]" at bounding box center [1113, 250] width 120 height 21
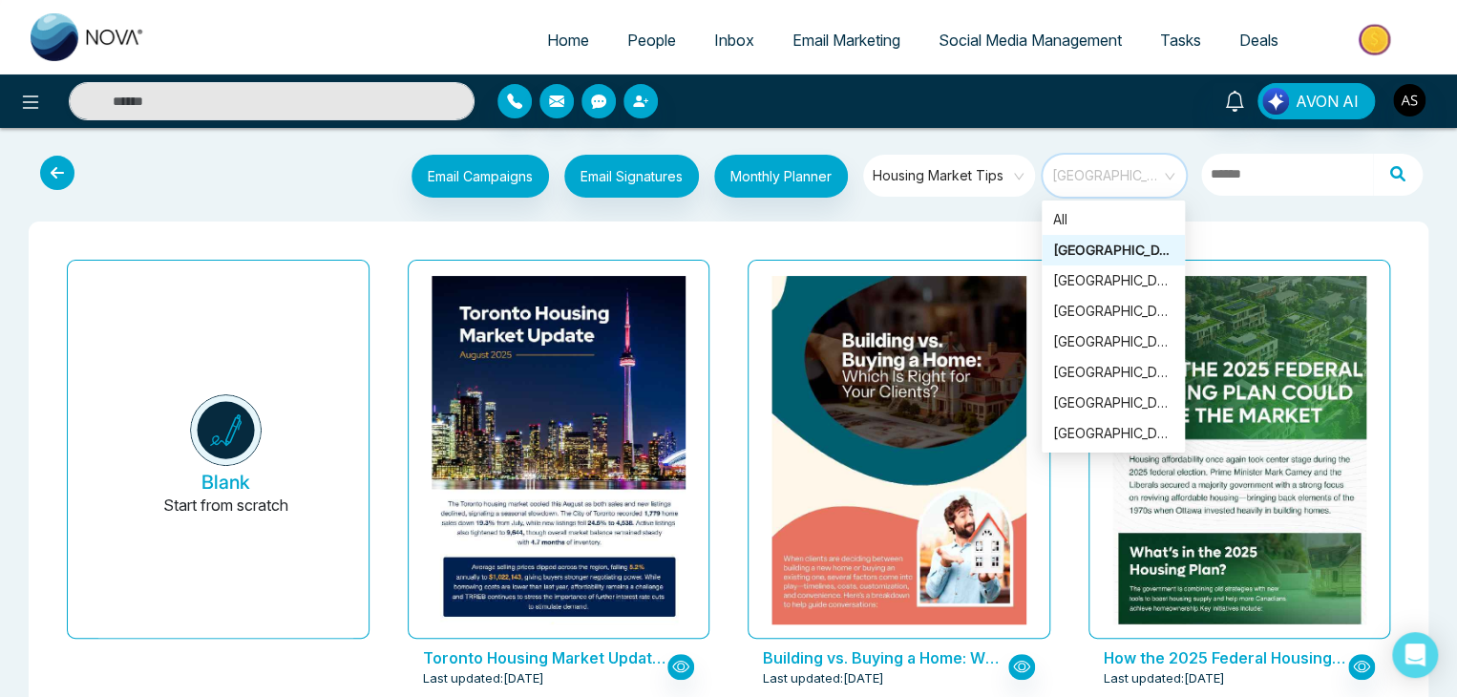
click at [1173, 172] on span "[GEOGRAPHIC_DATA]" at bounding box center [1115, 175] width 127 height 29
click at [1134, 282] on div "[GEOGRAPHIC_DATA]" at bounding box center [1113, 280] width 120 height 21
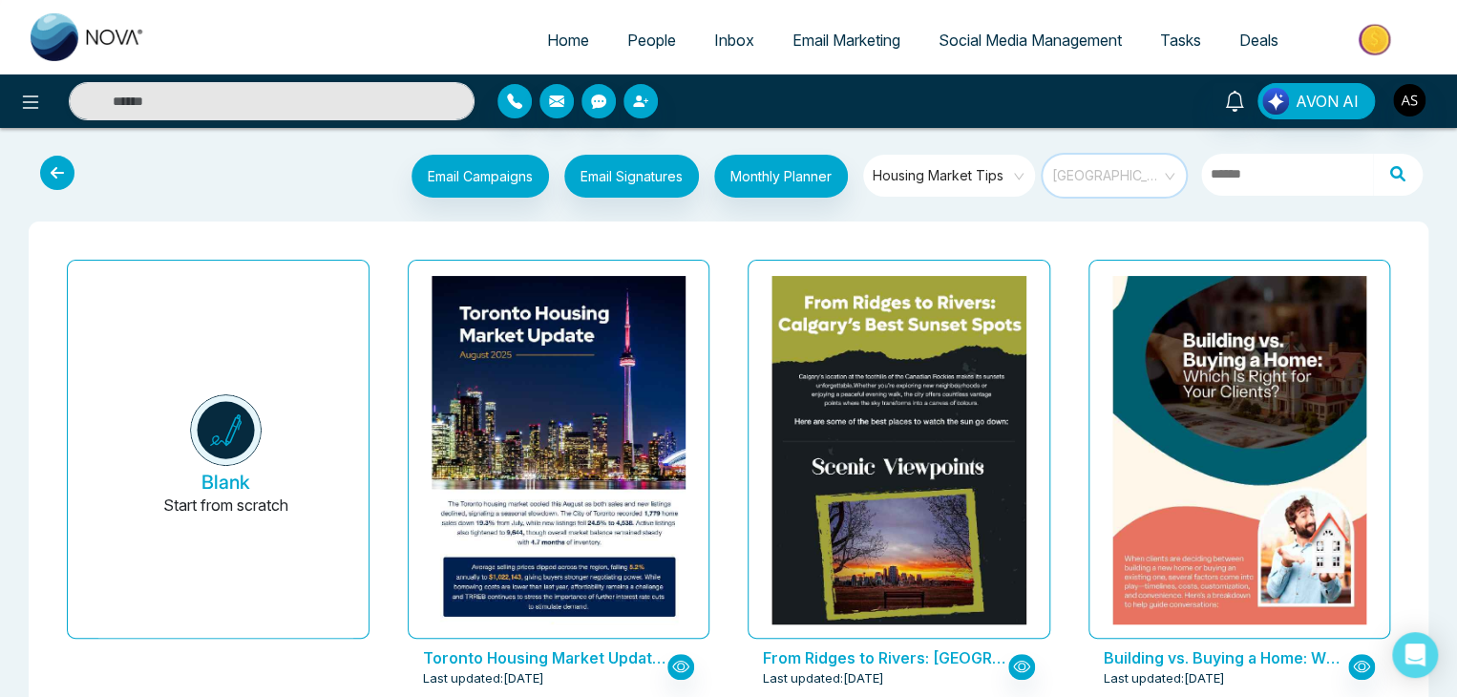
click at [1165, 184] on span "[GEOGRAPHIC_DATA]" at bounding box center [1115, 175] width 127 height 29
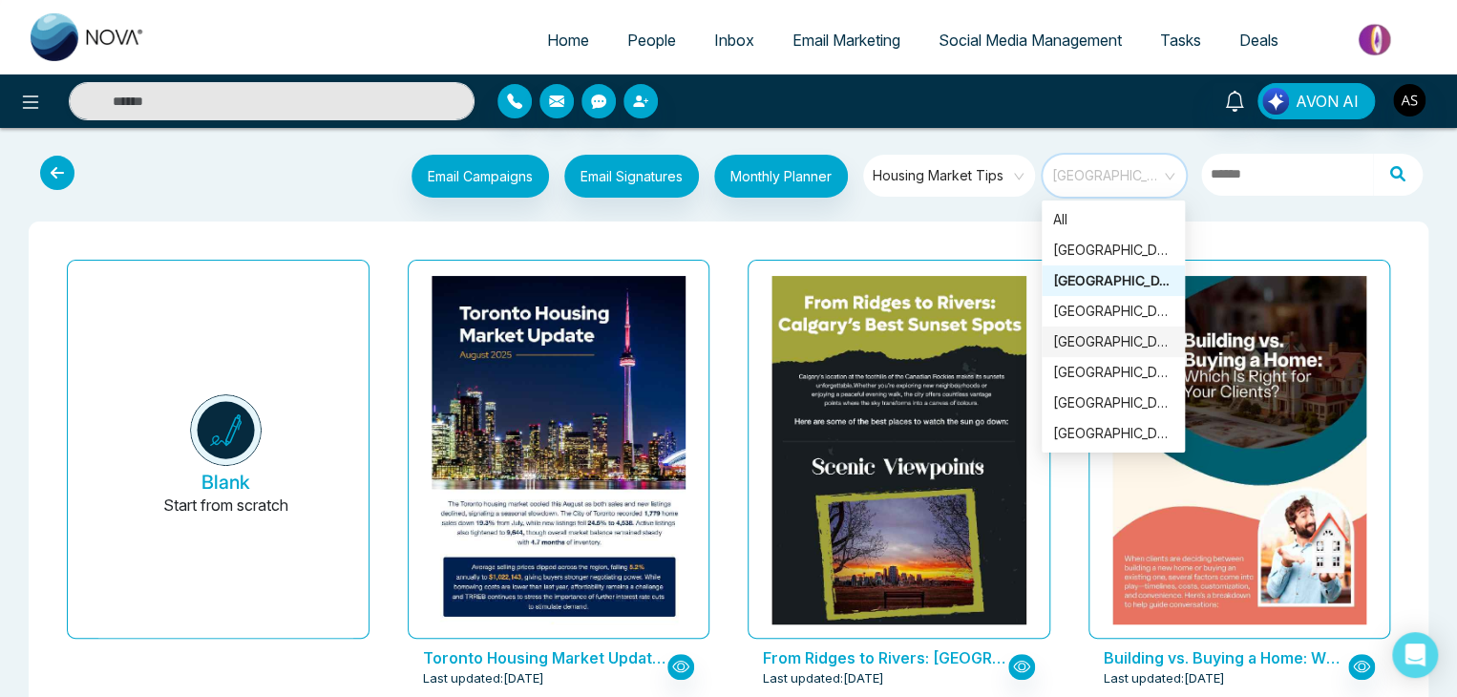
click at [1134, 345] on div "[GEOGRAPHIC_DATA]" at bounding box center [1113, 341] width 120 height 21
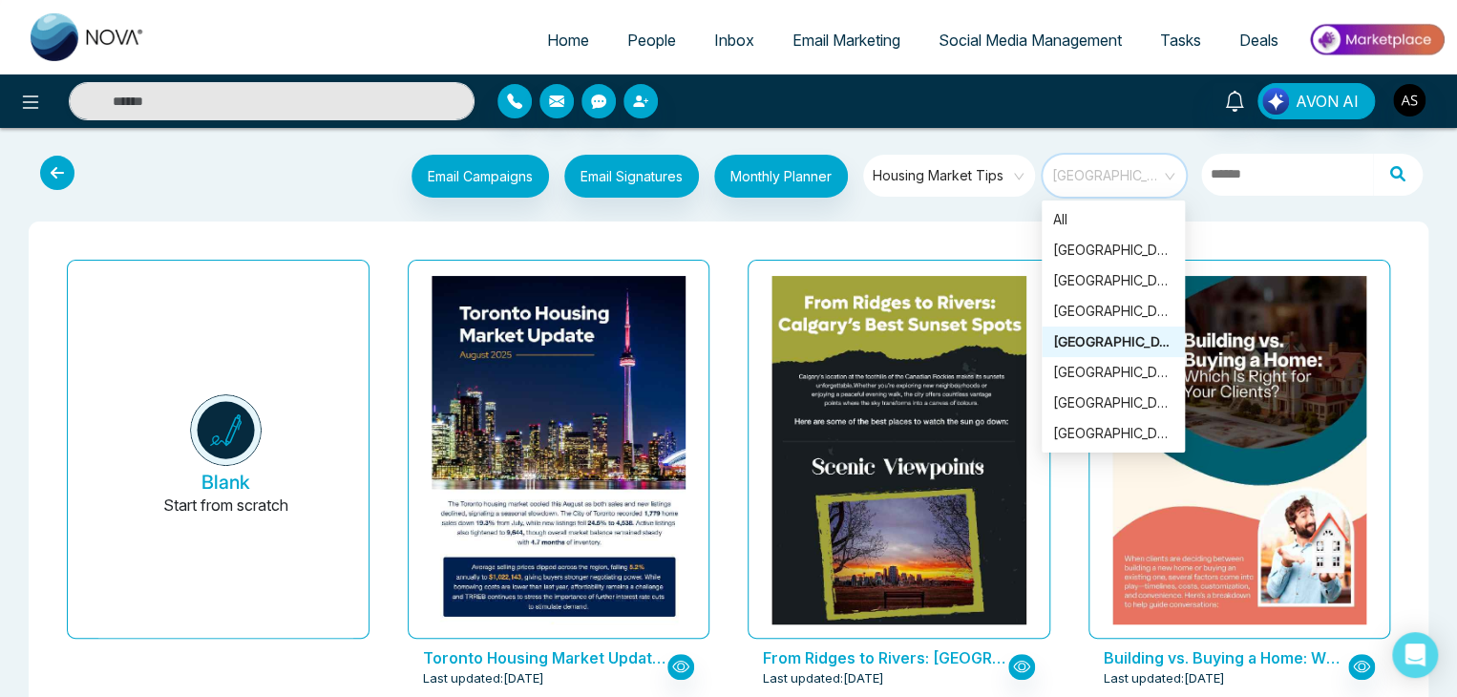
click at [1171, 185] on span "[GEOGRAPHIC_DATA]" at bounding box center [1115, 175] width 127 height 29
click at [1130, 373] on div "[GEOGRAPHIC_DATA]" at bounding box center [1113, 372] width 120 height 21
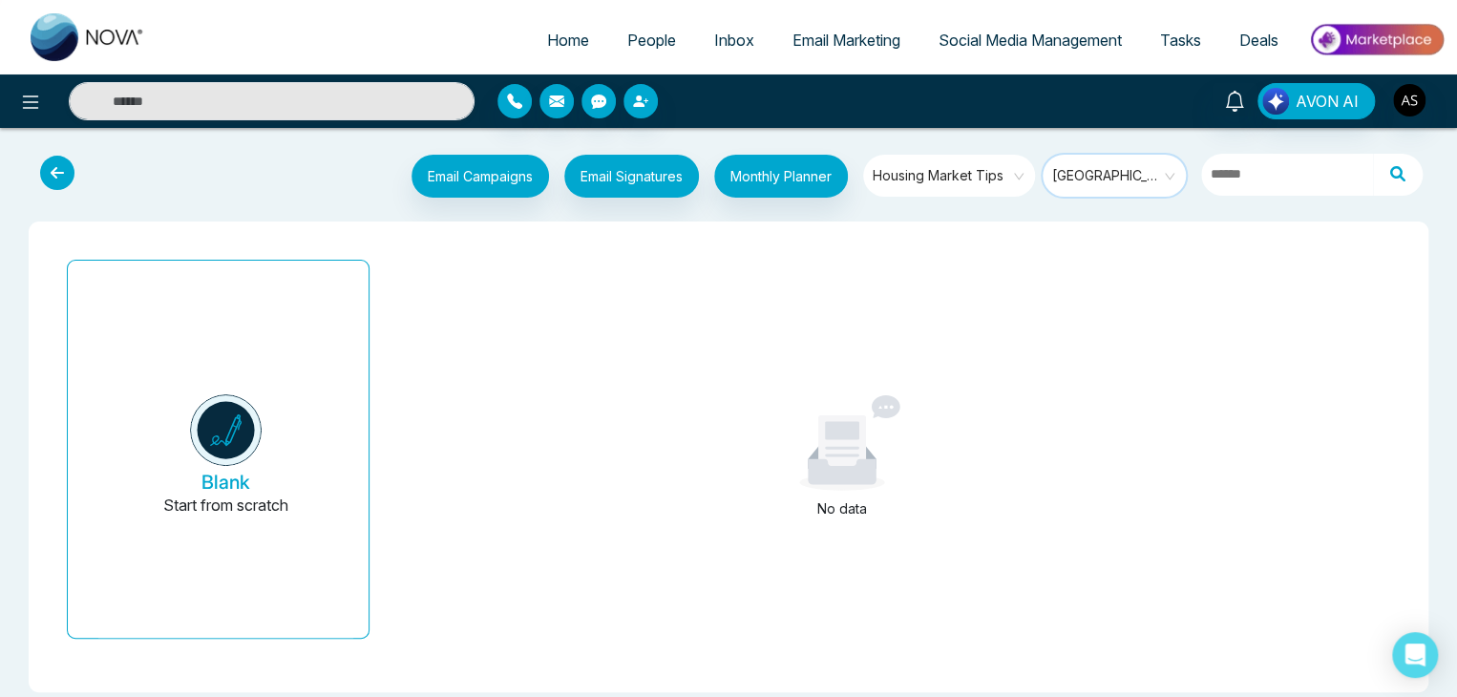
click at [1160, 177] on span "[GEOGRAPHIC_DATA]" at bounding box center [1115, 175] width 127 height 29
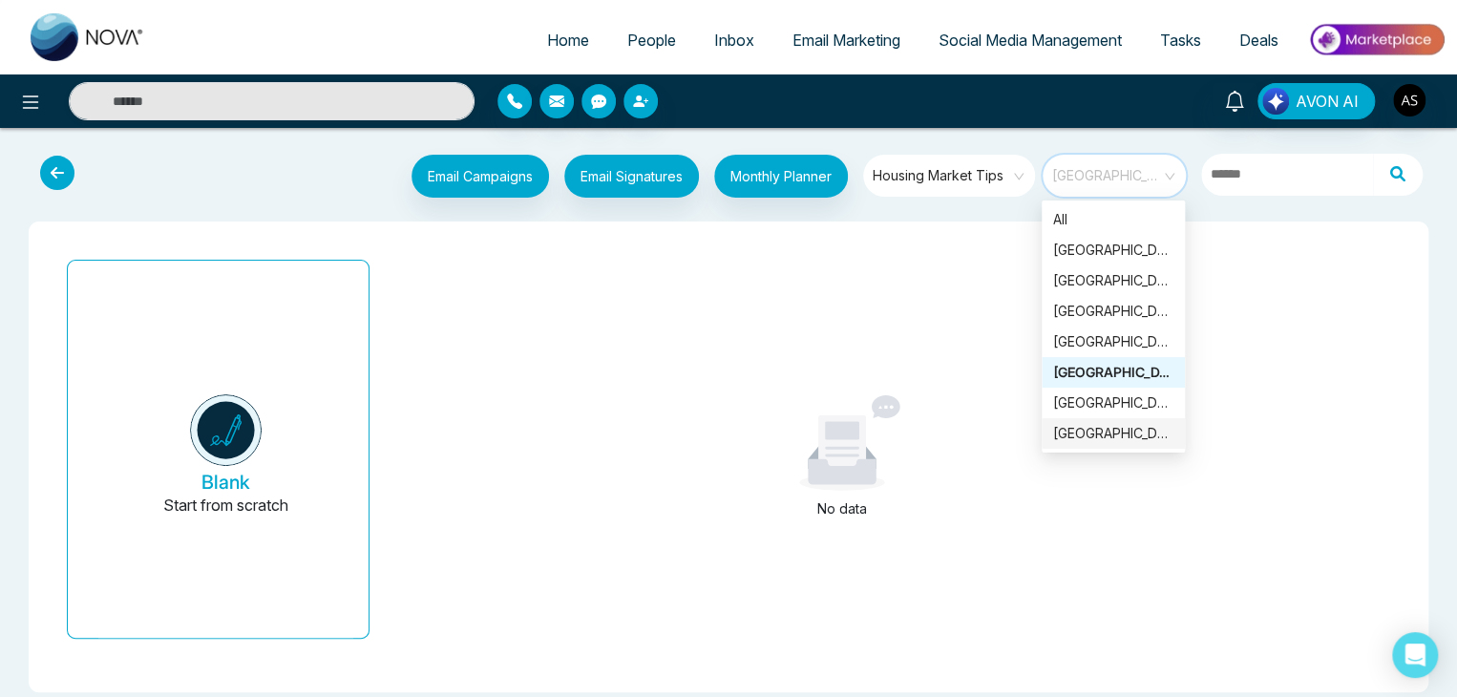
click at [1130, 433] on div "[GEOGRAPHIC_DATA]" at bounding box center [1113, 433] width 120 height 21
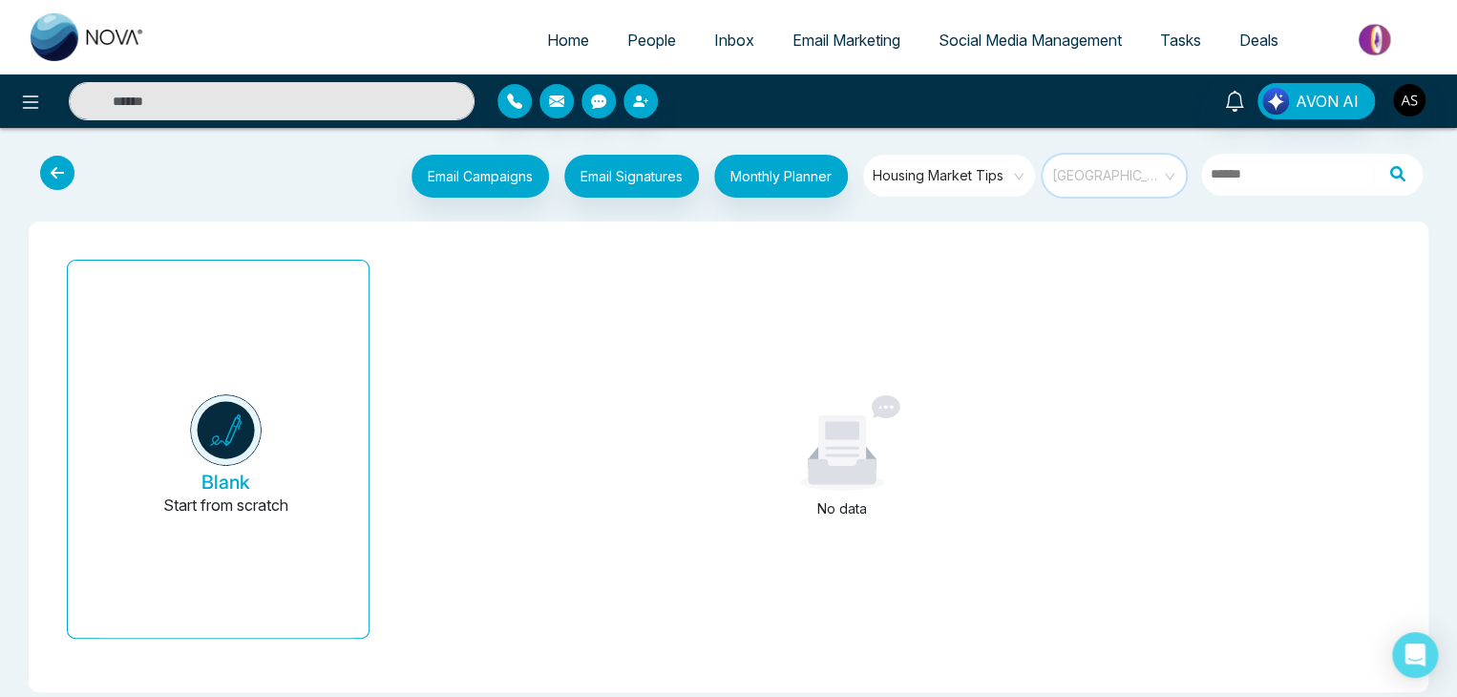
click at [1171, 166] on span "[GEOGRAPHIC_DATA]" at bounding box center [1115, 175] width 127 height 29
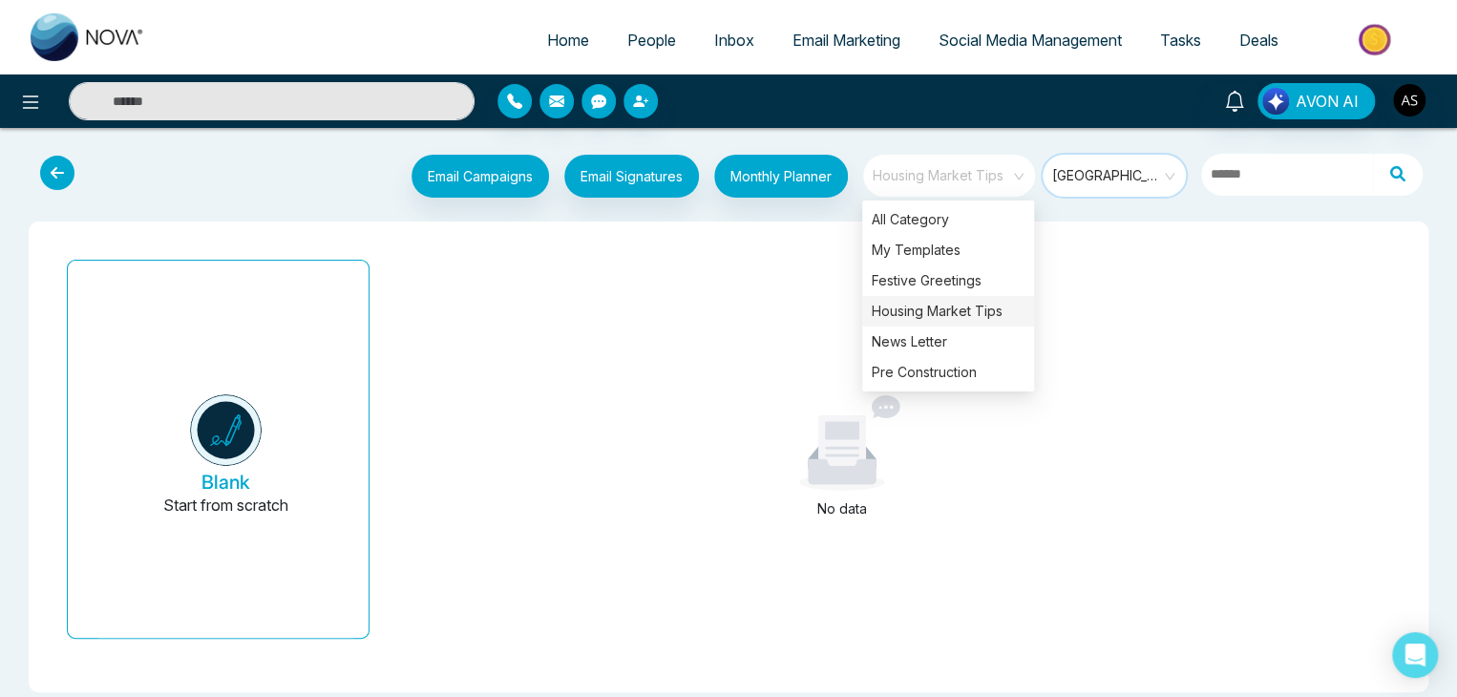
click at [1012, 167] on span "Housing Market Tips" at bounding box center [951, 175] width 156 height 29
click at [977, 286] on div "Festive Greetings" at bounding box center [948, 280] width 172 height 31
click at [987, 223] on div "All Category" at bounding box center [948, 219] width 172 height 31
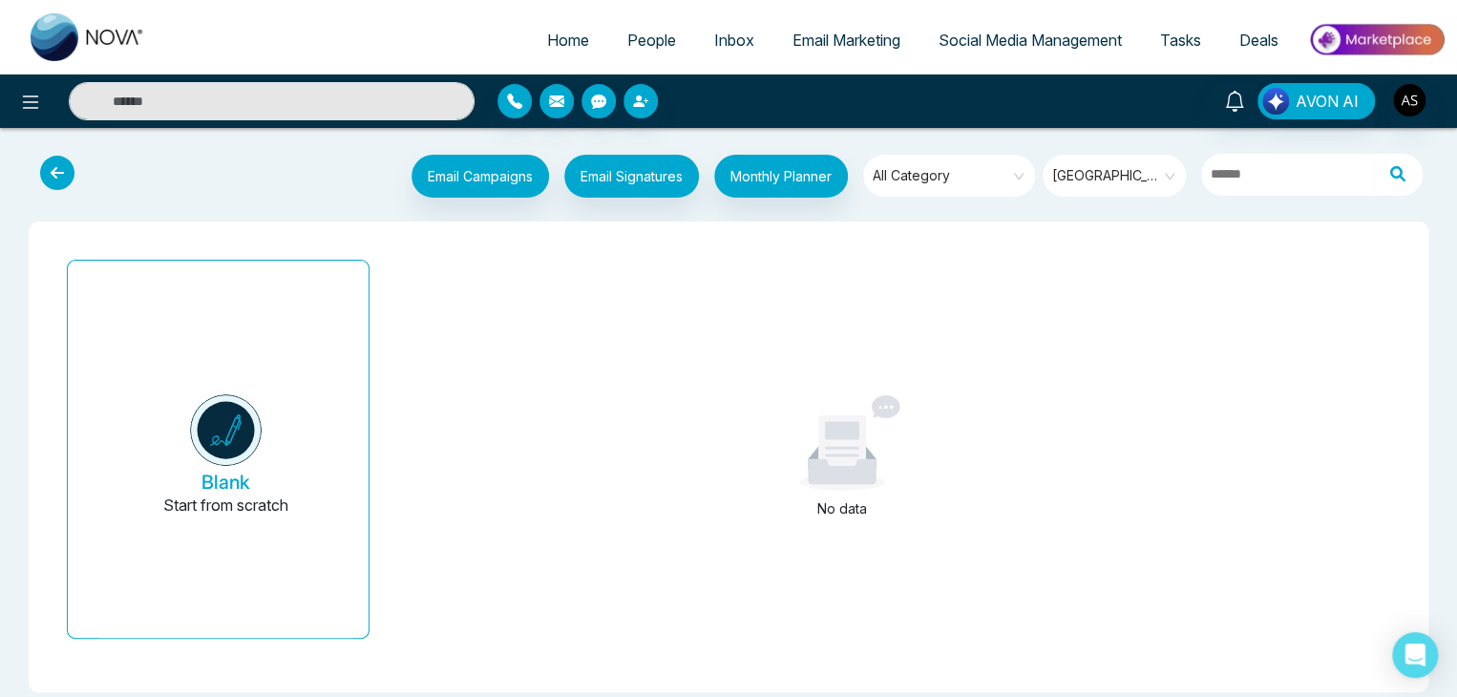
click at [539, 30] on link "Home" at bounding box center [568, 40] width 80 height 36
select select "*"
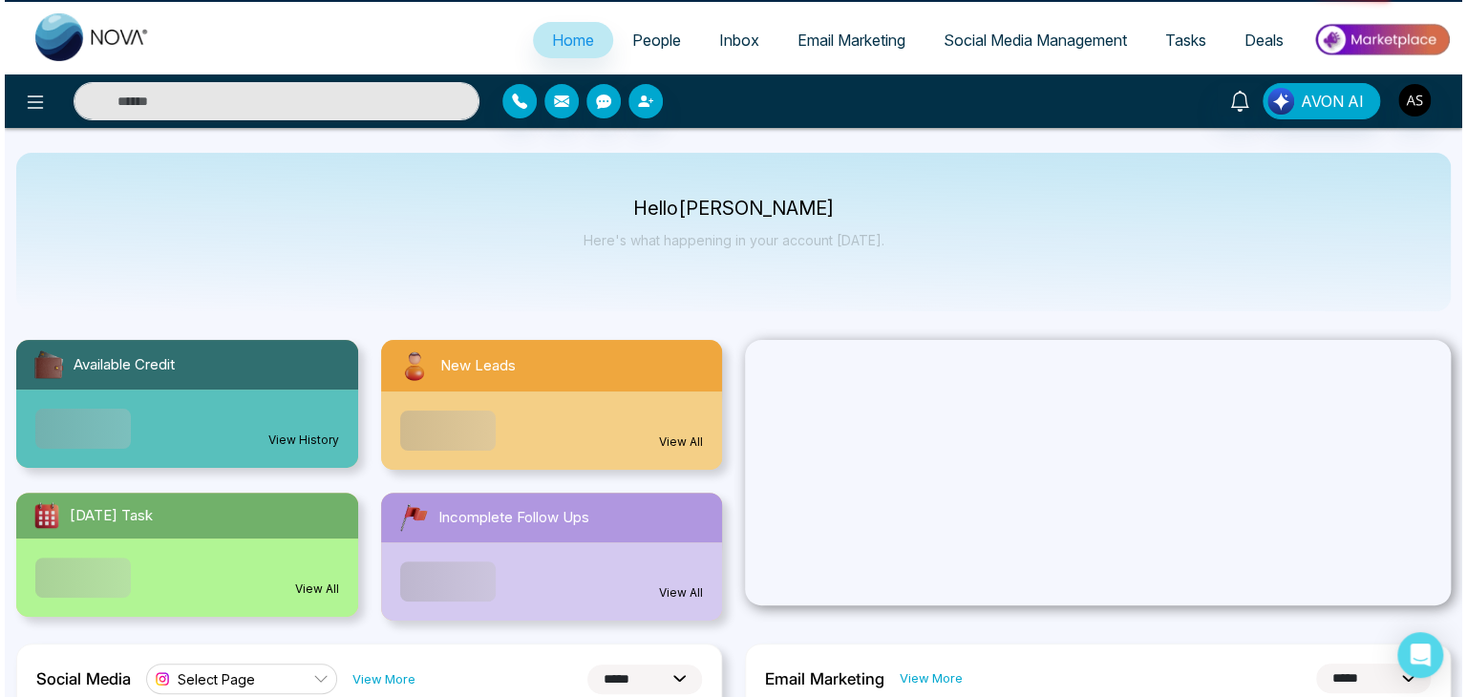
scroll to position [18, 0]
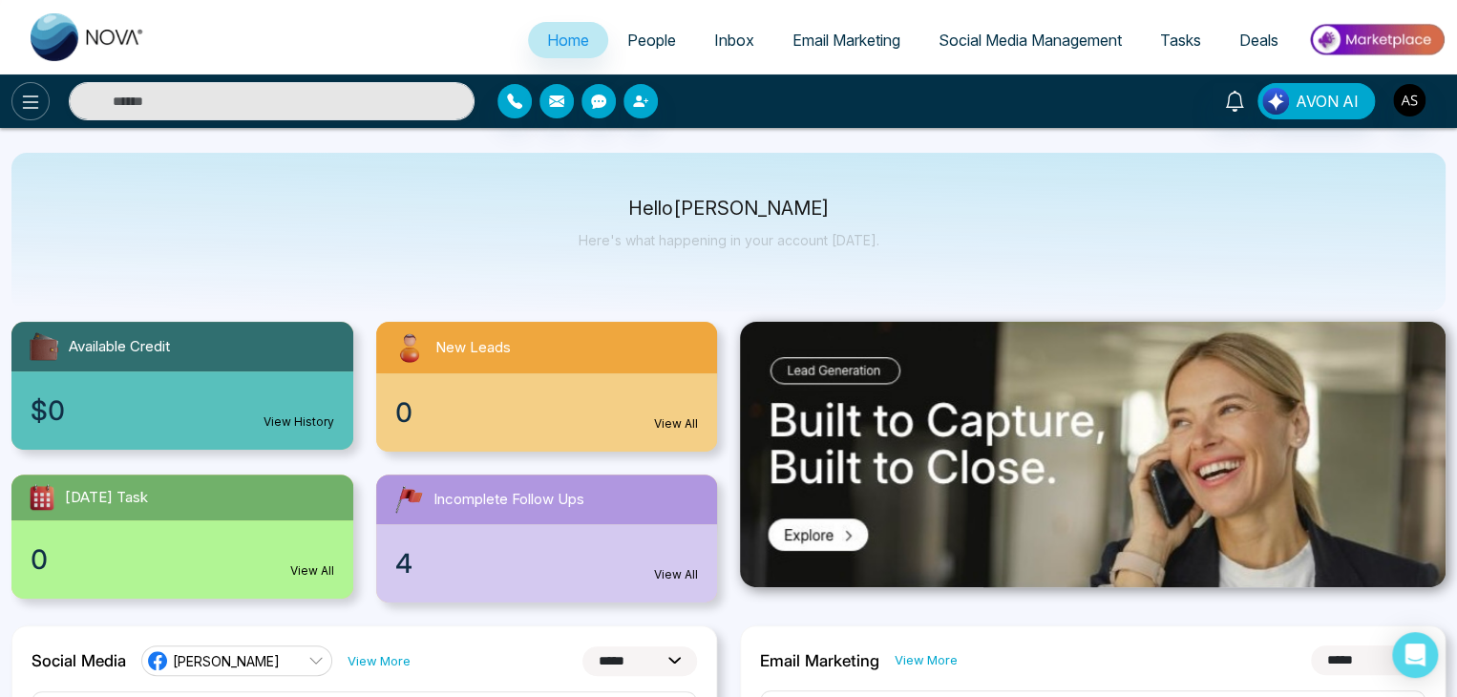
click at [23, 110] on icon at bounding box center [30, 102] width 23 height 23
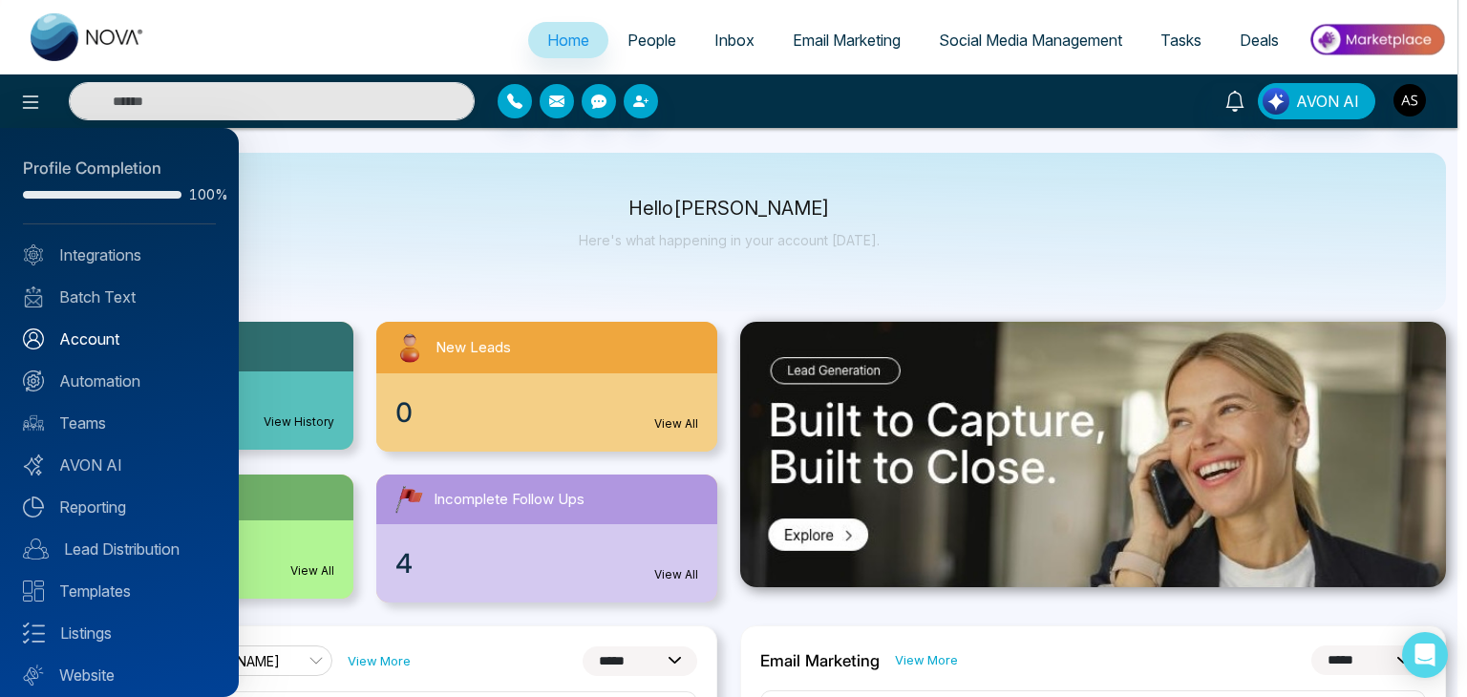
click at [165, 337] on link "Account" at bounding box center [119, 339] width 193 height 23
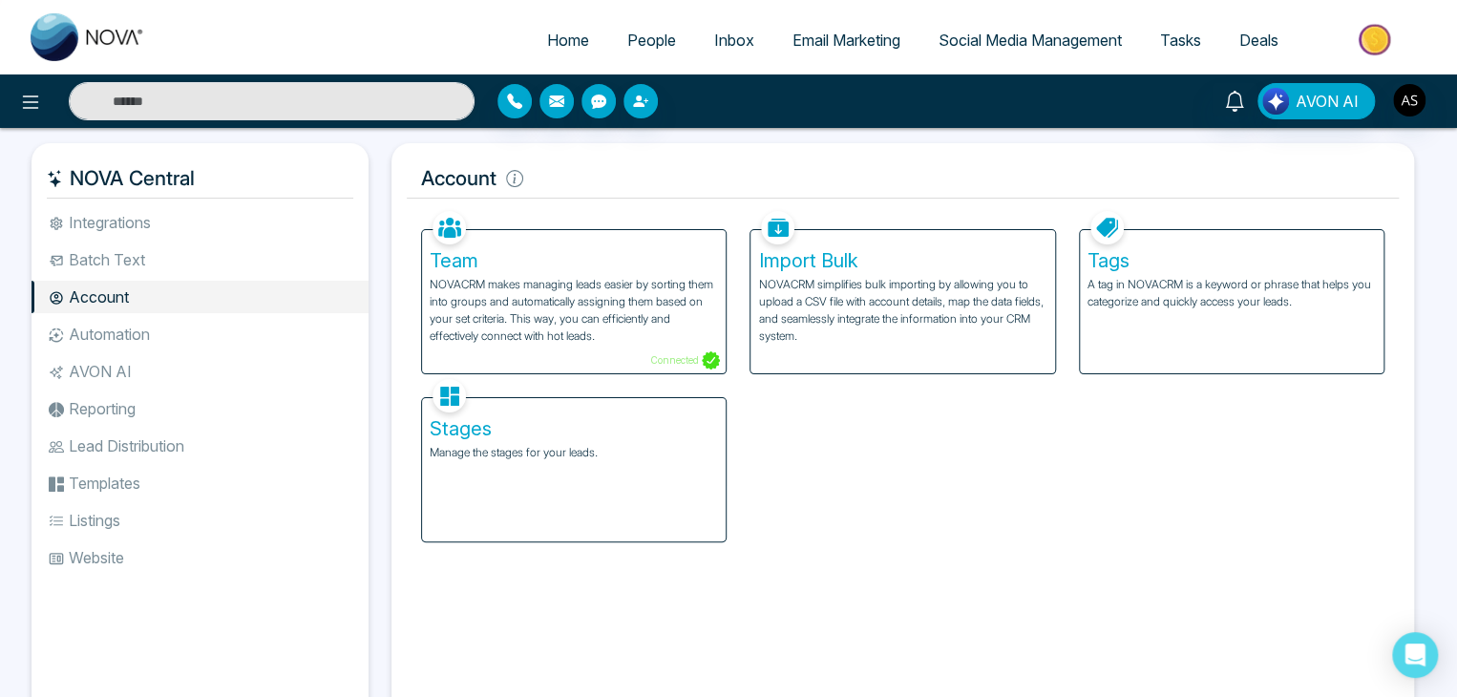
click at [271, 240] on ul "Integrations Batch Text Account Automation AVON AI Reporting Lead Distribution …" at bounding box center [200, 450] width 337 height 488
click at [294, 223] on li "Integrations" at bounding box center [200, 222] width 337 height 32
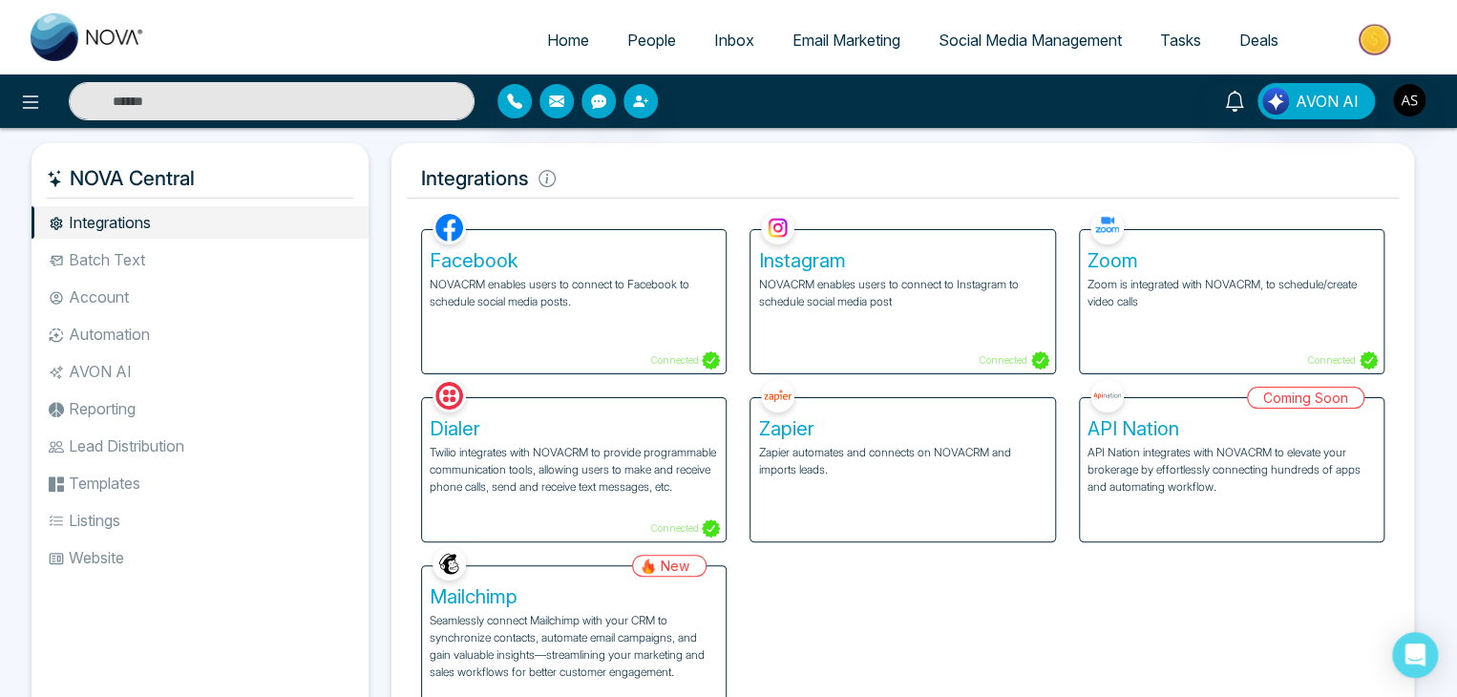
scroll to position [79, 0]
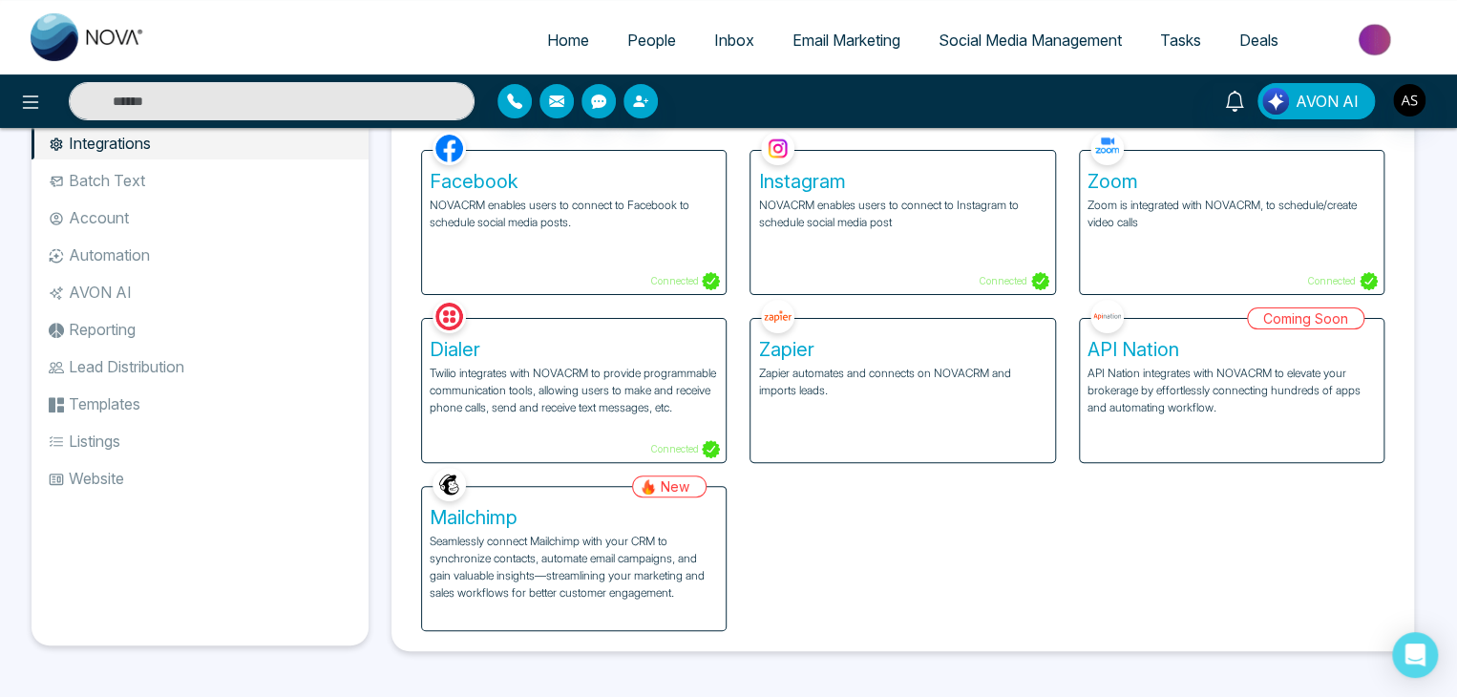
click at [656, 595] on p "Seamlessly connect Mailchimp with your CRM to synchronize contacts, automate em…" at bounding box center [574, 567] width 288 height 69
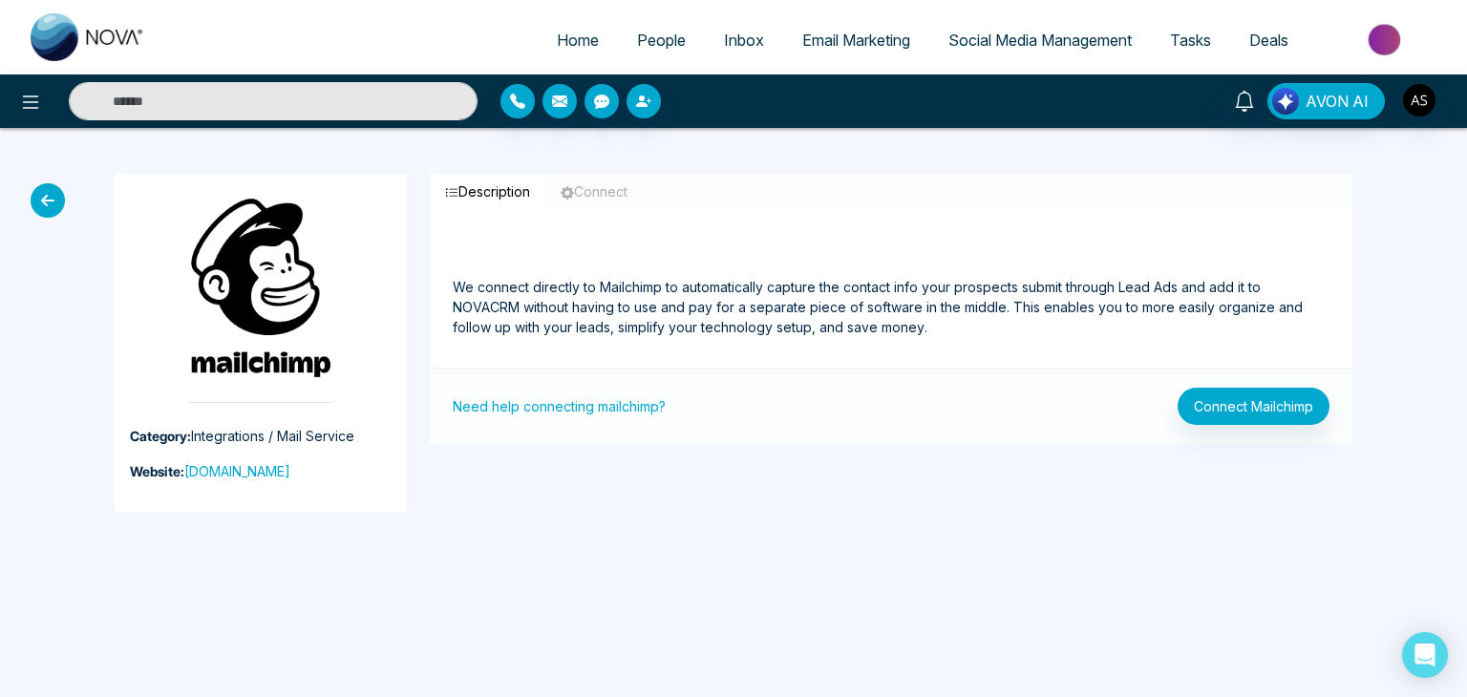
click at [47, 197] on icon at bounding box center [48, 200] width 34 height 34
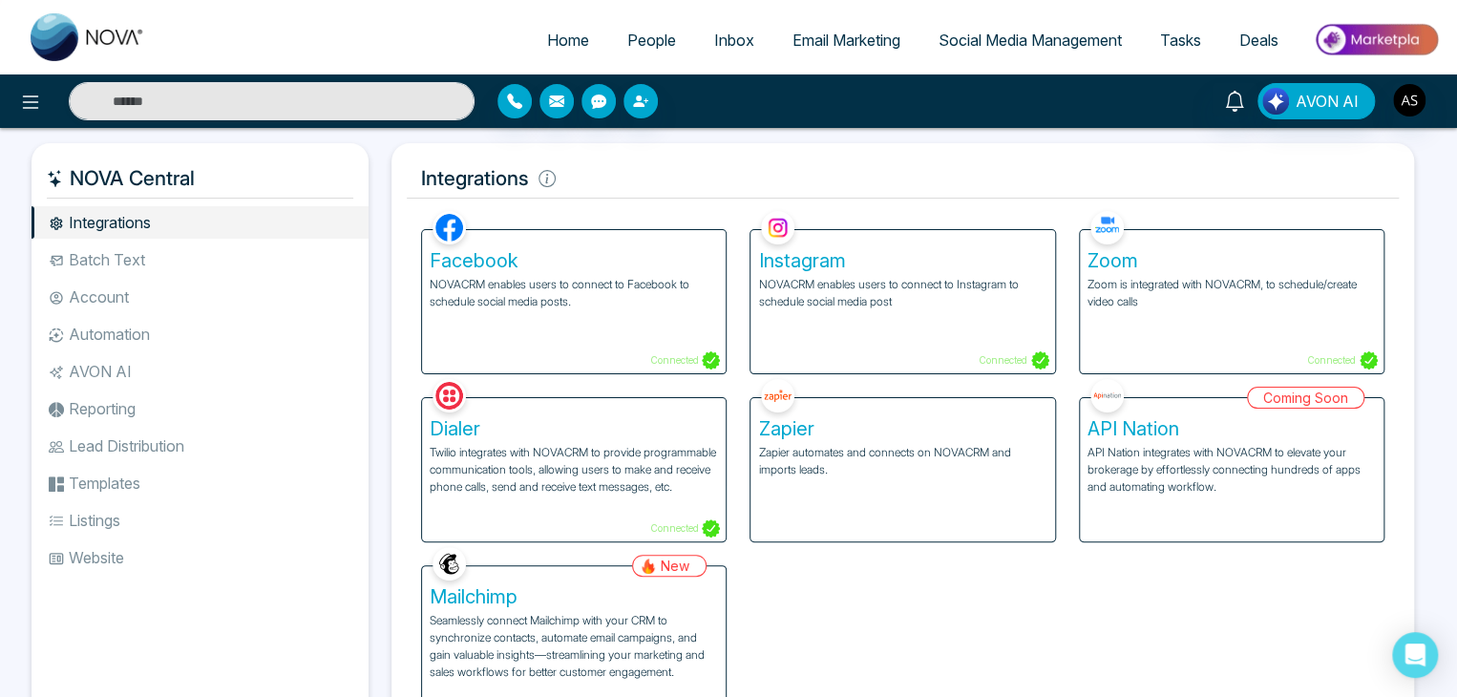
click at [547, 39] on span "Home" at bounding box center [568, 40] width 42 height 19
select select "*"
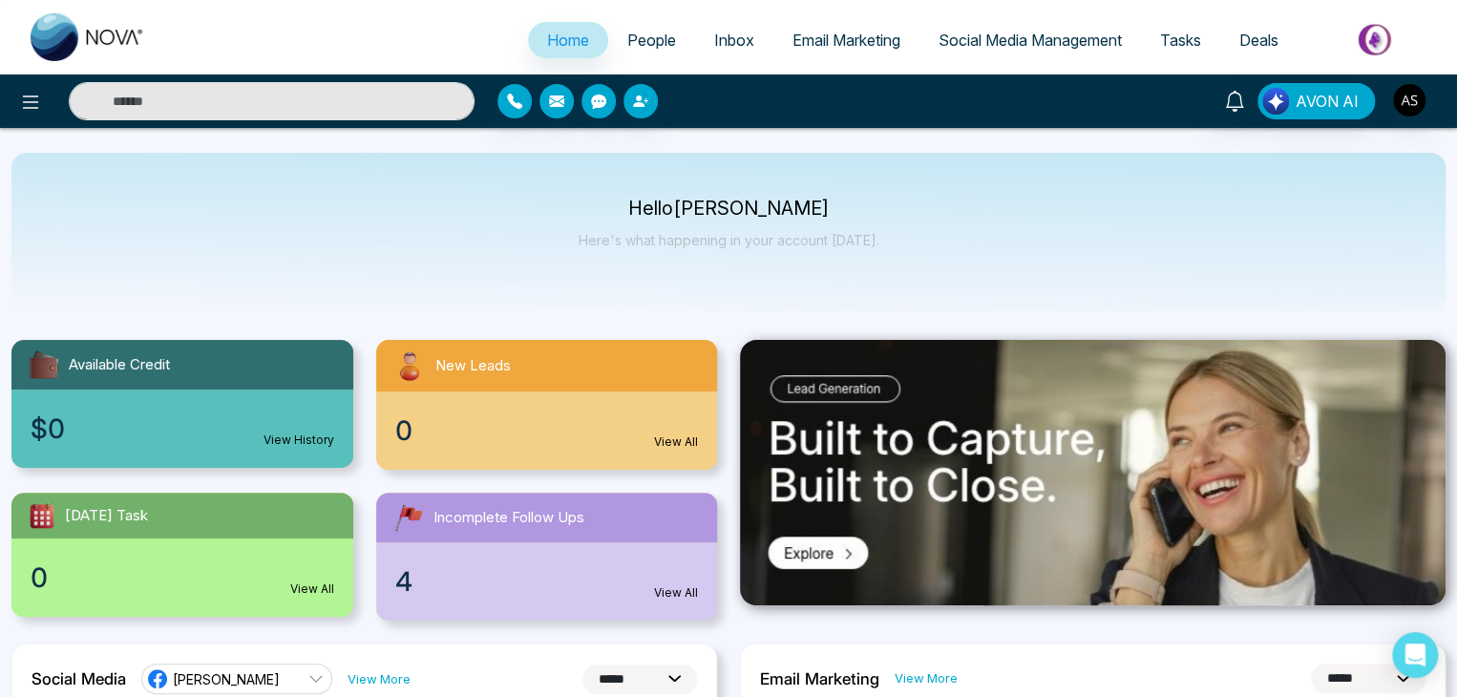
click at [43, 86] on div at bounding box center [243, 101] width 486 height 38
click at [36, 107] on icon at bounding box center [31, 101] width 16 height 13
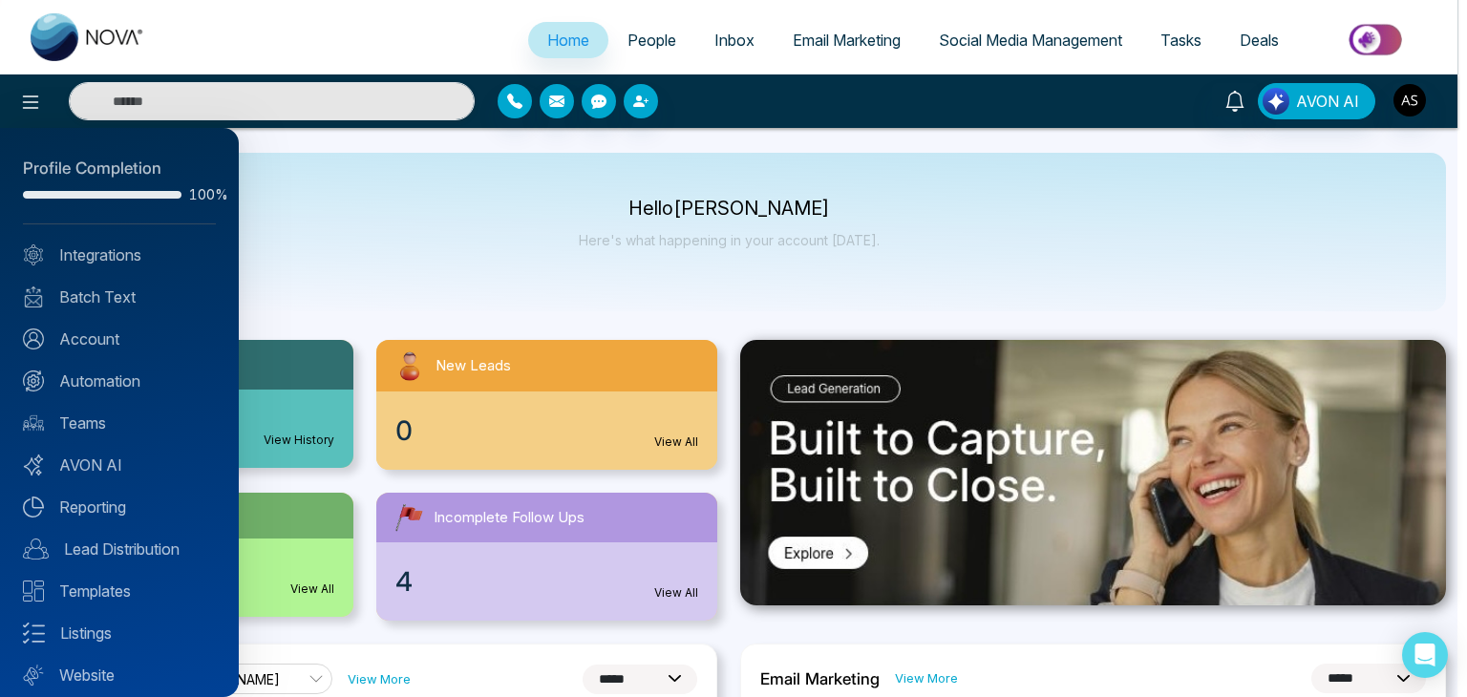
scroll to position [53, 0]
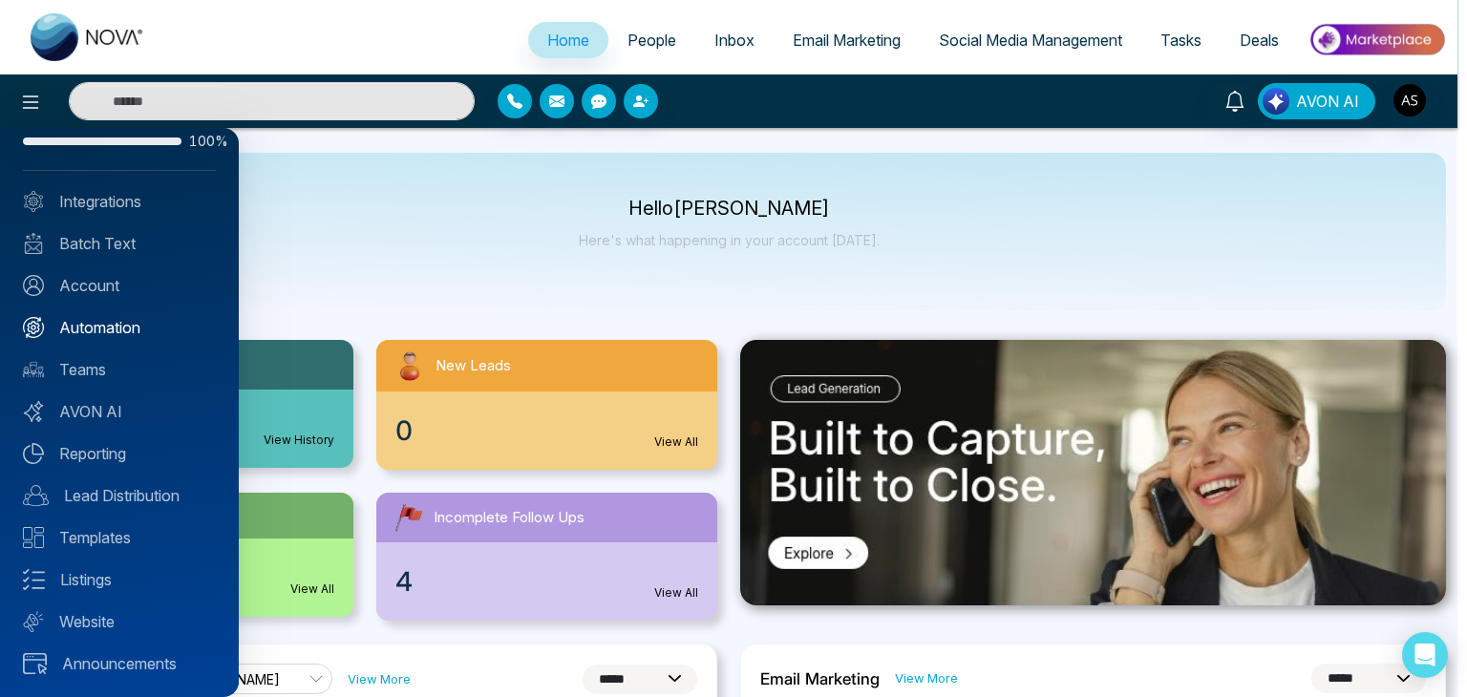
click at [168, 333] on link "Automation" at bounding box center [119, 327] width 193 height 23
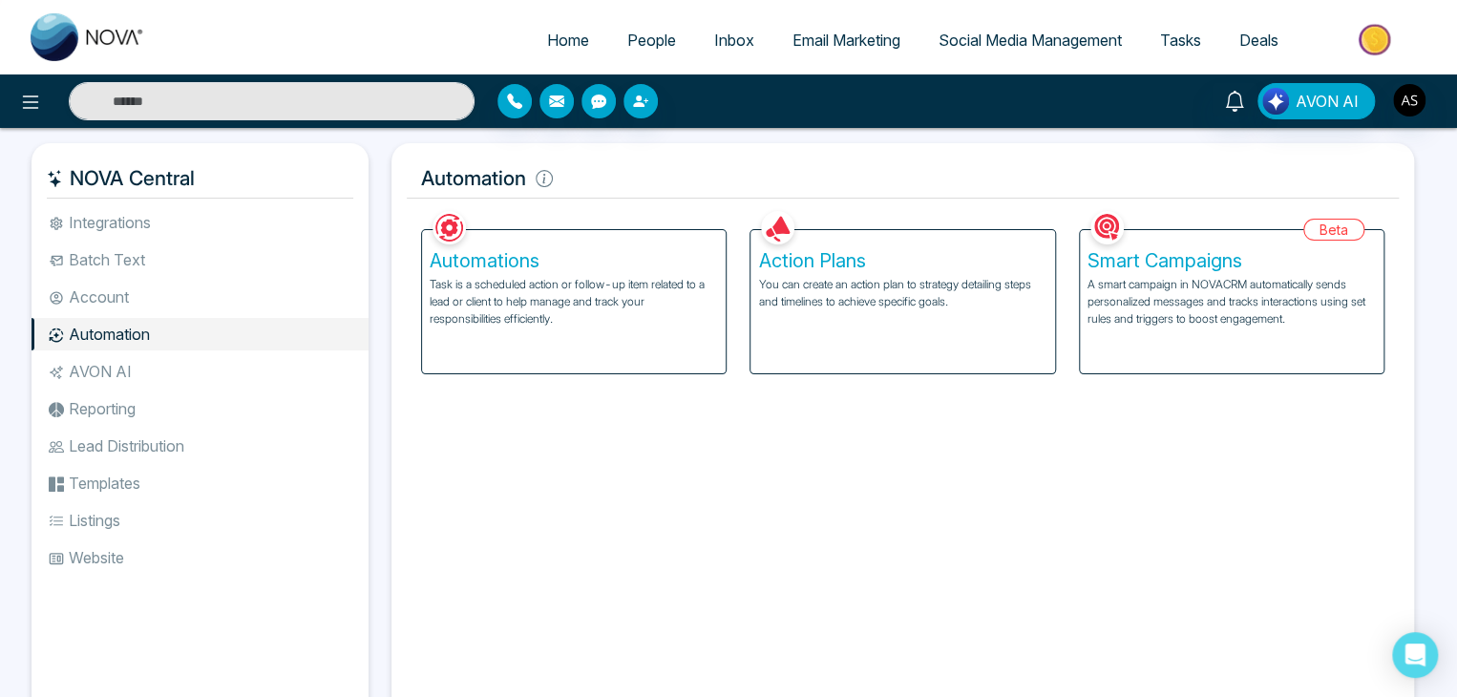
click at [554, 41] on span "Home" at bounding box center [568, 40] width 42 height 19
select select "*"
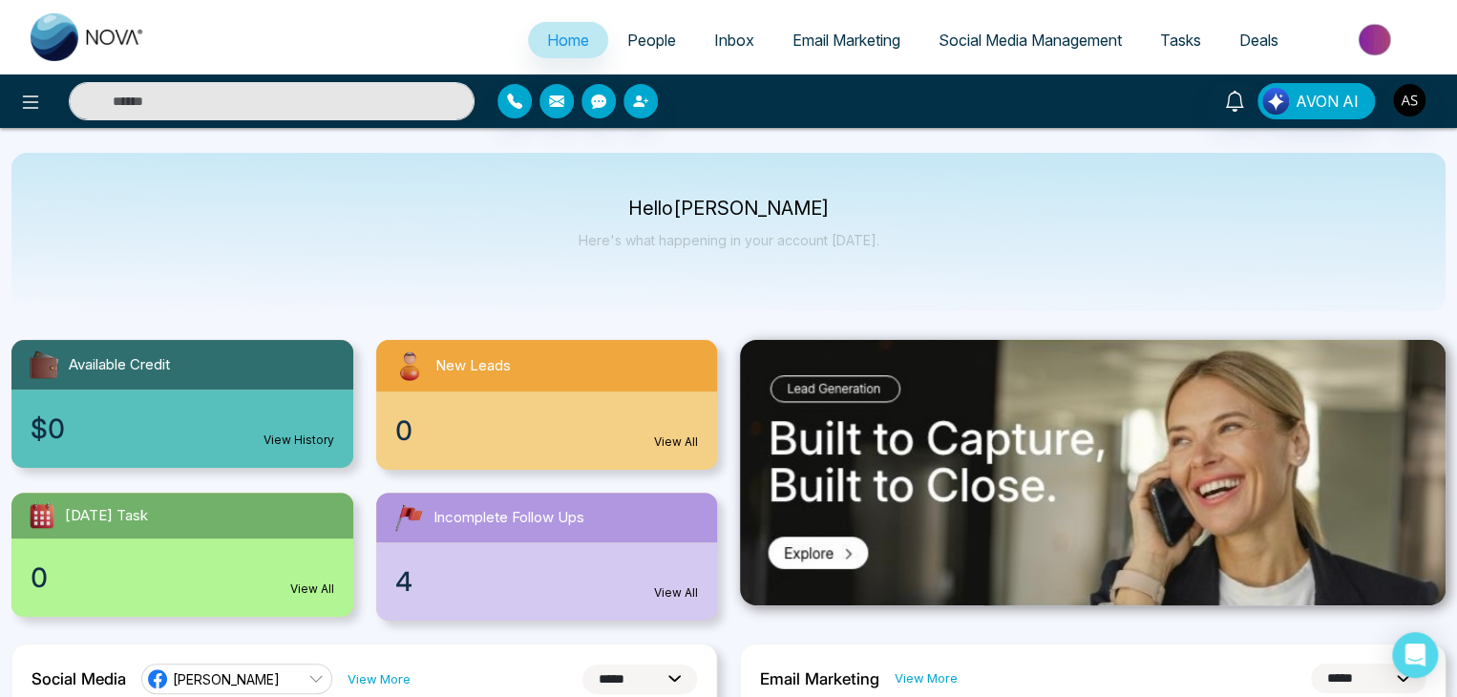
click at [851, 297] on div "Hello [PERSON_NAME] Here's what happening in your account [DATE]." at bounding box center [728, 232] width 1434 height 158
click at [36, 96] on icon at bounding box center [31, 101] width 16 height 13
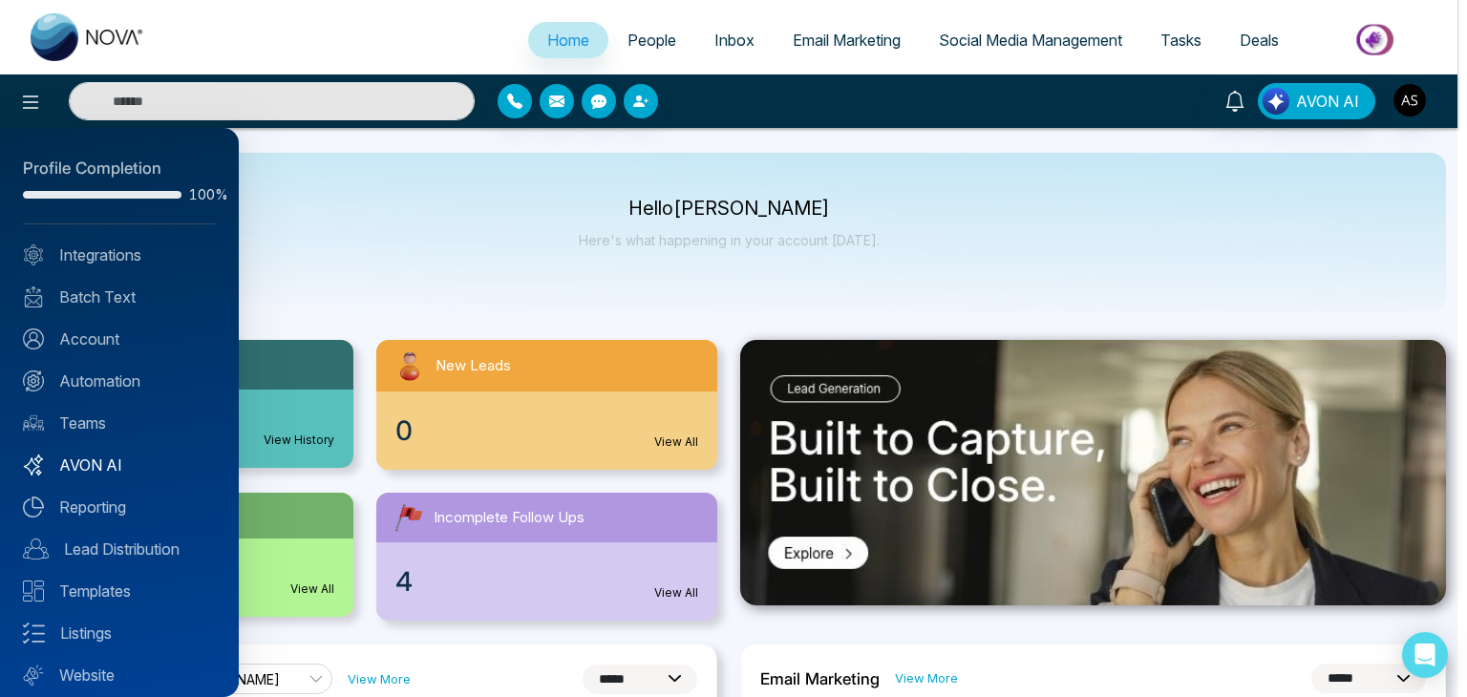
scroll to position [53, 0]
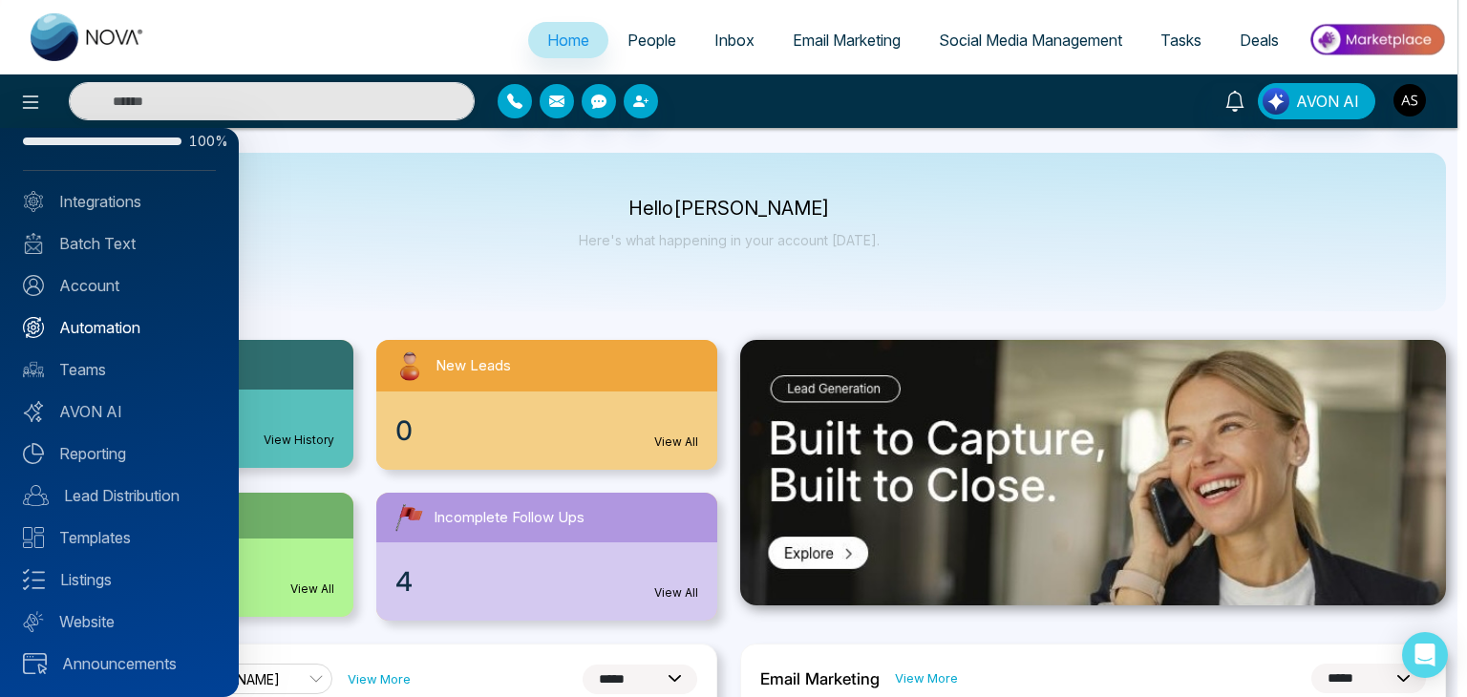
click at [176, 322] on link "Automation" at bounding box center [119, 327] width 193 height 23
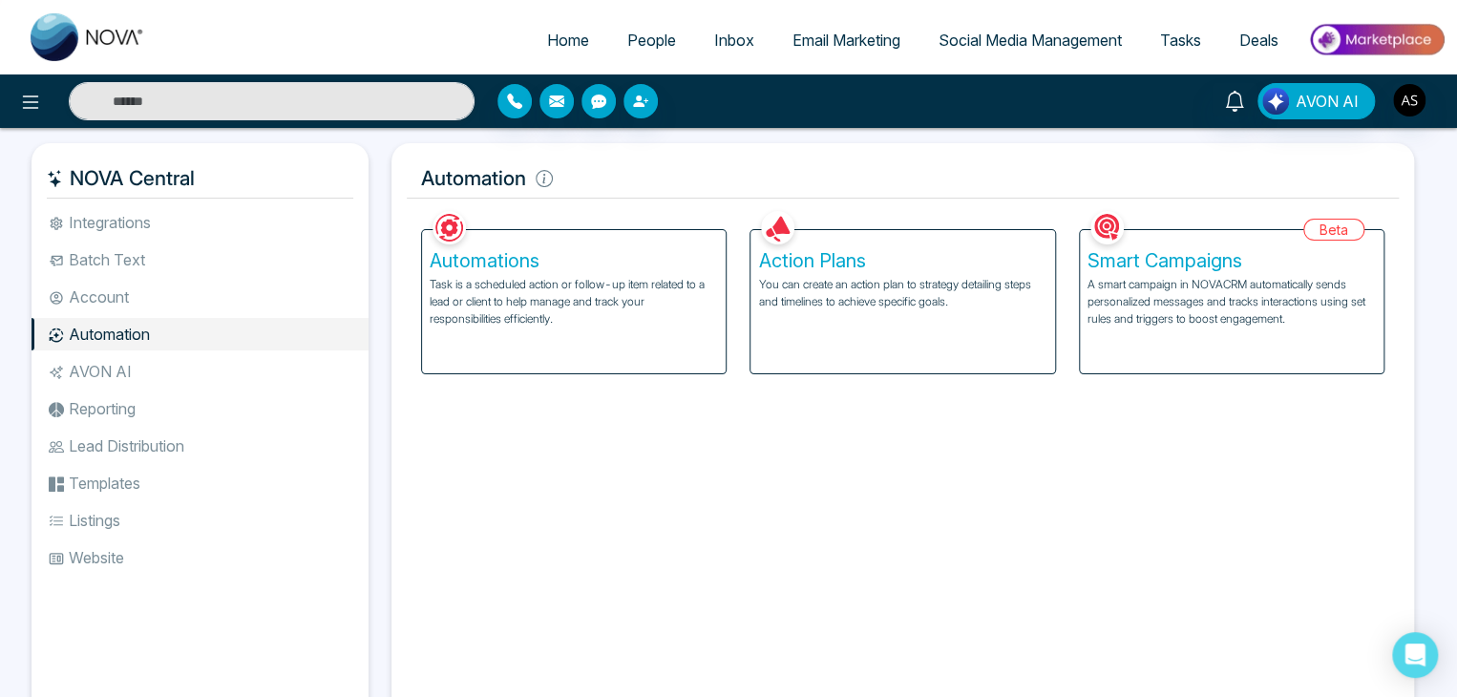
click at [930, 293] on p "You can create an action plan to strategy detailing steps and timelines to achi…" at bounding box center [902, 293] width 288 height 34
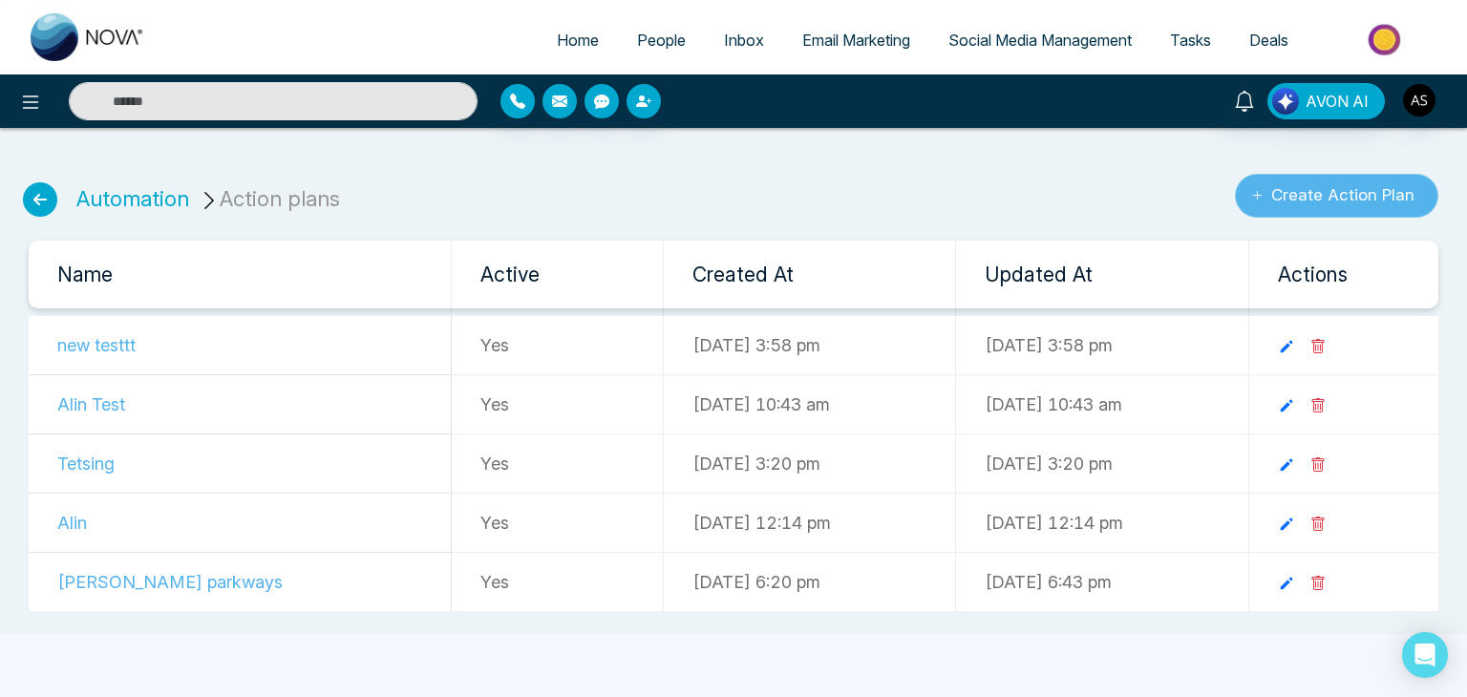
click at [1286, 197] on button "Create Action Plan" at bounding box center [1336, 196] width 203 height 44
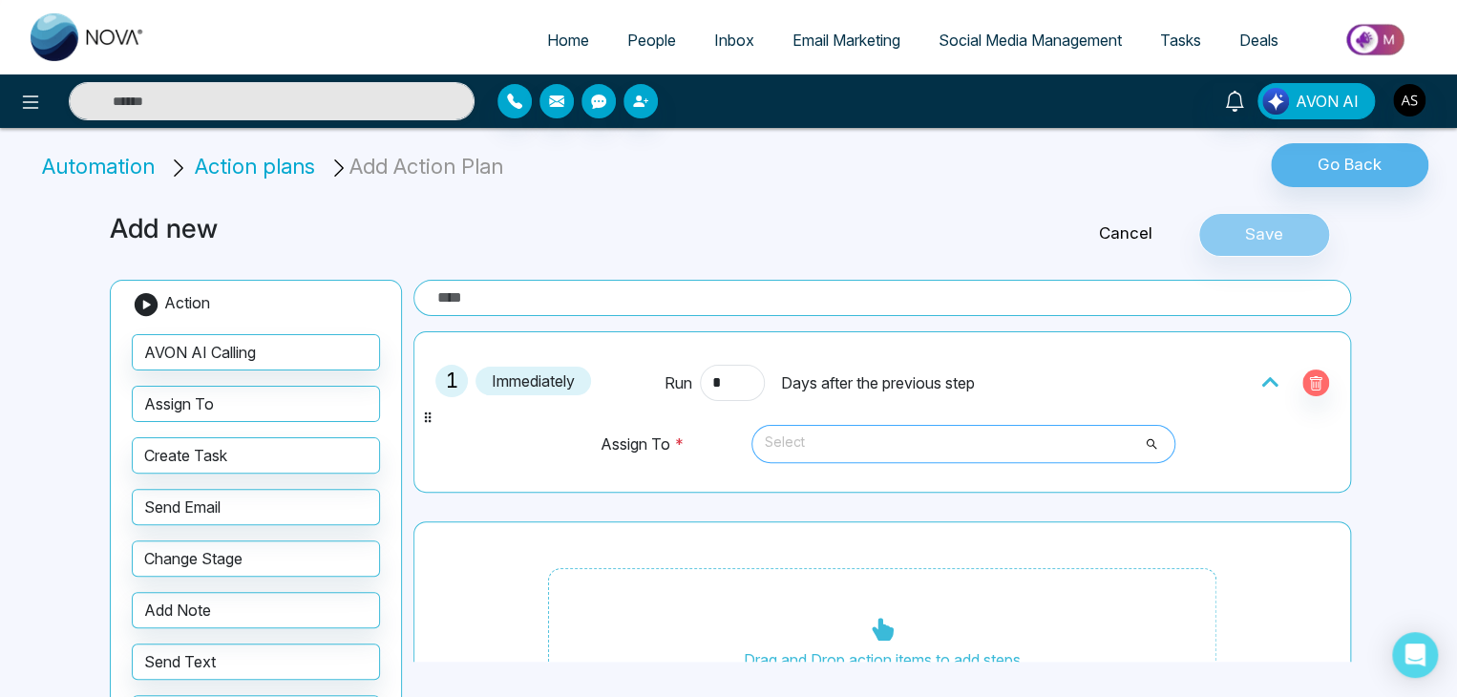
click at [896, 455] on span "Select" at bounding box center [963, 444] width 397 height 32
click at [1310, 376] on icon "button" at bounding box center [1315, 383] width 15 height 15
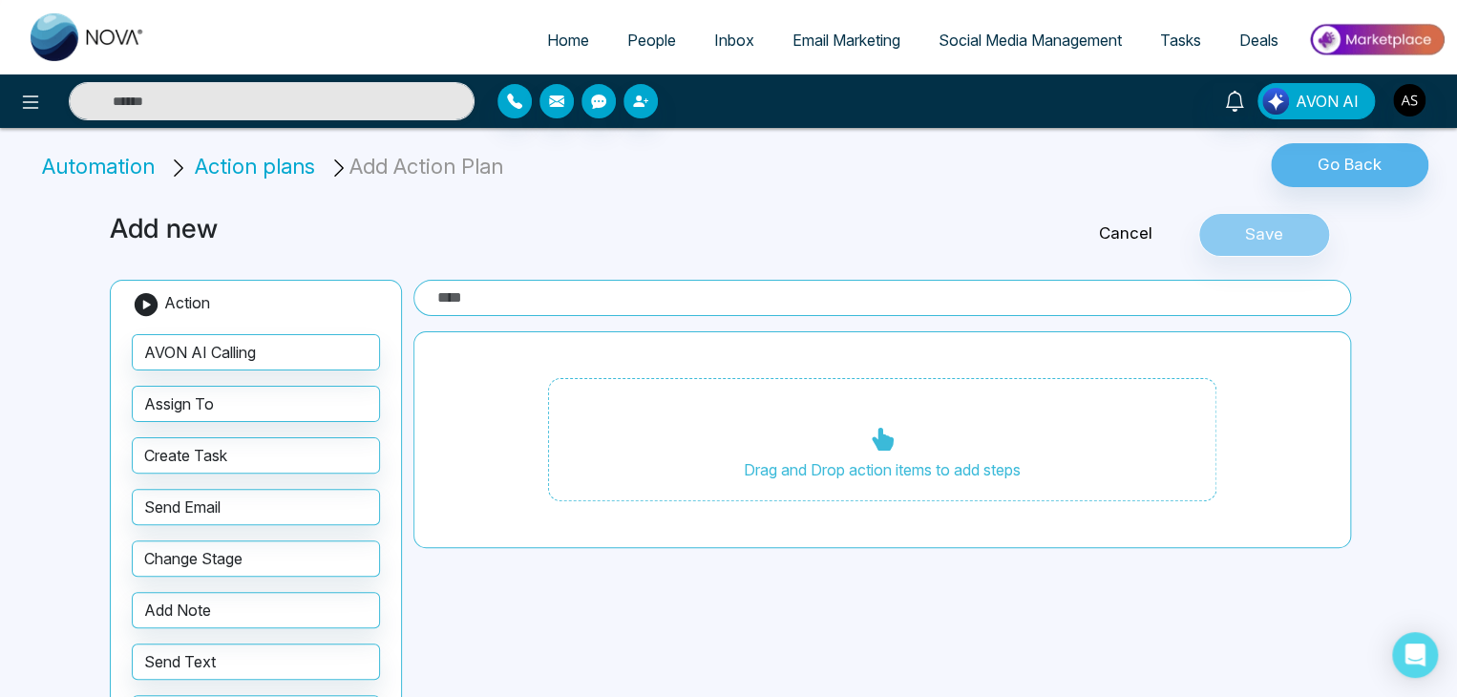
click at [571, 43] on span "Home" at bounding box center [568, 40] width 42 height 19
select select "*"
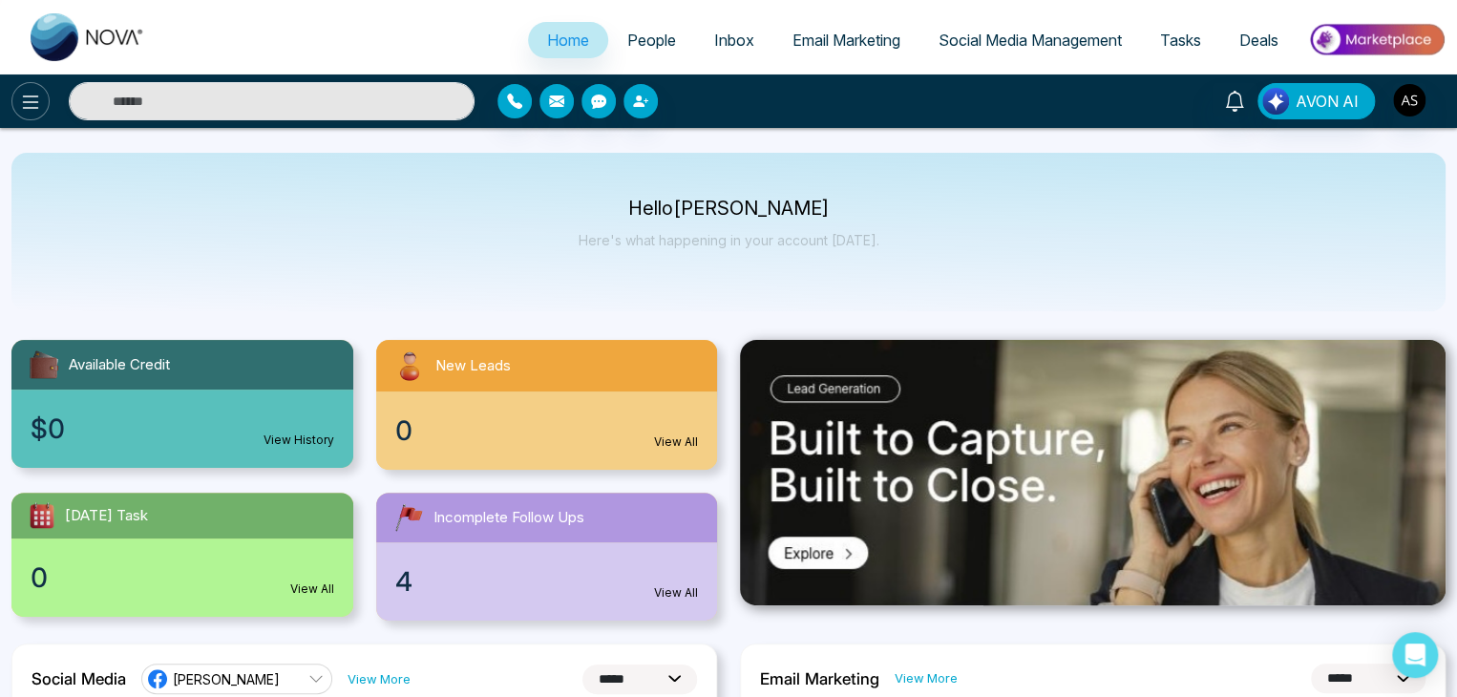
click at [34, 91] on icon at bounding box center [30, 102] width 23 height 23
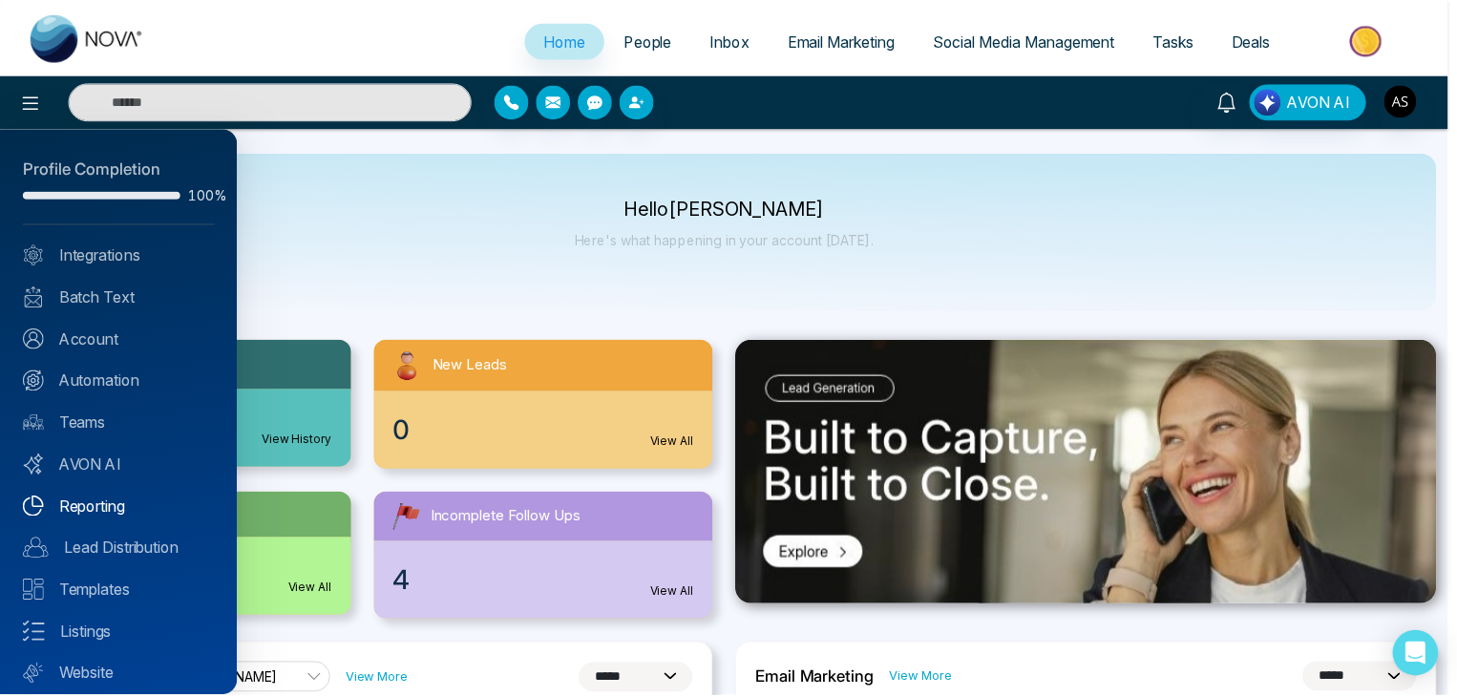
scroll to position [53, 0]
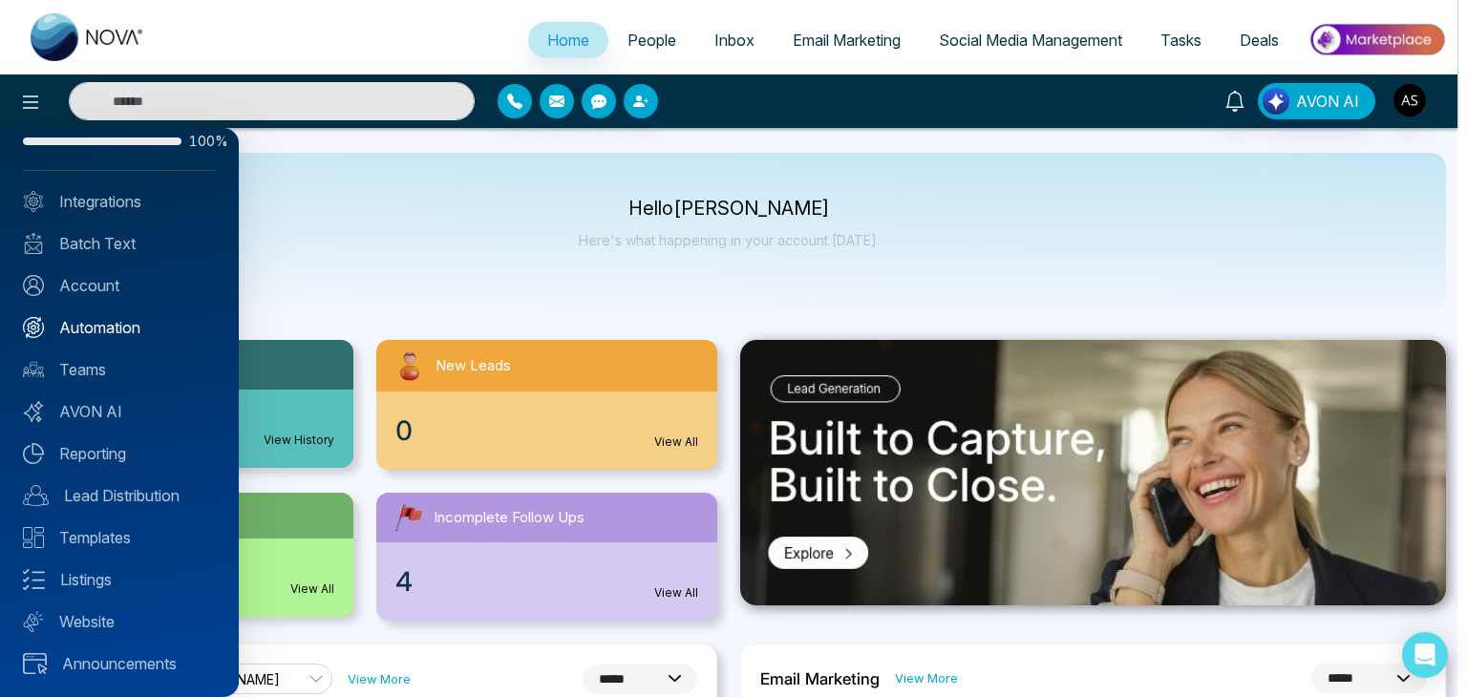
click at [170, 316] on link "Automation" at bounding box center [119, 327] width 193 height 23
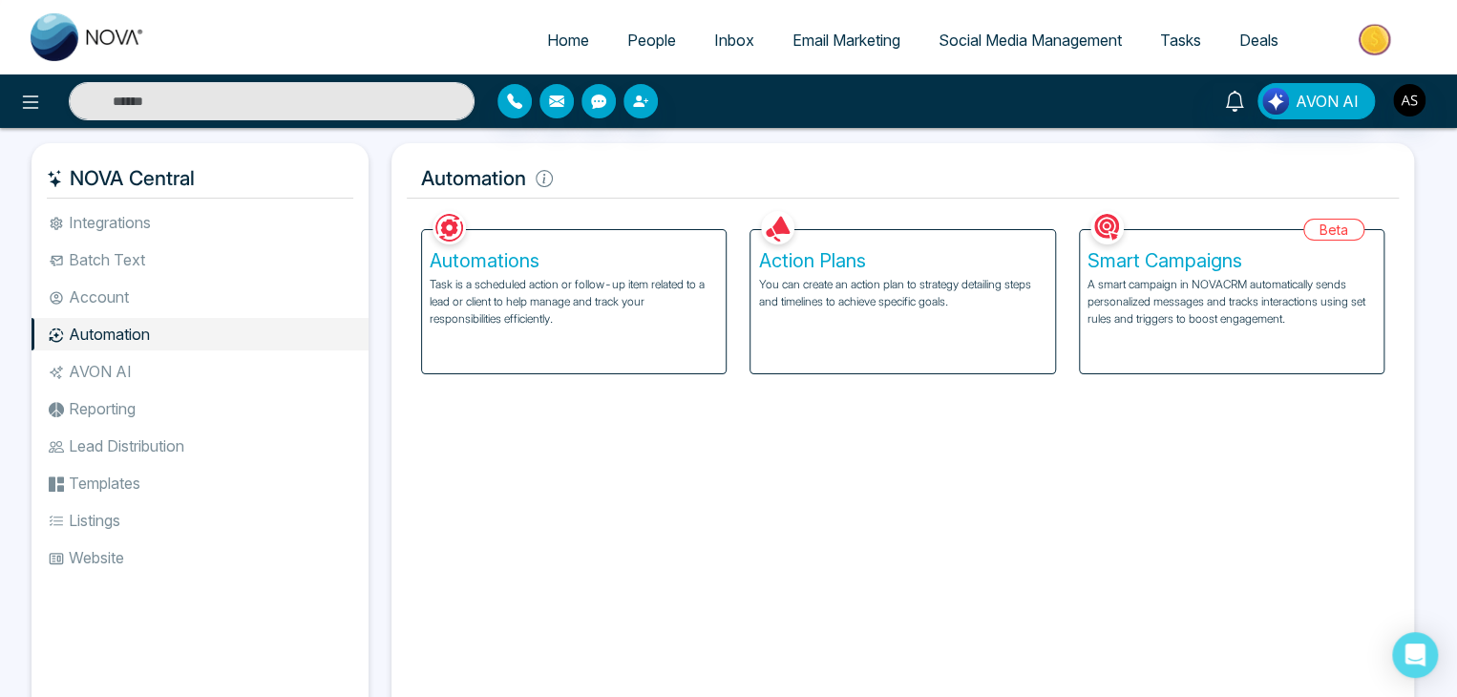
click at [878, 255] on h5 "Action Plans" at bounding box center [902, 260] width 288 height 23
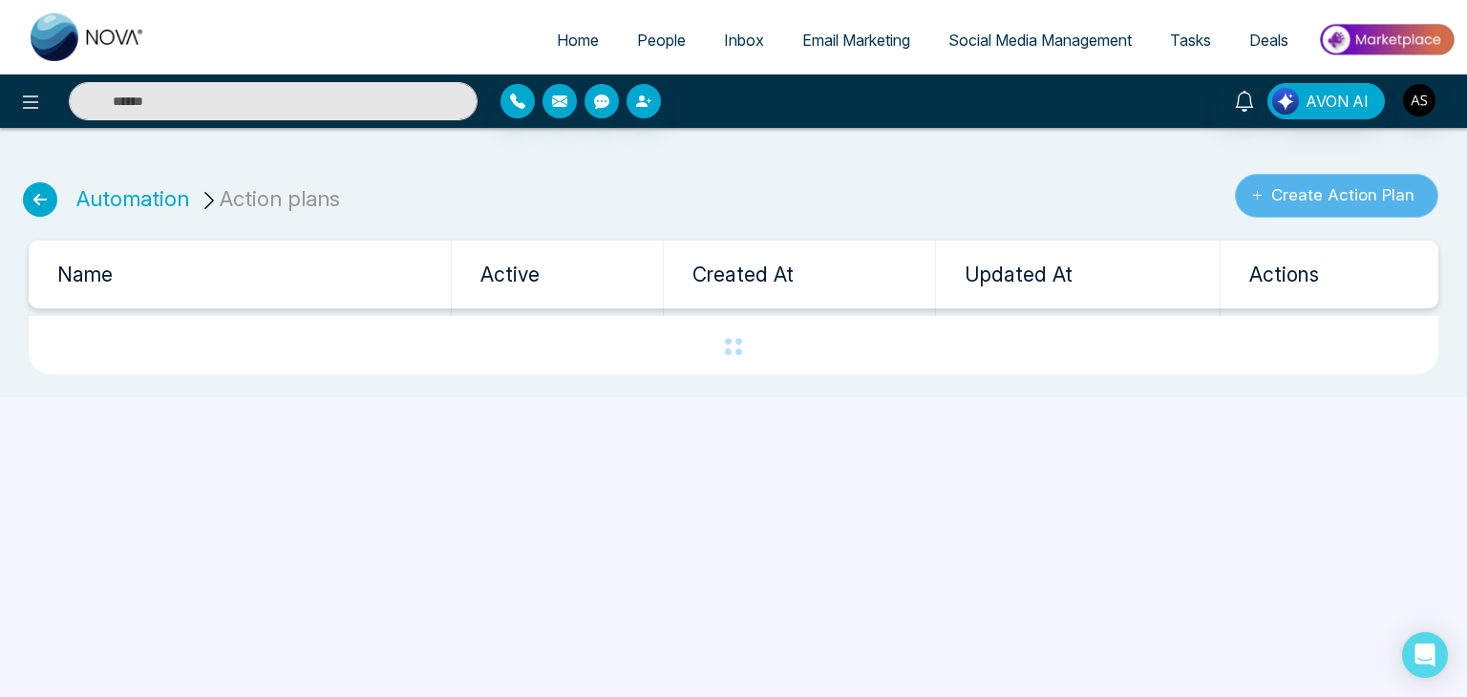
click at [1390, 192] on button "Create Action Plan" at bounding box center [1336, 196] width 203 height 44
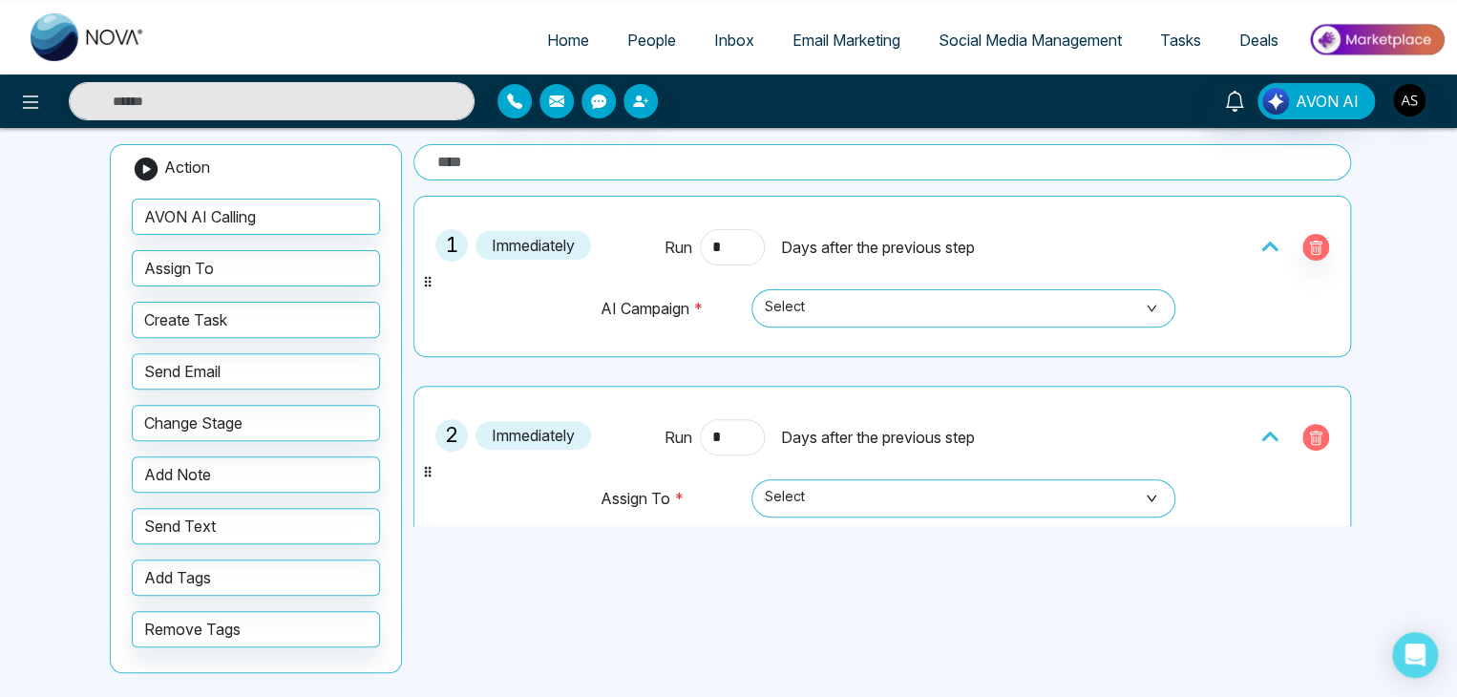
click at [1314, 440] on button "button" at bounding box center [1315, 437] width 27 height 27
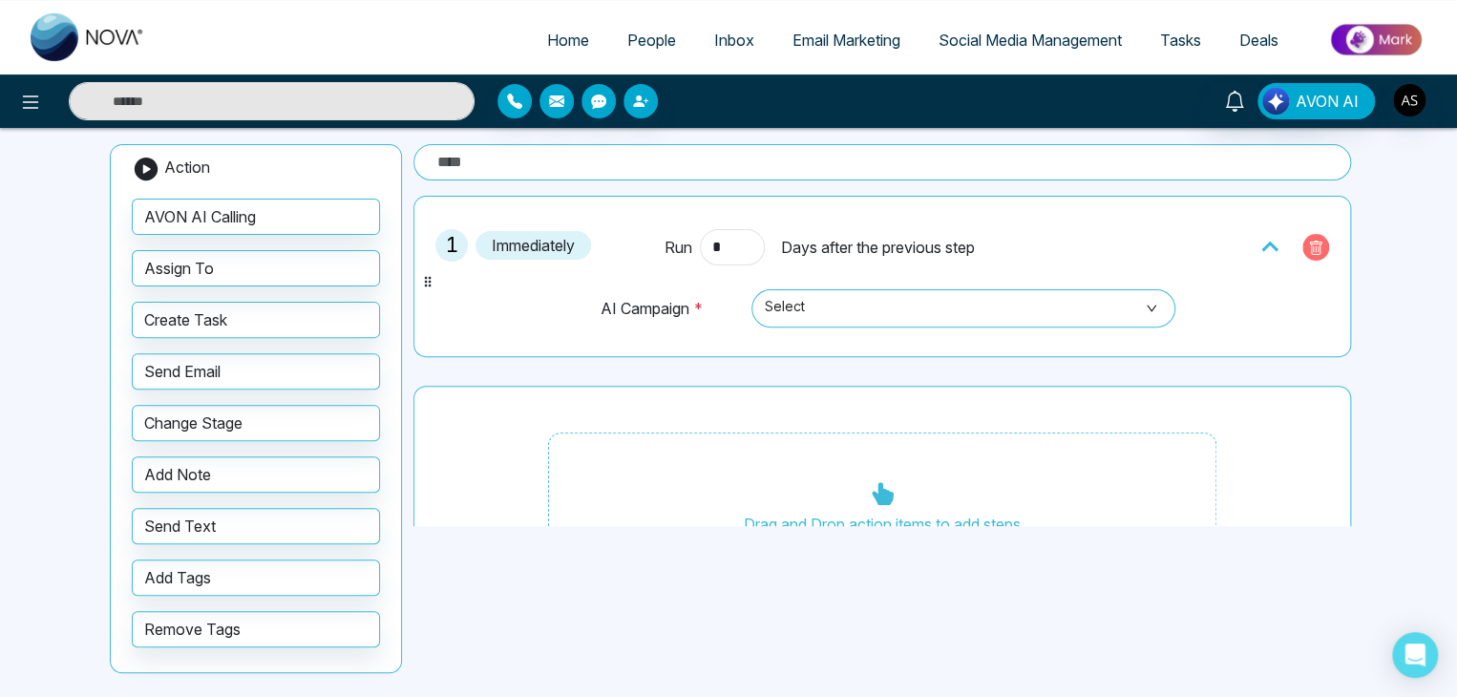
click at [1314, 238] on button "button" at bounding box center [1315, 247] width 27 height 27
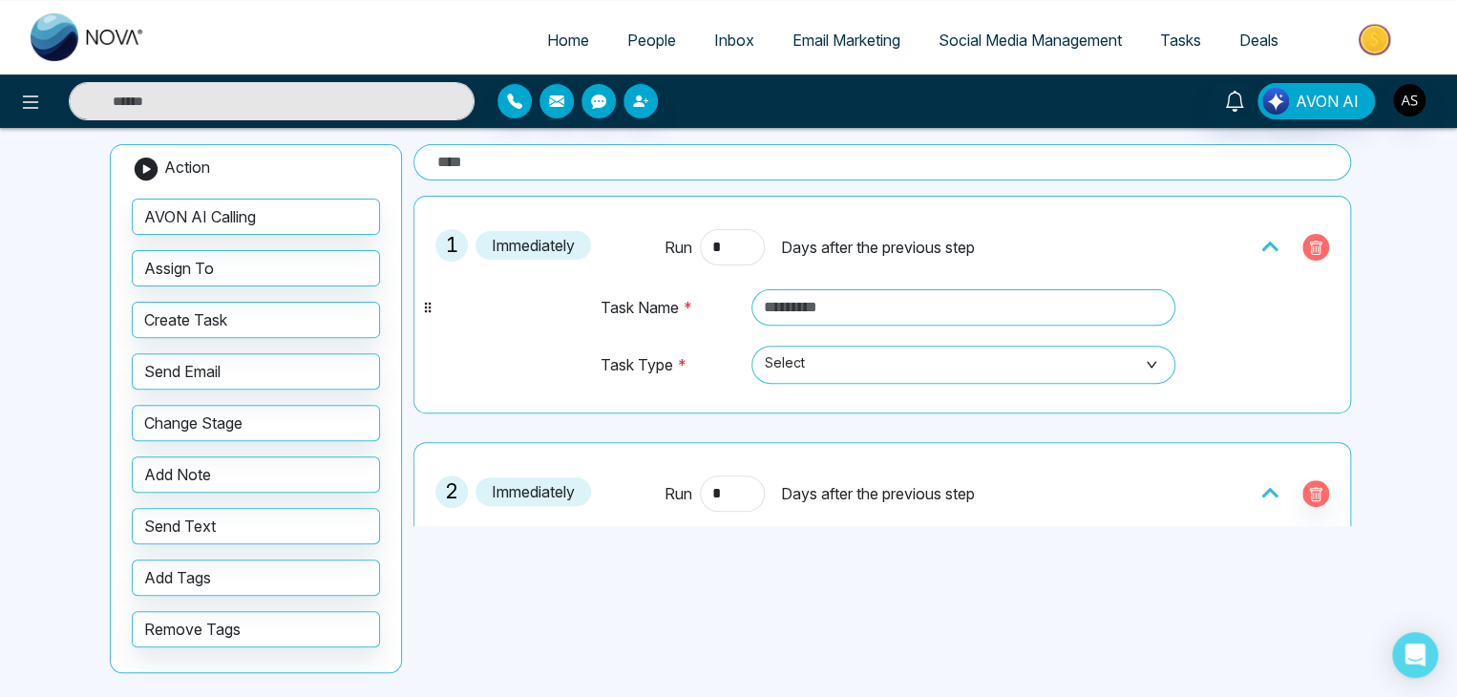
click at [1309, 234] on button "button" at bounding box center [1315, 247] width 27 height 27
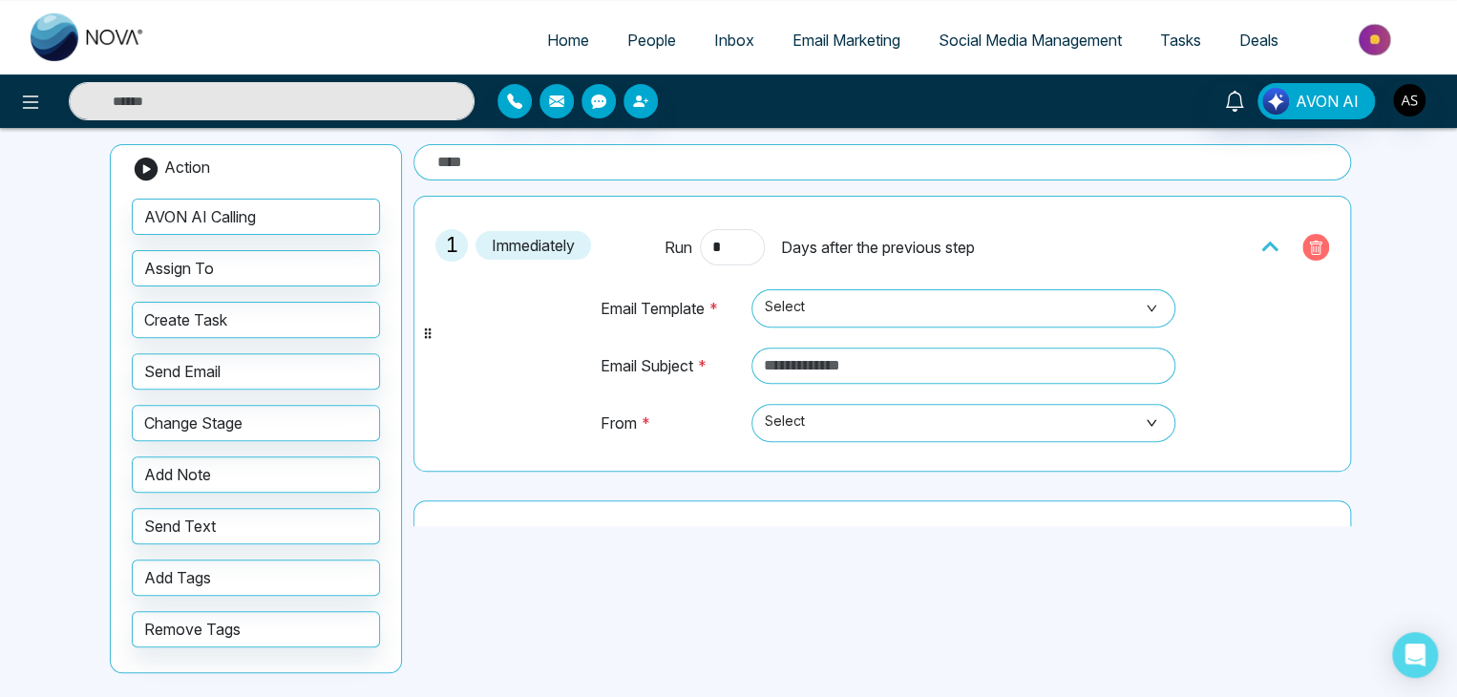
click at [1309, 241] on icon "button" at bounding box center [1315, 248] width 15 height 15
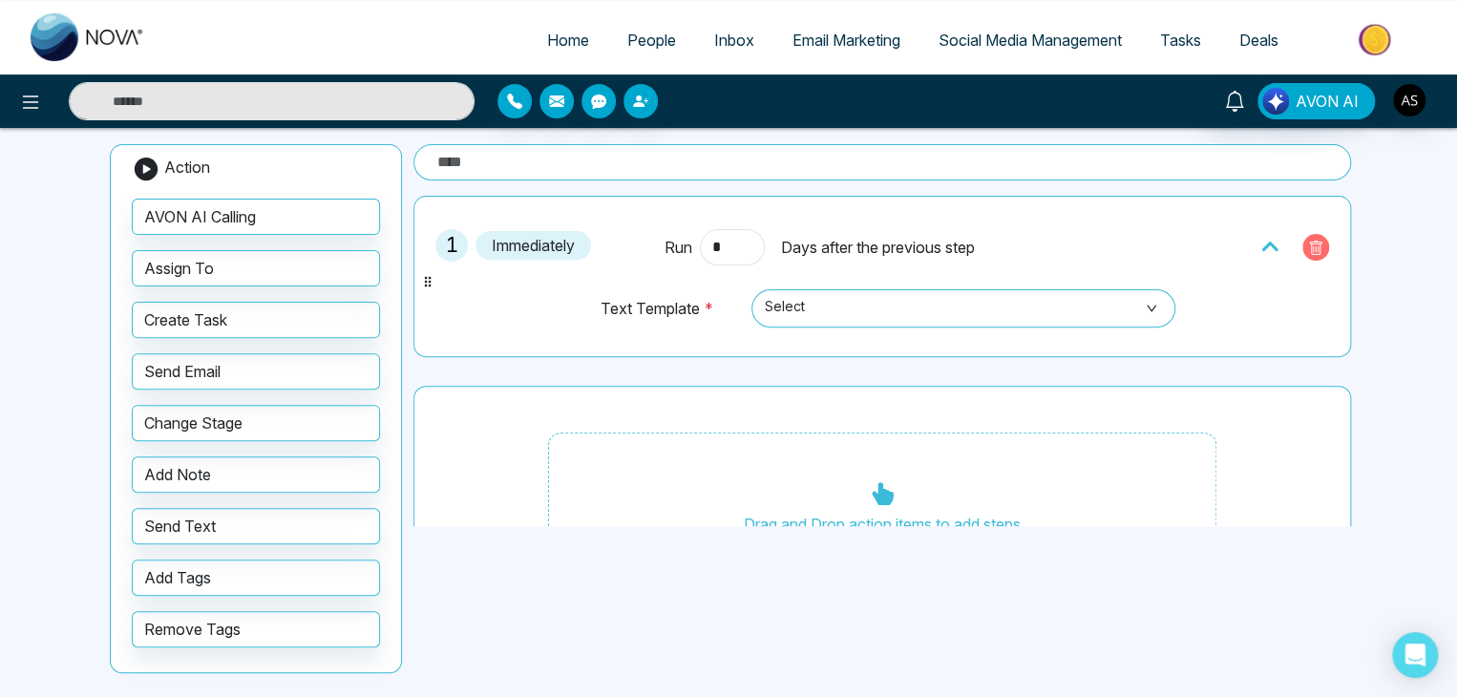
click at [1308, 242] on icon "button" at bounding box center [1315, 248] width 15 height 15
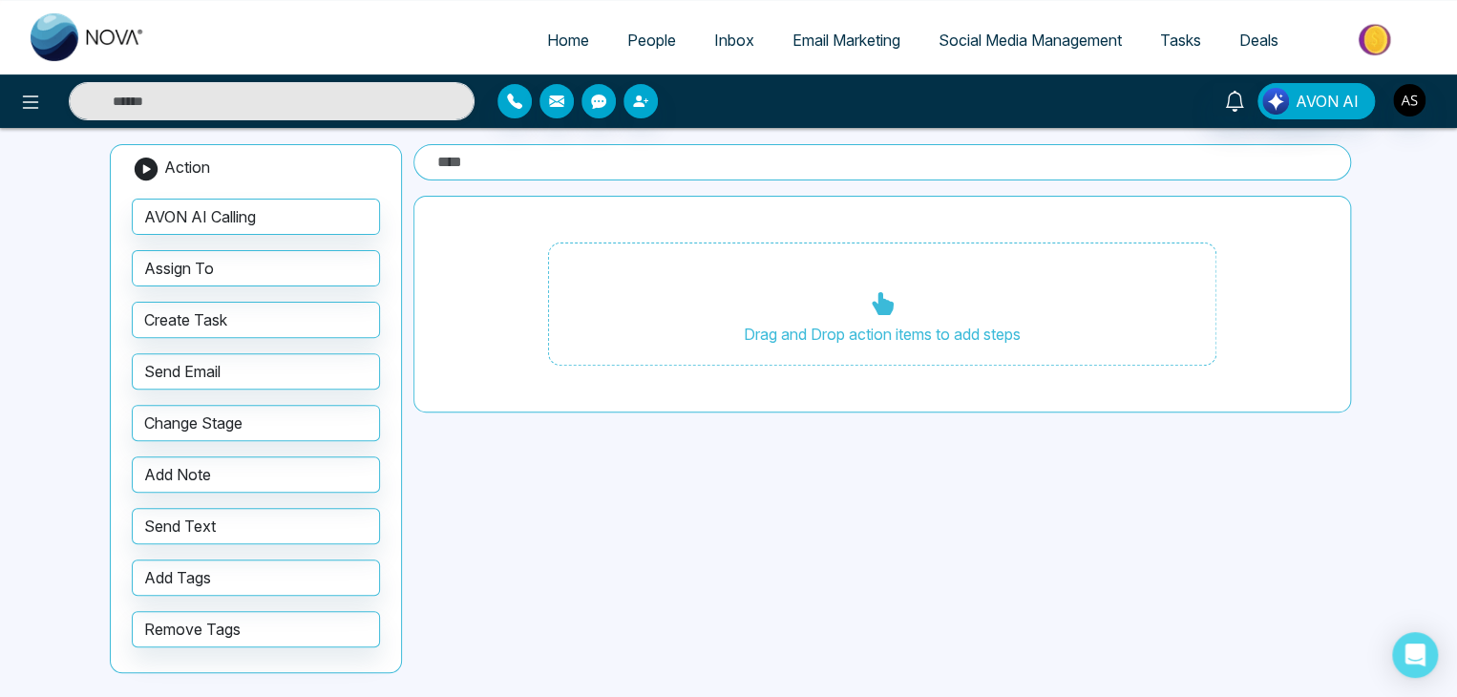
click at [570, 41] on span "Home" at bounding box center [568, 40] width 42 height 19
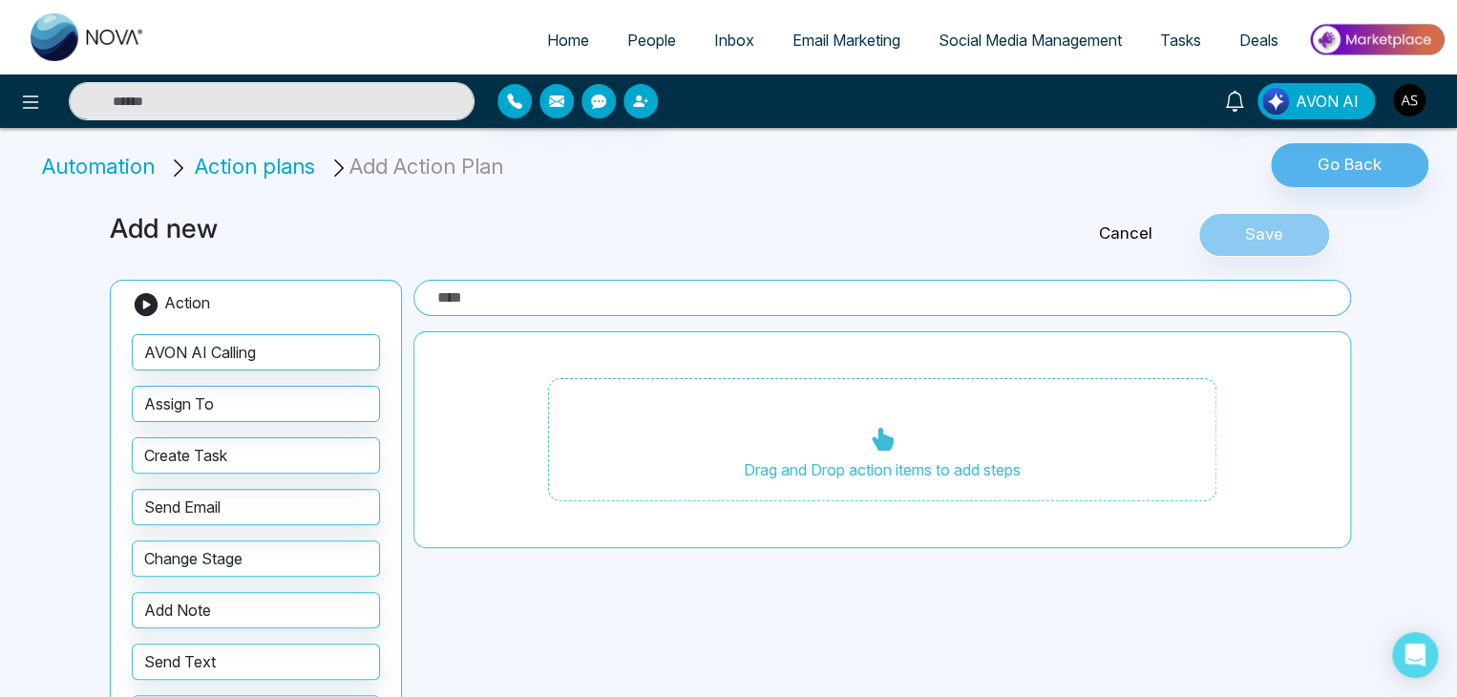
select select "*"
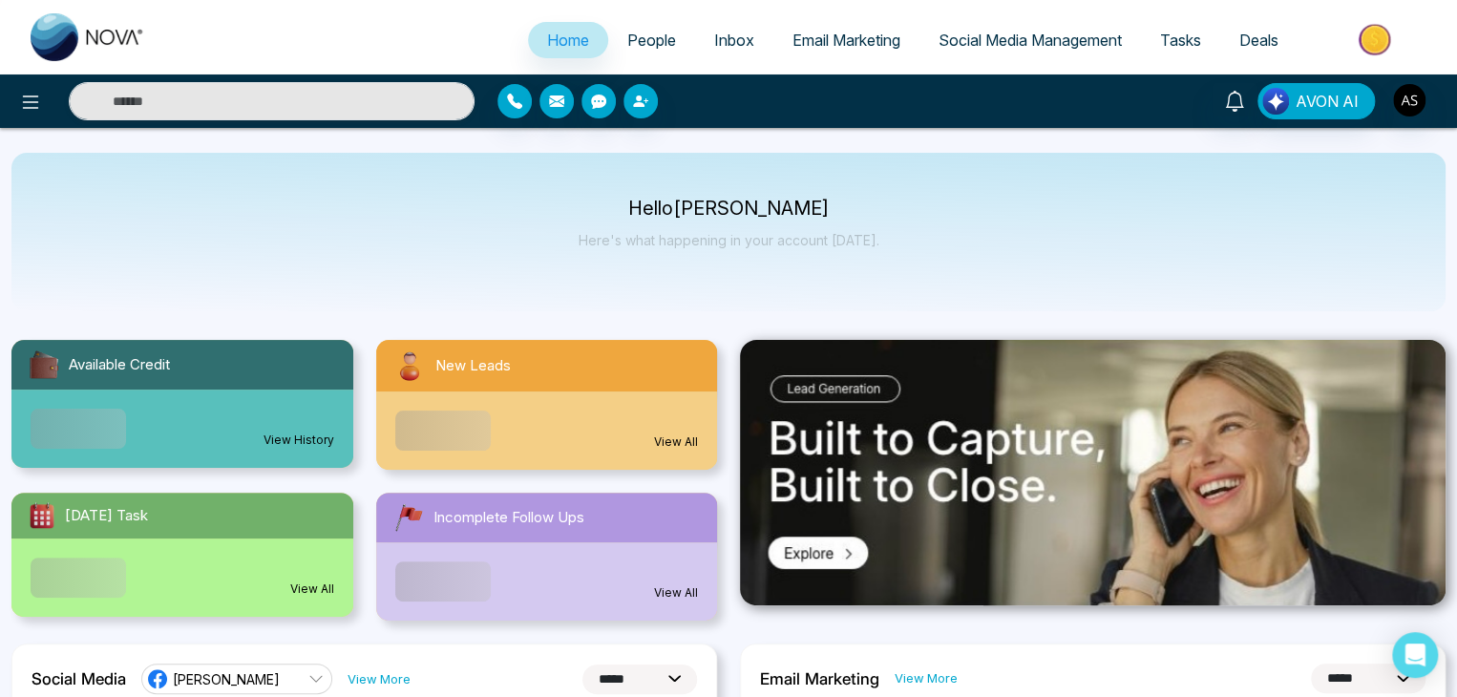
click at [813, 202] on p "Hello [PERSON_NAME]" at bounding box center [729, 209] width 301 height 16
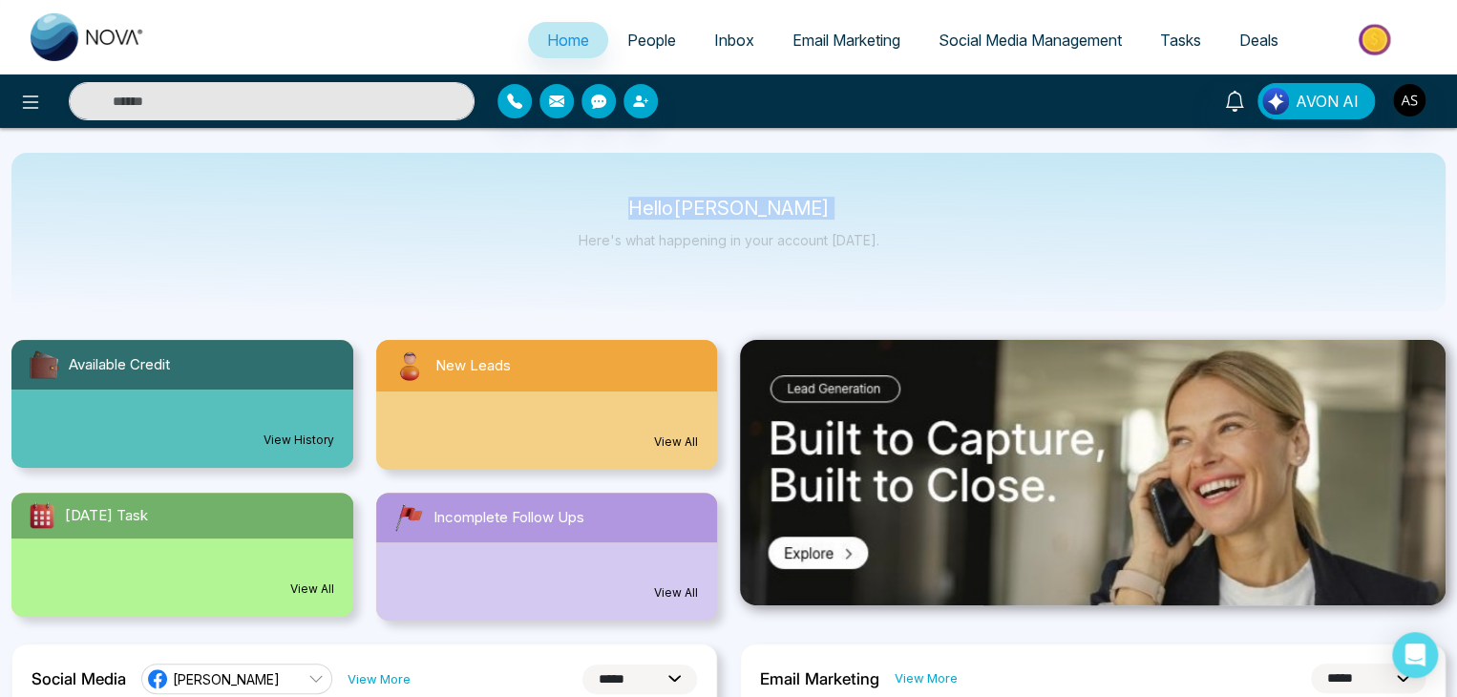
click at [813, 202] on p "Hello [PERSON_NAME]" at bounding box center [729, 209] width 301 height 16
drag, startPoint x: 661, startPoint y: 204, endPoint x: 982, endPoint y: 253, distance: 324.5
click at [982, 253] on div "Hello [PERSON_NAME] Here's what happening in your account [DATE]." at bounding box center [728, 232] width 1434 height 158
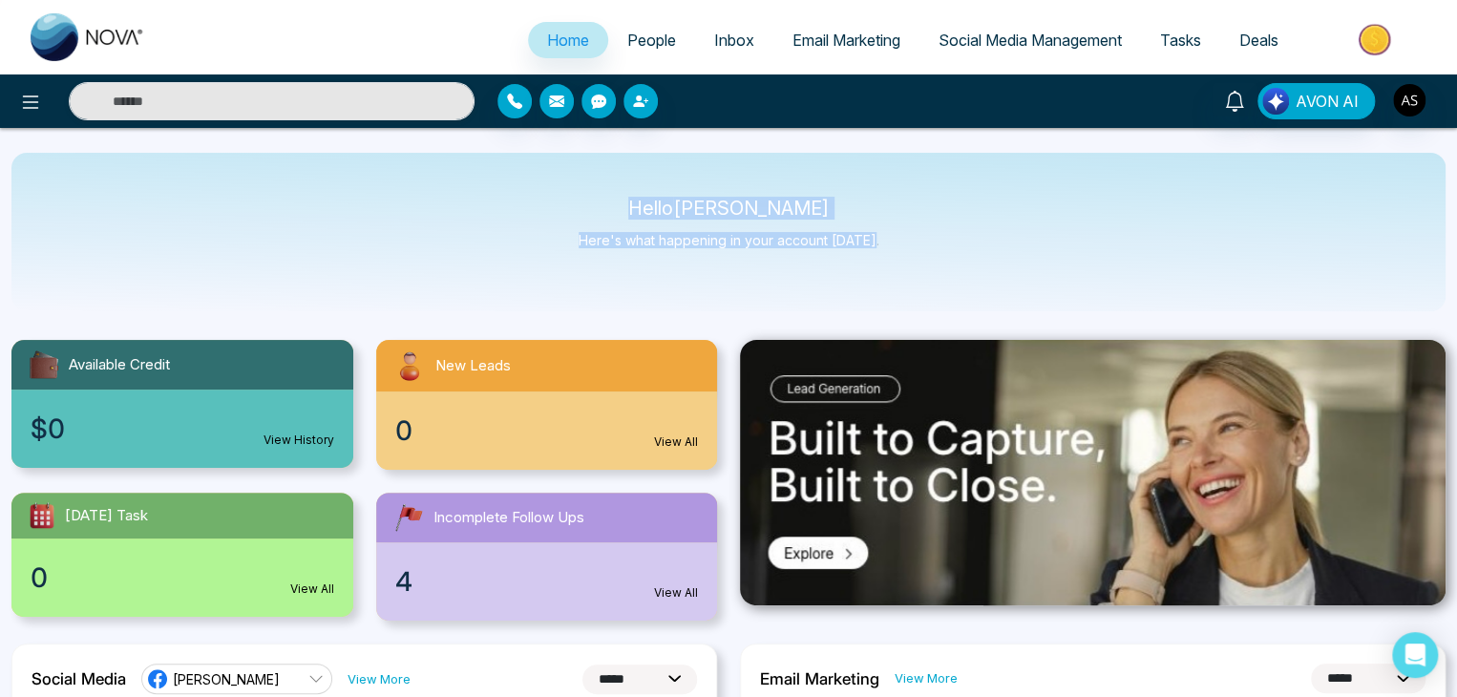
click at [982, 254] on div "Hello [PERSON_NAME] Here's what happening in your account [DATE]." at bounding box center [728, 232] width 1434 height 158
click at [654, 58] on li "People" at bounding box center [651, 41] width 87 height 39
click at [655, 34] on span "People" at bounding box center [651, 40] width 49 height 19
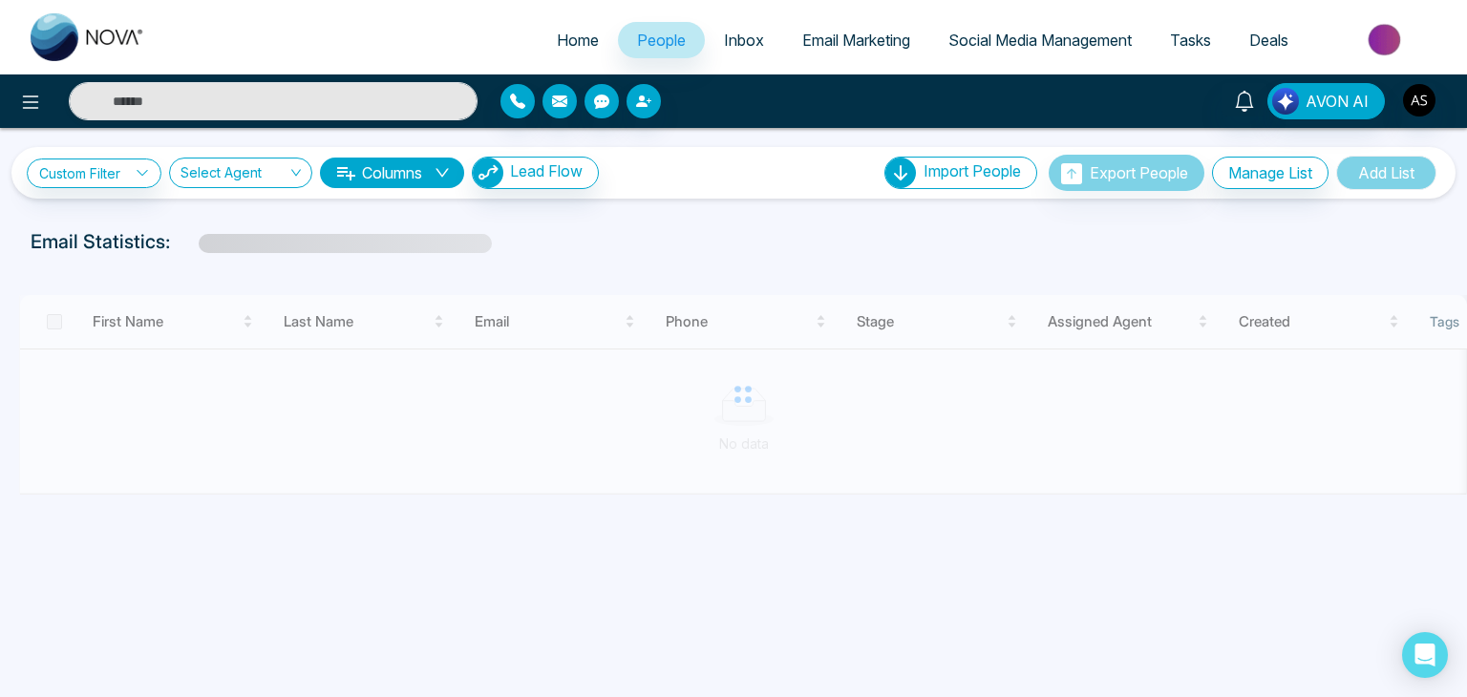
click at [724, 32] on span "Inbox" at bounding box center [744, 40] width 40 height 19
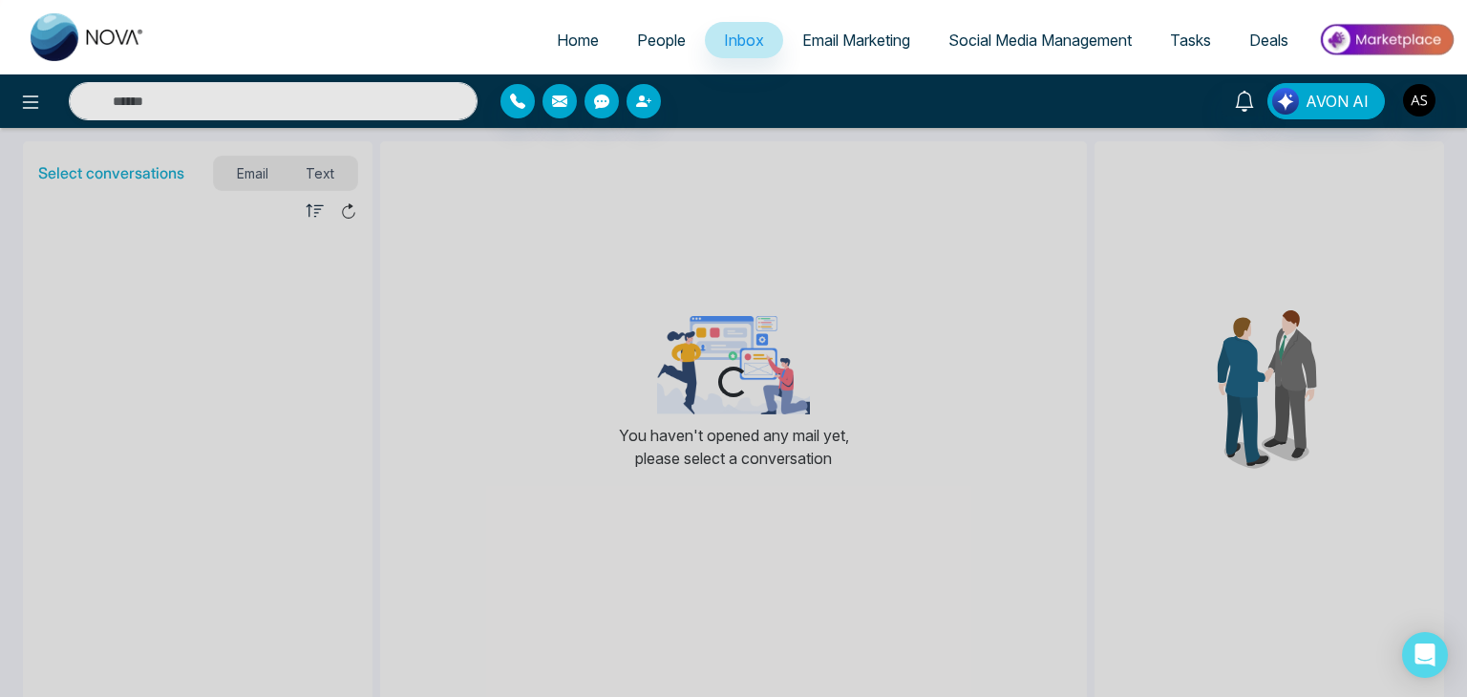
click at [651, 32] on span "People" at bounding box center [661, 40] width 49 height 19
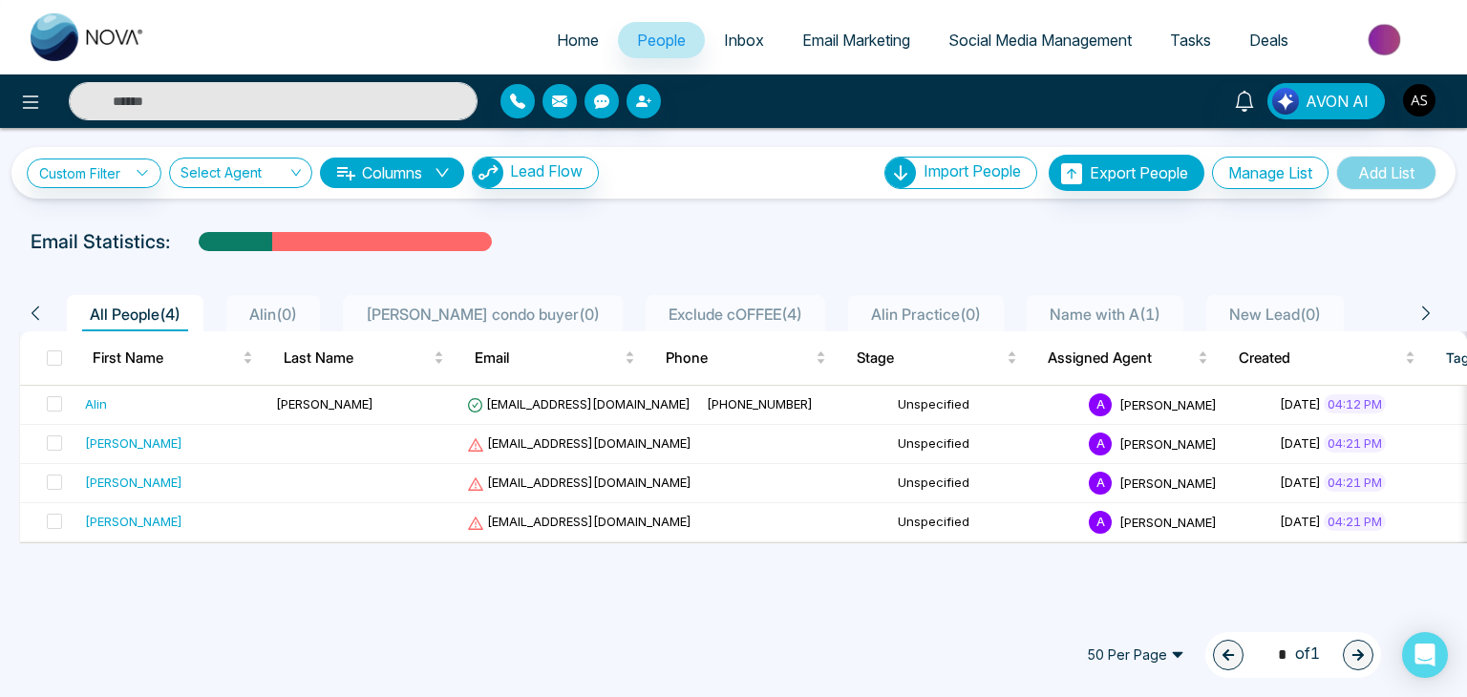
click at [450, 169] on icon "down" at bounding box center [441, 172] width 15 height 15
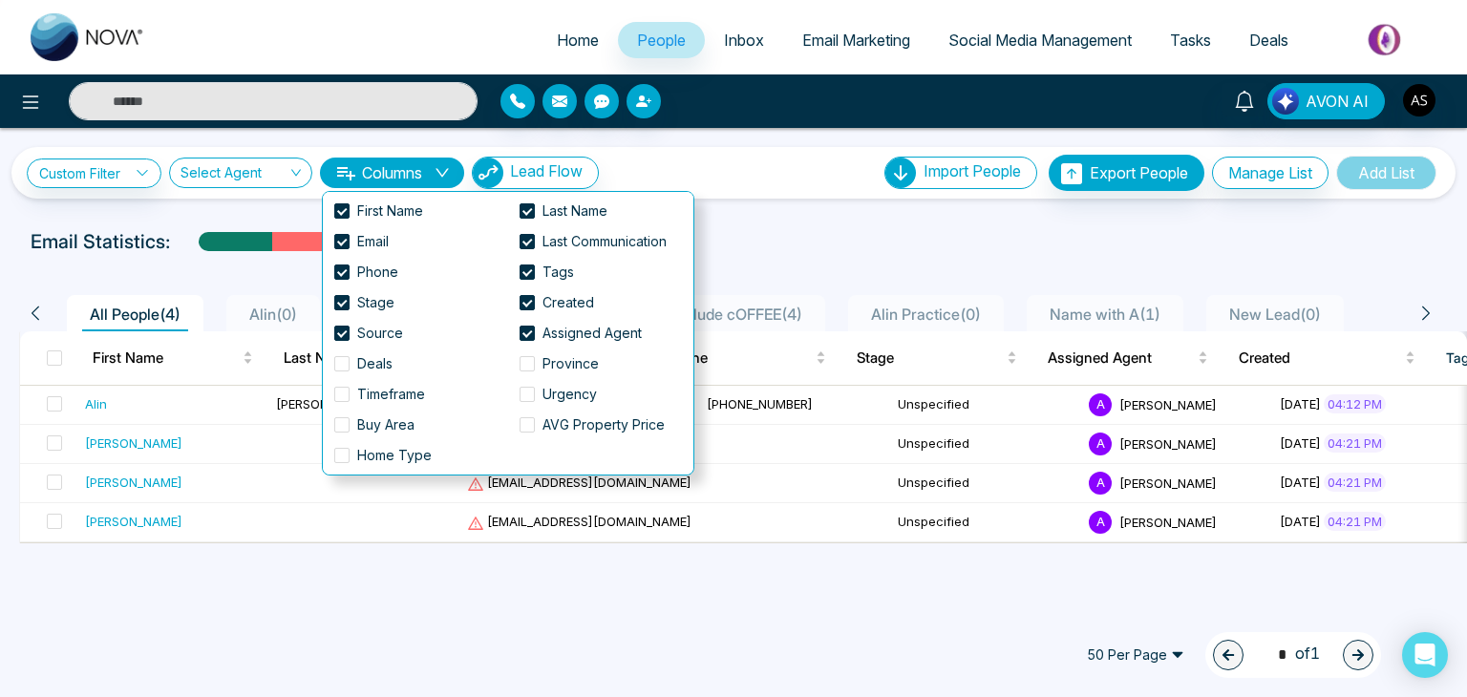
click at [763, 212] on div "Custom Filter Choose a filter Cancel Apply Select Agent Columns Lead Flow Impor…" at bounding box center [733, 366] width 1467 height 477
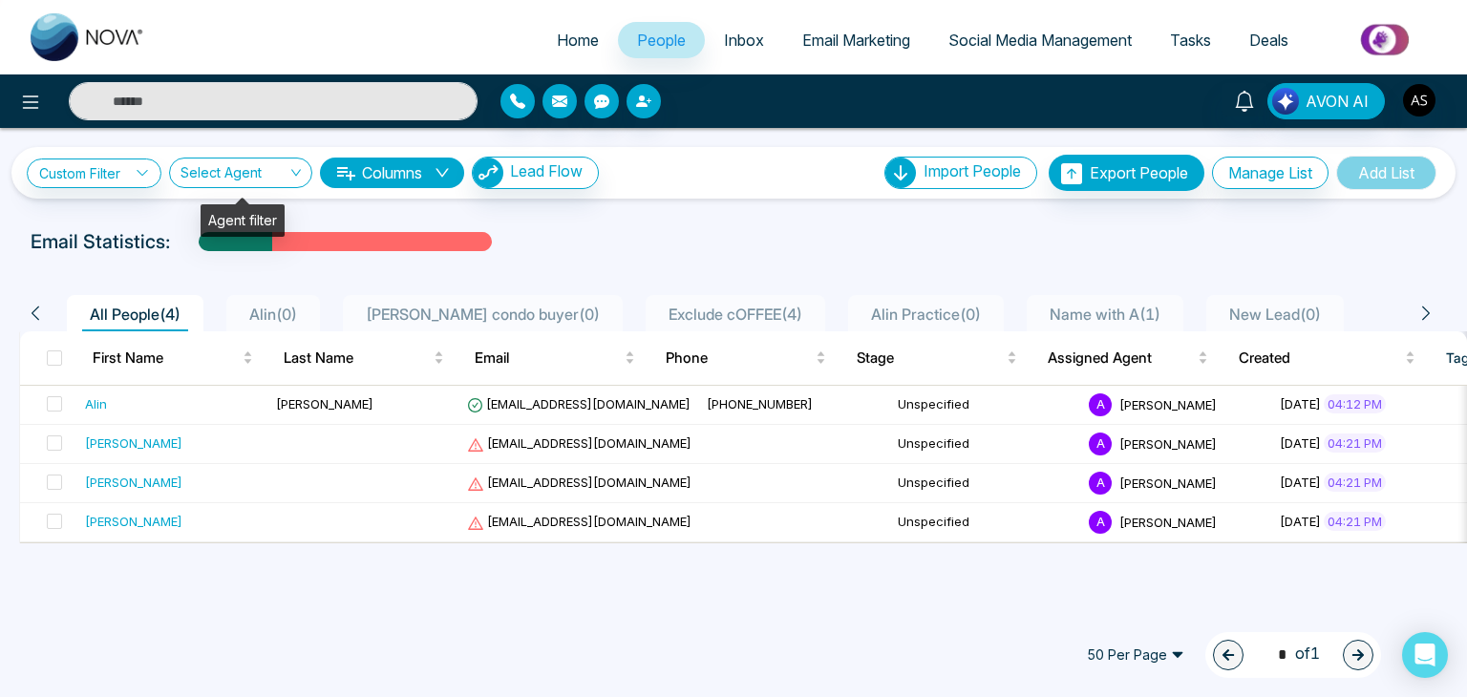
click at [290, 169] on div "Select Agent" at bounding box center [240, 173] width 143 height 31
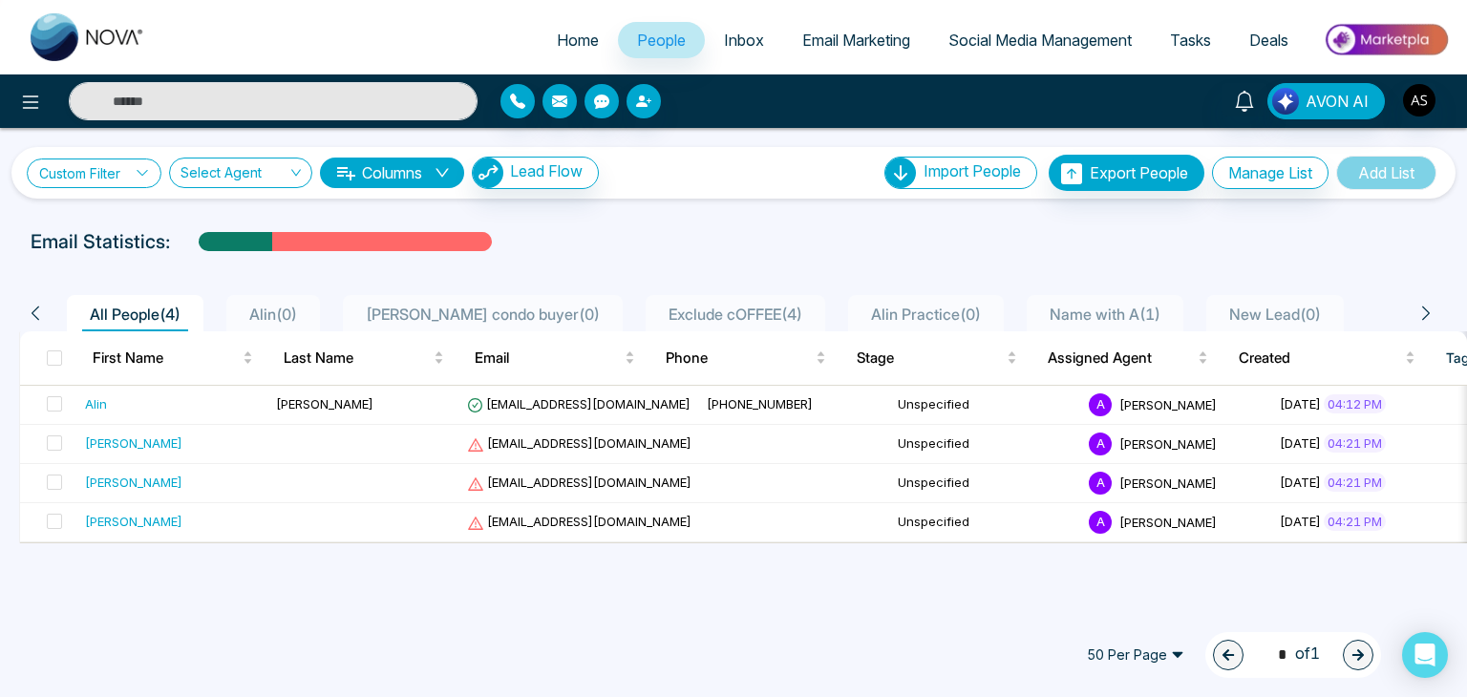
click at [97, 171] on link "Custom Filter" at bounding box center [94, 173] width 135 height 30
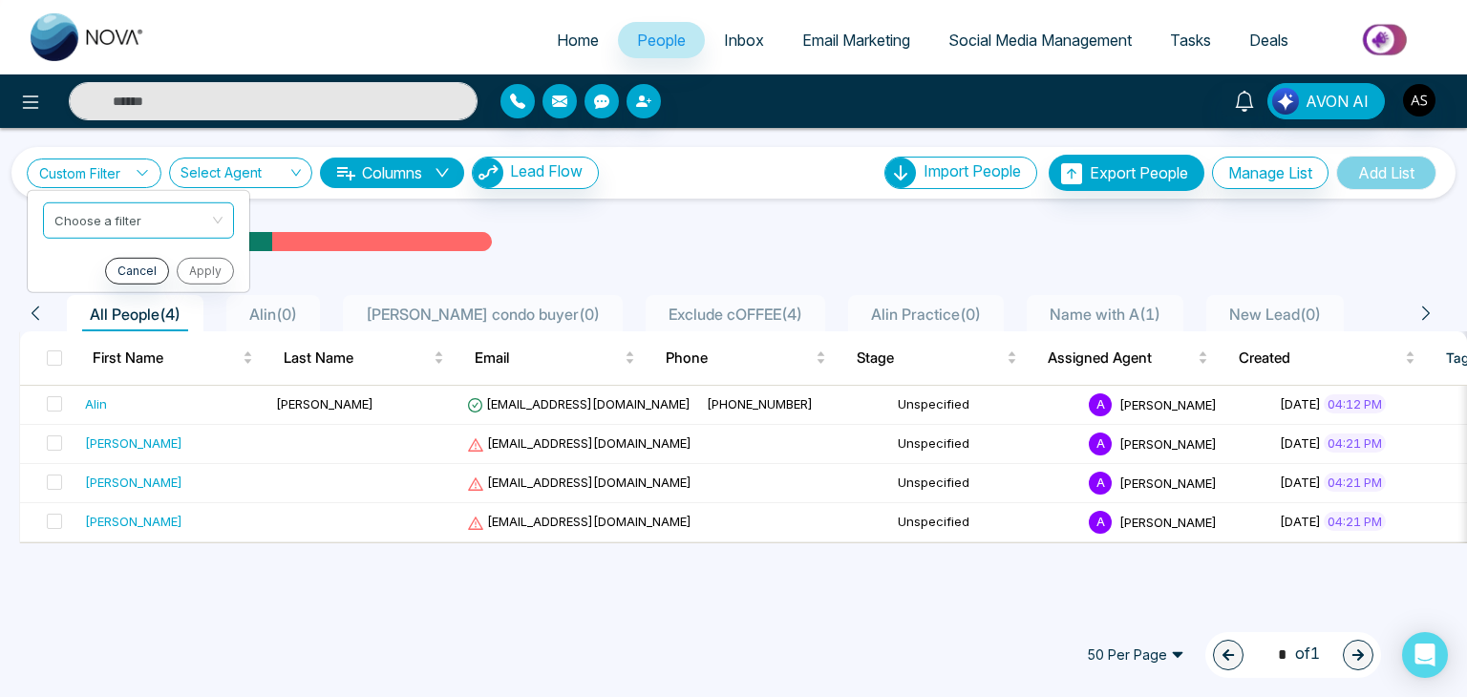
click at [97, 171] on link "Custom Filter" at bounding box center [94, 173] width 135 height 30
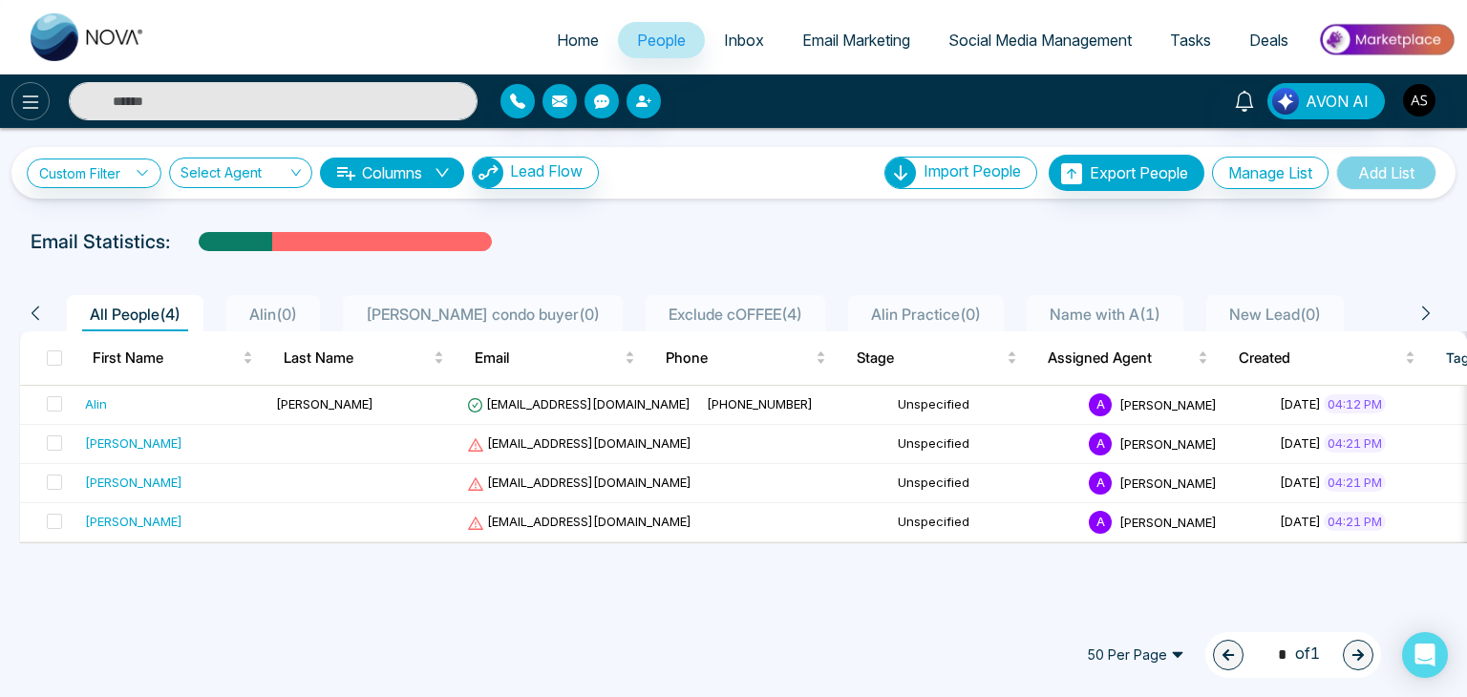
click at [34, 102] on icon at bounding box center [30, 102] width 23 height 23
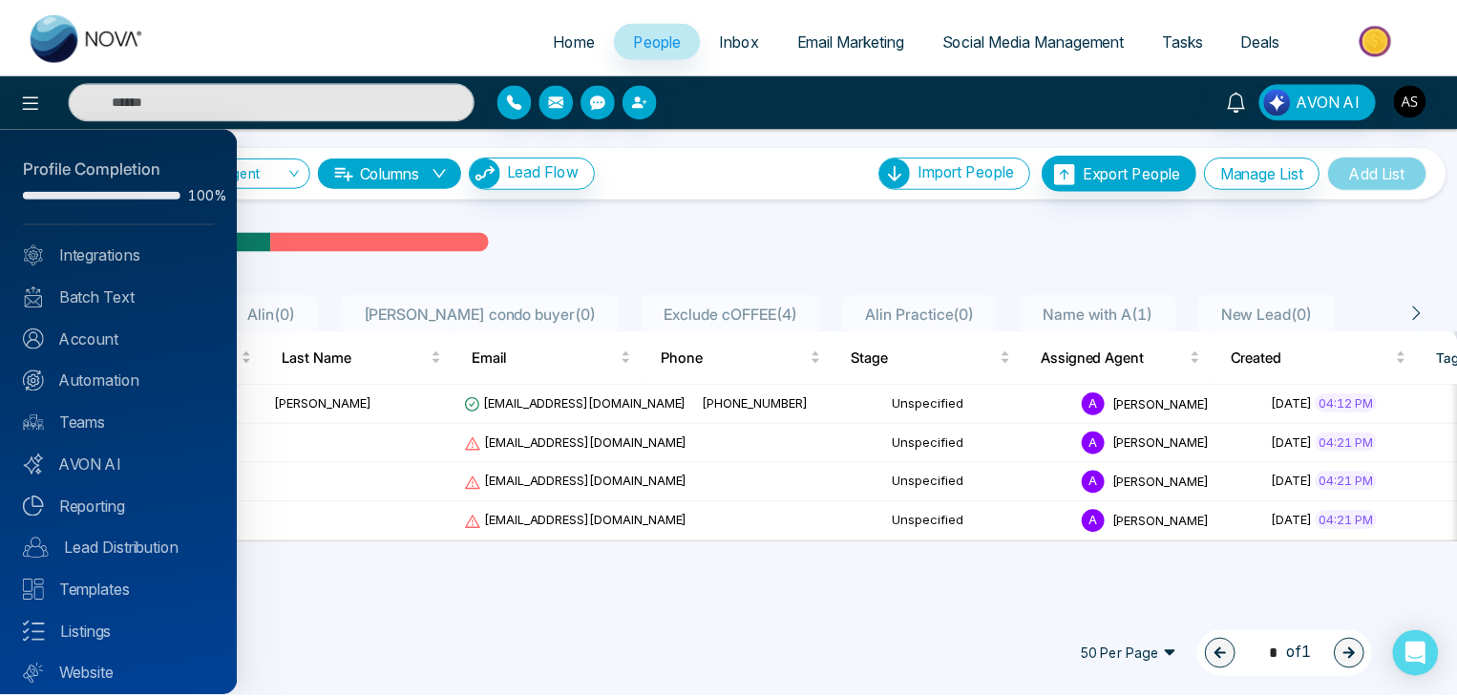
scroll to position [53, 0]
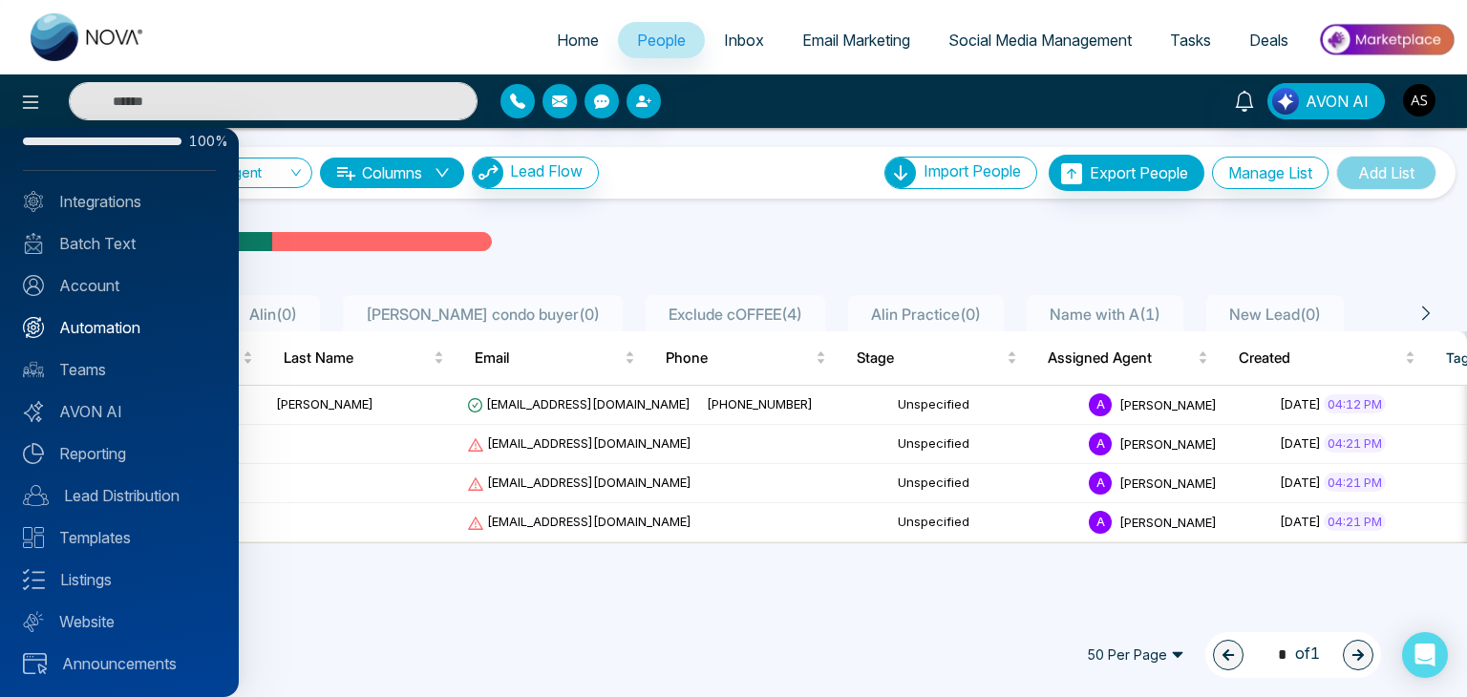
click at [150, 329] on link "Automation" at bounding box center [119, 327] width 193 height 23
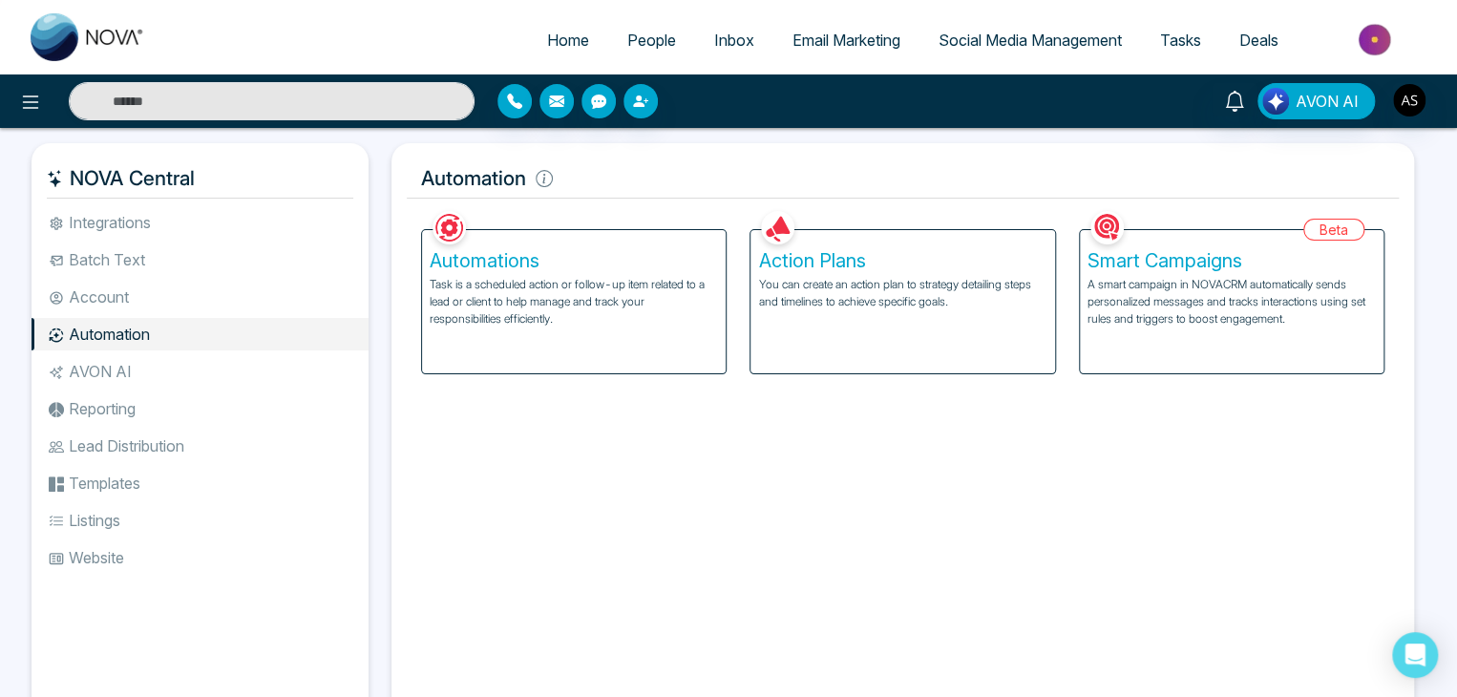
click at [1187, 47] on span "Tasks" at bounding box center [1180, 40] width 41 height 19
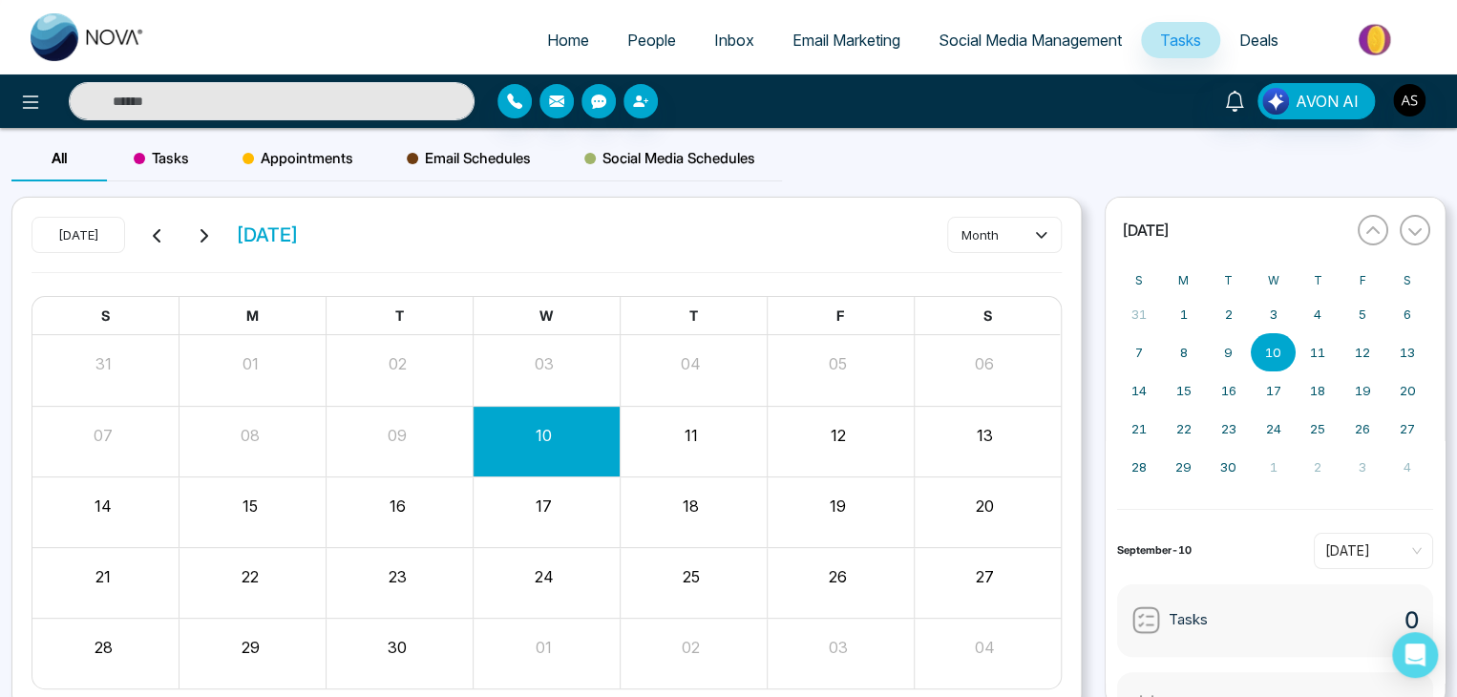
click at [183, 156] on span "Tasks" at bounding box center [161, 158] width 55 height 23
click at [982, 231] on icon at bounding box center [982, 235] width 14 height 14
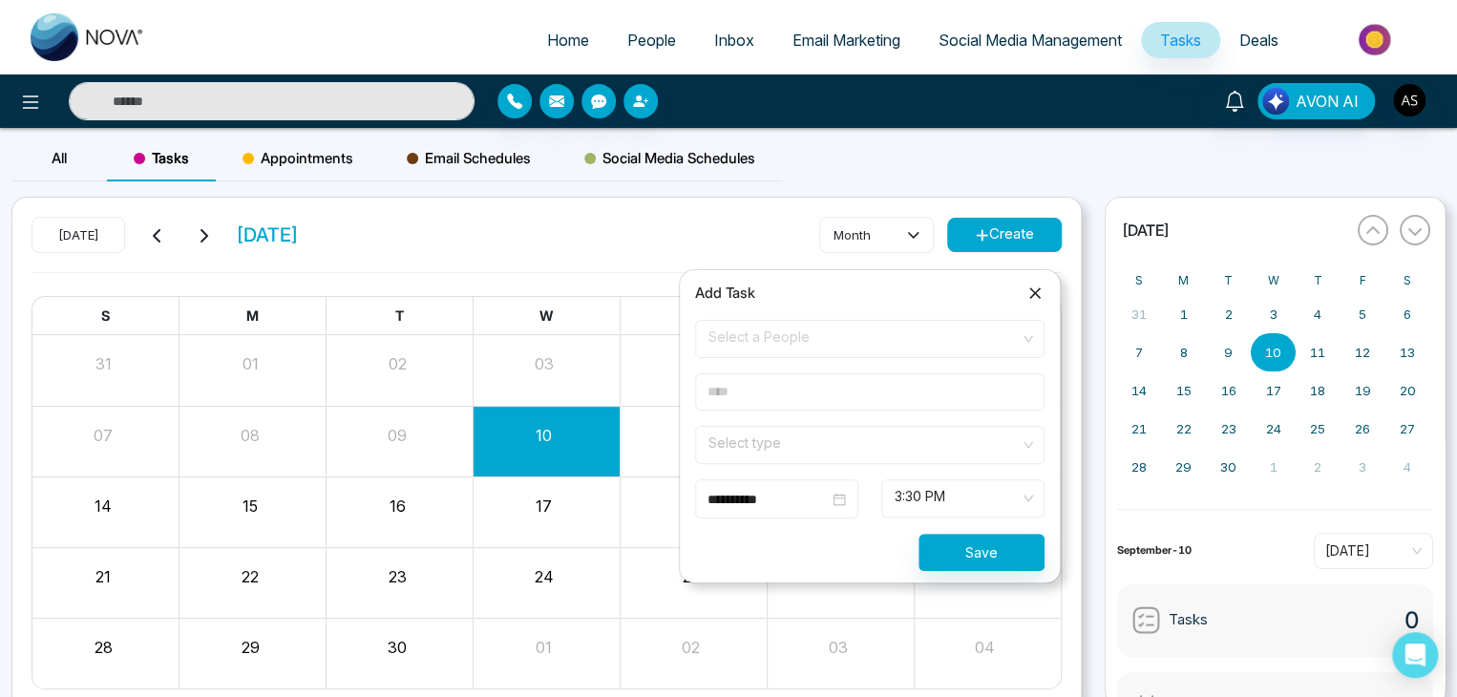
click at [913, 424] on form "**********" at bounding box center [870, 445] width 372 height 251
click at [923, 440] on input "search" at bounding box center [863, 441] width 313 height 29
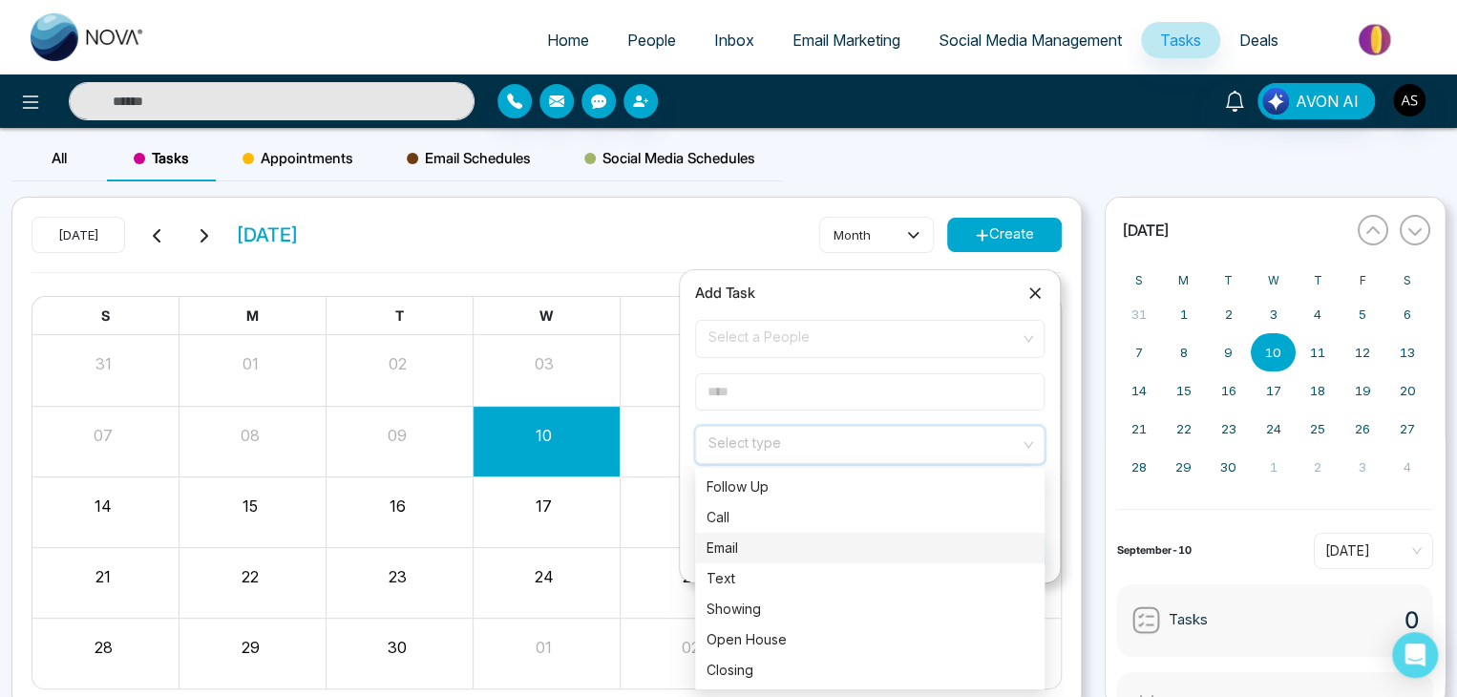
scroll to position [80, 0]
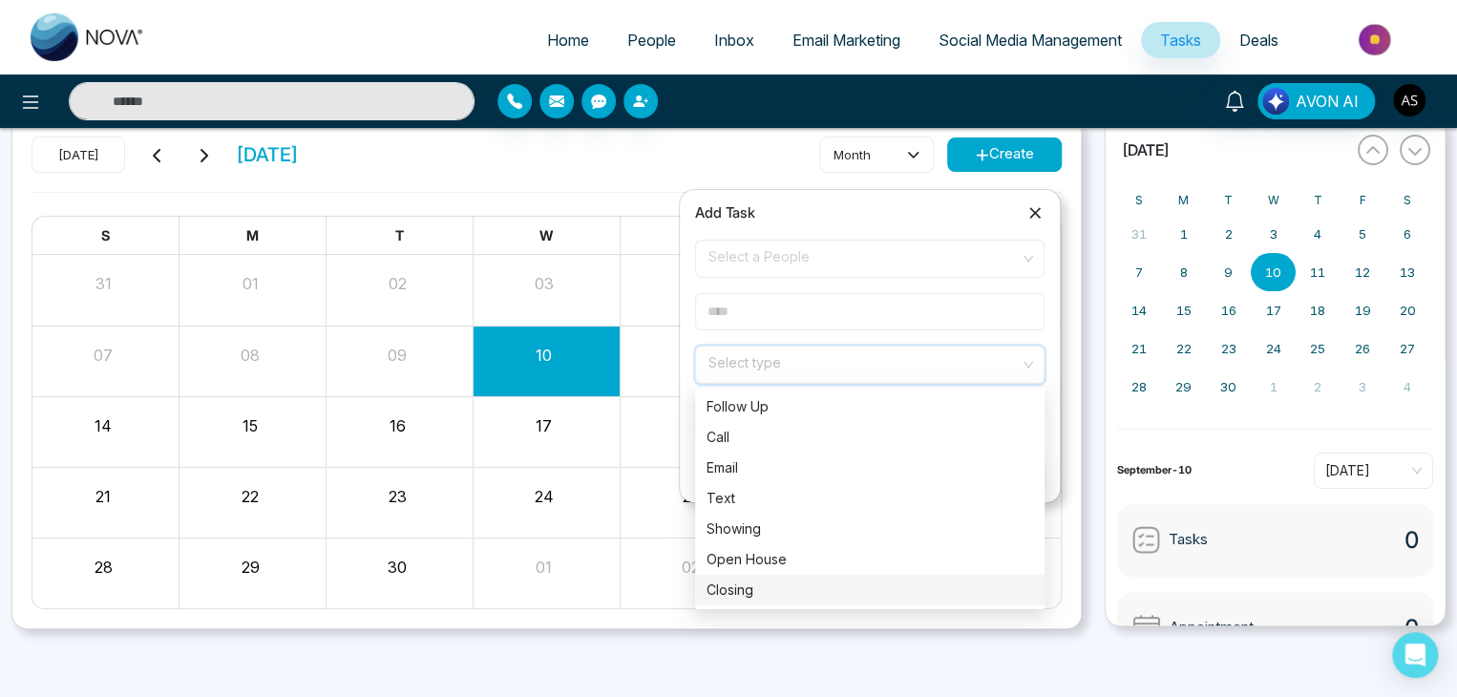
click at [1000, 653] on div "All Tasks Appointments Email Schedules Social Media Schedules [DATE] [DATE] mon…" at bounding box center [728, 373] width 1457 height 650
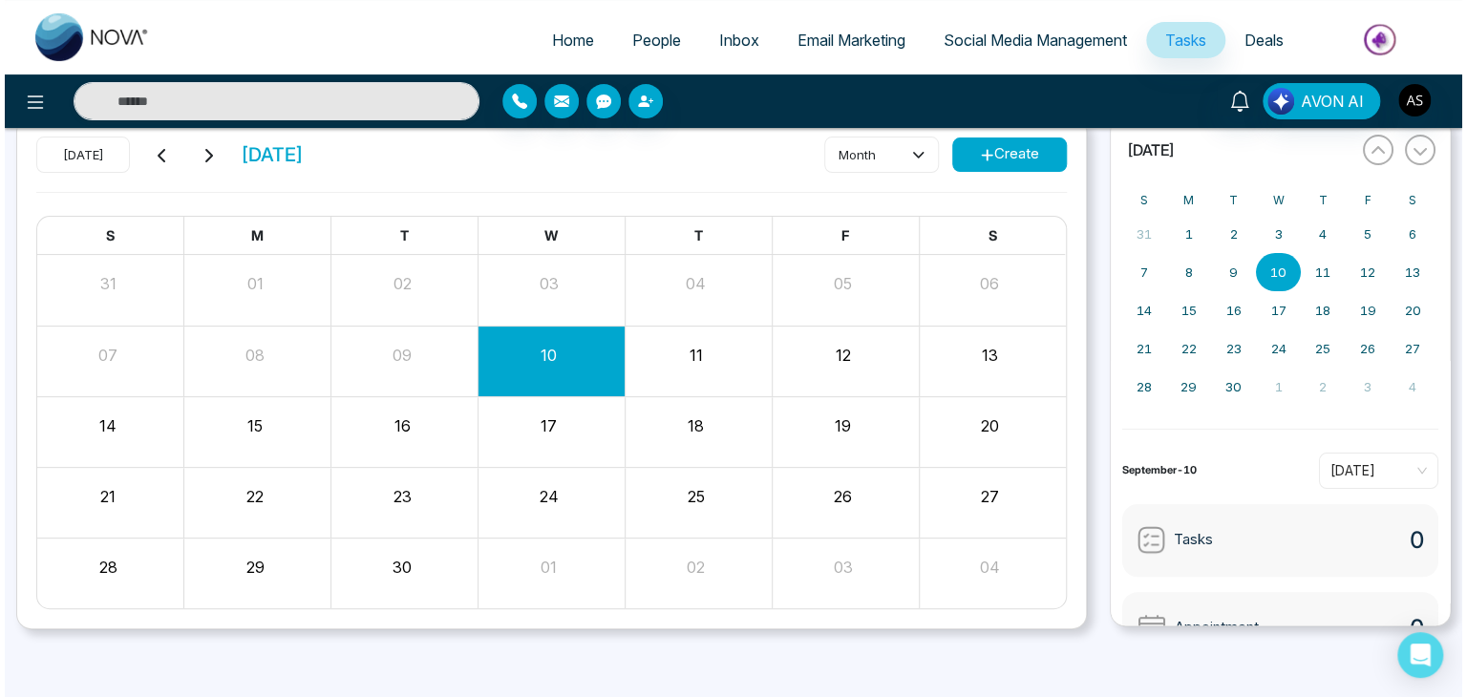
scroll to position [0, 0]
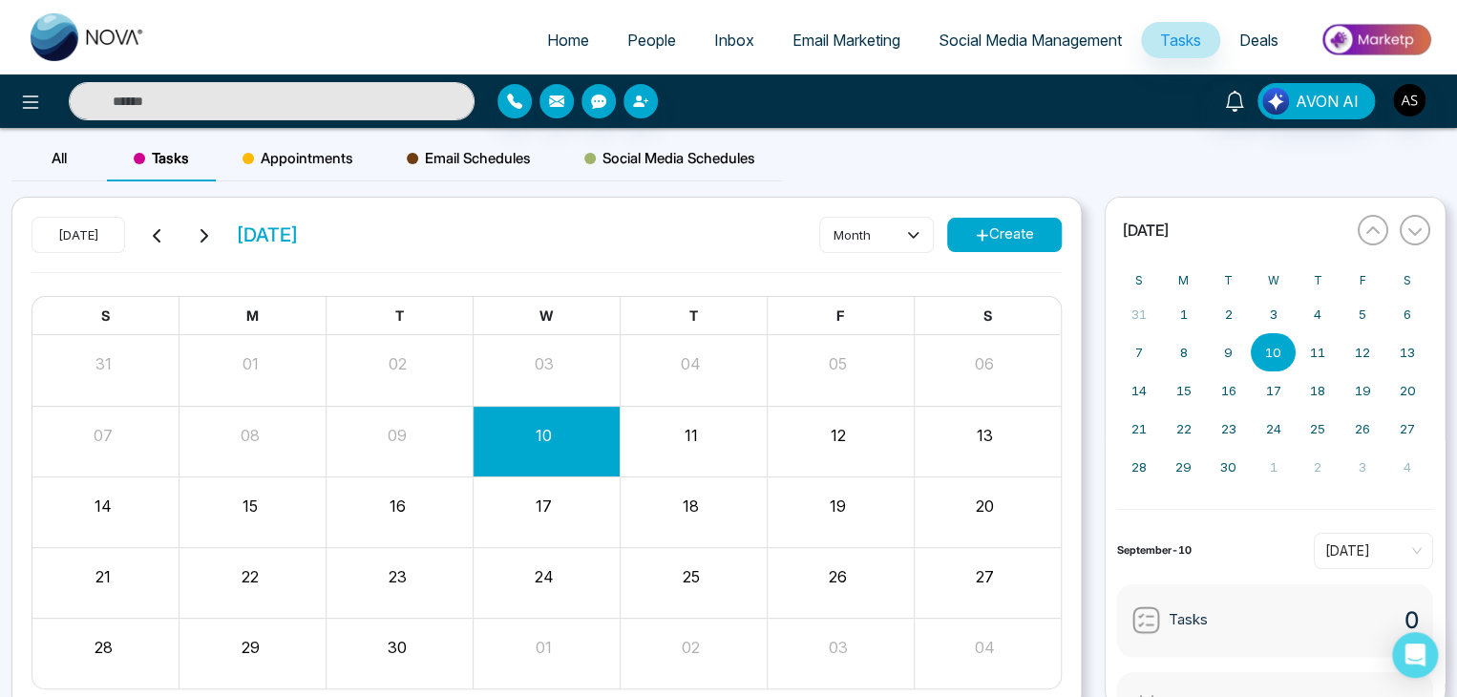
click at [575, 34] on span "Home" at bounding box center [568, 40] width 42 height 19
select select "*"
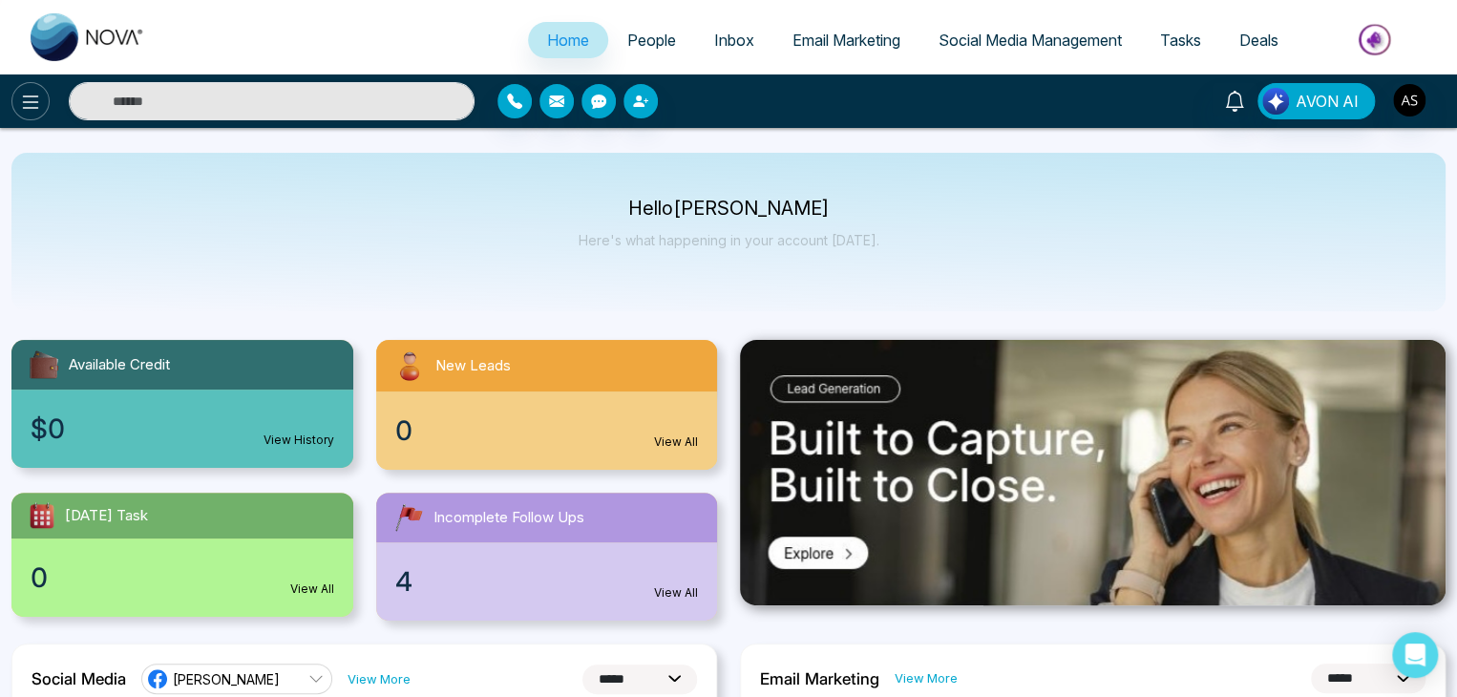
click at [34, 85] on button at bounding box center [30, 101] width 38 height 38
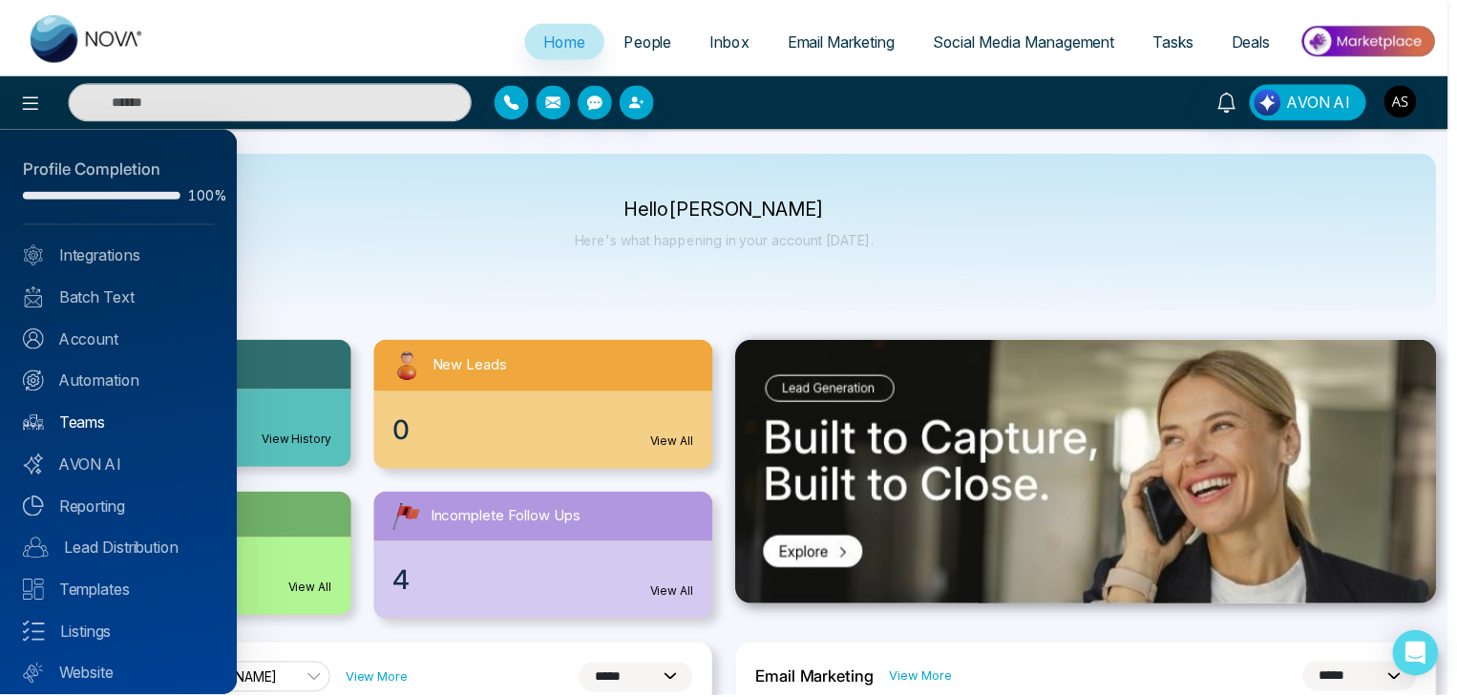
scroll to position [53, 0]
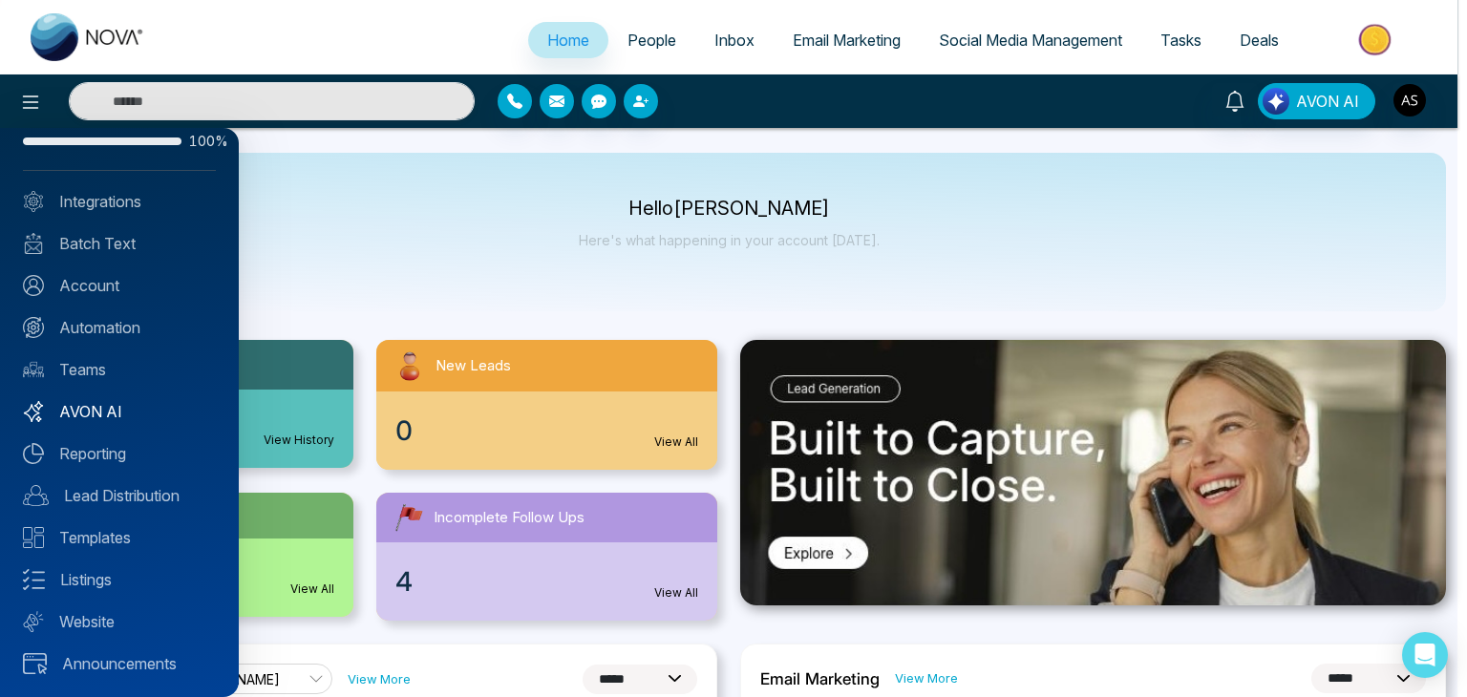
click at [152, 402] on link "AVON AI" at bounding box center [119, 411] width 193 height 23
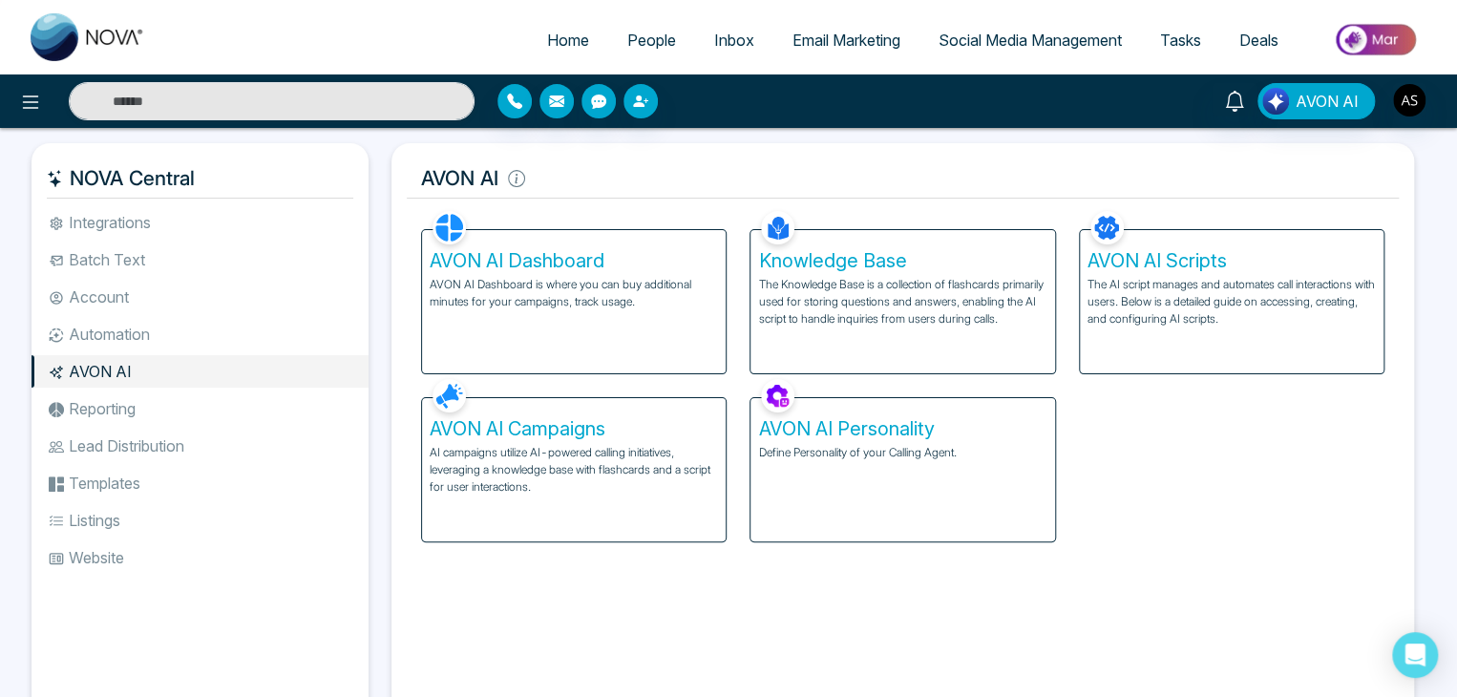
click at [551, 457] on p "AI campaigns utilize AI-powered calling initiatives, leveraging a knowledge bas…" at bounding box center [574, 470] width 288 height 52
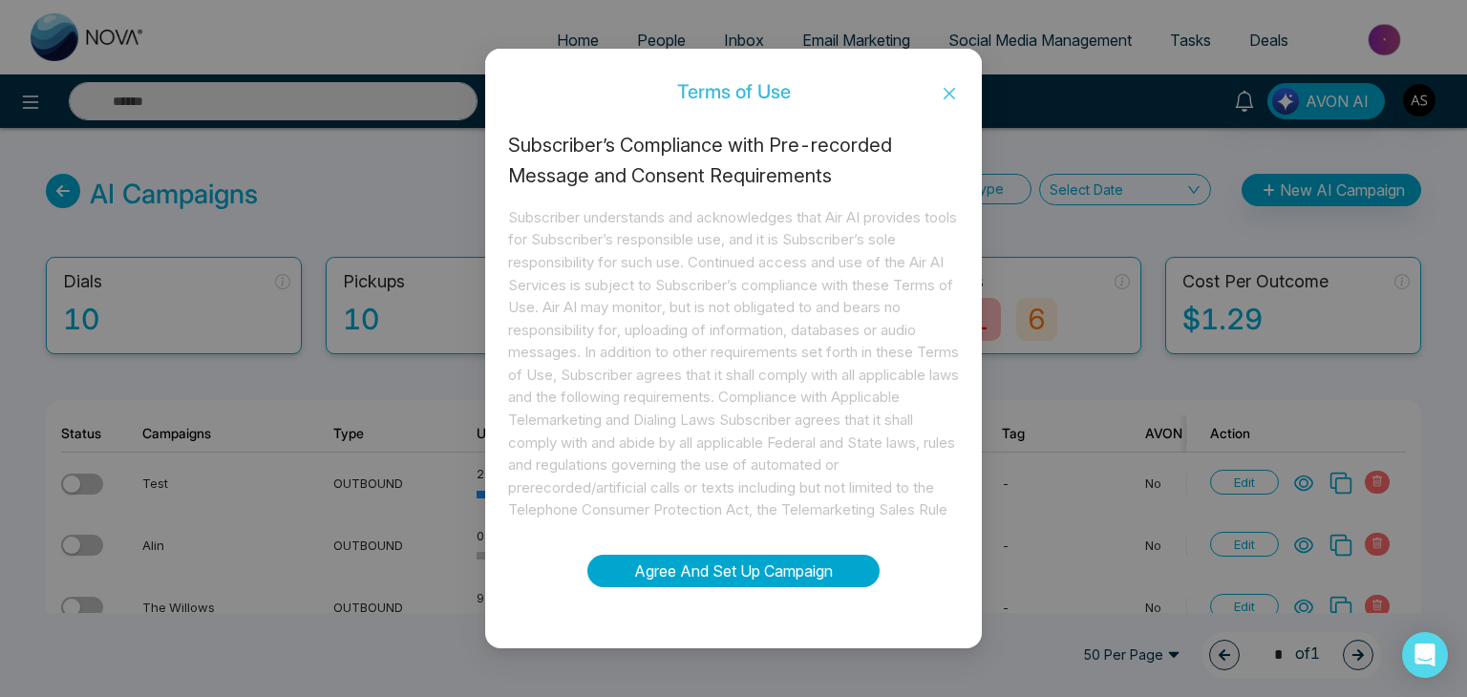
click at [745, 572] on button "Agree And Set Up Campaign" at bounding box center [733, 571] width 292 height 32
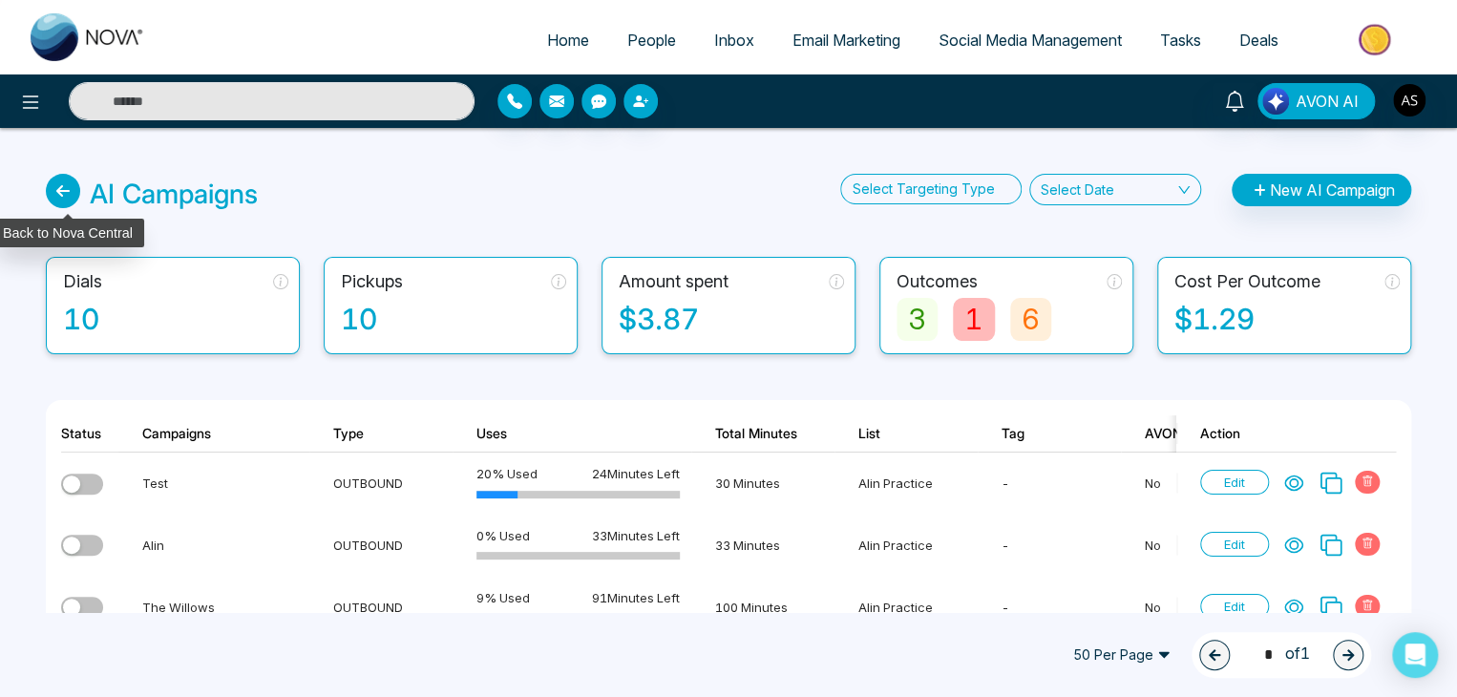
click at [66, 177] on icon at bounding box center [63, 191] width 34 height 34
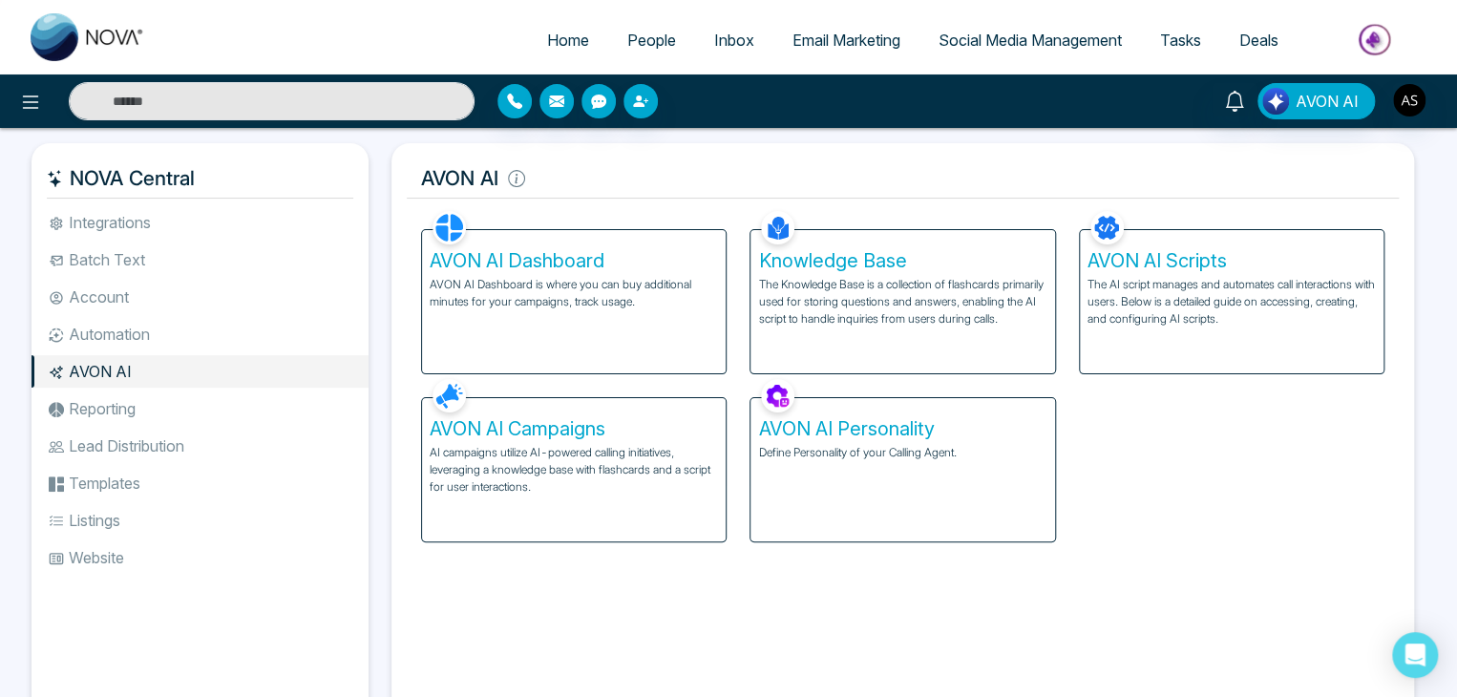
click at [208, 335] on li "Automation" at bounding box center [200, 334] width 337 height 32
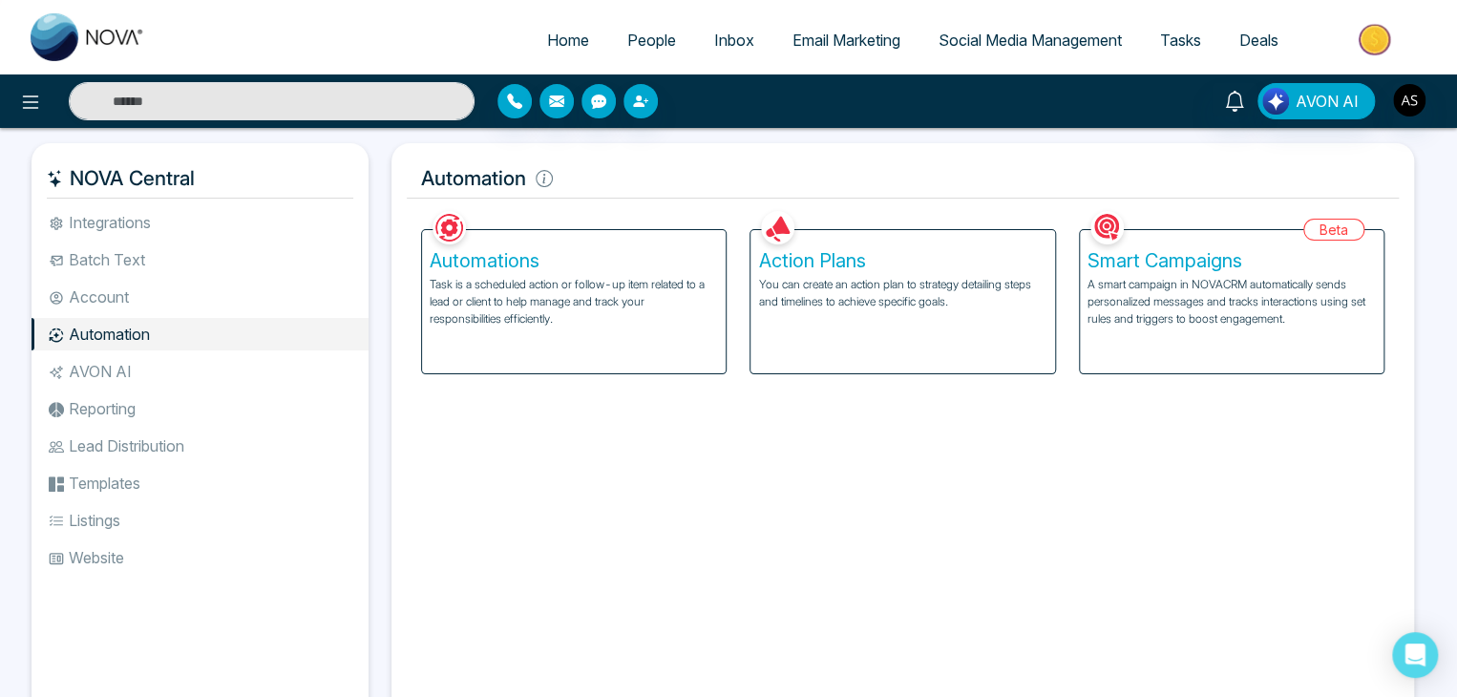
click at [942, 326] on div "Action Plans You can create an action plan to strategy detailing steps and time…" at bounding box center [902, 301] width 304 height 143
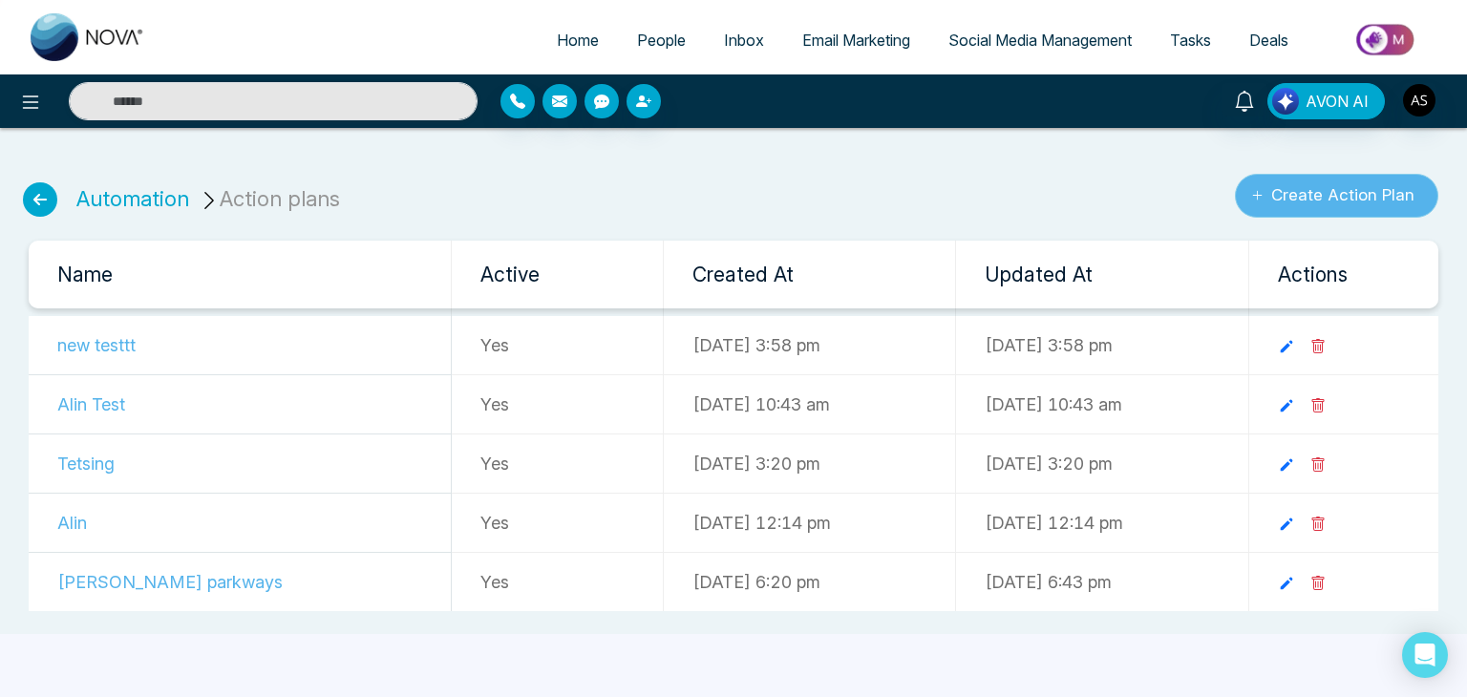
click at [1379, 194] on button "Create Action Plan" at bounding box center [1336, 196] width 203 height 44
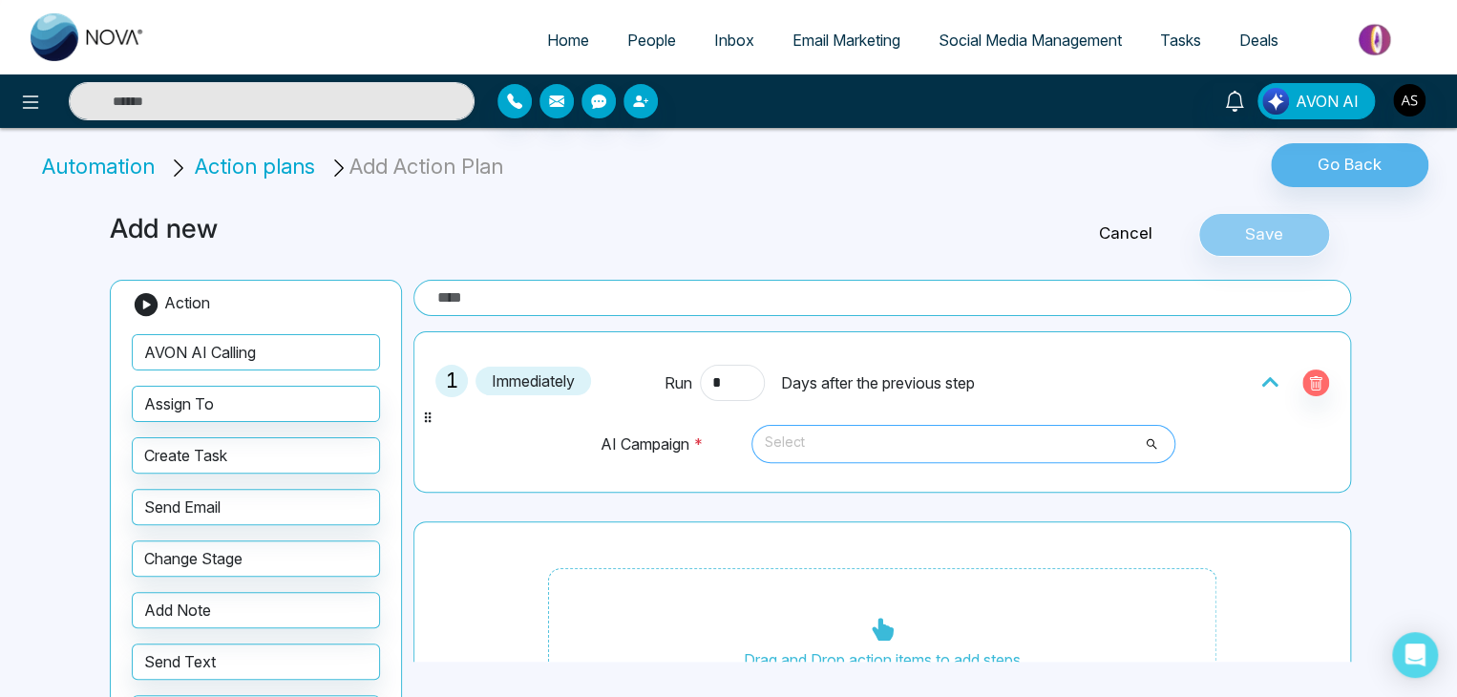
click at [917, 438] on span "Select" at bounding box center [963, 444] width 397 height 32
click at [951, 240] on div "Cancel Save" at bounding box center [1149, 235] width 420 height 44
click at [1077, 451] on span "Select" at bounding box center [963, 444] width 397 height 32
click at [97, 168] on li "Automation" at bounding box center [101, 167] width 119 height 32
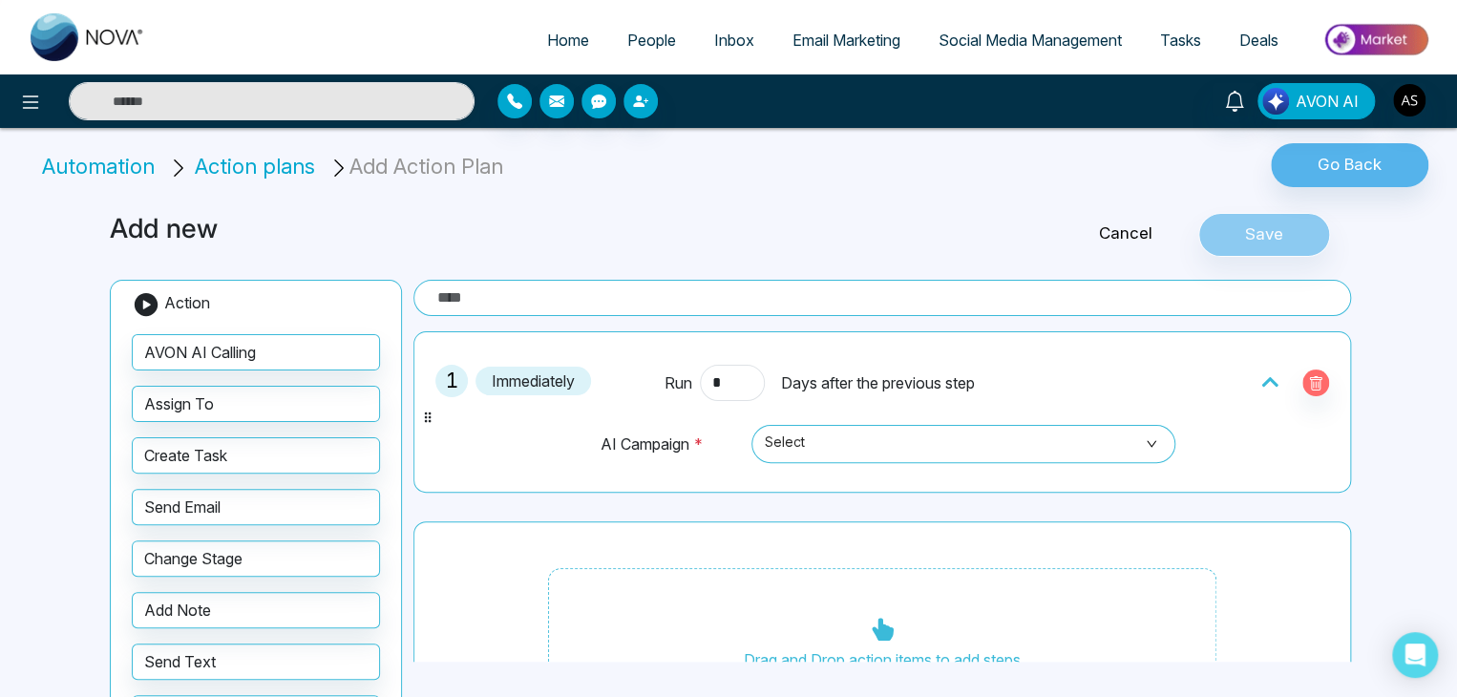
click at [8, 87] on div at bounding box center [243, 101] width 486 height 38
click at [34, 118] on button at bounding box center [30, 101] width 38 height 38
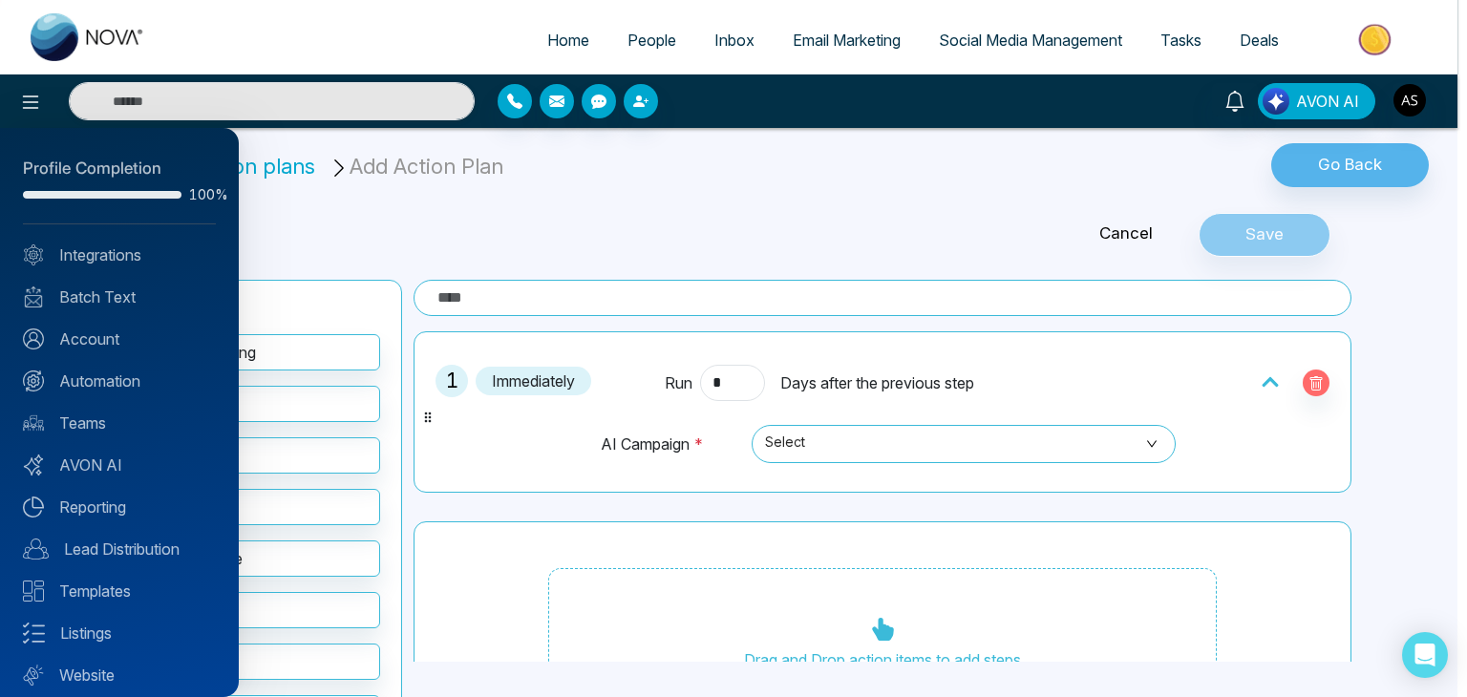
scroll to position [53, 0]
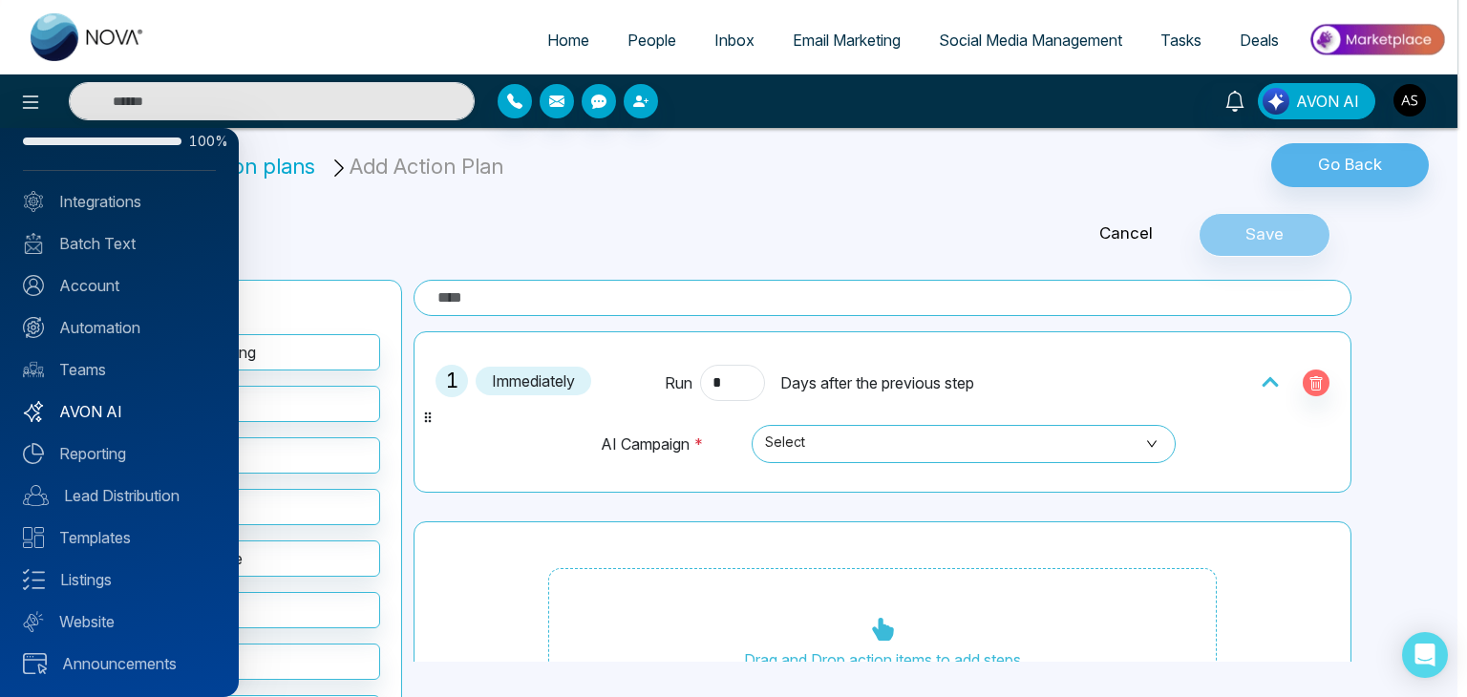
click at [126, 410] on link "AVON AI" at bounding box center [119, 411] width 193 height 23
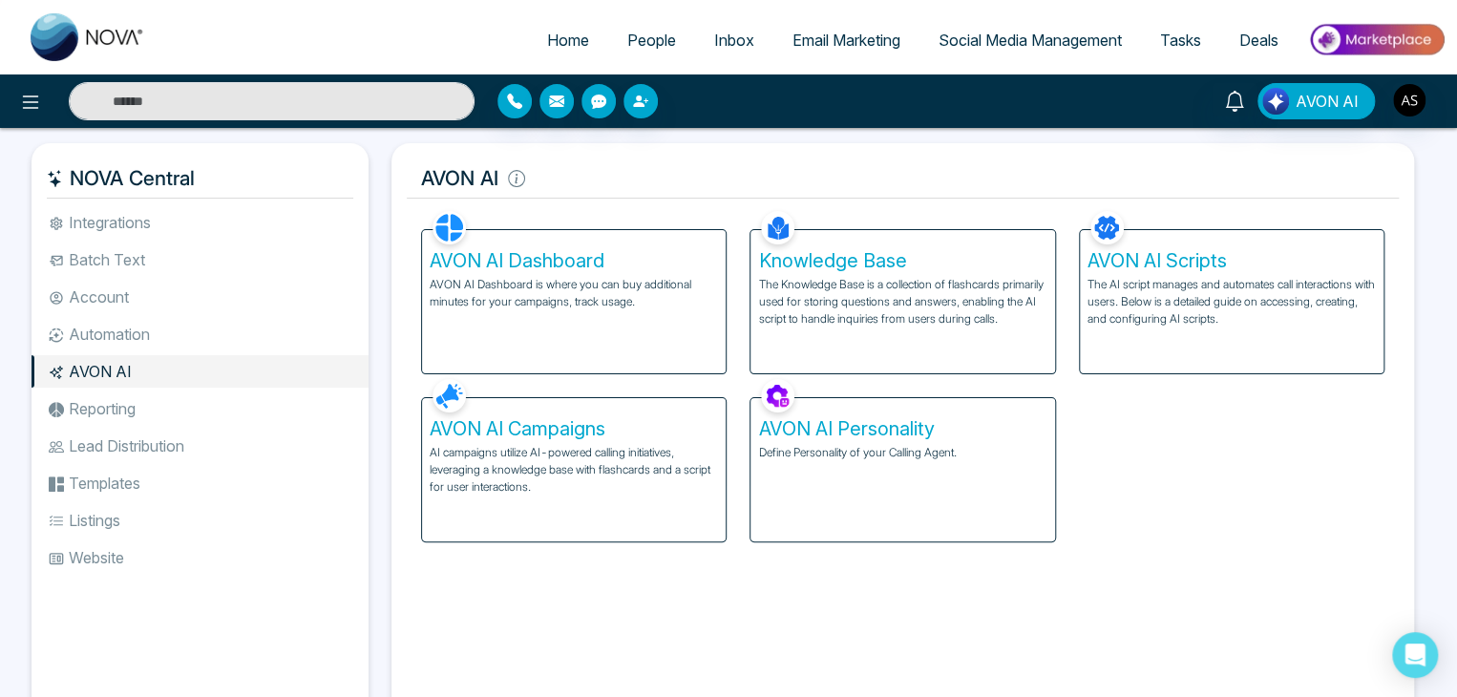
click at [644, 452] on p "AI campaigns utilize AI-powered calling initiatives, leveraging a knowledge bas…" at bounding box center [574, 470] width 288 height 52
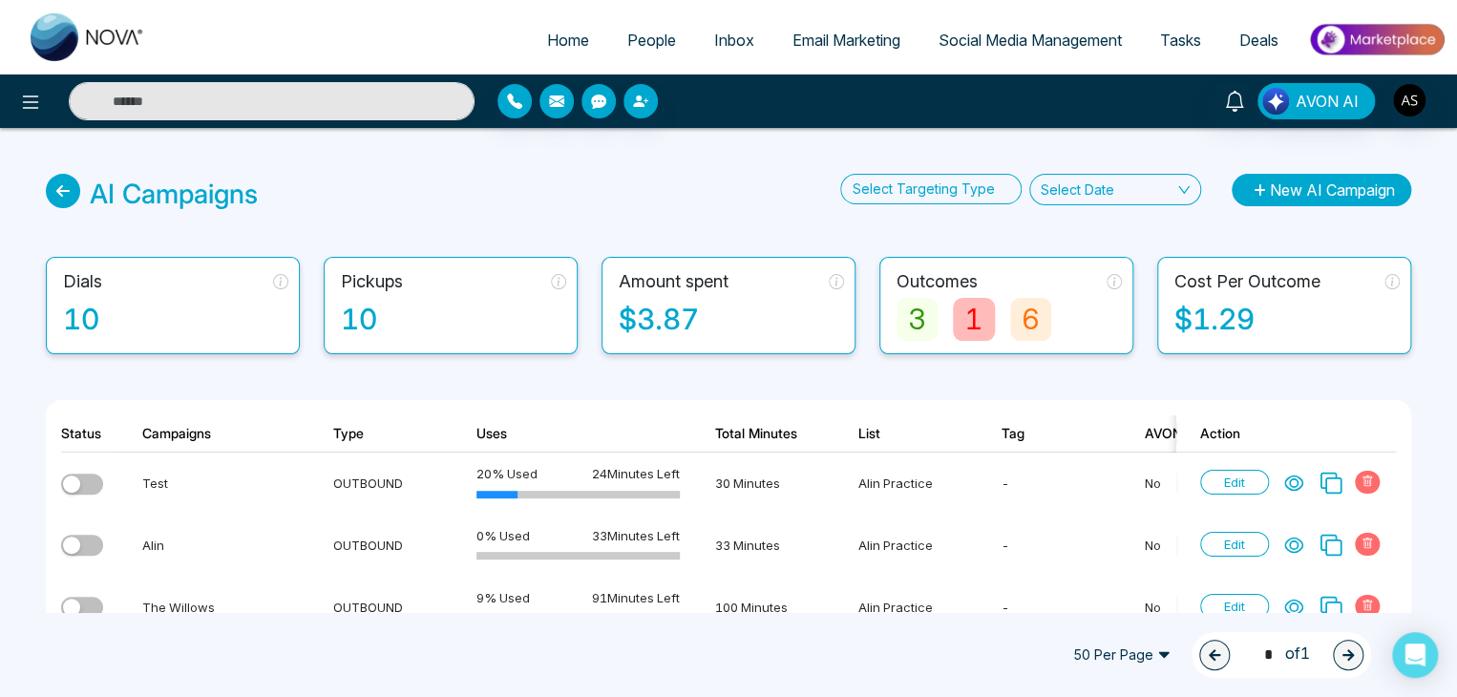
click at [1340, 191] on button "New AI Campaign" at bounding box center [1322, 190] width 180 height 32
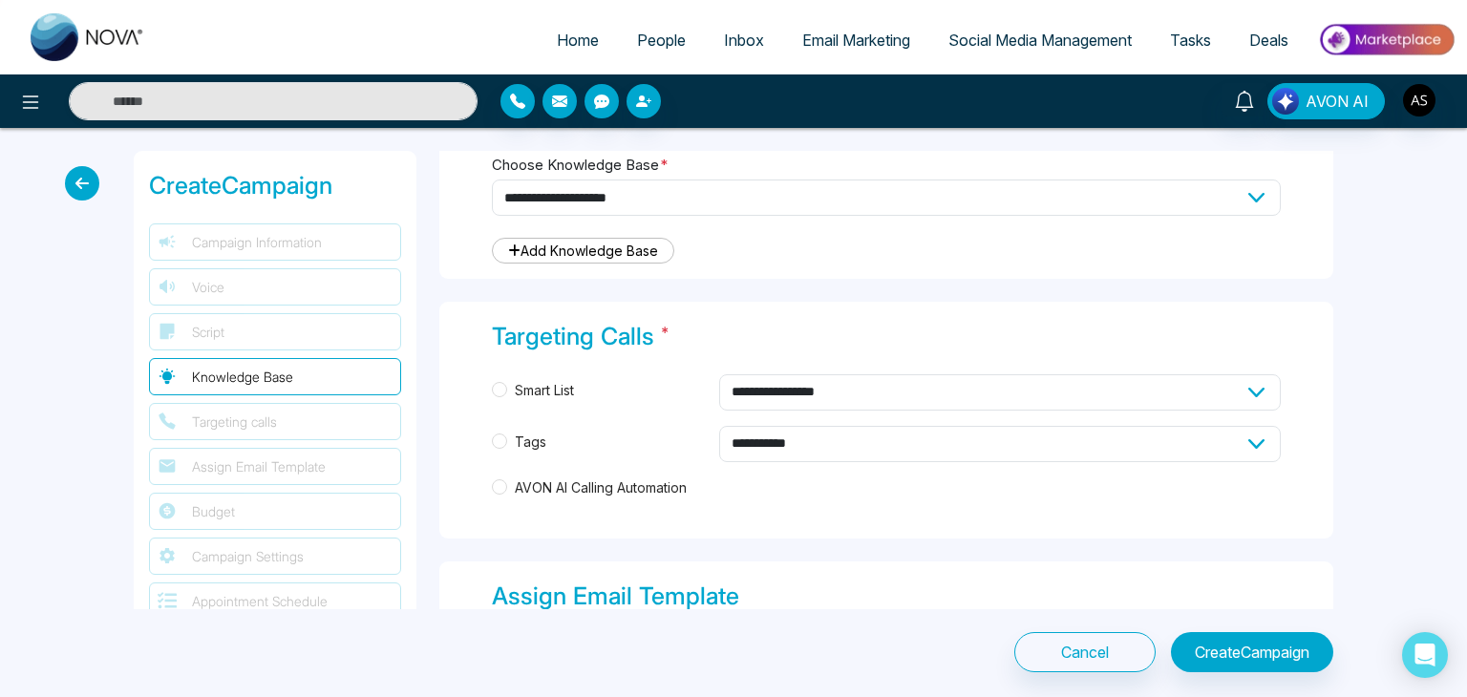
scroll to position [862, 0]
drag, startPoint x: 503, startPoint y: 322, endPoint x: 733, endPoint y: 349, distance: 231.7
click at [733, 349] on div "Targeting Calls *" at bounding box center [886, 338] width 789 height 36
click at [724, 342] on div "Targeting Calls *" at bounding box center [886, 338] width 789 height 36
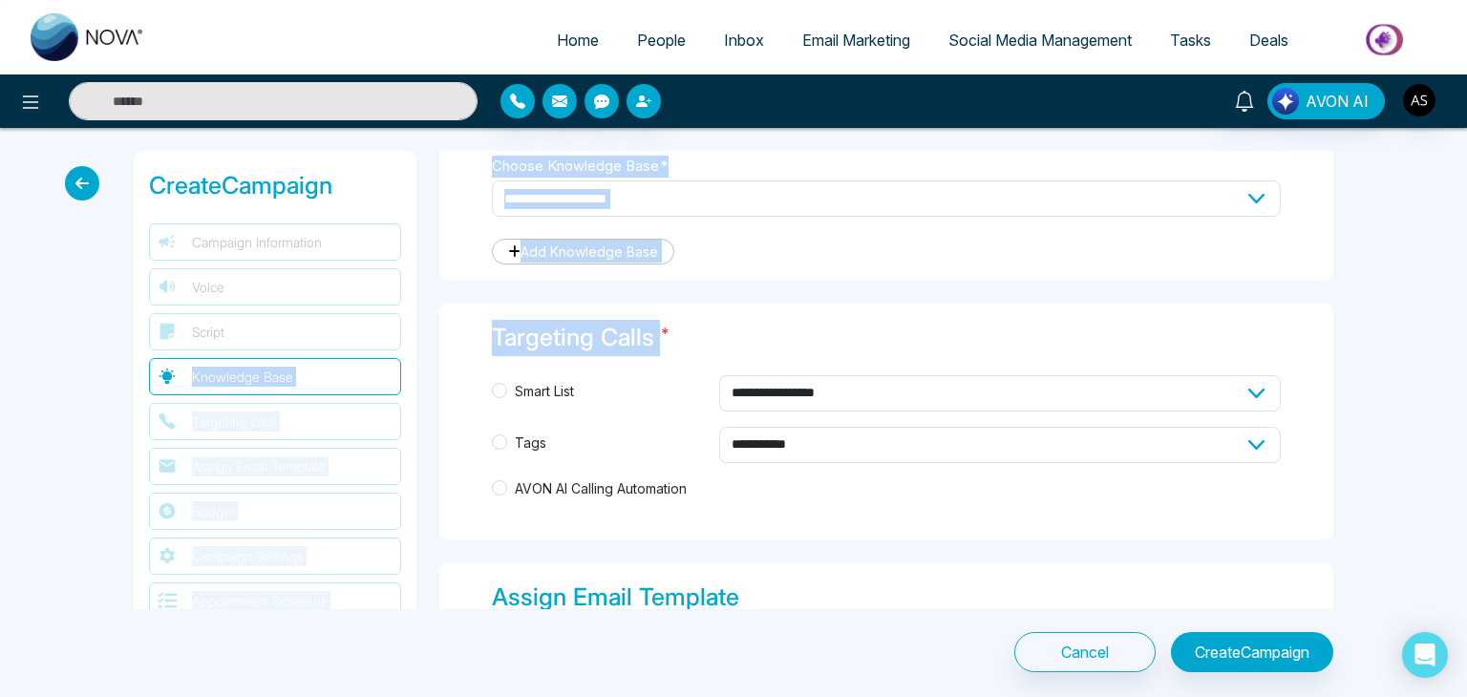
drag, startPoint x: 724, startPoint y: 342, endPoint x: 424, endPoint y: 341, distance: 299.8
click at [424, 341] on div "**********" at bounding box center [733, 380] width 1222 height 458
click at [472, 337] on div "**********" at bounding box center [886, 421] width 894 height 237
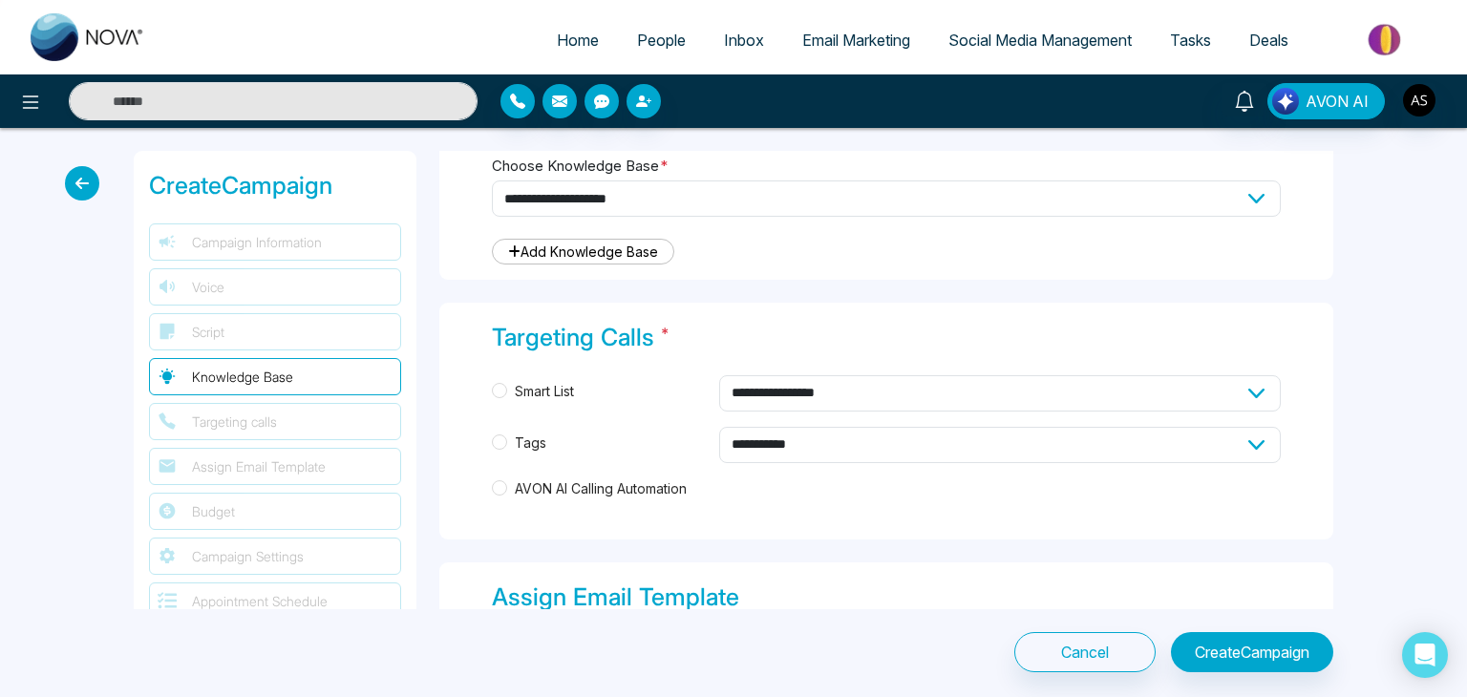
click at [512, 478] on span "AVON AI Calling Automation" at bounding box center [600, 488] width 187 height 21
click at [83, 172] on icon at bounding box center [82, 183] width 34 height 34
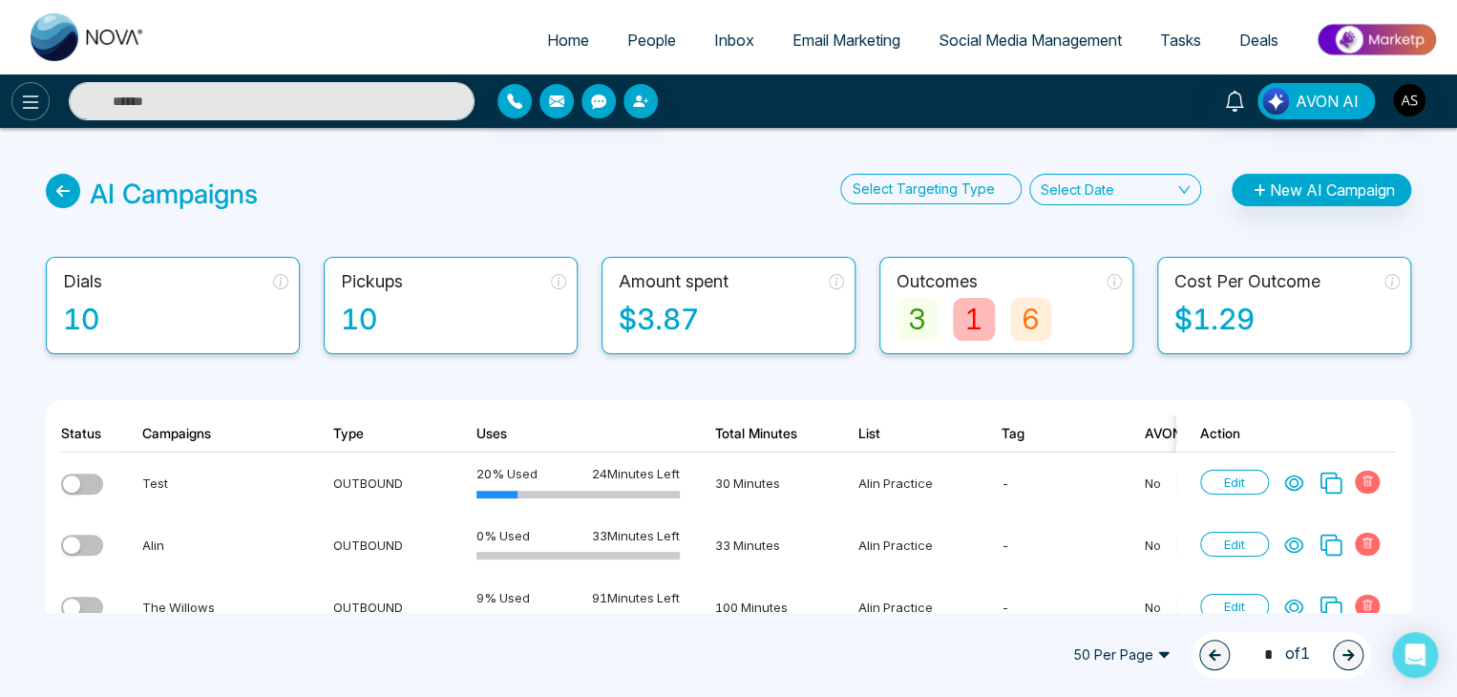
click at [36, 101] on icon at bounding box center [31, 101] width 16 height 13
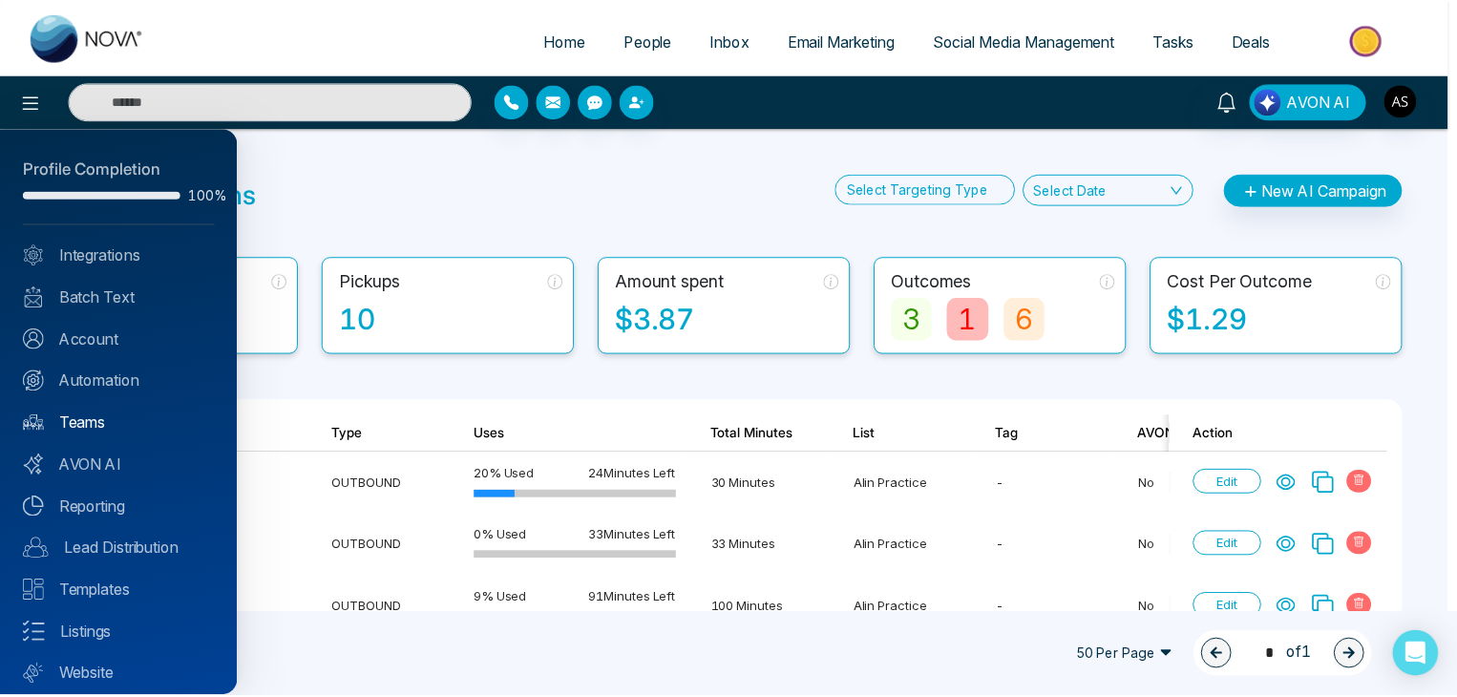
scroll to position [53, 0]
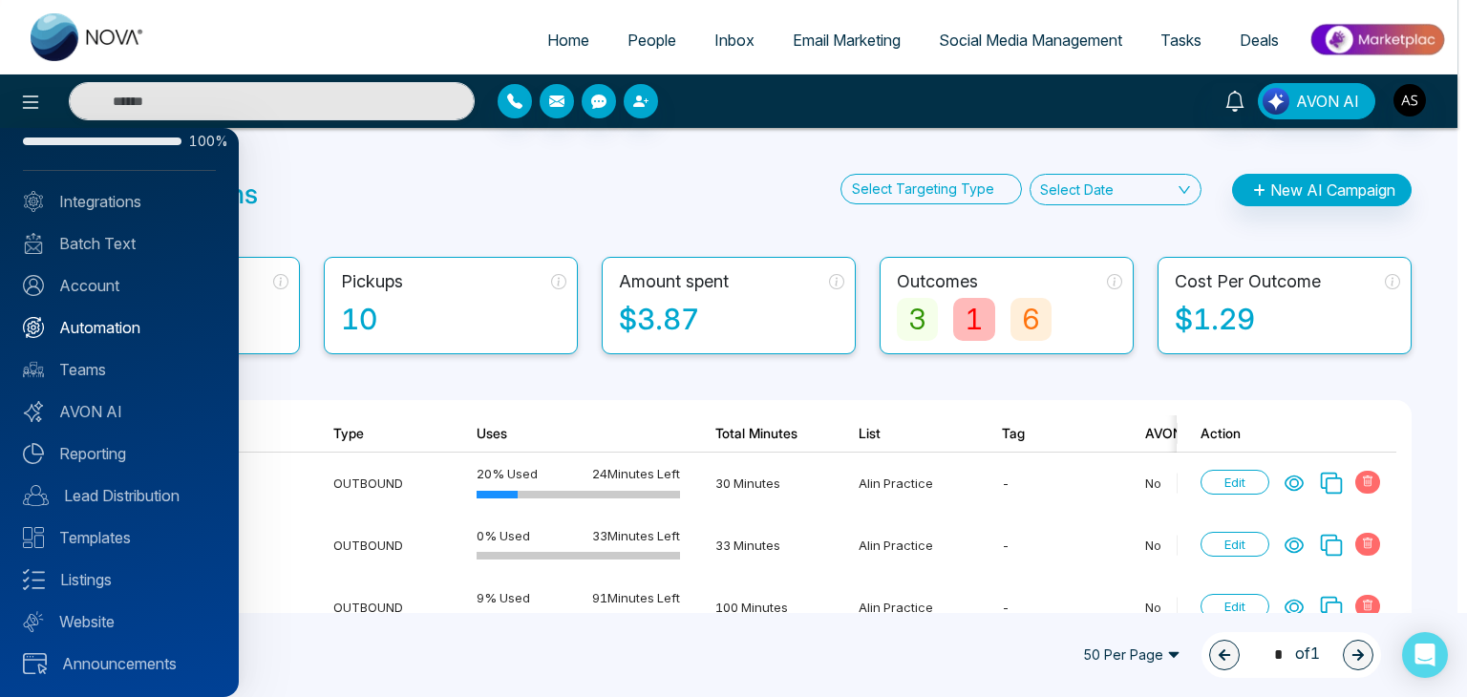
click at [161, 324] on link "Automation" at bounding box center [119, 327] width 193 height 23
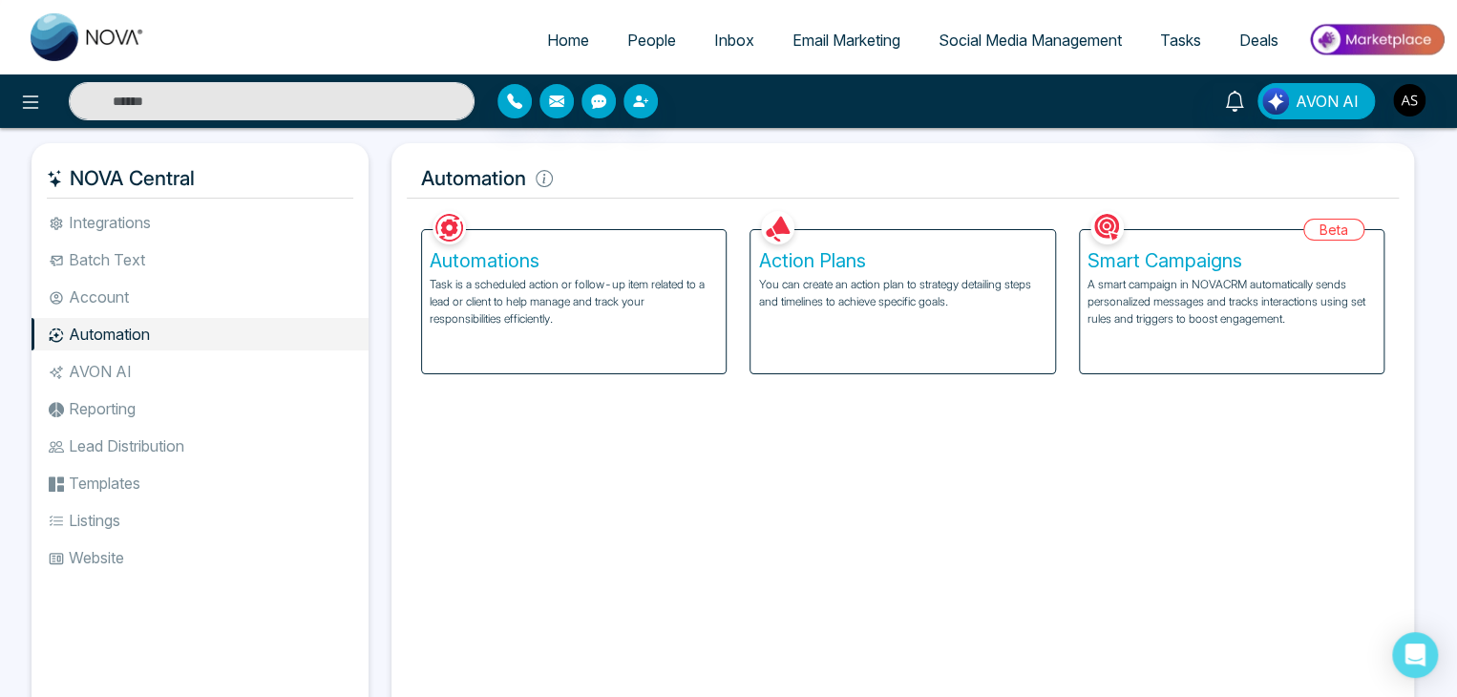
click at [659, 253] on h5 "Automations" at bounding box center [574, 260] width 288 height 23
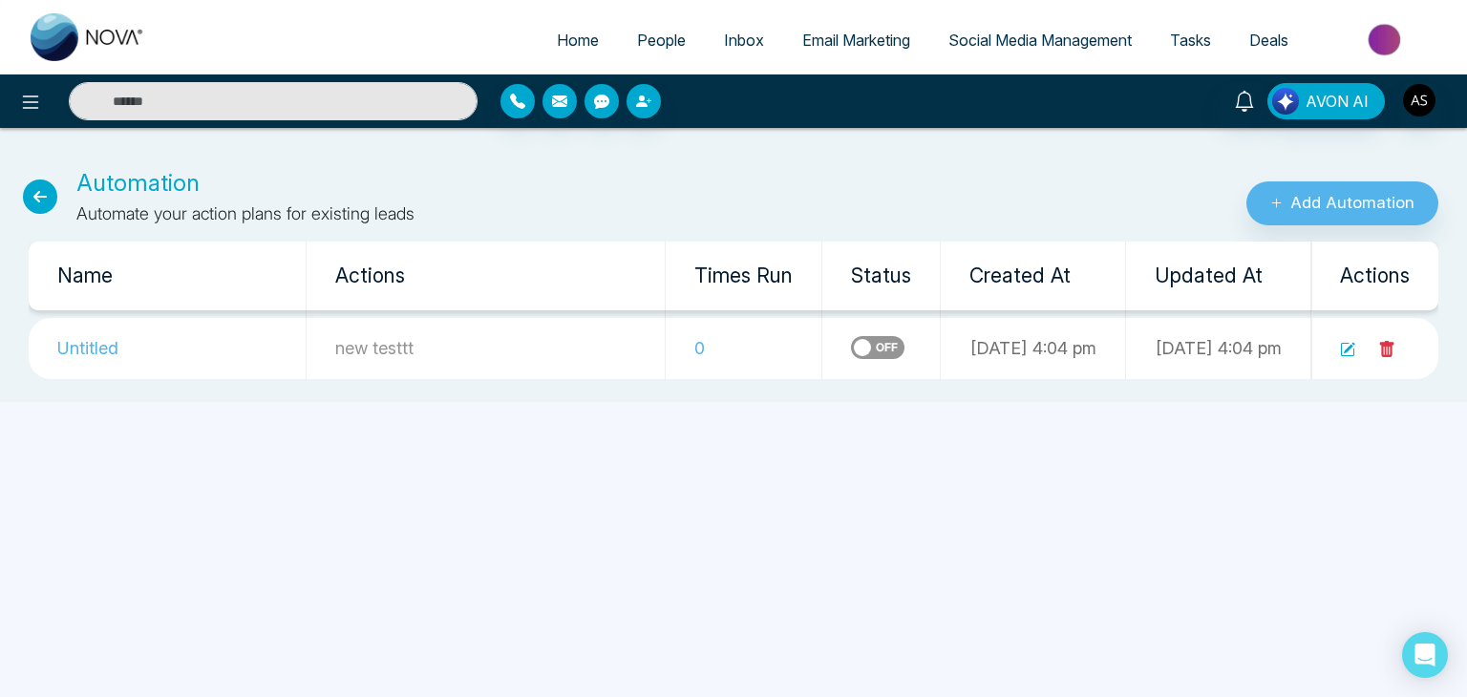
click at [37, 203] on icon at bounding box center [40, 197] width 34 height 34
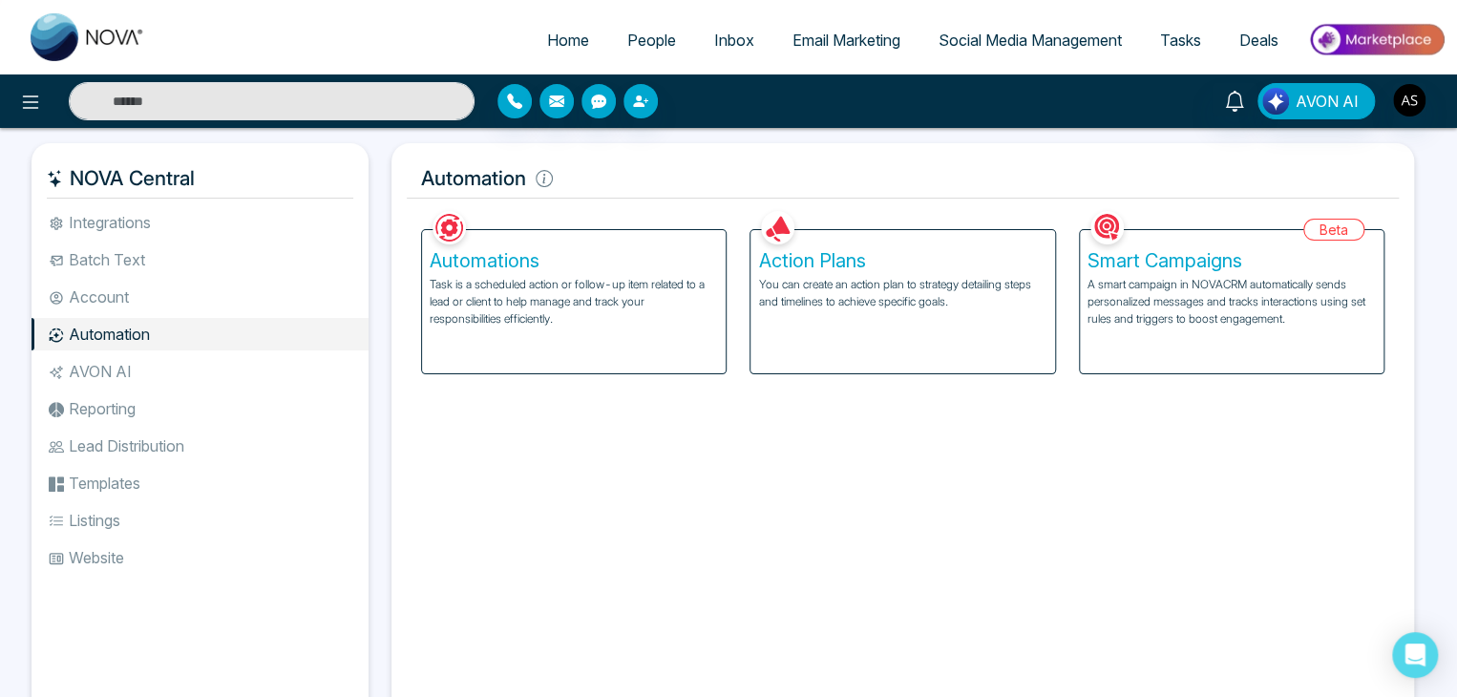
click at [800, 343] on div "Action Plans You can create an action plan to strategy detailing steps and time…" at bounding box center [902, 301] width 304 height 143
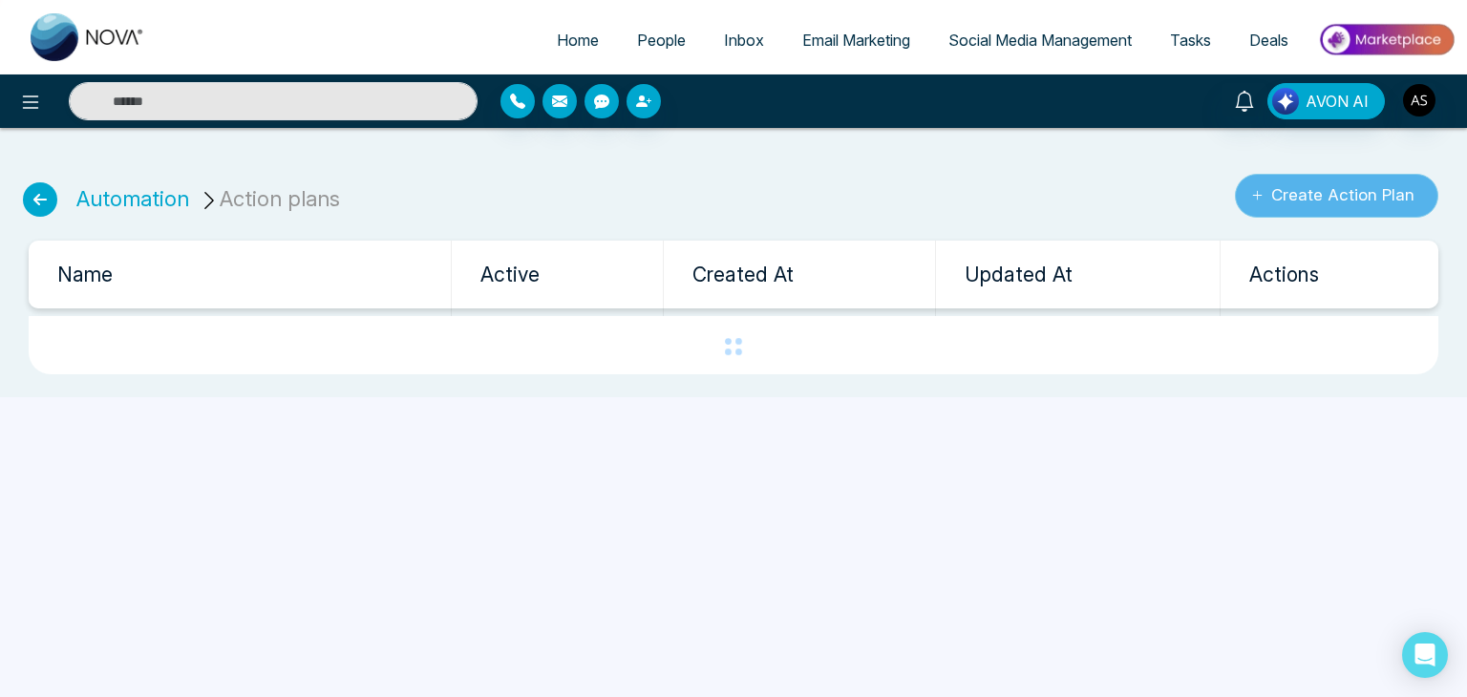
click at [1386, 186] on button "Create Action Plan" at bounding box center [1336, 196] width 203 height 44
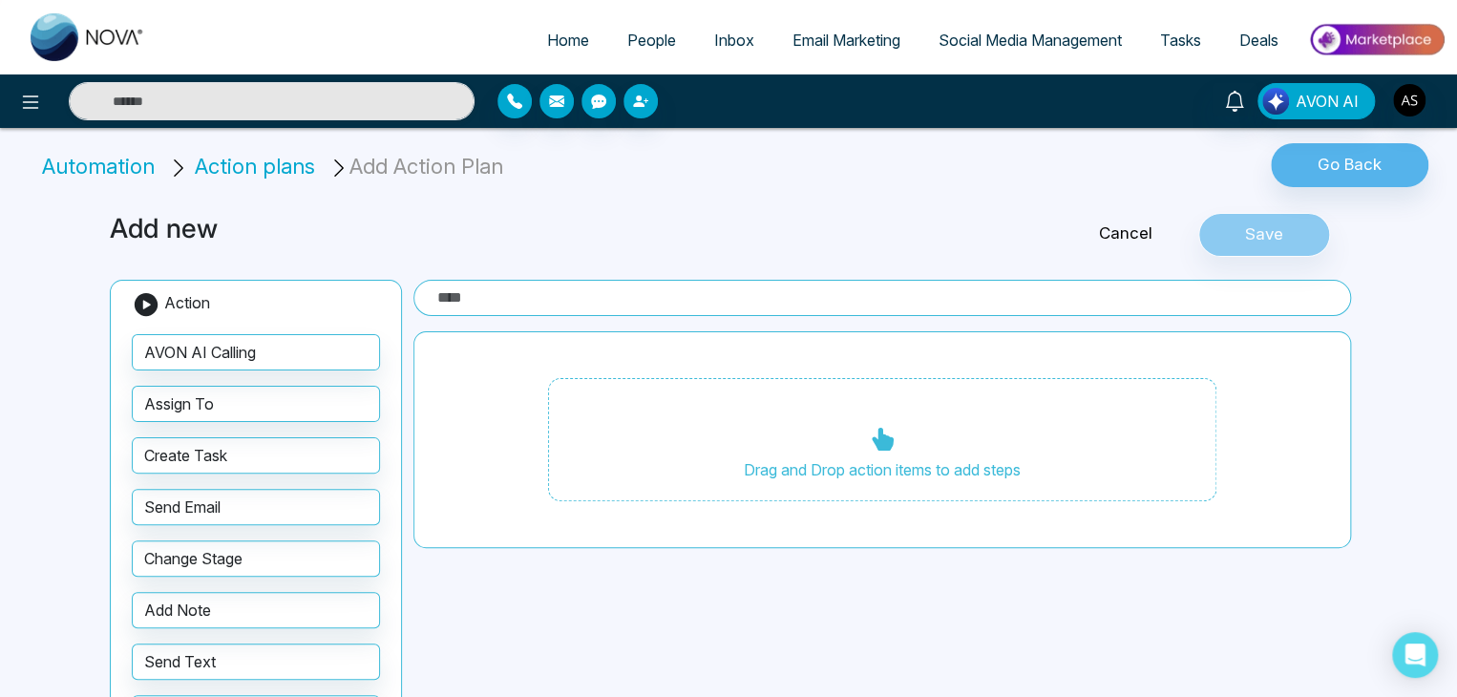
click at [118, 169] on li "Automation" at bounding box center [101, 167] width 119 height 32
click at [284, 162] on span "Action plans" at bounding box center [255, 166] width 120 height 25
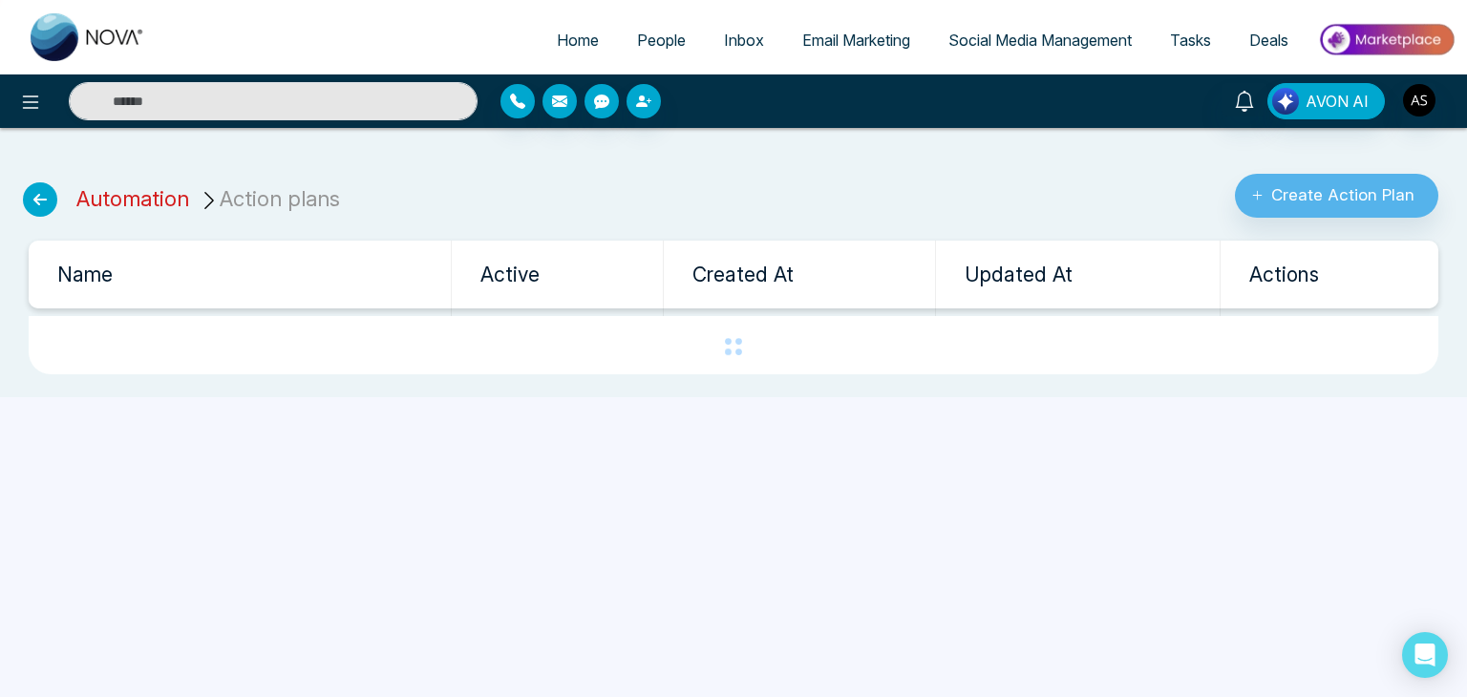
click at [151, 198] on link "Automation" at bounding box center [132, 198] width 113 height 25
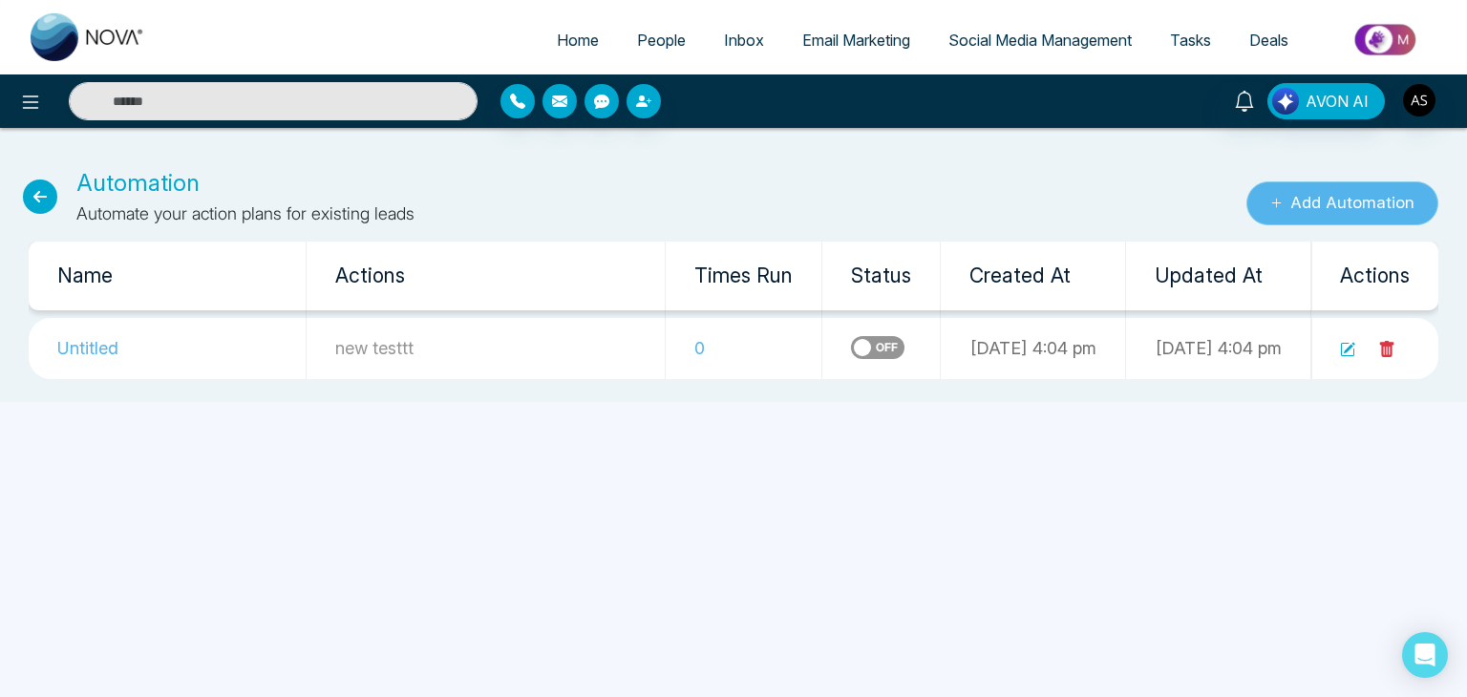
click at [1290, 194] on button "Add Automation" at bounding box center [1342, 203] width 192 height 44
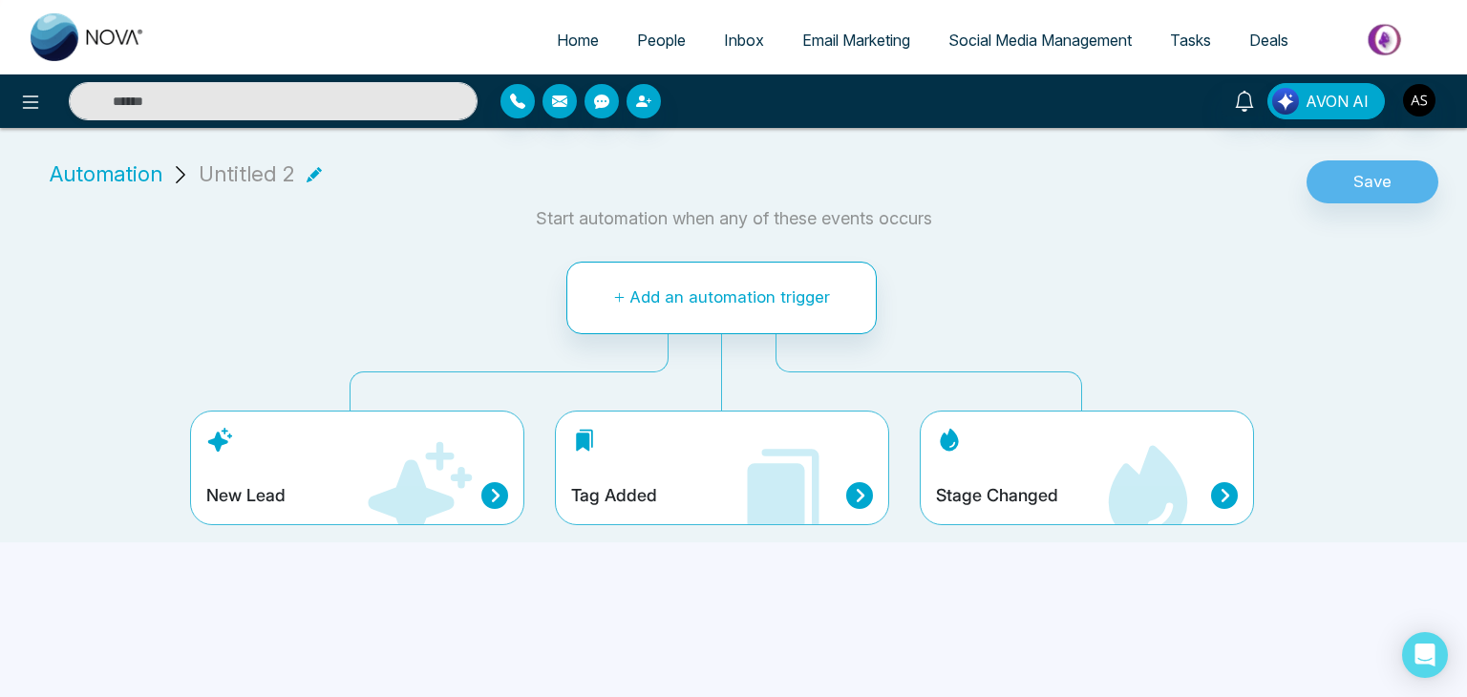
click at [499, 486] on icon at bounding box center [494, 495] width 27 height 27
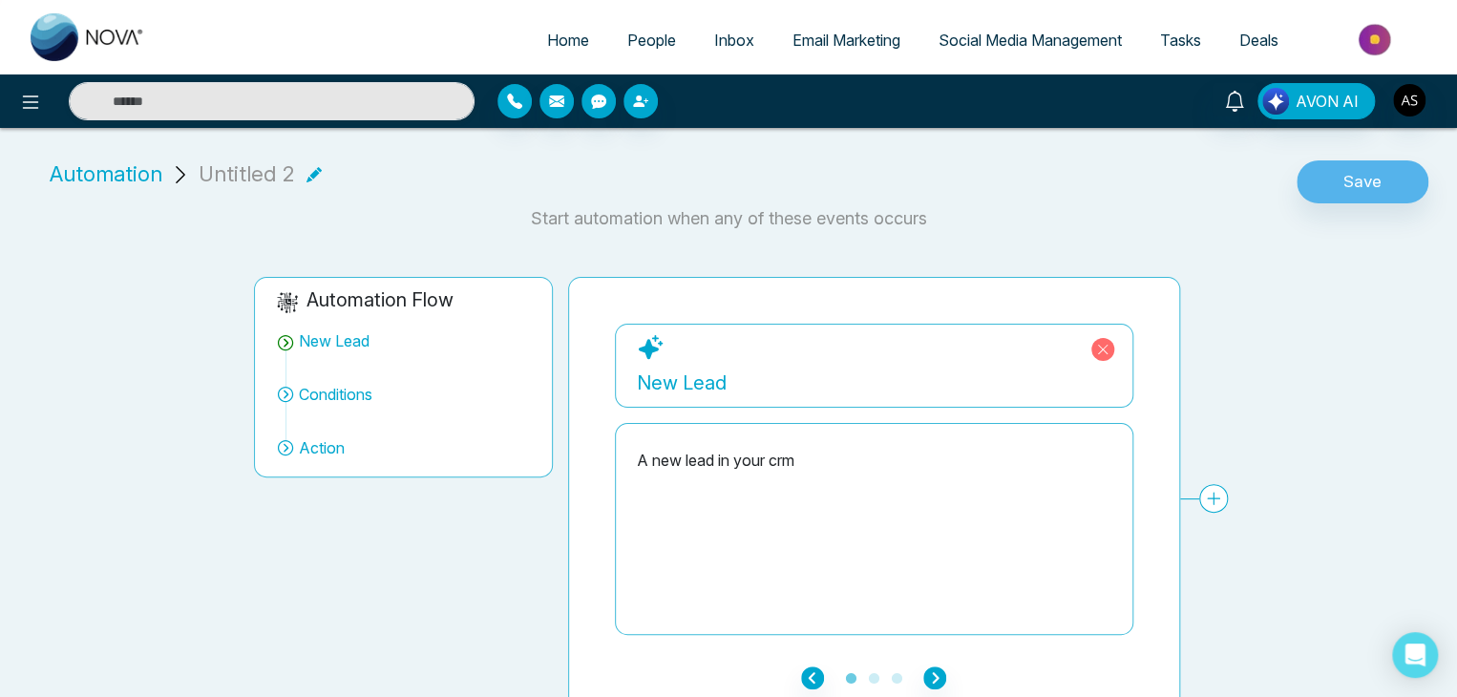
scroll to position [22, 0]
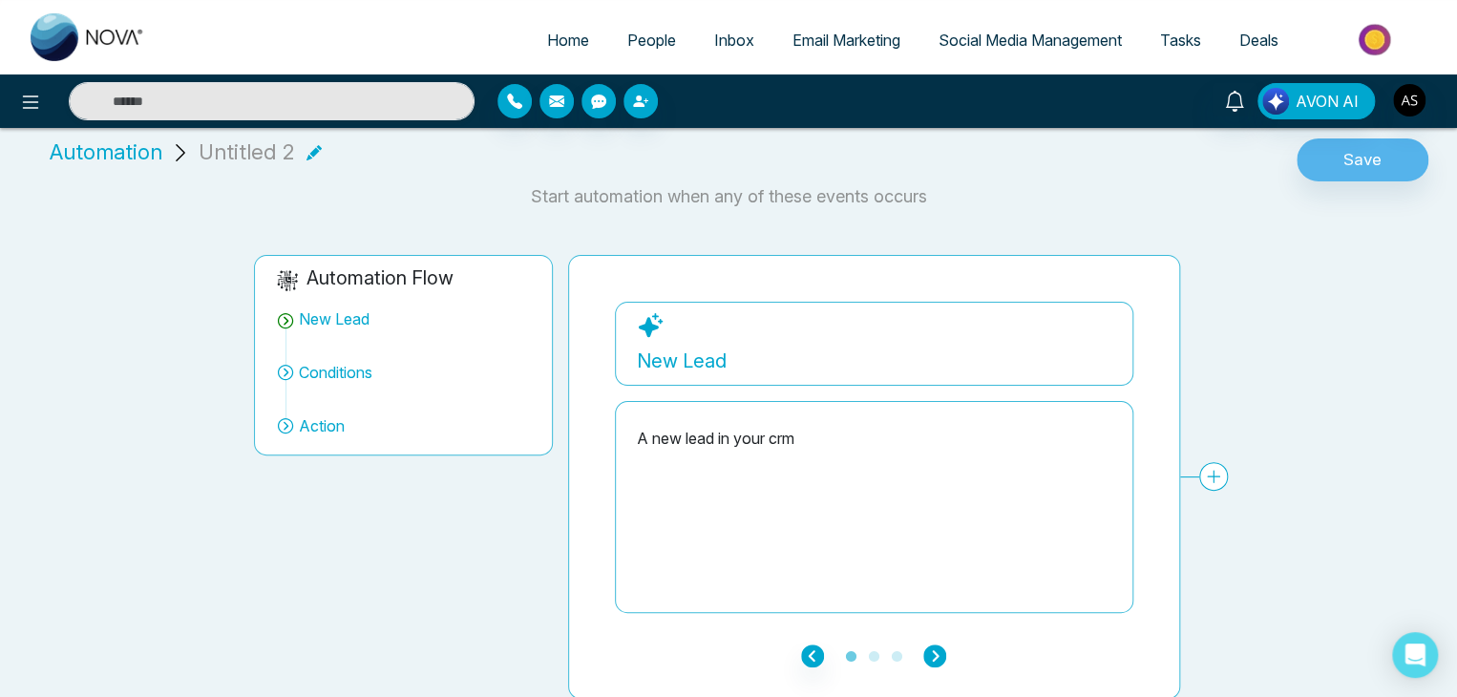
click at [938, 650] on icon "button" at bounding box center [934, 655] width 23 height 23
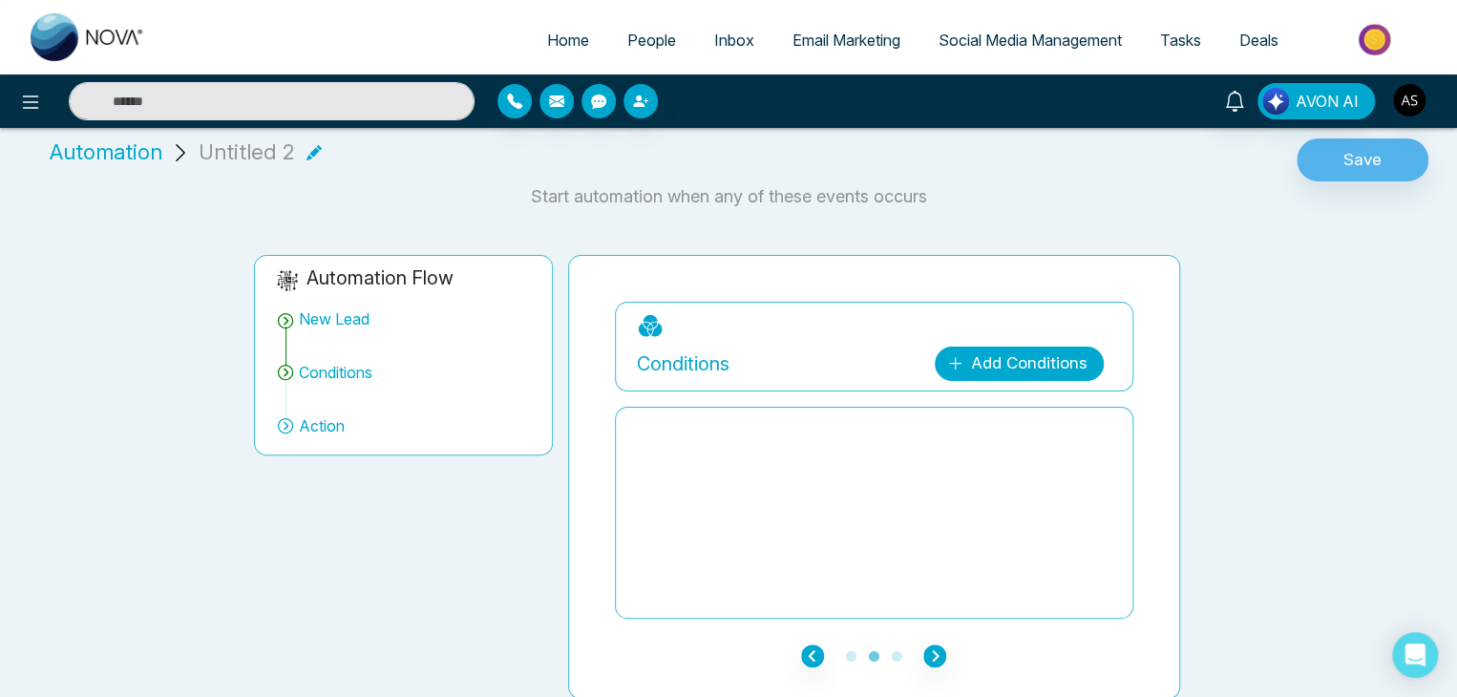
click at [985, 360] on link "Add Conditions" at bounding box center [1019, 364] width 169 height 34
click at [993, 403] on select "**********" at bounding box center [1015, 420] width 127 height 36
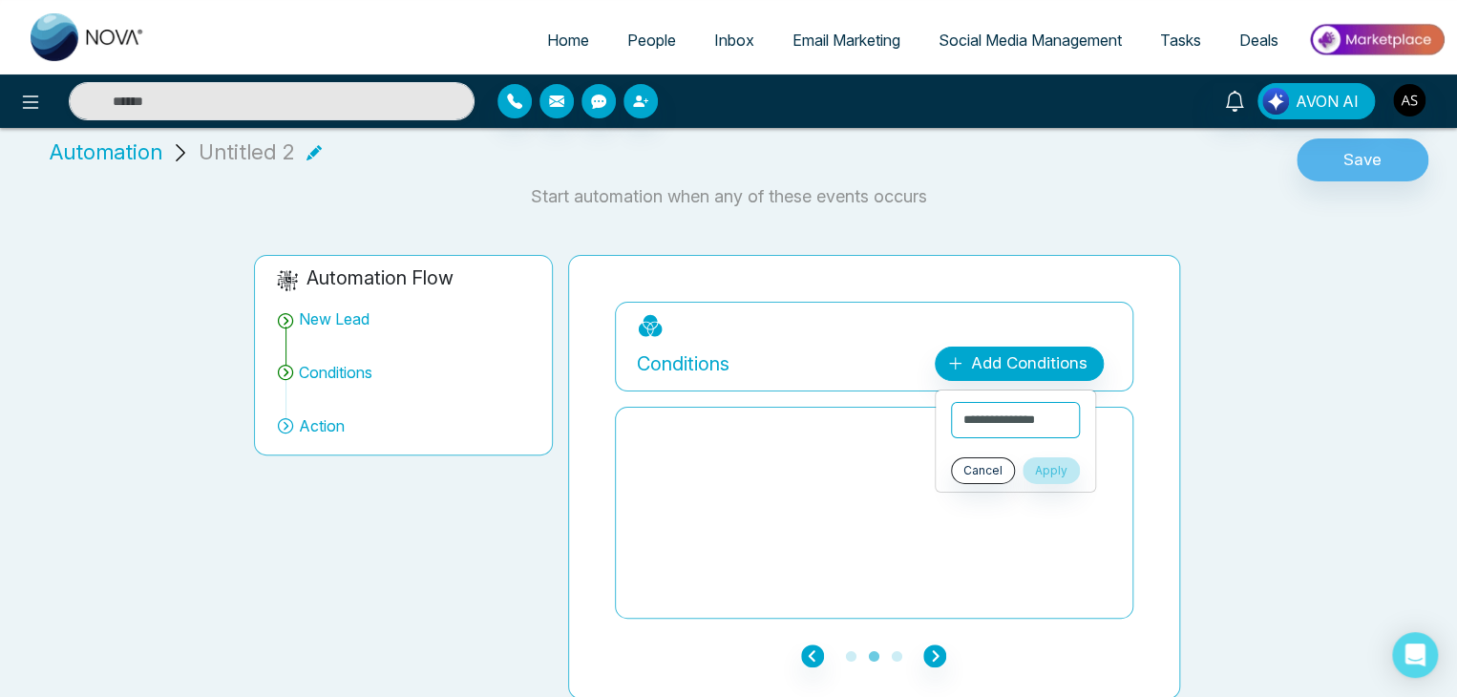
click at [1221, 475] on div "**********" at bounding box center [717, 461] width 1457 height 475
click at [938, 656] on icon "button" at bounding box center [934, 655] width 23 height 23
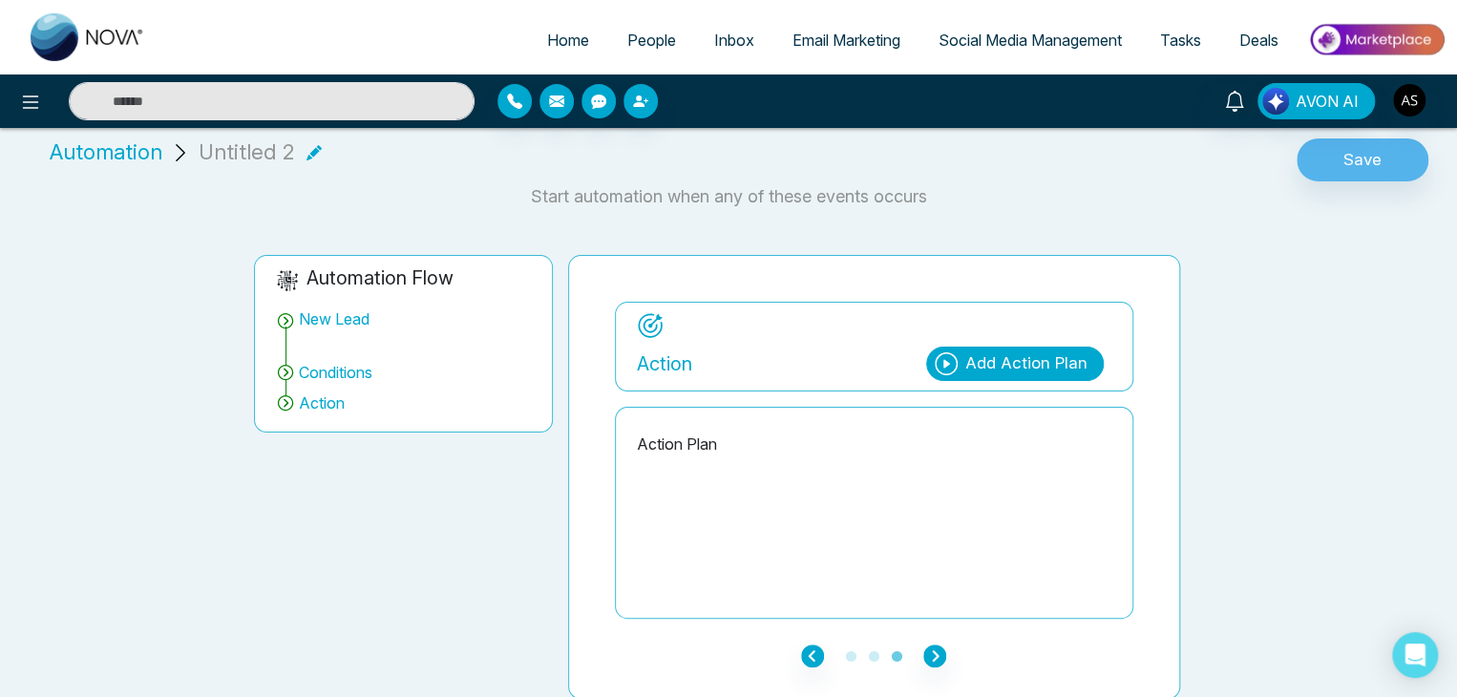
click at [997, 362] on div "Add Action Plan" at bounding box center [1026, 363] width 122 height 25
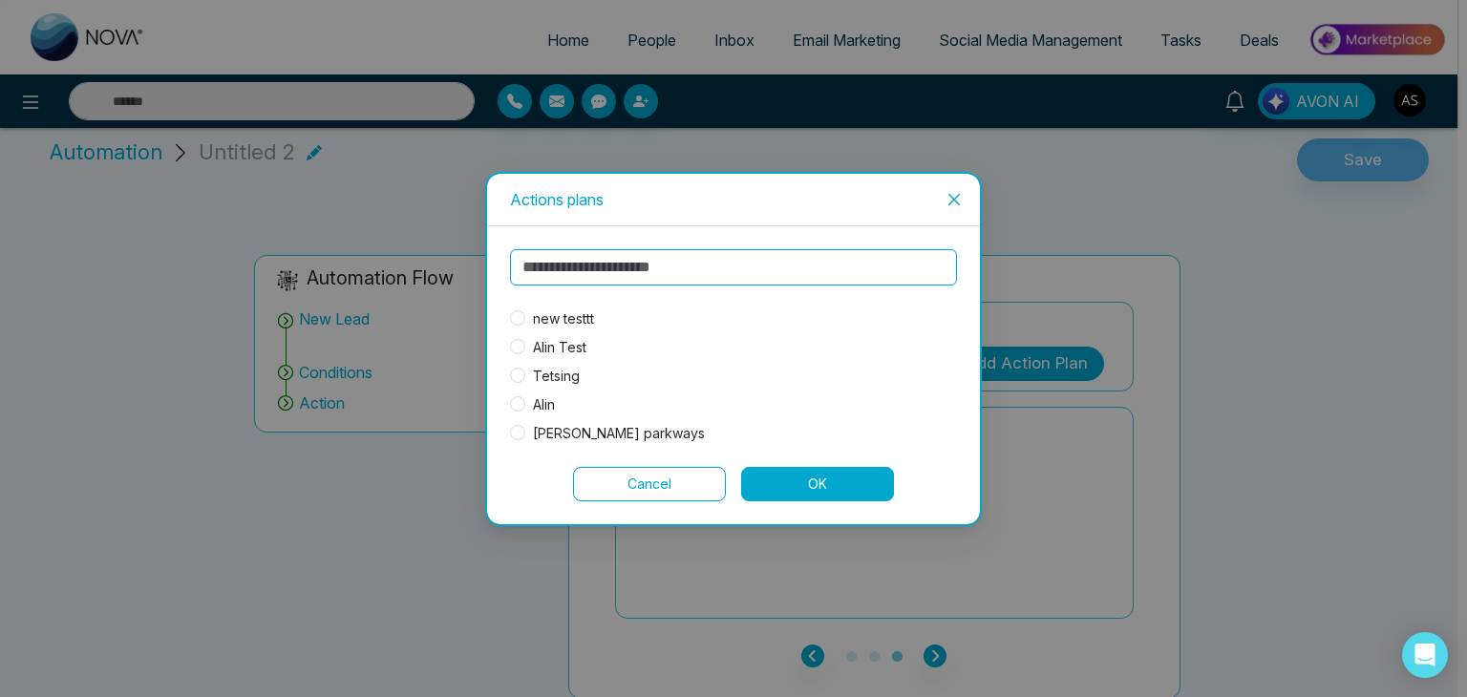
click at [997, 362] on div "Actions plans new testtt Alin Test Tetsing [PERSON_NAME] parkways Cancel OK" at bounding box center [733, 348] width 1467 height 697
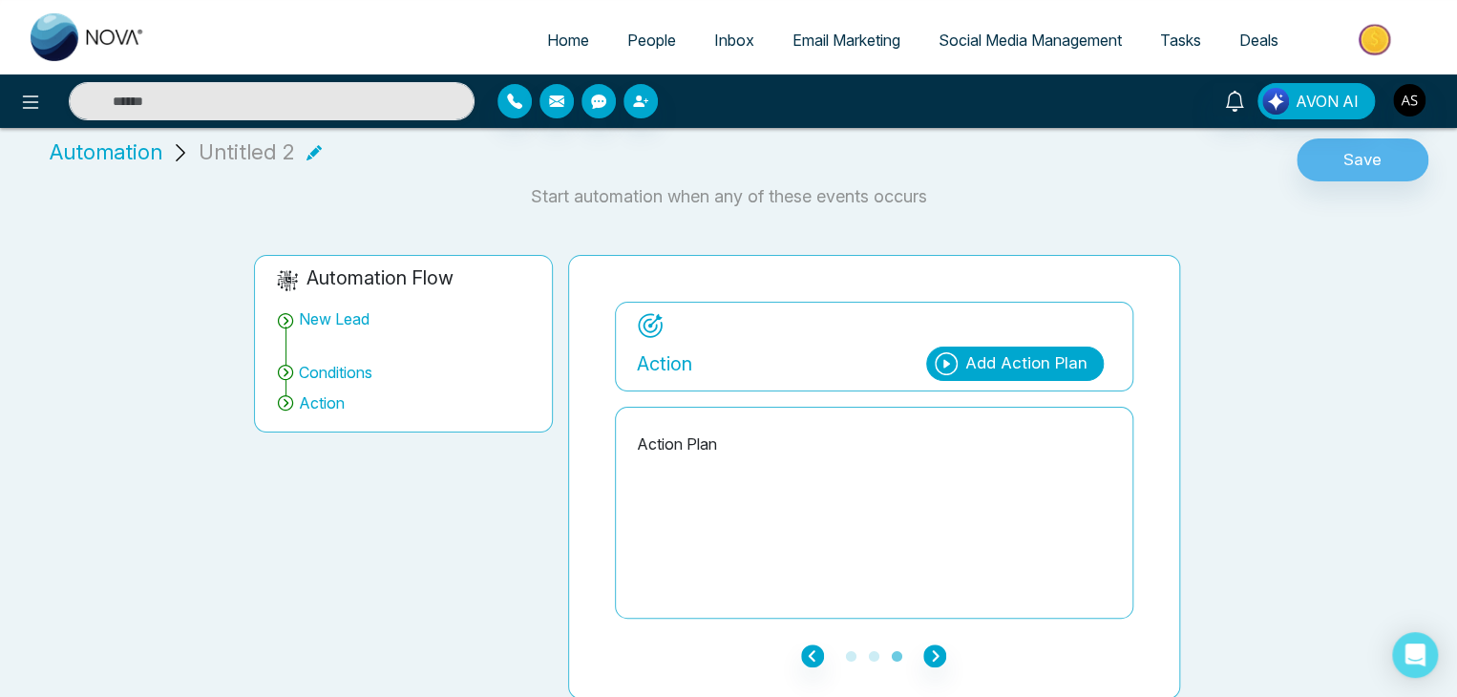
scroll to position [0, 0]
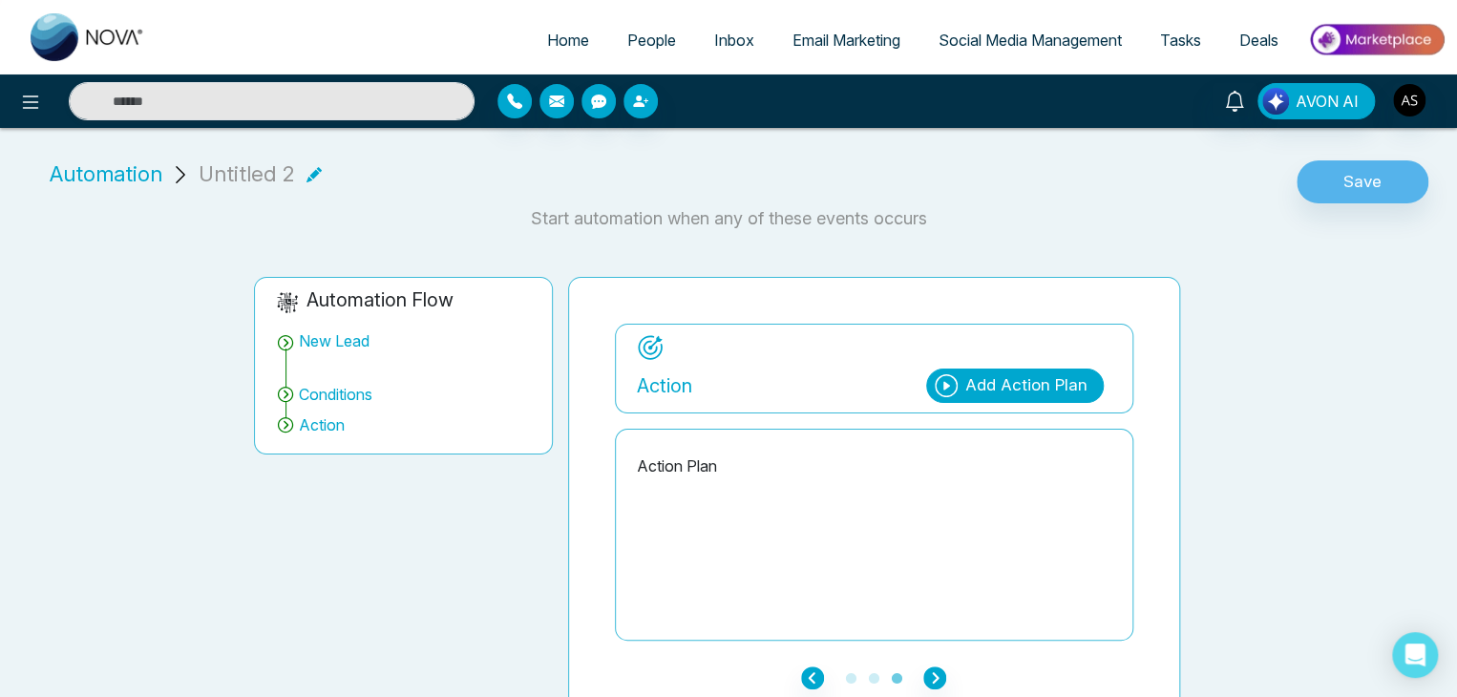
click at [126, 184] on span "Automation" at bounding box center [106, 174] width 113 height 32
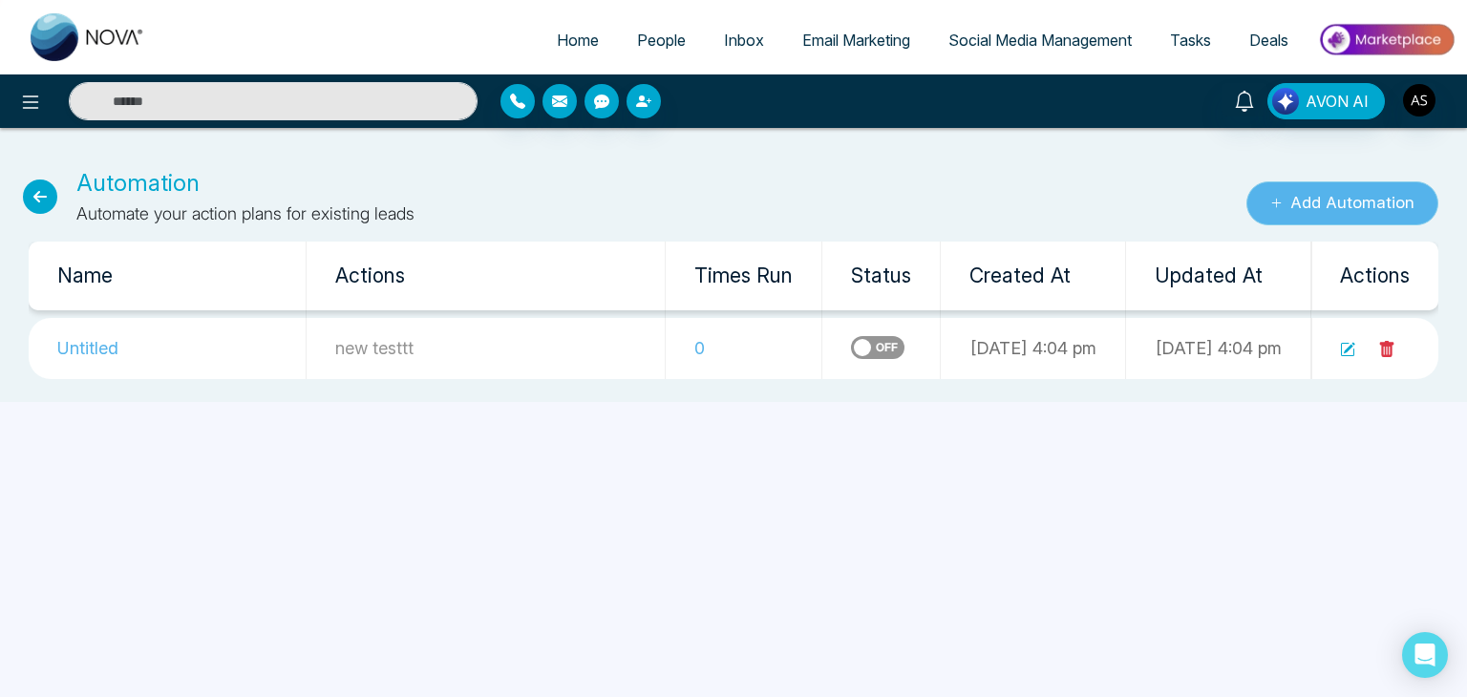
click at [1325, 211] on button "Add Automation" at bounding box center [1342, 203] width 192 height 44
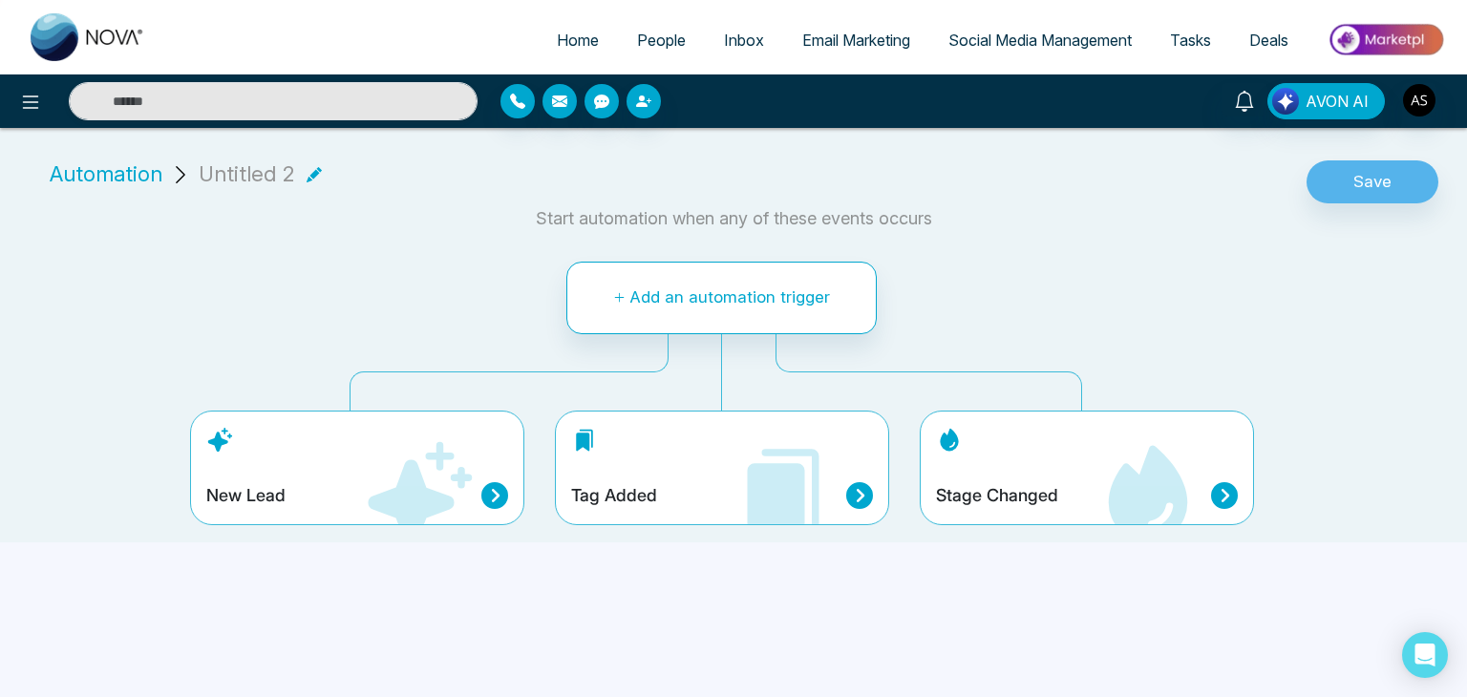
click at [778, 496] on icon at bounding box center [776, 502] width 57 height 79
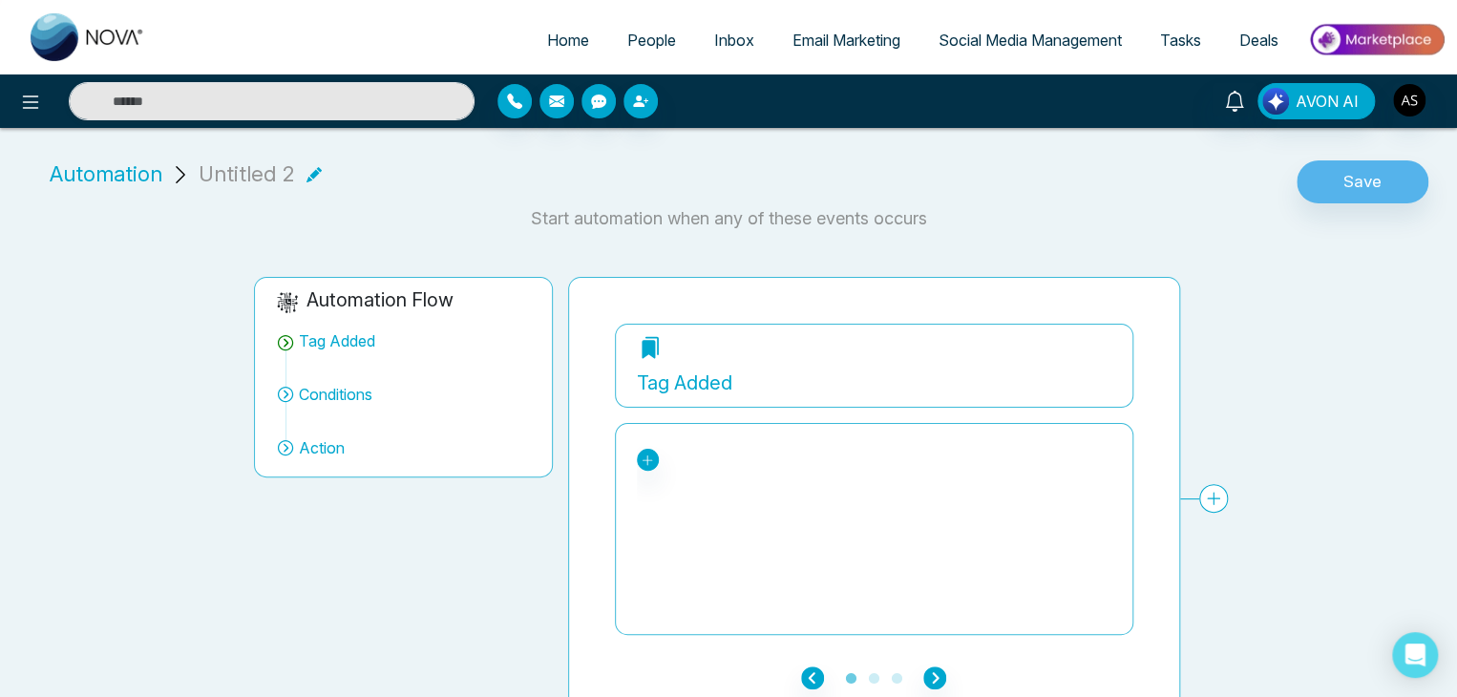
scroll to position [22, 0]
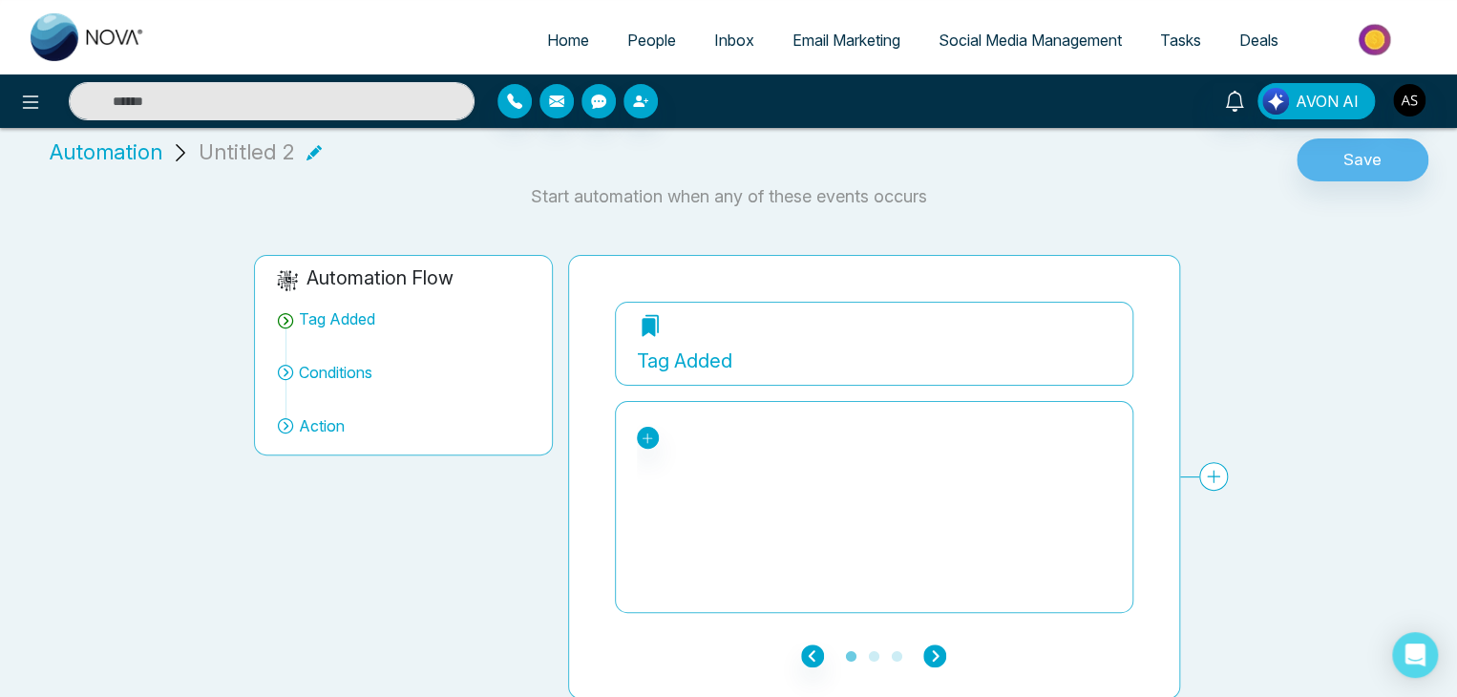
click at [932, 656] on icon "button" at bounding box center [934, 655] width 23 height 23
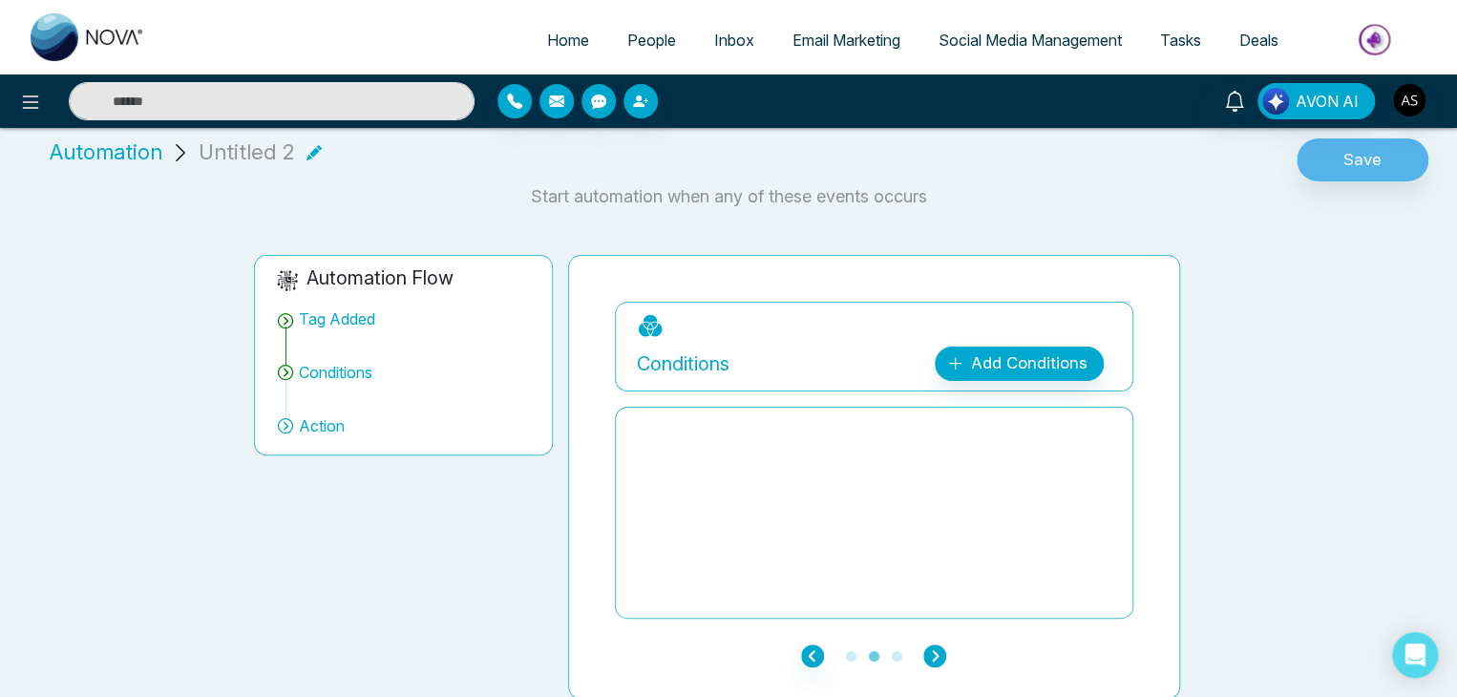
click at [932, 656] on icon "button" at bounding box center [934, 655] width 23 height 23
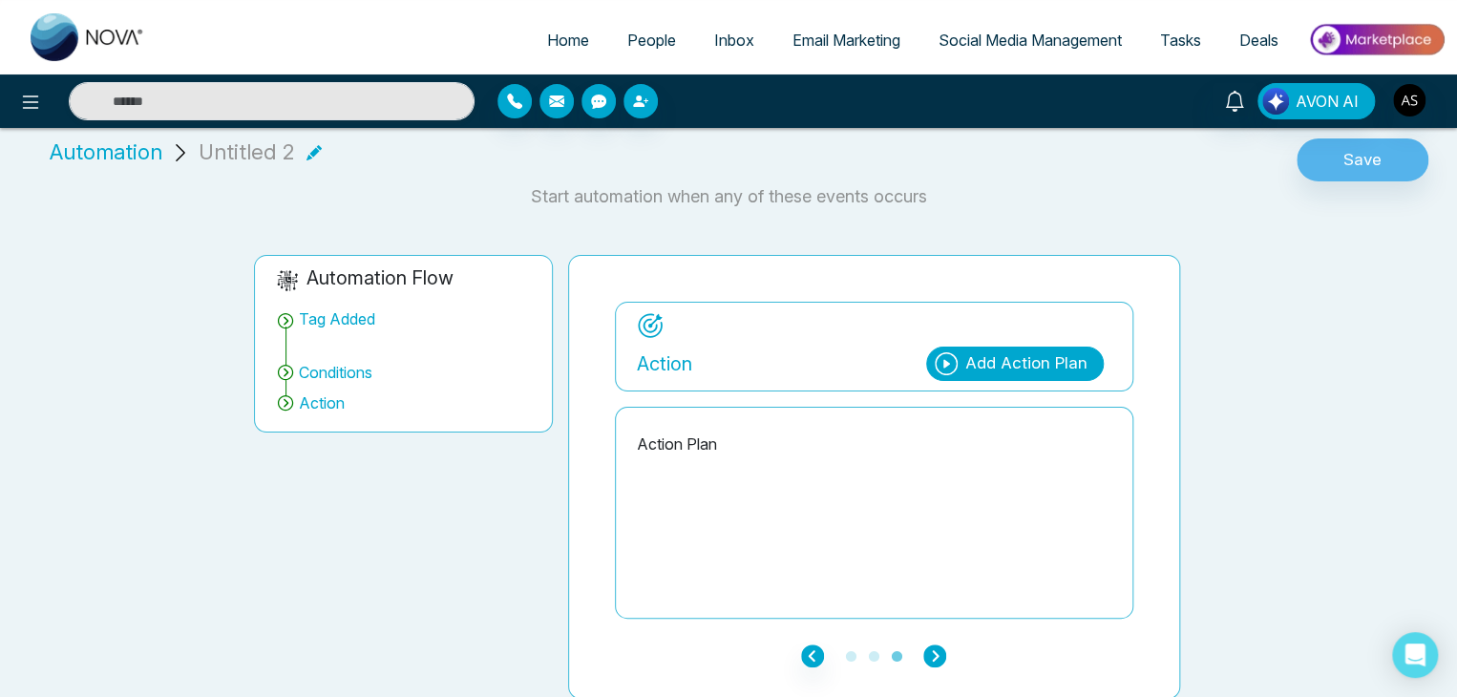
click at [932, 656] on icon "button" at bounding box center [934, 655] width 23 height 23
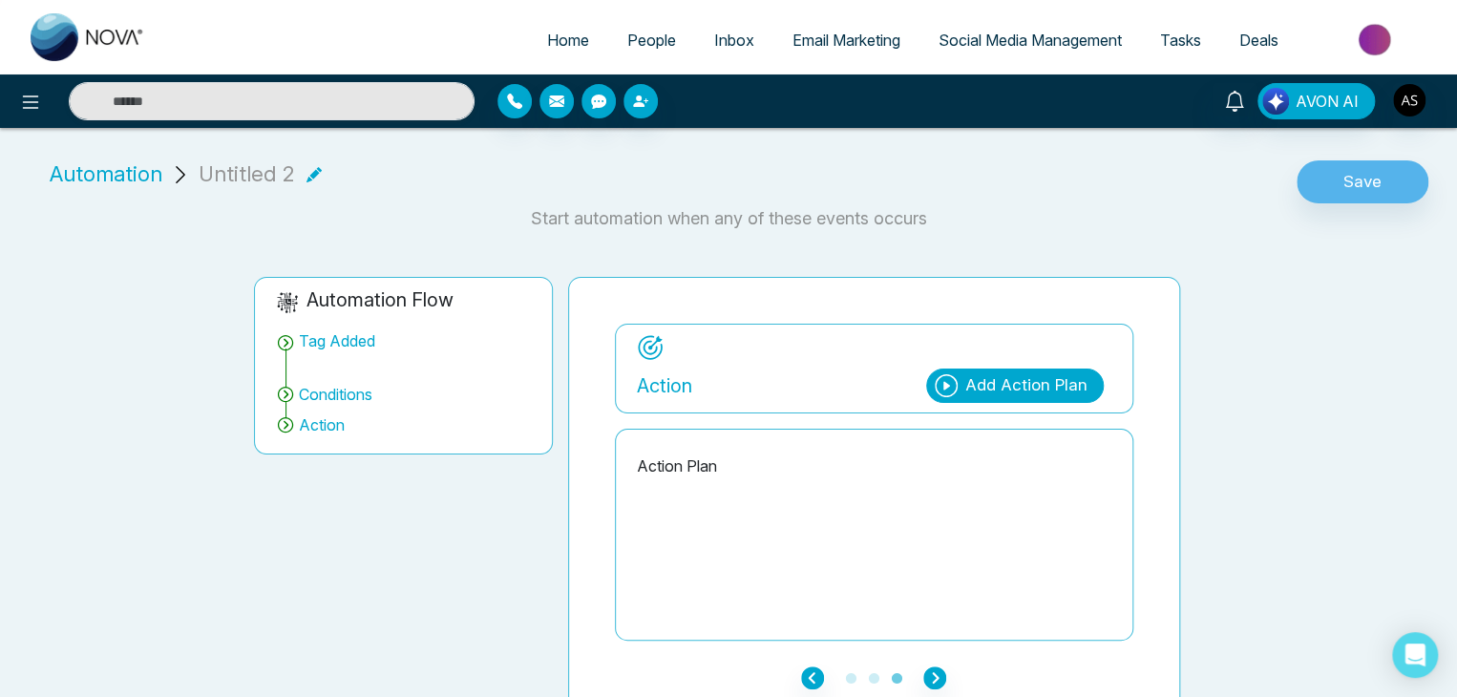
click at [88, 163] on span "Automation" at bounding box center [106, 174] width 113 height 32
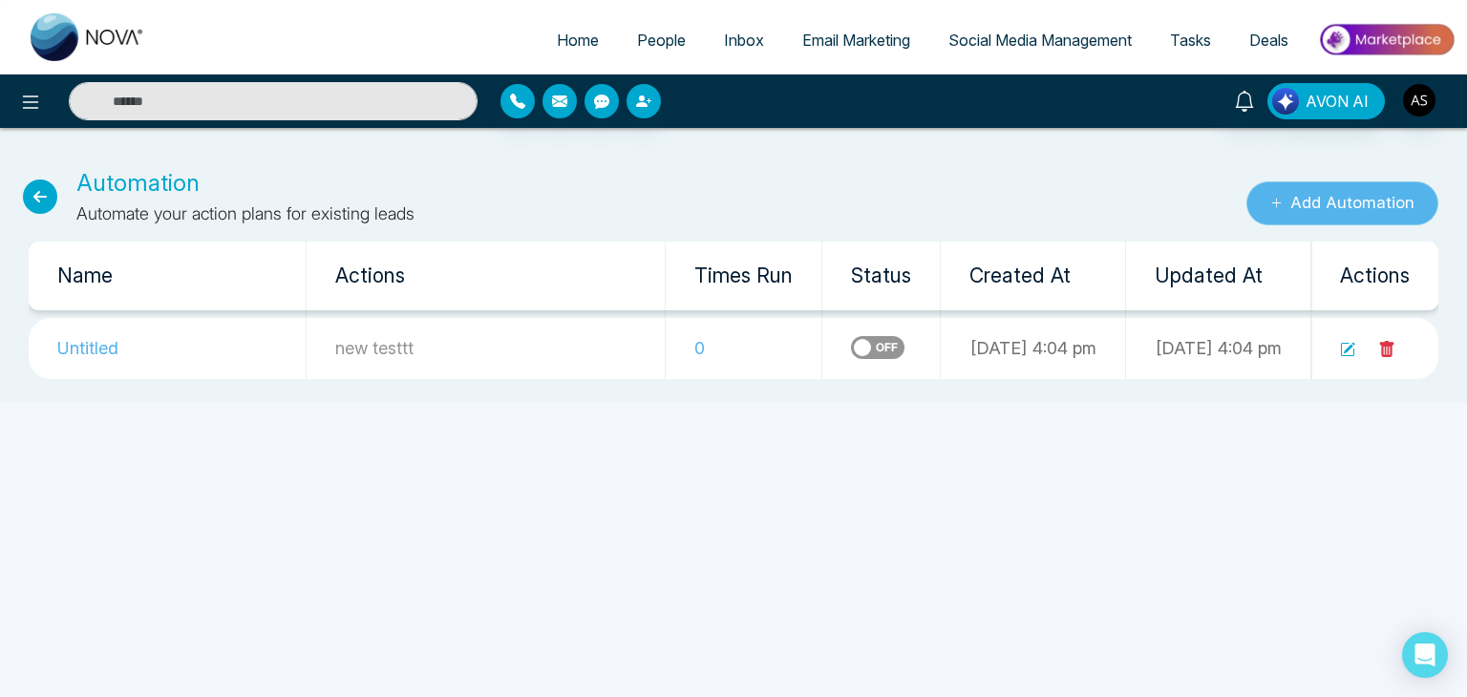
click at [1343, 197] on button "Add Automation" at bounding box center [1342, 203] width 192 height 44
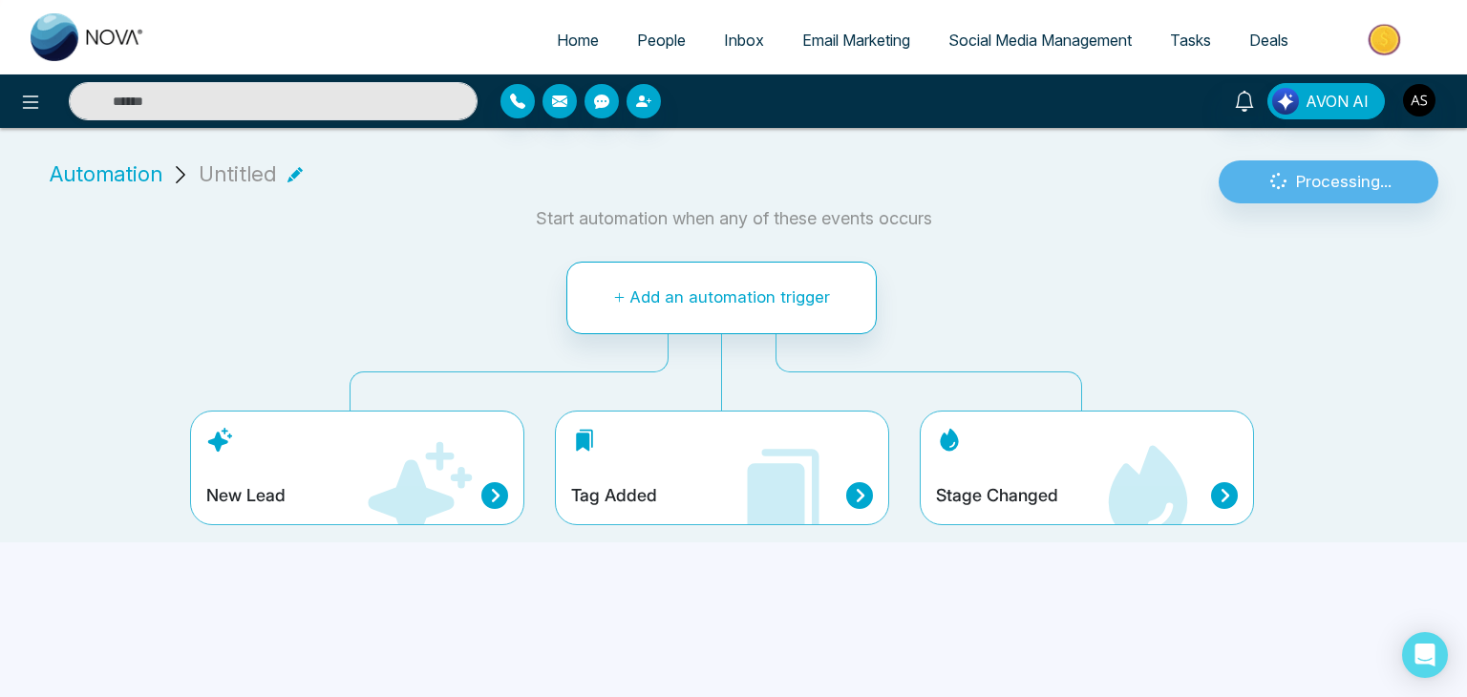
click at [1127, 515] on icon at bounding box center [1148, 493] width 79 height 96
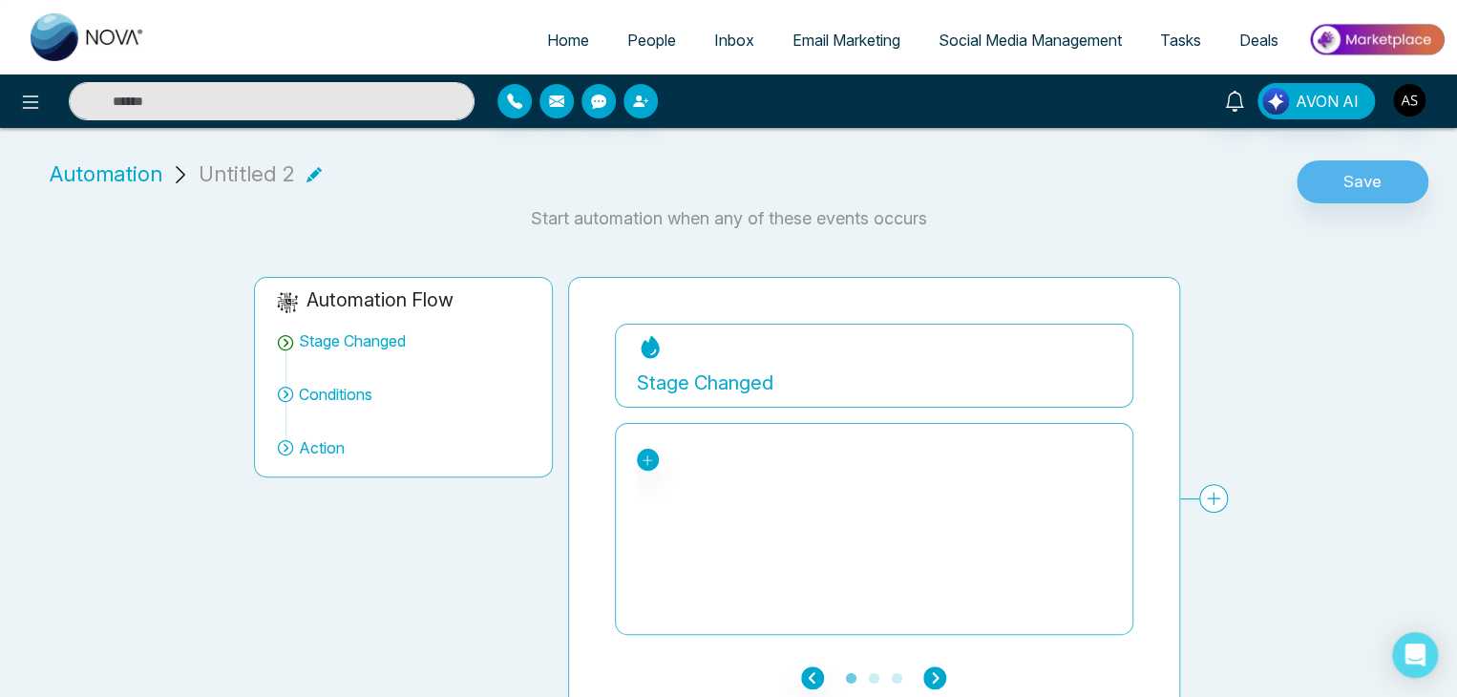
click at [932, 671] on icon "button" at bounding box center [934, 677] width 23 height 23
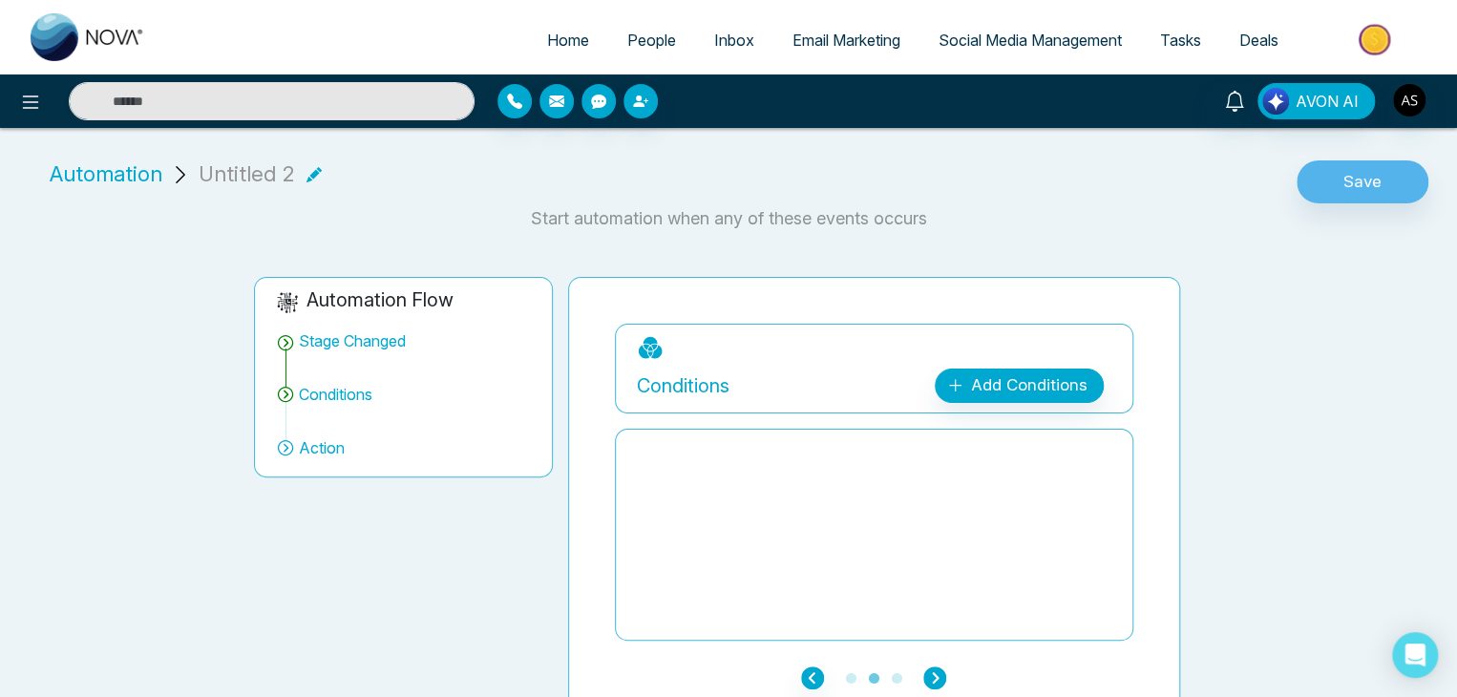
click at [933, 669] on icon "button" at bounding box center [934, 677] width 23 height 23
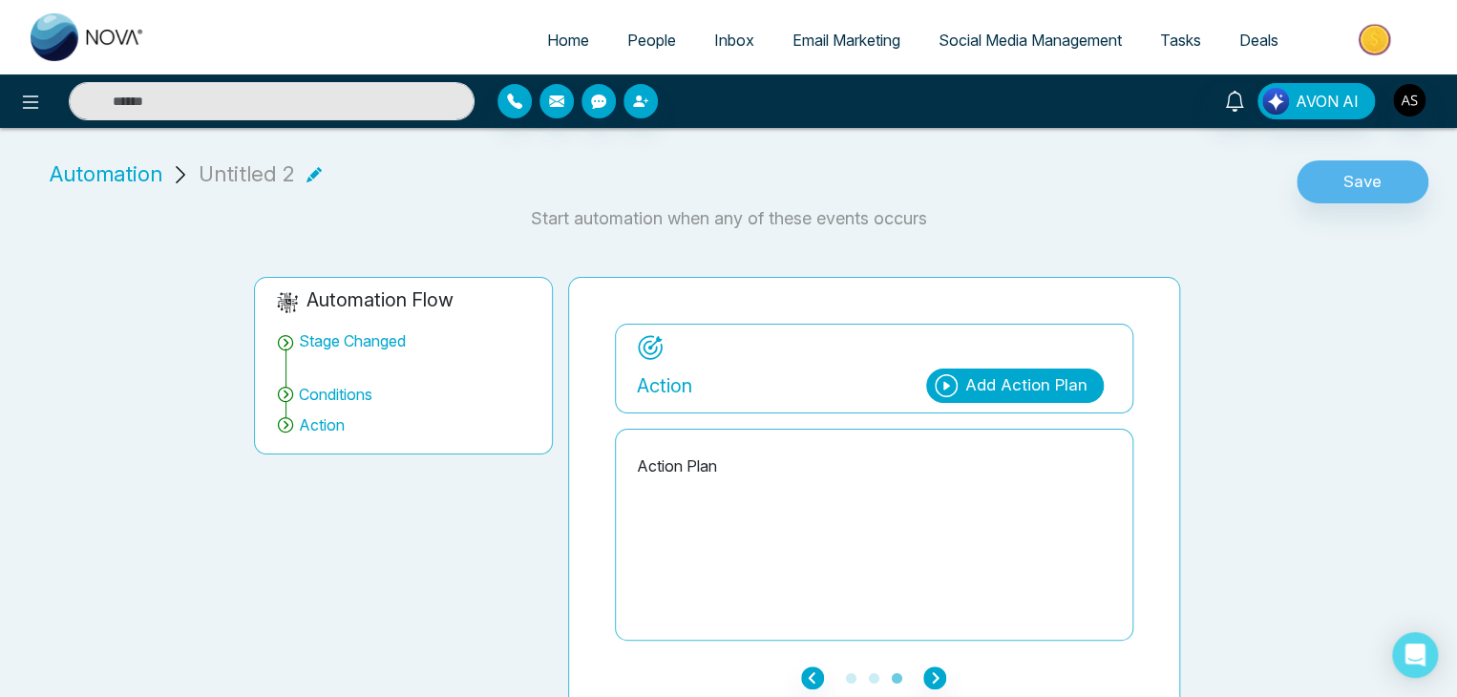
click at [96, 172] on span "Automation" at bounding box center [106, 174] width 113 height 32
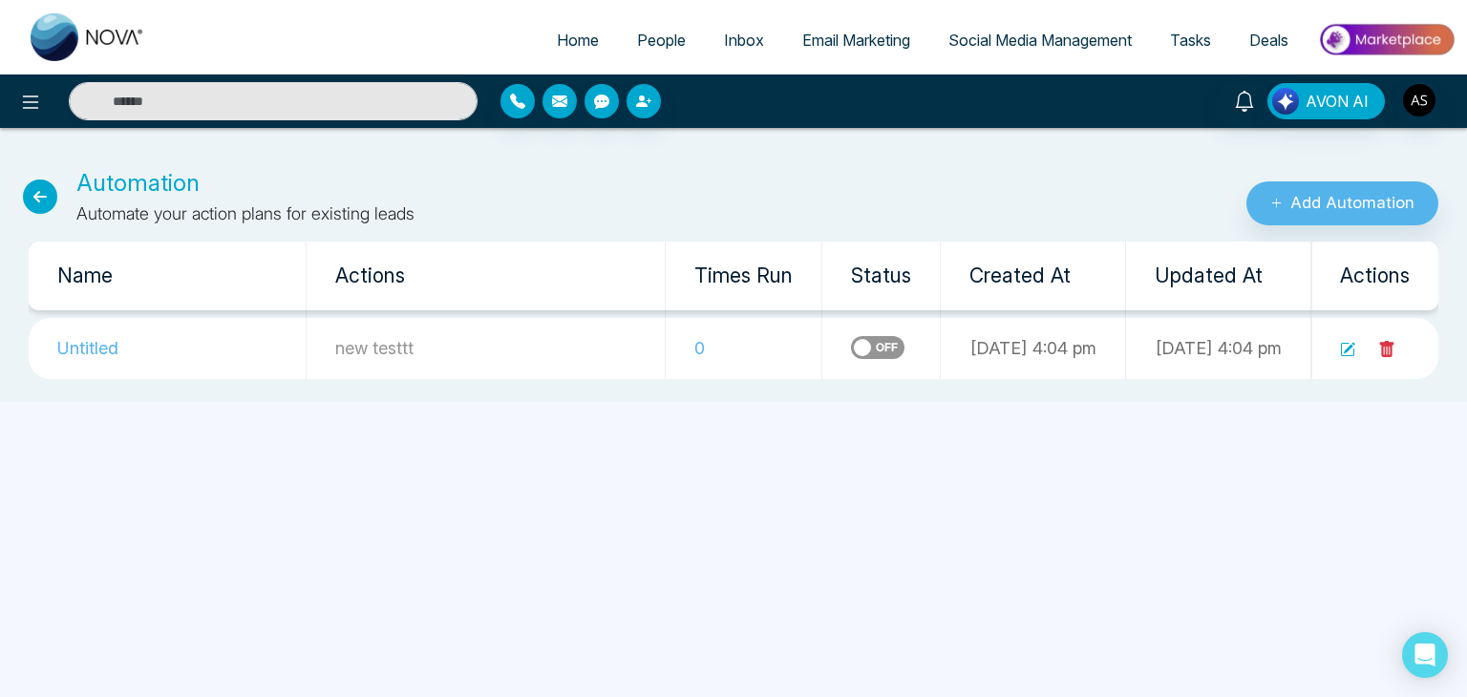
click at [46, 198] on icon at bounding box center [40, 197] width 34 height 34
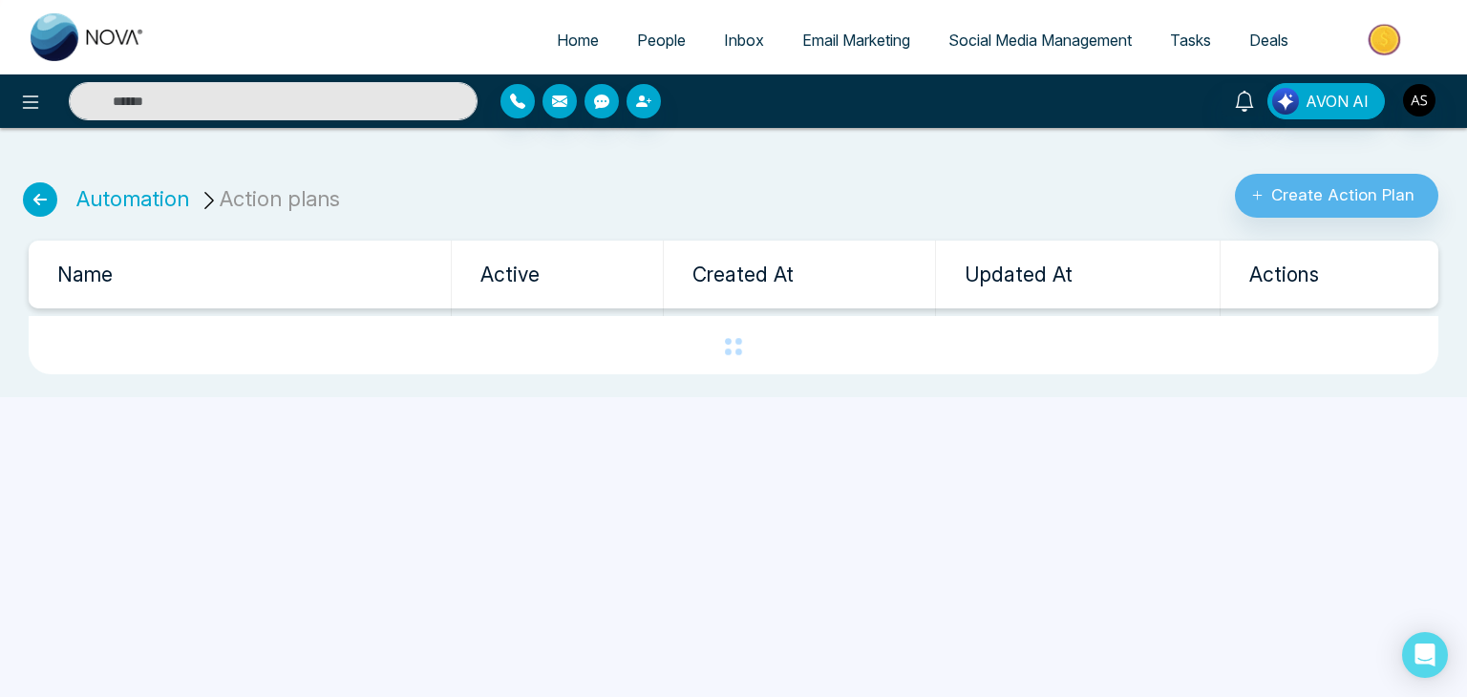
click at [248, 200] on li "Action plans" at bounding box center [273, 199] width 148 height 32
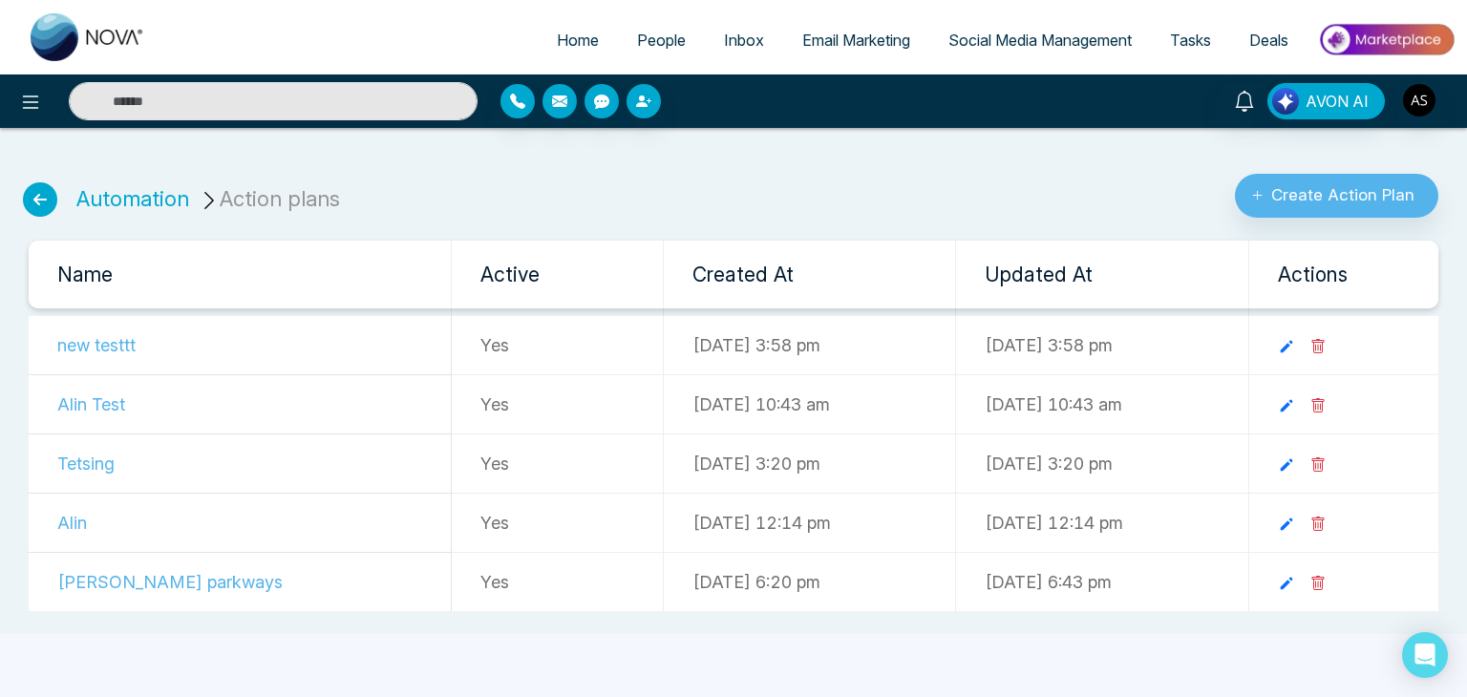
click at [46, 188] on icon at bounding box center [40, 199] width 34 height 34
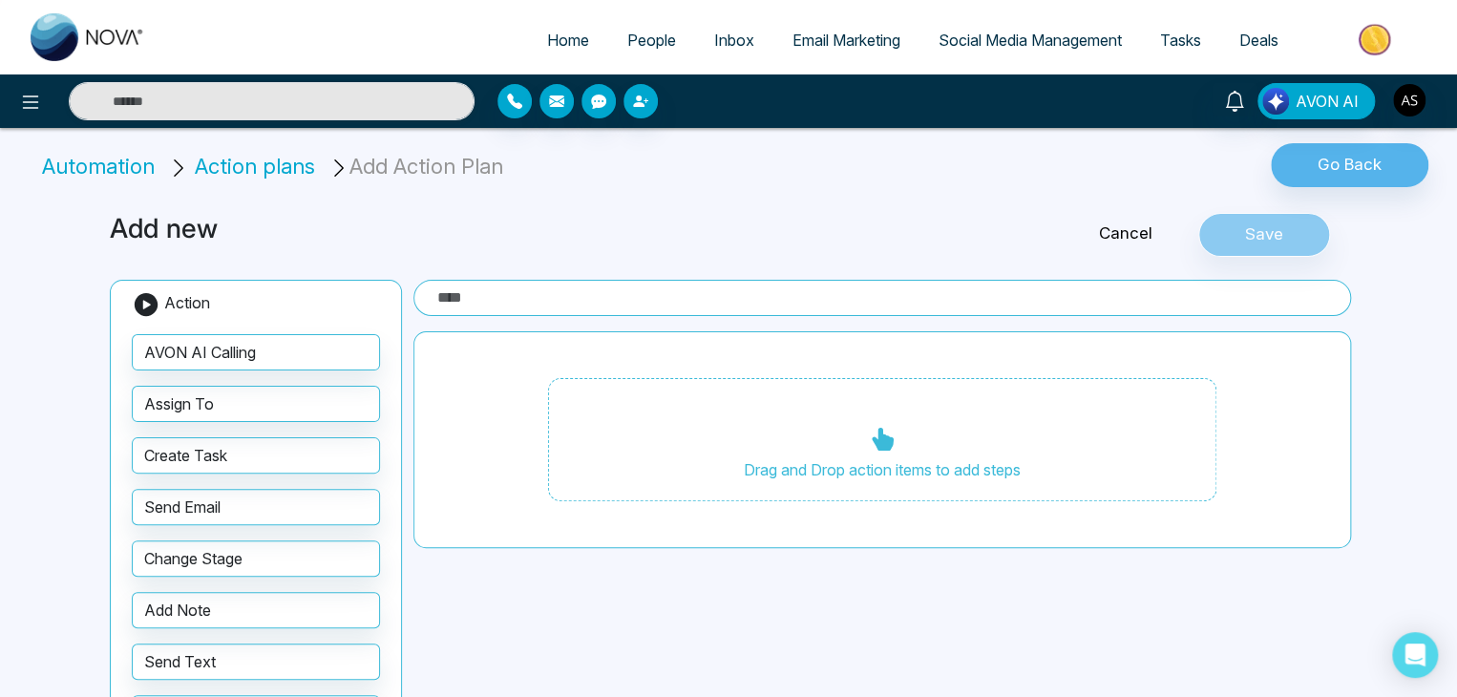
click at [548, 48] on span "Home" at bounding box center [568, 40] width 42 height 19
select select "*"
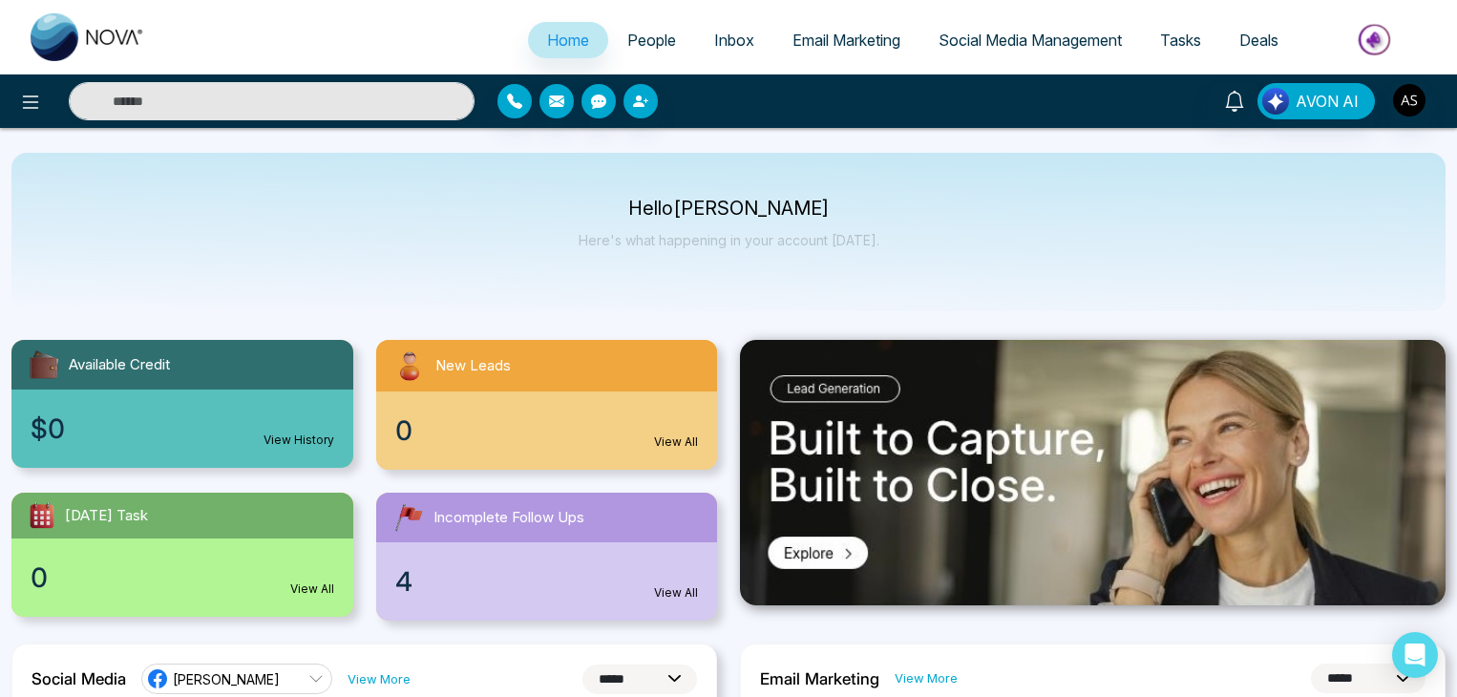
select select "*"
click at [516, 237] on div "Hello [PERSON_NAME] Here's what happening in your account [DATE]." at bounding box center [728, 232] width 1434 height 158
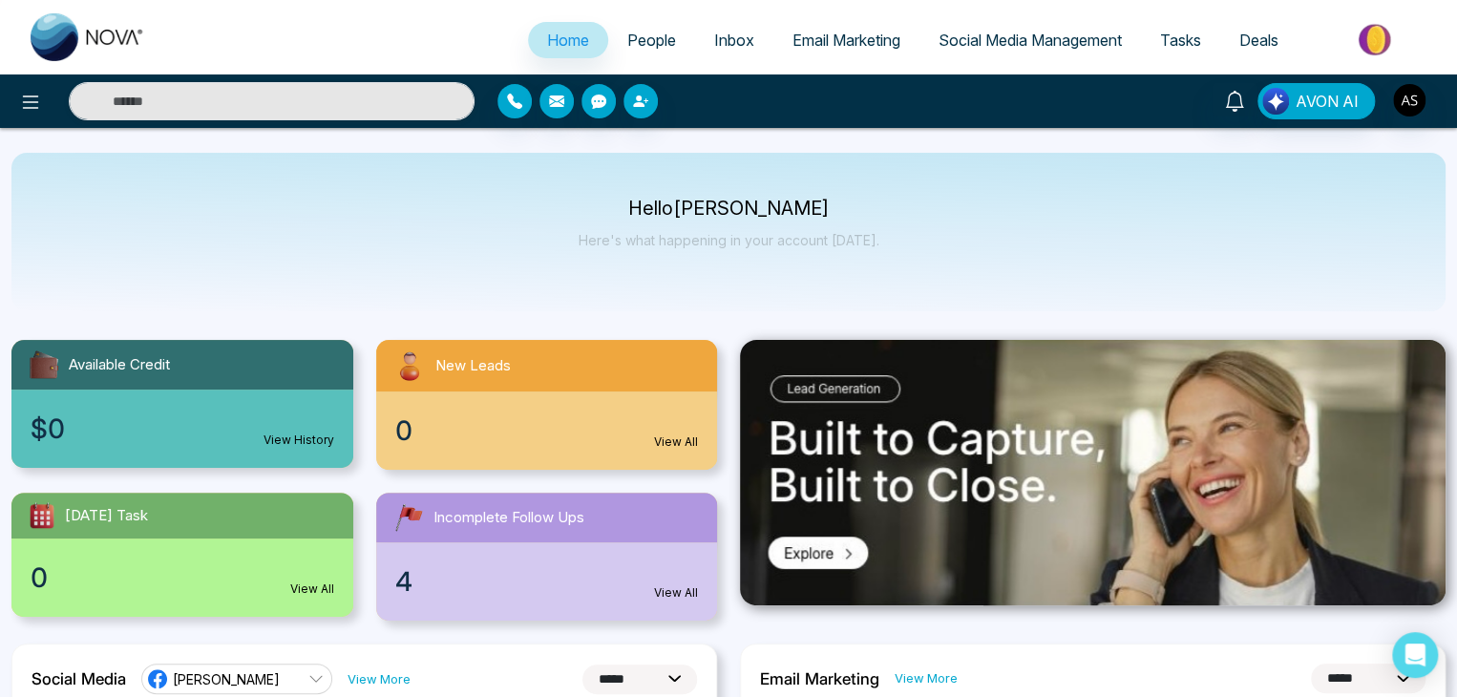
click at [516, 237] on div "Hello [PERSON_NAME] Here's what happening in your account [DATE]." at bounding box center [728, 232] width 1434 height 158
click at [584, 310] on div "Hello [PERSON_NAME] Here's what happening in your account [DATE]." at bounding box center [728, 232] width 1434 height 158
click at [661, 210] on p "Hello [PERSON_NAME]" at bounding box center [729, 209] width 301 height 16
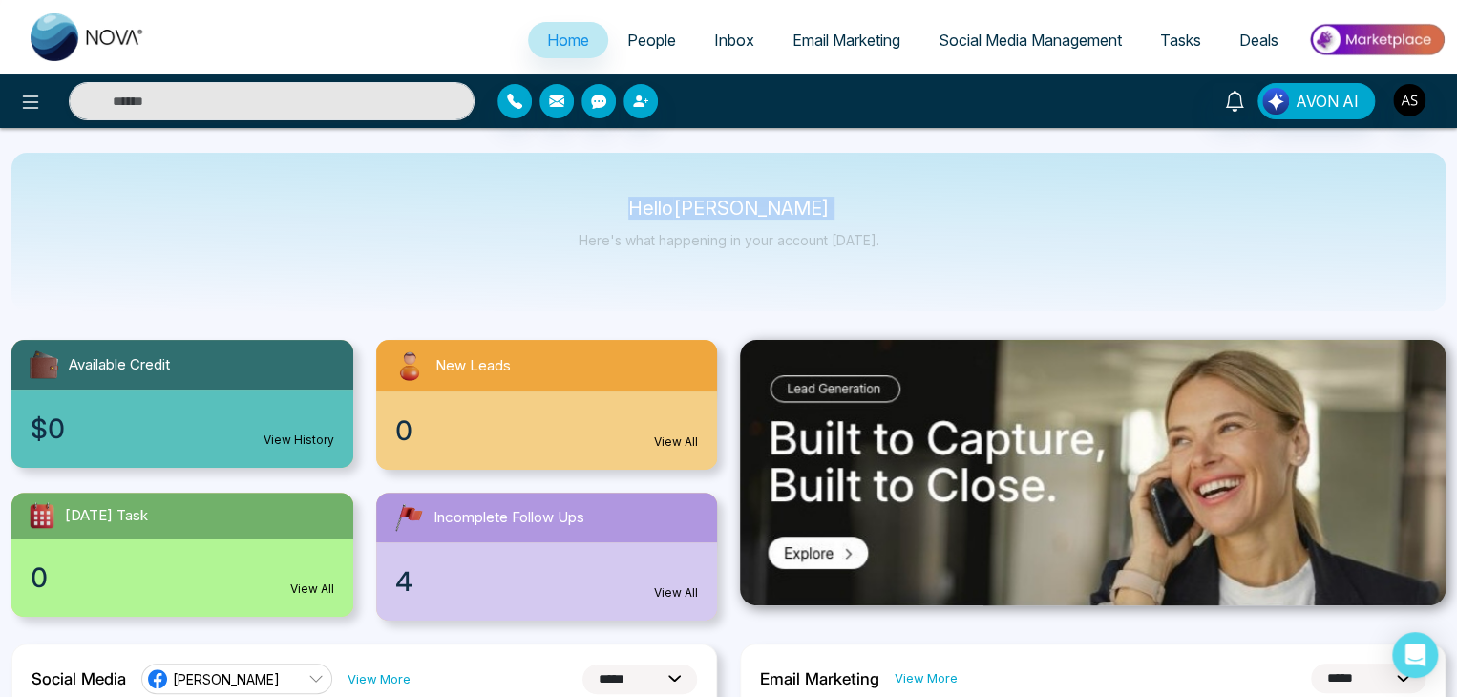
click at [661, 210] on p "Hello [PERSON_NAME]" at bounding box center [729, 209] width 301 height 16
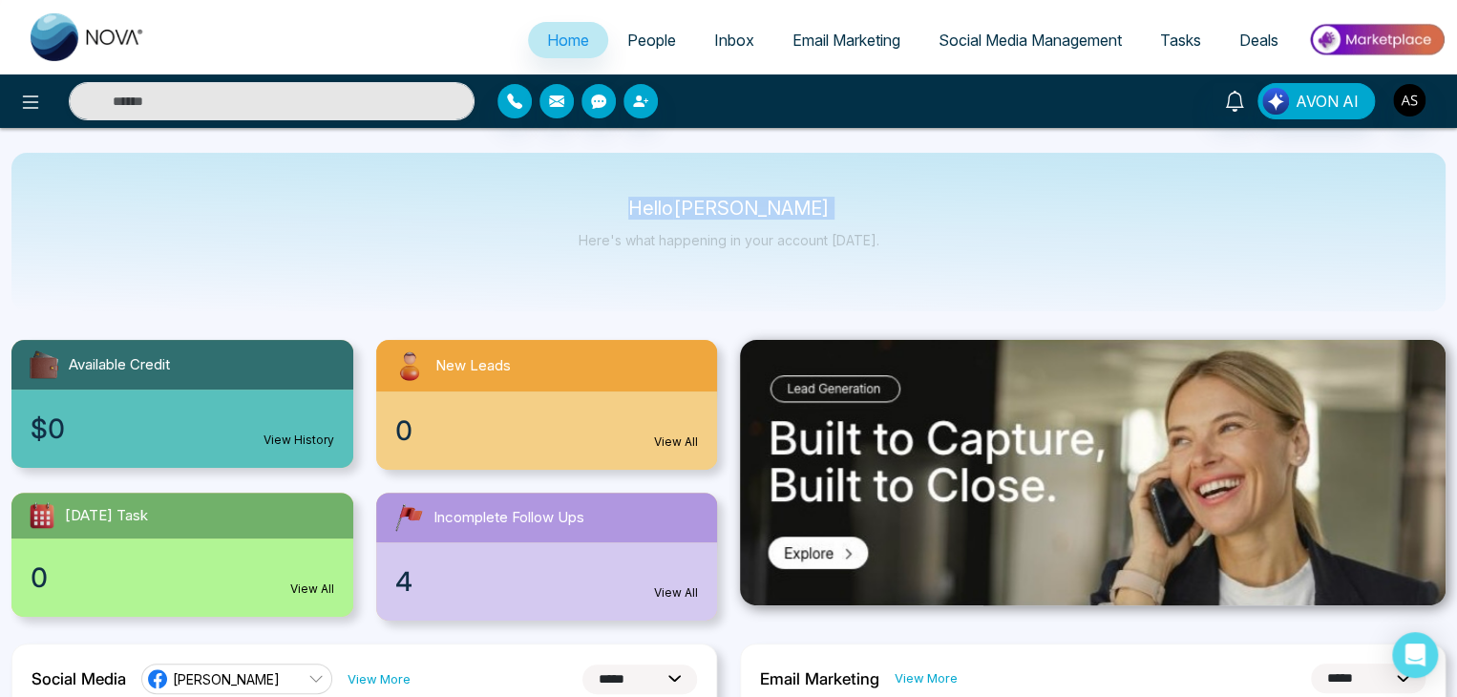
click at [661, 210] on p "Hello [PERSON_NAME]" at bounding box center [729, 209] width 301 height 16
drag, startPoint x: 672, startPoint y: 214, endPoint x: 878, endPoint y: 287, distance: 219.0
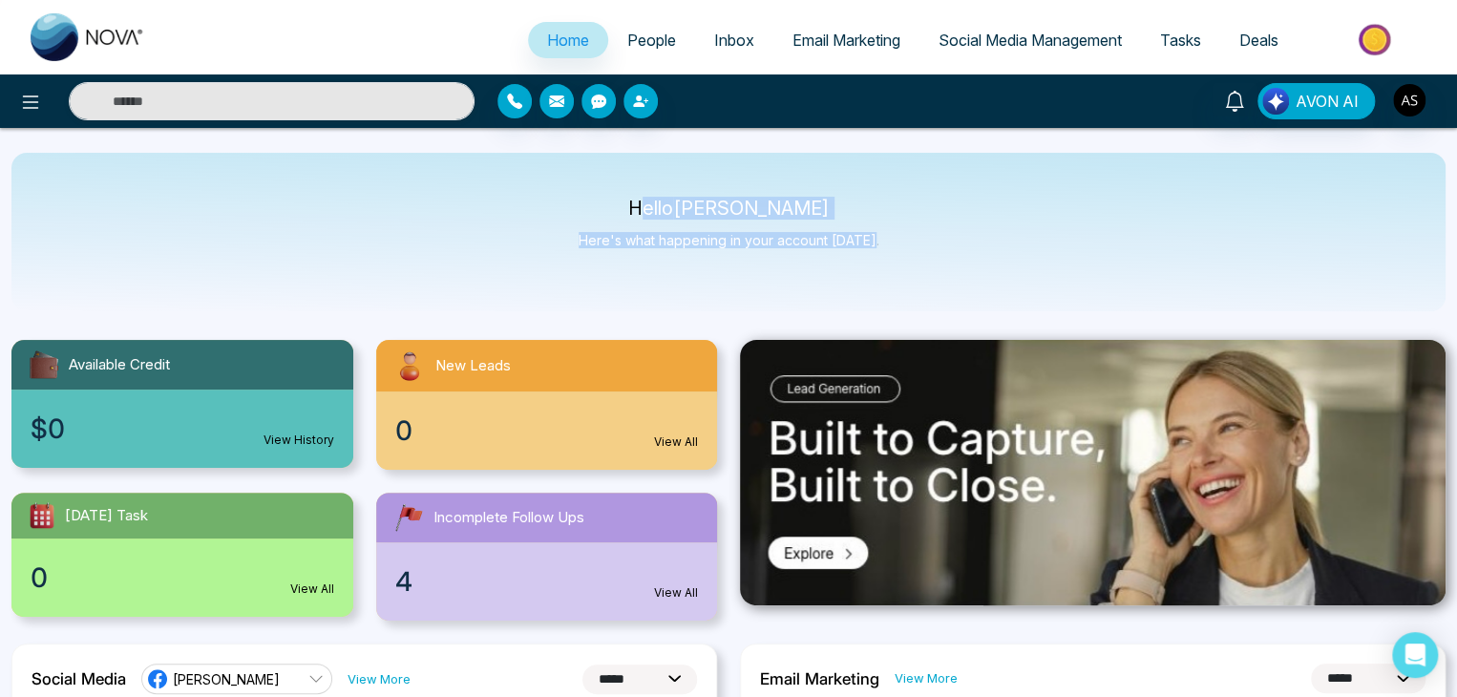
click at [878, 287] on div "Hello [PERSON_NAME] Here's what happening in your account [DATE]." at bounding box center [728, 232] width 1434 height 158
drag, startPoint x: 878, startPoint y: 287, endPoint x: 567, endPoint y: 128, distance: 349.7
click at [560, 204] on div "Hello [PERSON_NAME] Here's what happening in your account [DATE]." at bounding box center [728, 232] width 1434 height 158
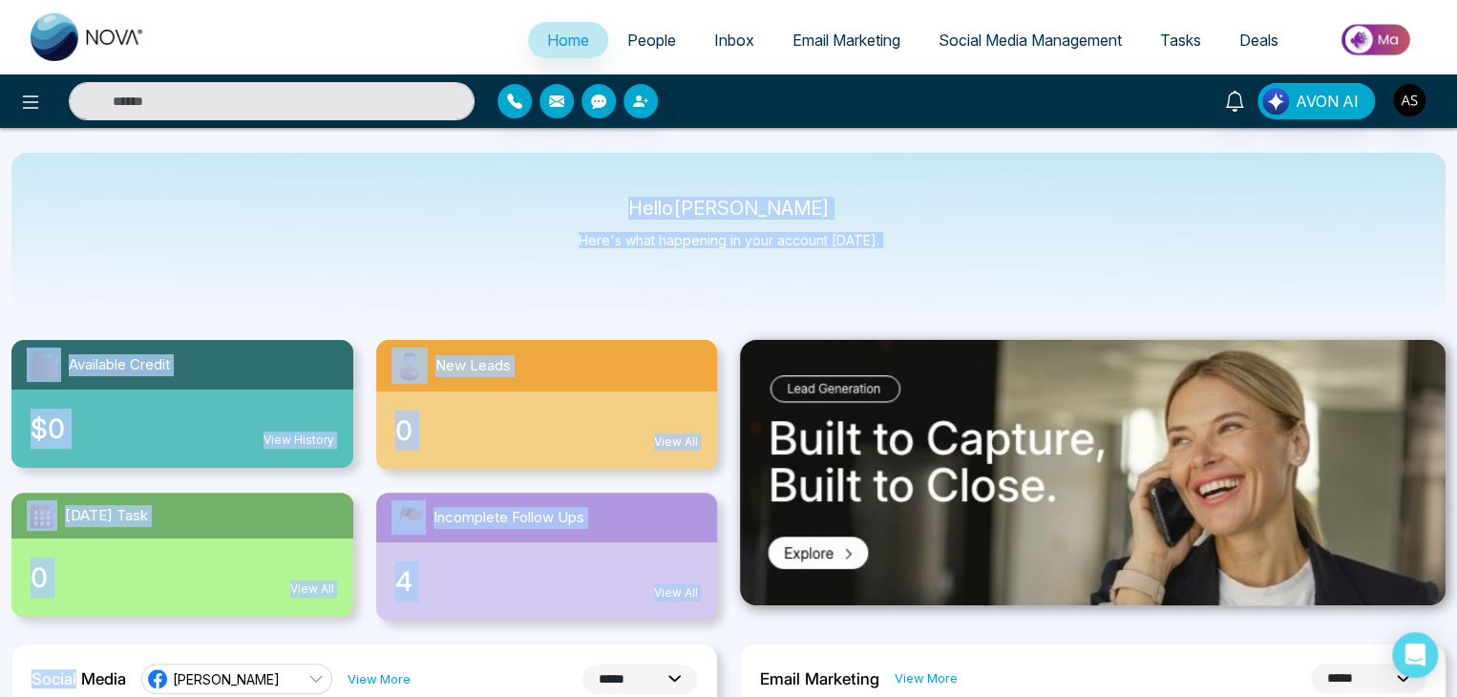
drag, startPoint x: 560, startPoint y: 204, endPoint x: 859, endPoint y: 363, distance: 339.1
click at [889, 269] on div "Hello [PERSON_NAME] Here's what happening in your account [DATE]." at bounding box center [728, 232] width 1434 height 158
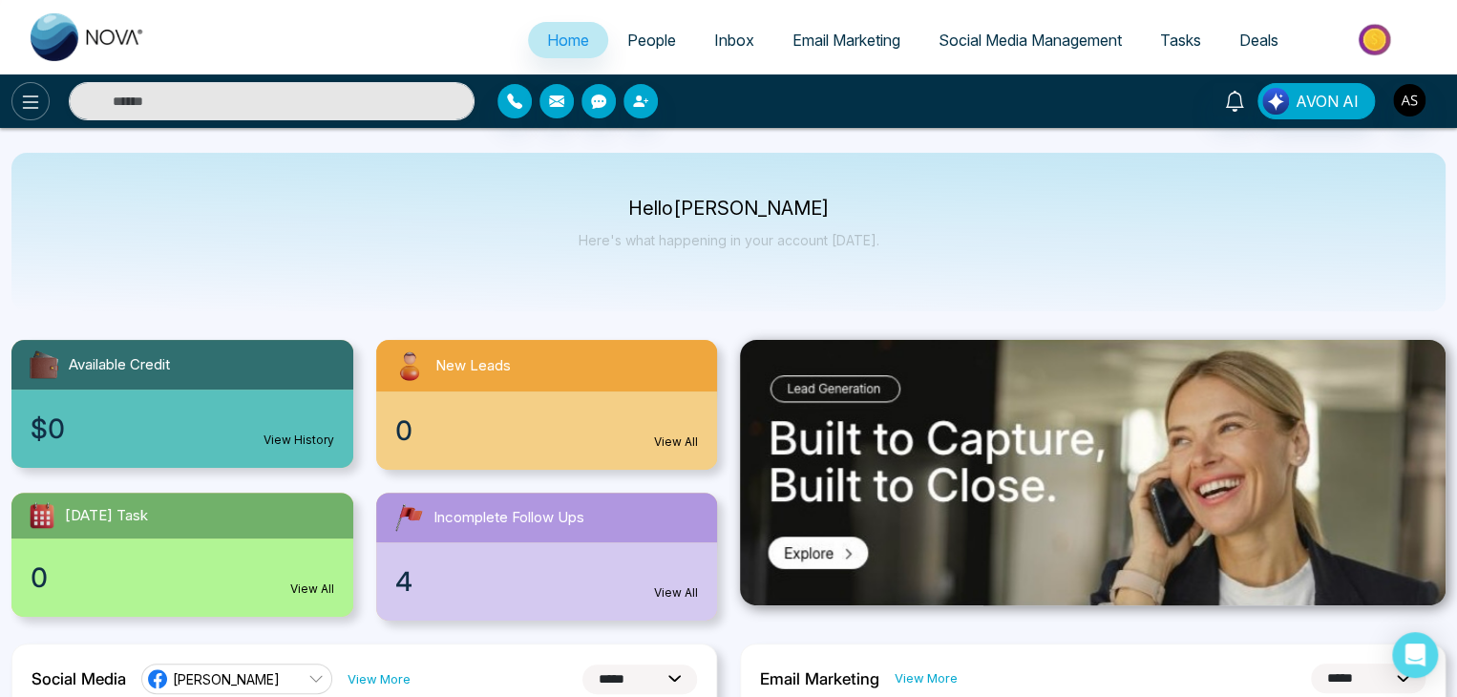
click at [42, 100] on button at bounding box center [30, 101] width 38 height 38
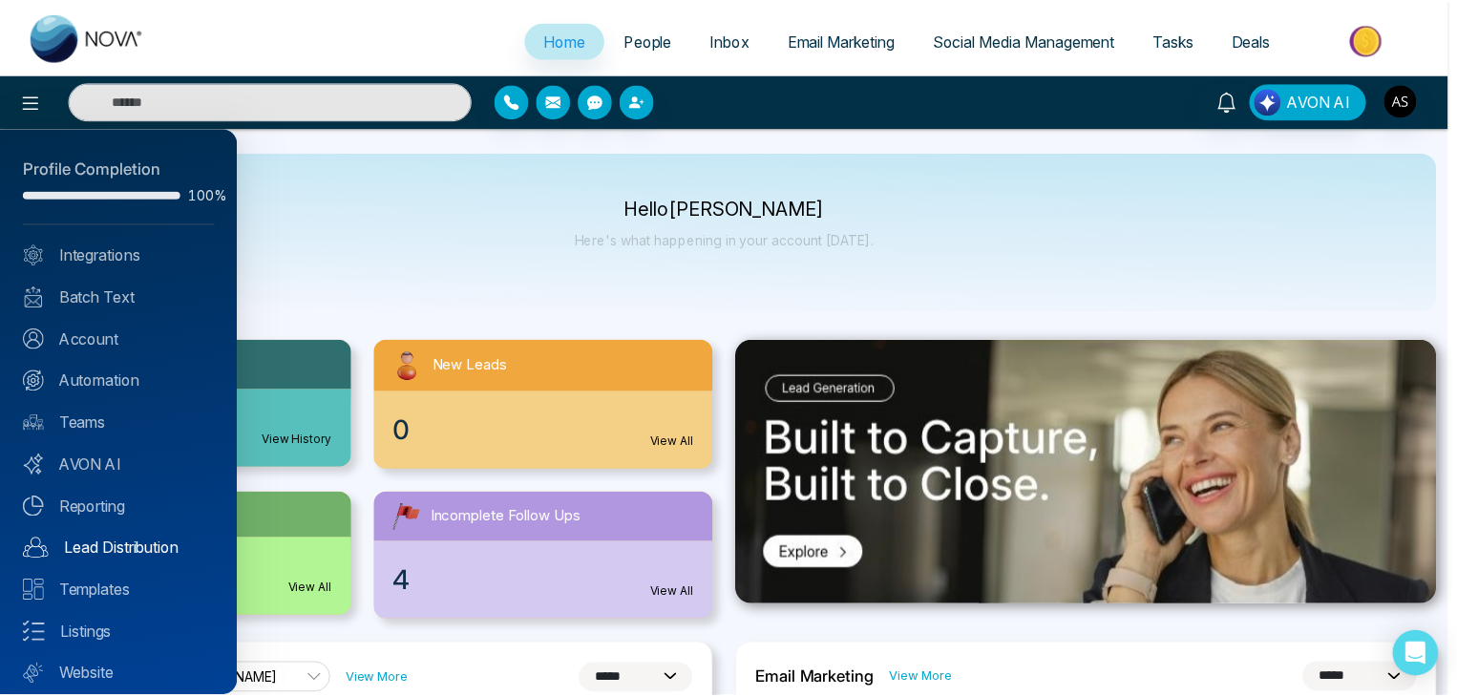
scroll to position [53, 0]
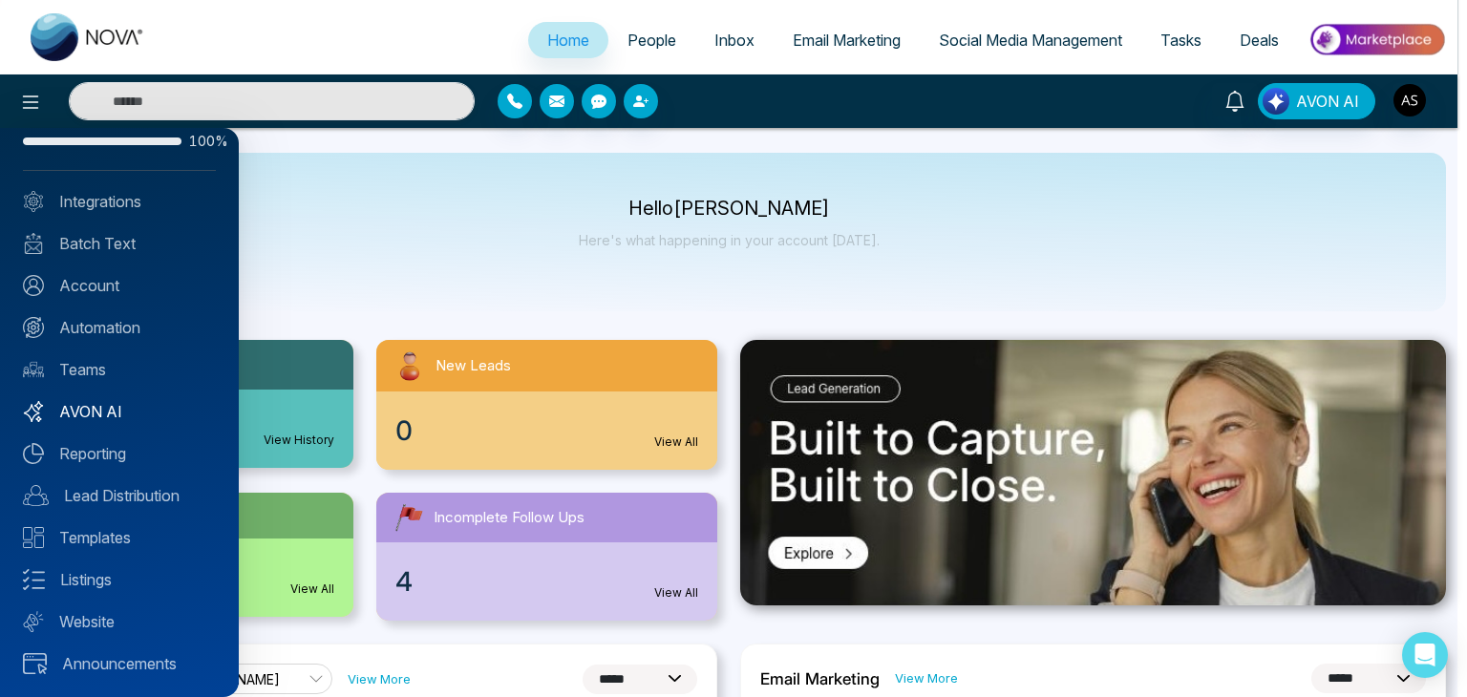
click at [125, 418] on link "AVON AI" at bounding box center [119, 411] width 193 height 23
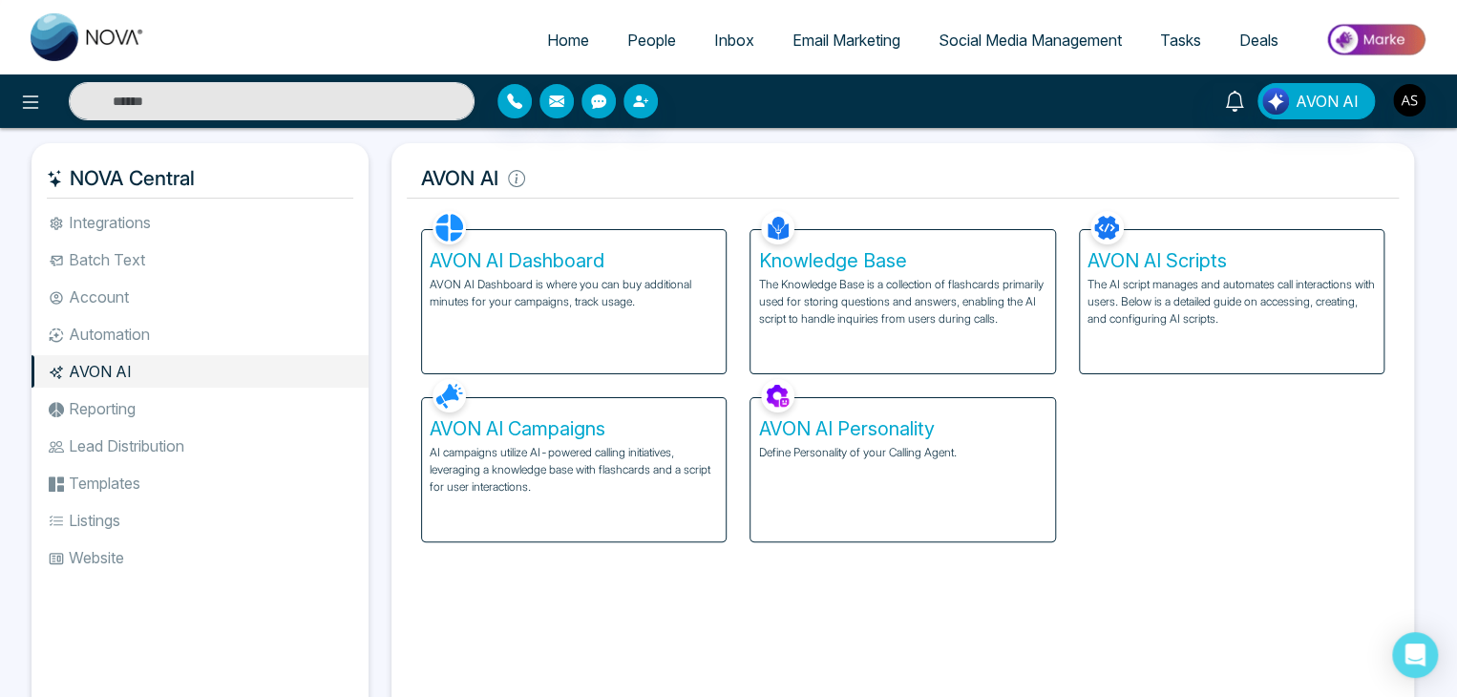
click at [620, 472] on p "AI campaigns utilize AI-powered calling initiatives, leveraging a knowledge bas…" at bounding box center [574, 470] width 288 height 52
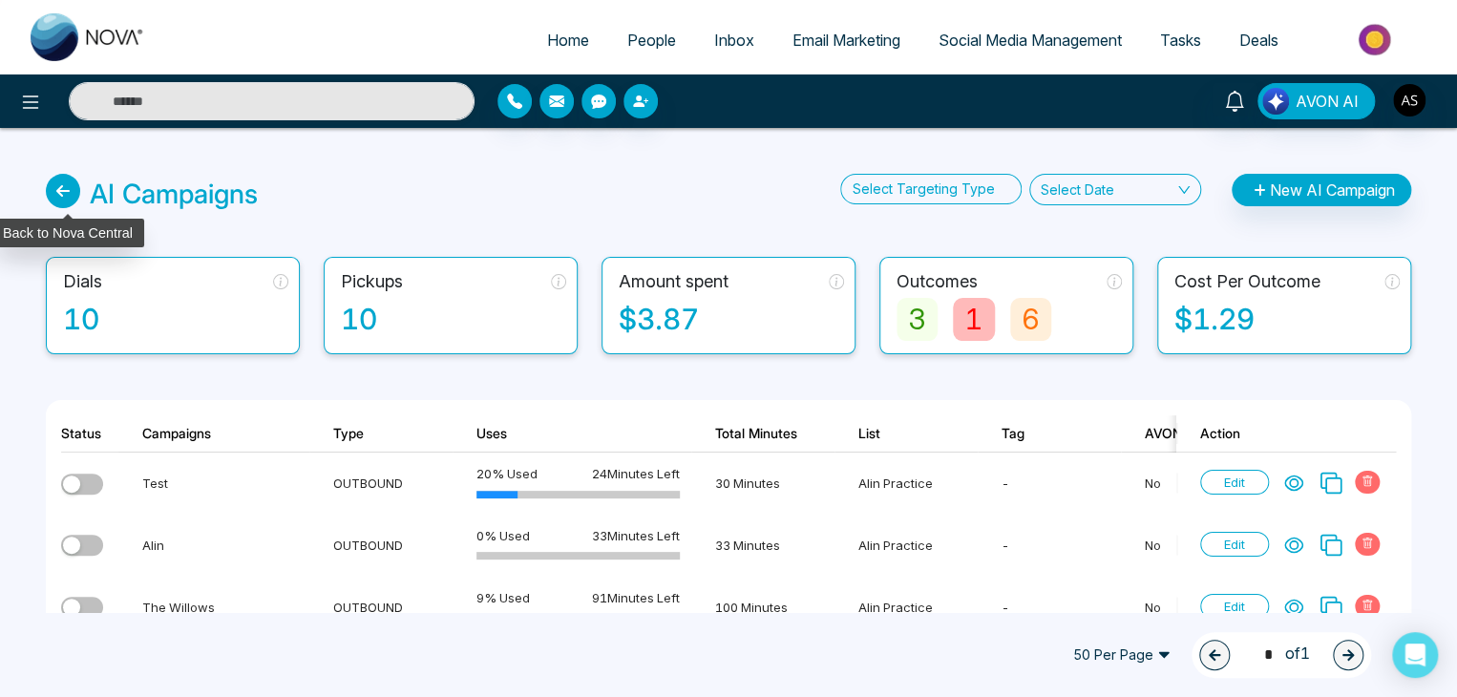
click at [65, 187] on icon at bounding box center [63, 191] width 34 height 34
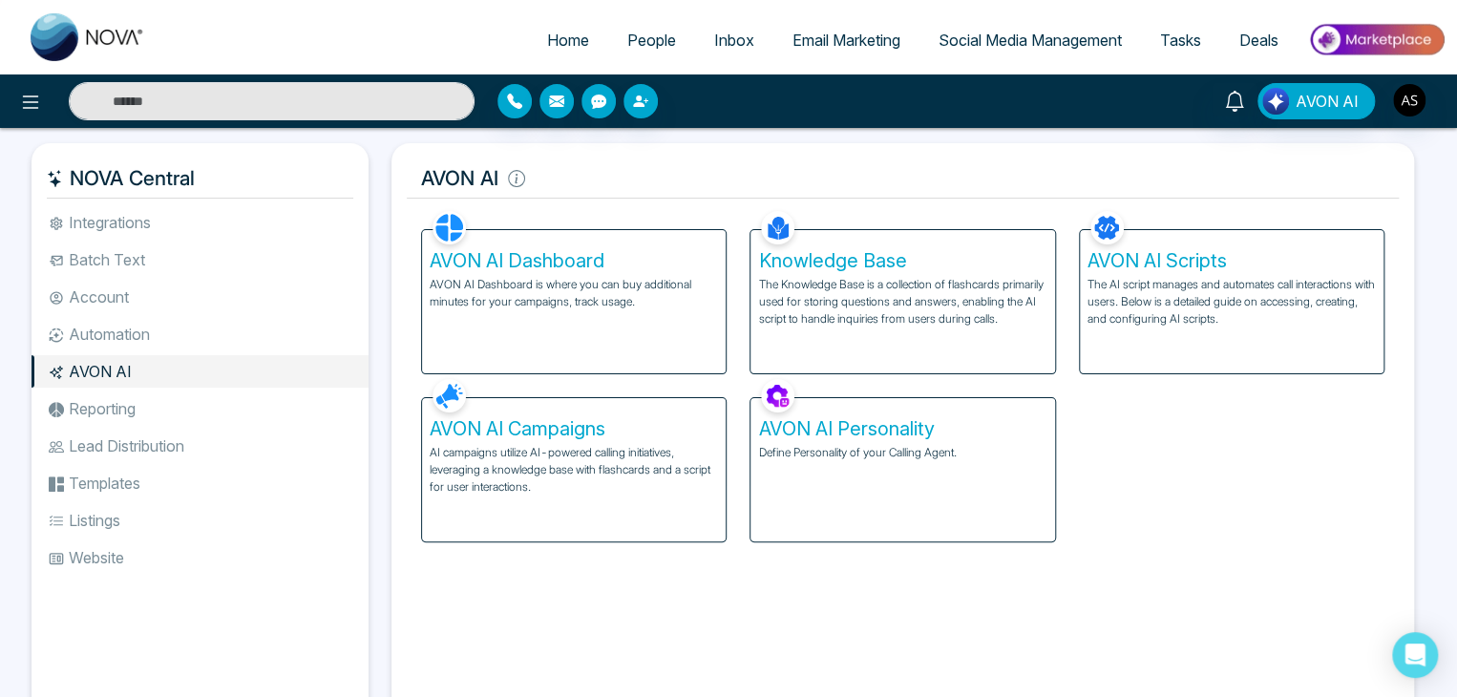
click at [561, 27] on link "Home" at bounding box center [568, 40] width 80 height 36
select select "*"
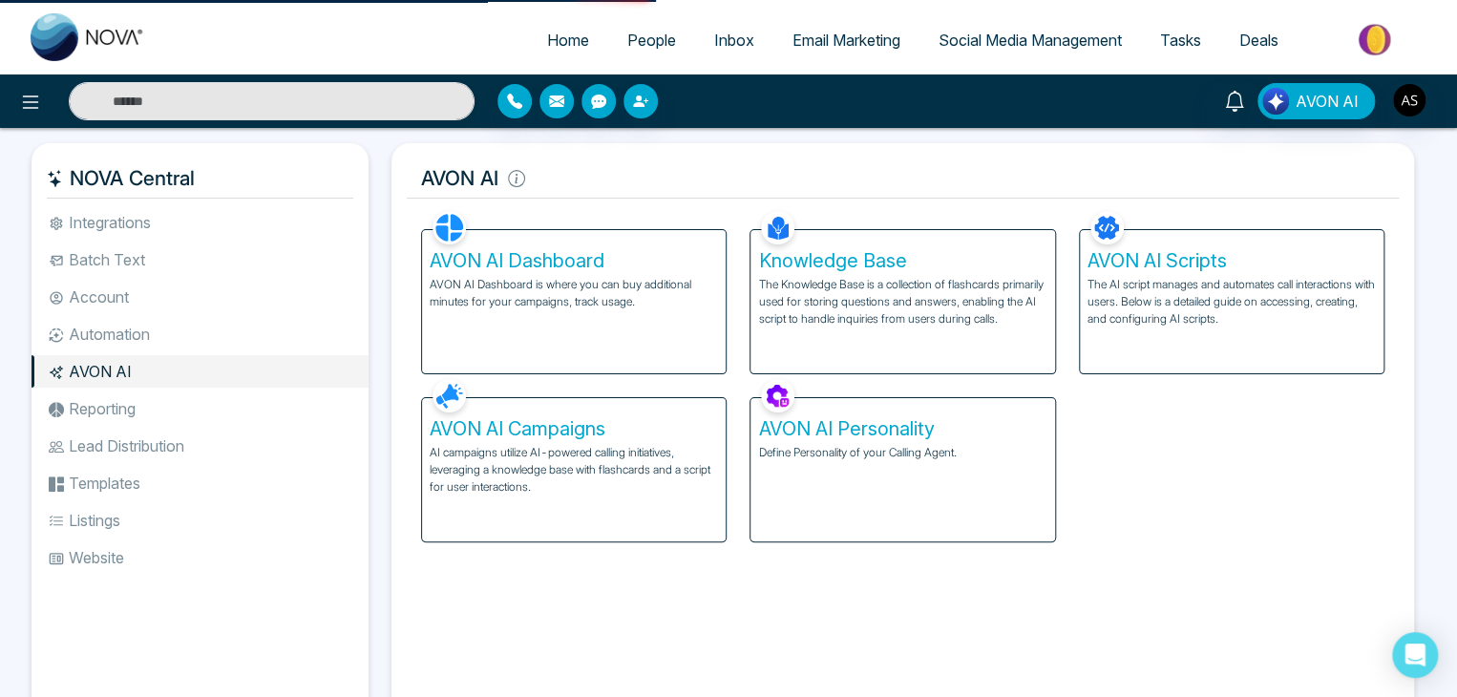
select select "*"
